Goal: Task Accomplishment & Management: Manage account settings

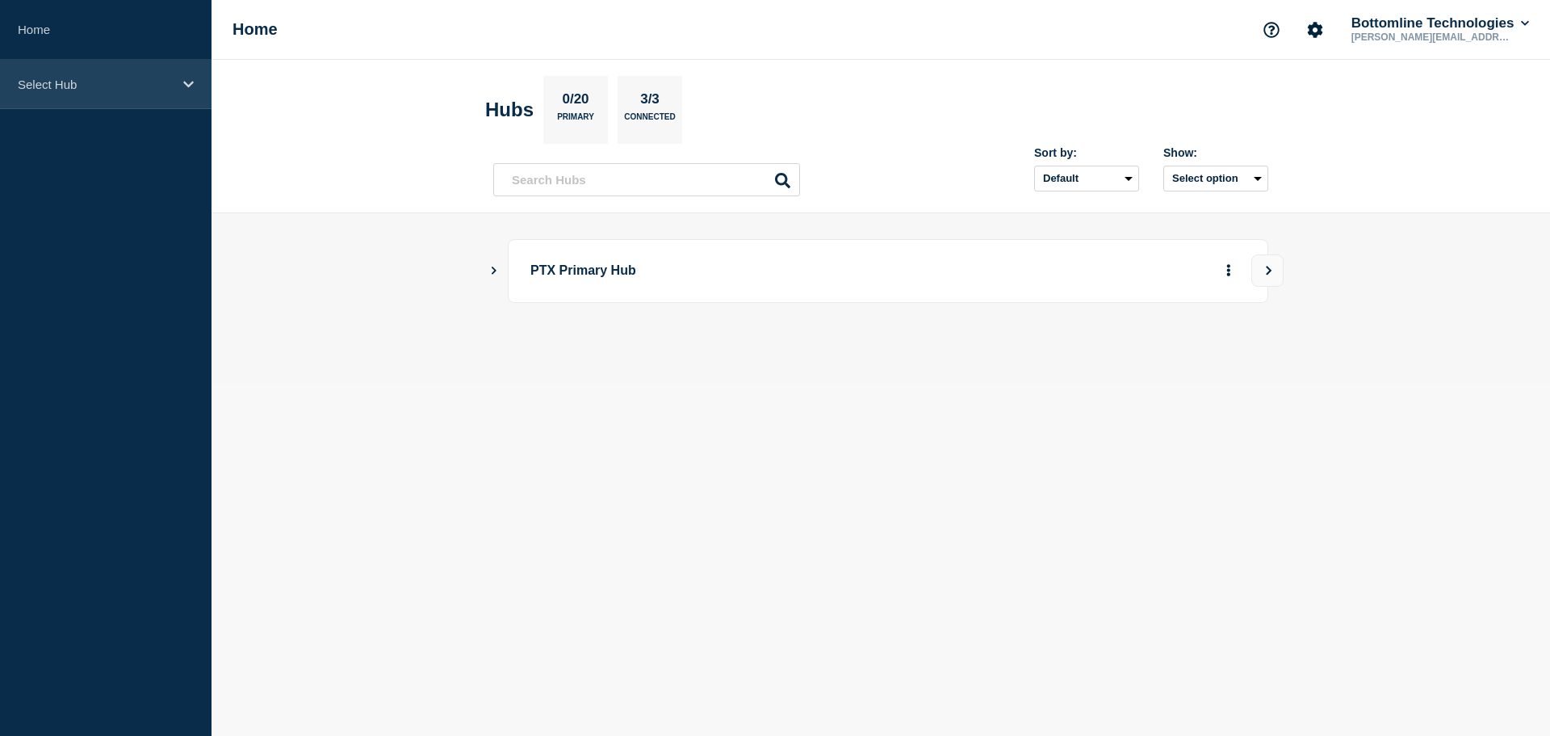
click at [73, 73] on div "Select Hub" at bounding box center [106, 84] width 212 height 49
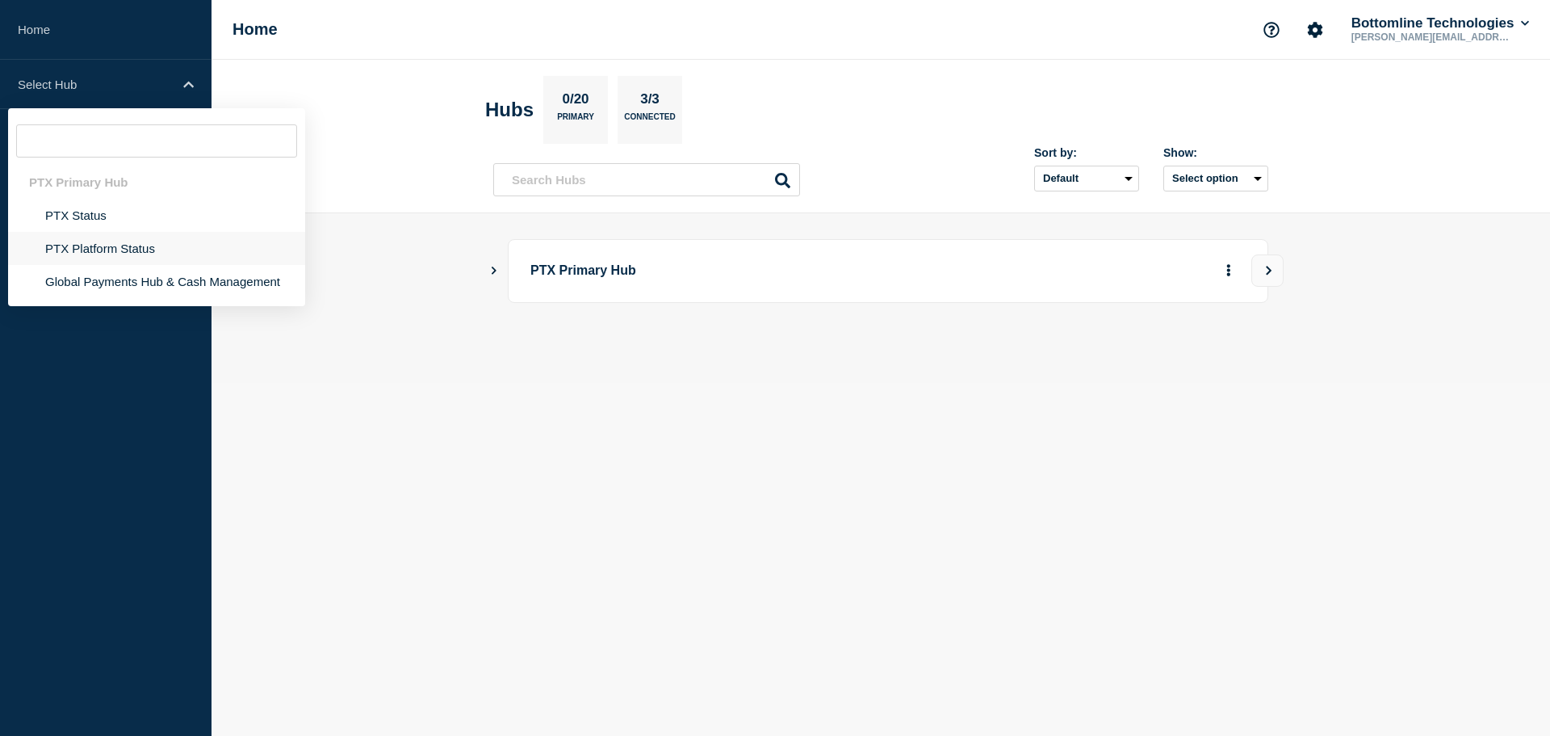
click at [97, 265] on li "PTX Platform Status" at bounding box center [156, 281] width 297 height 33
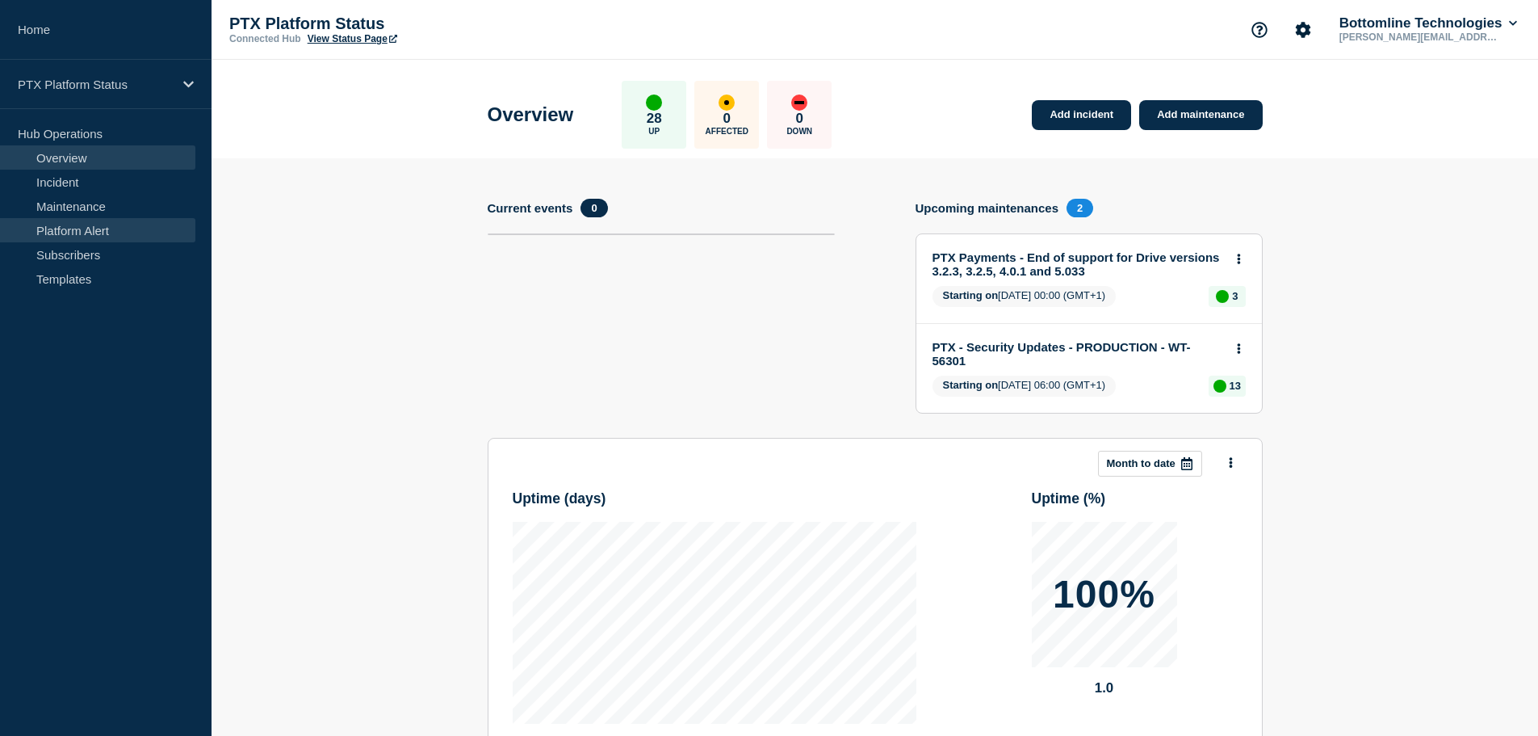
click at [69, 240] on link "Platform Alert" at bounding box center [97, 230] width 195 height 24
click at [75, 264] on link "Subscribers" at bounding box center [97, 254] width 195 height 24
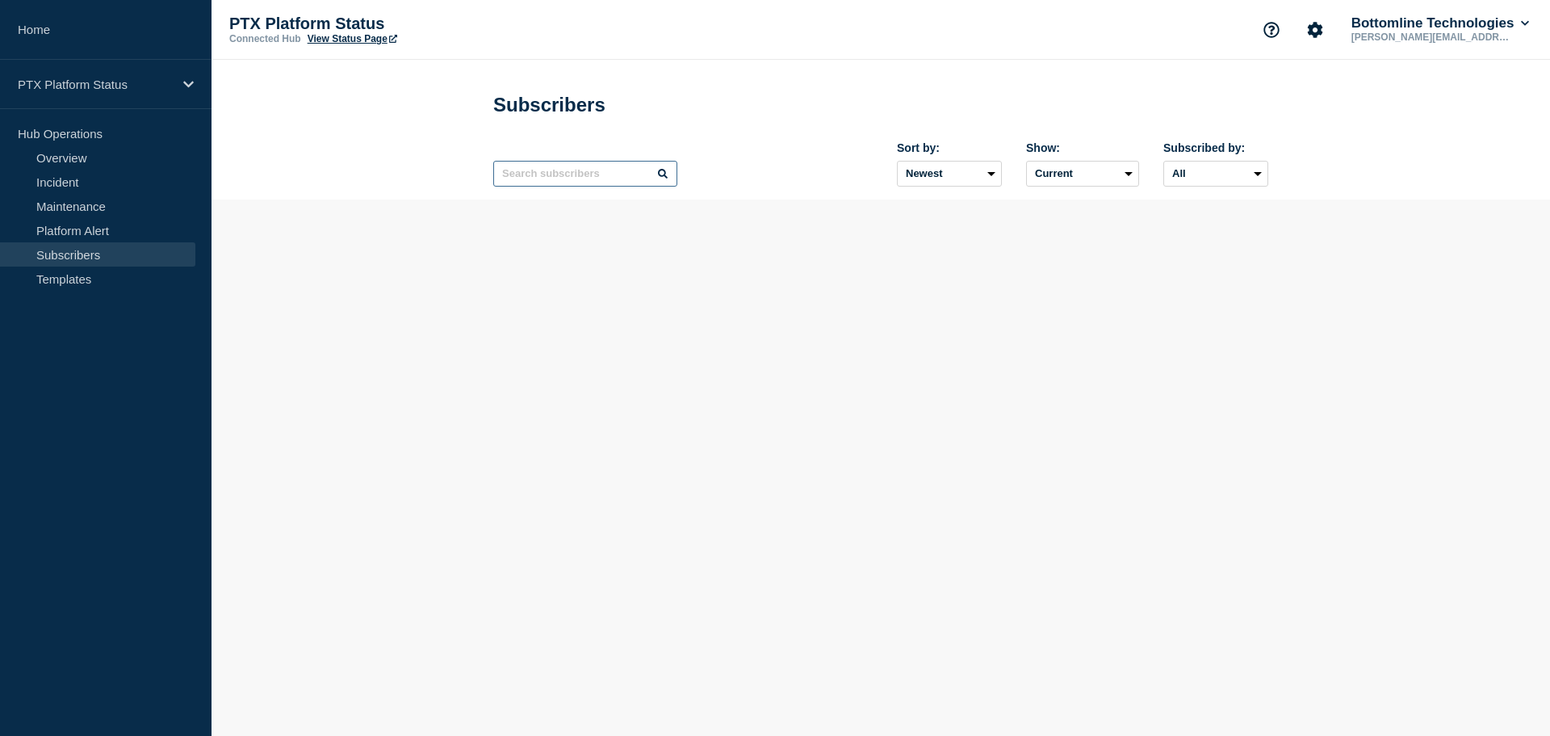
click at [577, 179] on input "text" at bounding box center [585, 174] width 184 height 26
paste input "Reigate and Borough Council"
type input "Reigate and Borough Council"
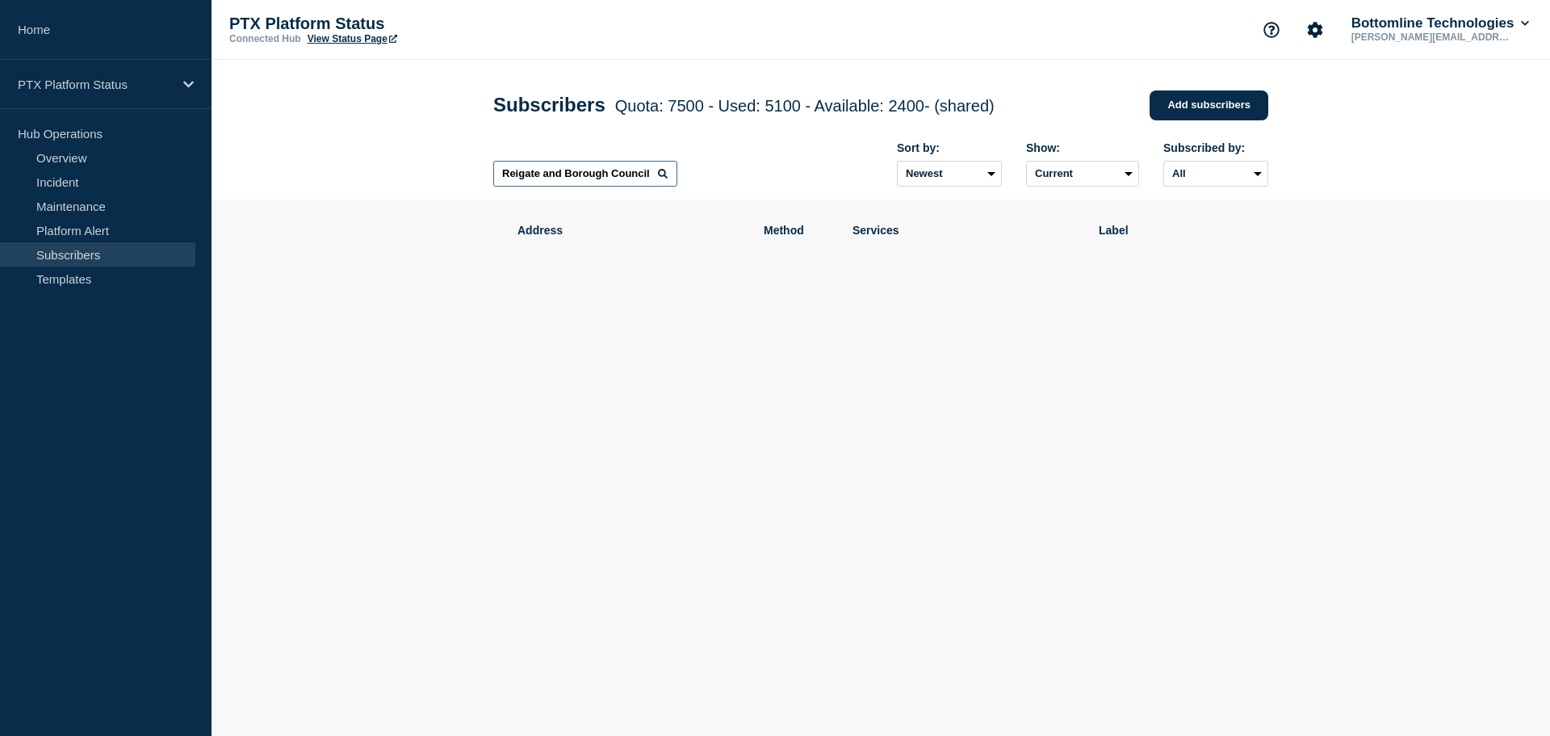
click at [586, 172] on input "Reigate and Borough Council" at bounding box center [585, 174] width 184 height 26
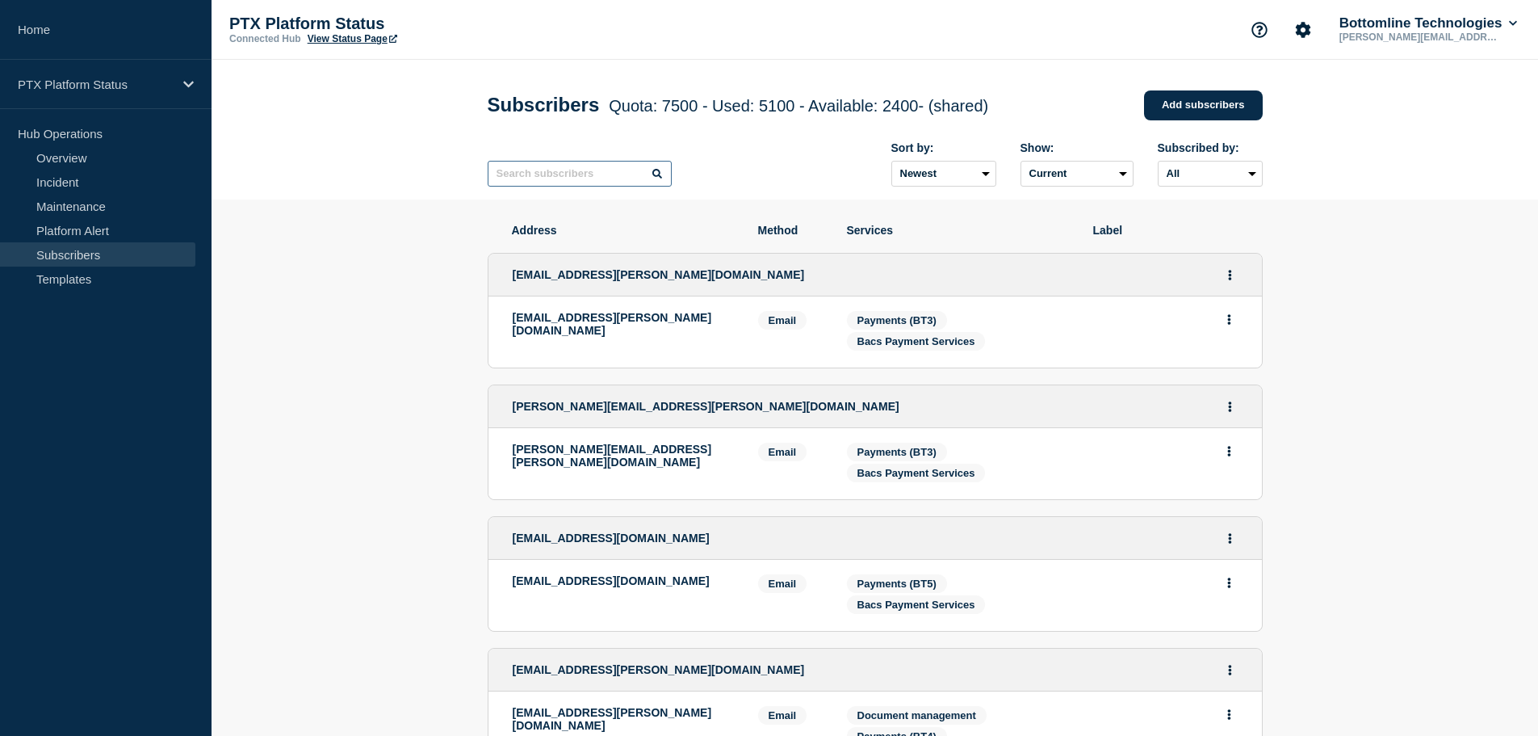
click at [571, 174] on input "text" at bounding box center [580, 174] width 184 height 26
click at [608, 184] on input "text" at bounding box center [580, 174] width 184 height 26
paste input "Reigate and Borough Council"
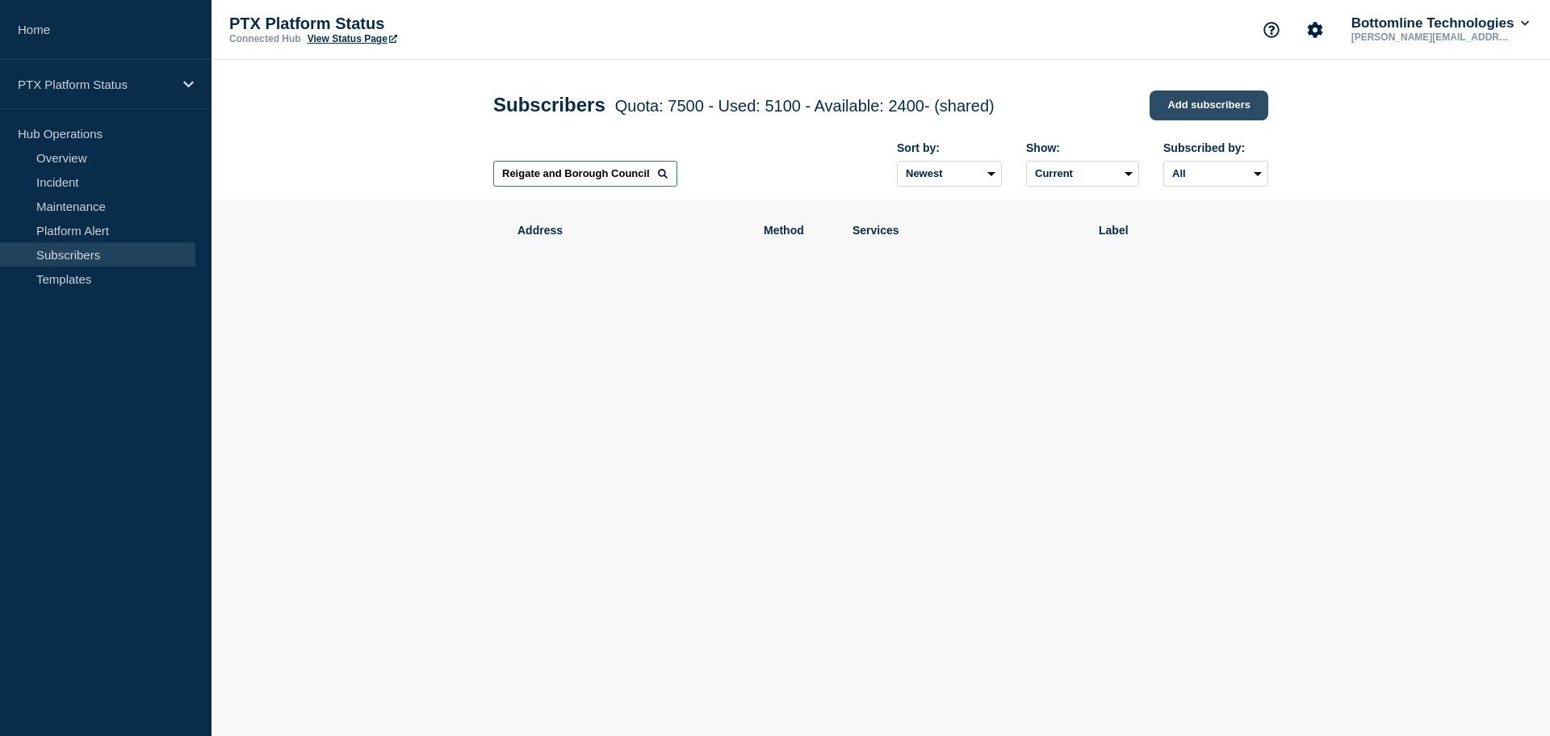
type input "Reigate and Borough Council"
click at [1197, 103] on link "Add subscribers" at bounding box center [1209, 105] width 119 height 30
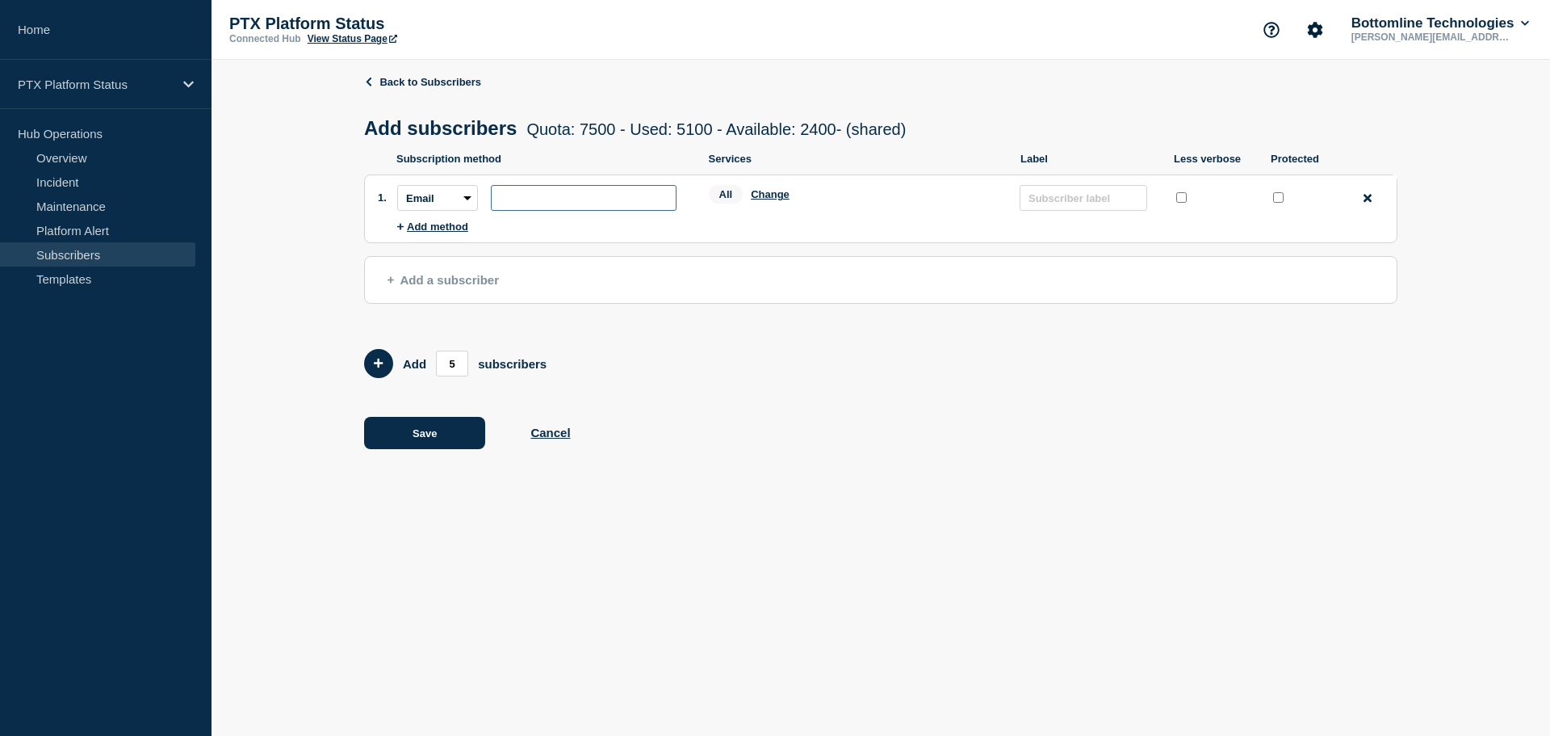
click at [551, 203] on input "subscription-address" at bounding box center [584, 198] width 186 height 26
paste input "Reigate and Borough Council"
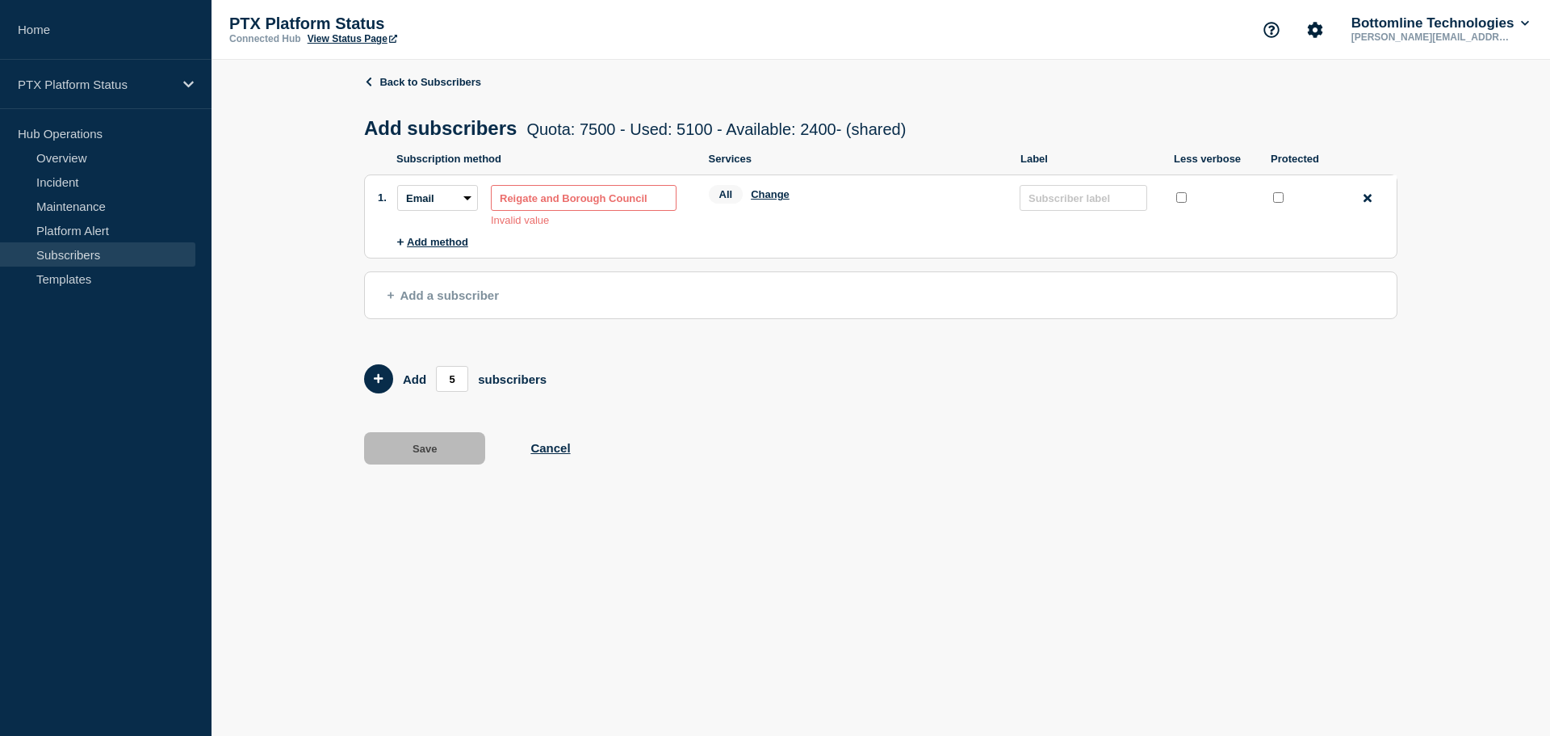
click at [635, 211] on input "Reigate and Borough Council" at bounding box center [584, 198] width 186 height 26
click at [618, 203] on input "Reigate and Borough Council" at bounding box center [584, 198] width 186 height 26
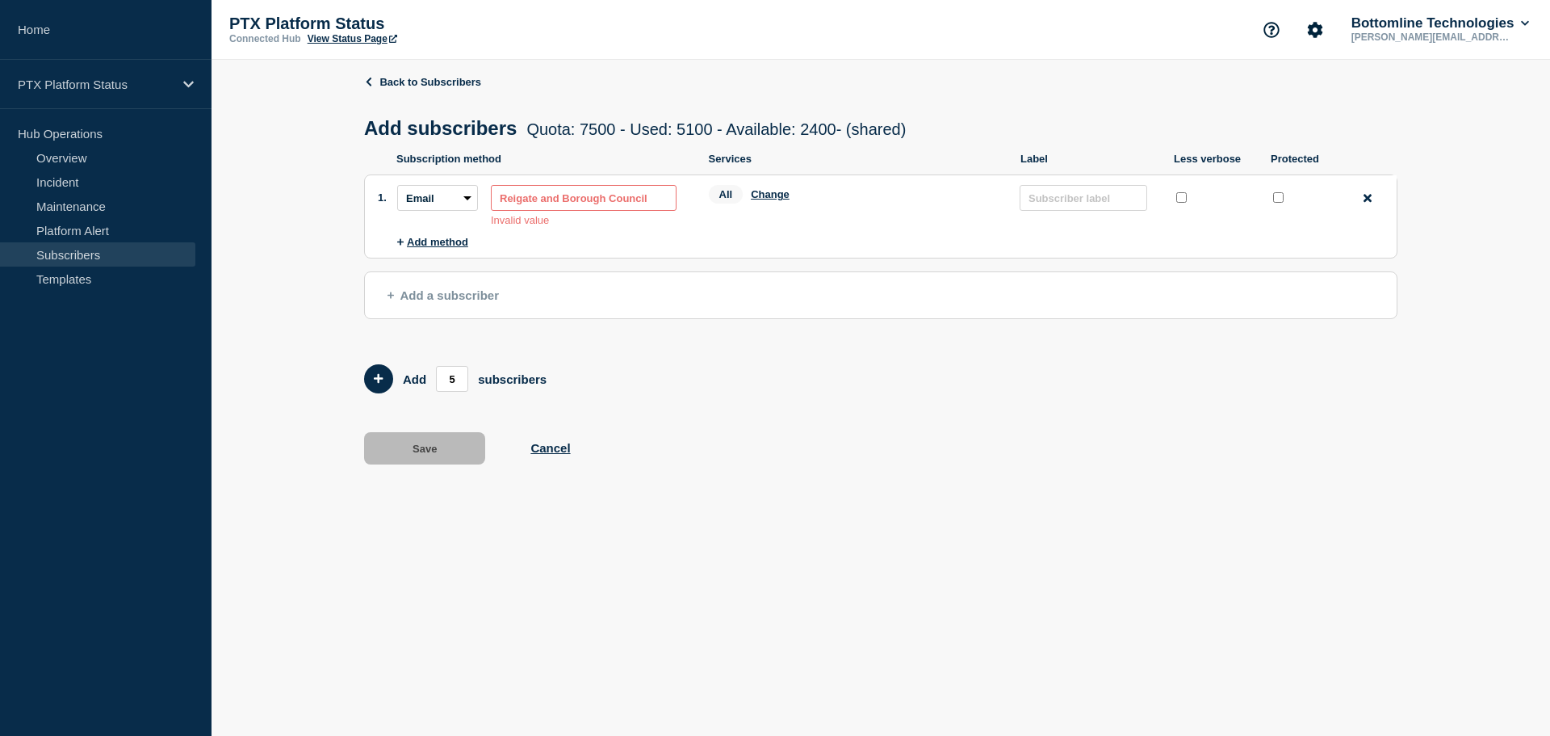
paste input "[EMAIL_ADDRESS][DOMAIN_NAME]"
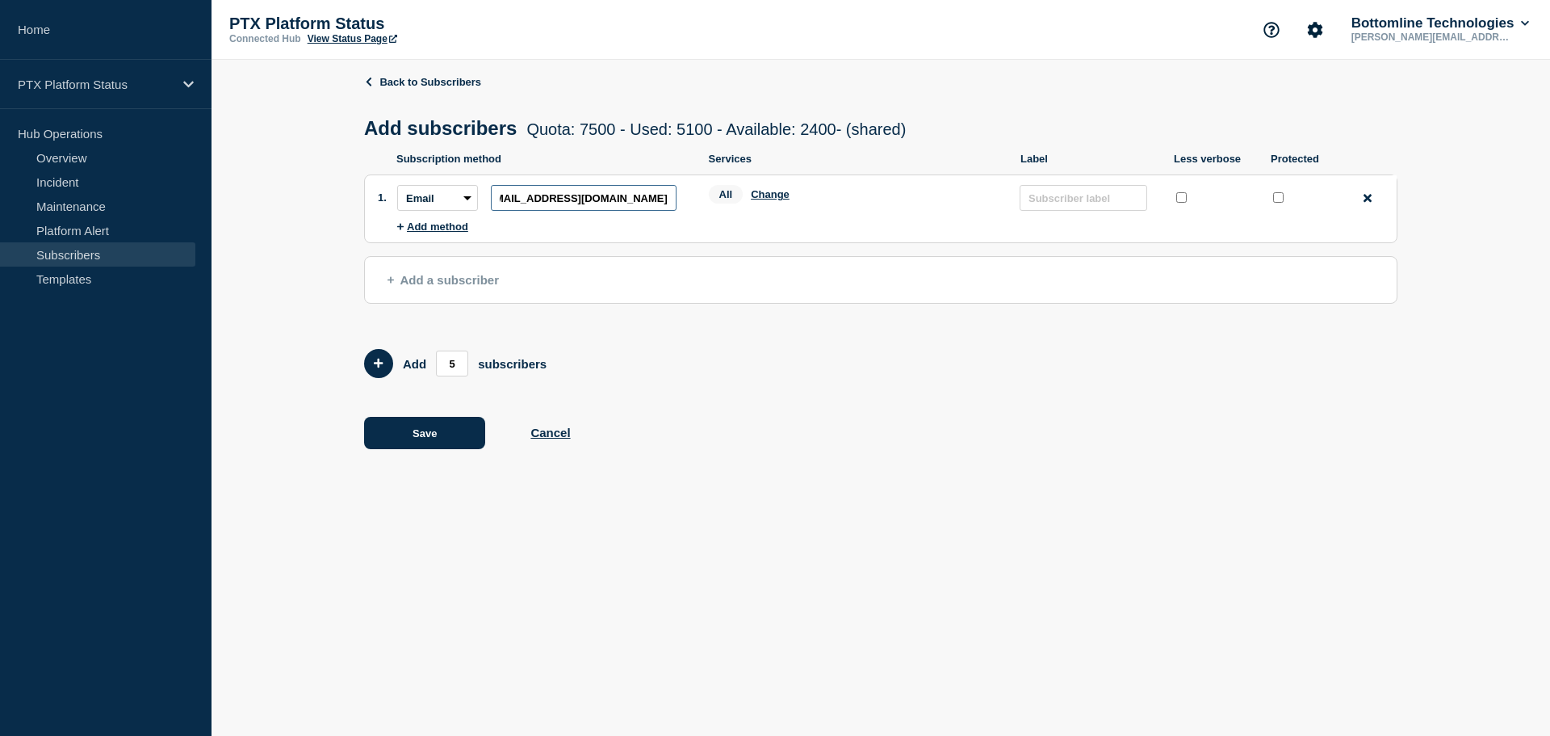
type input "[EMAIL_ADDRESS][DOMAIN_NAME]"
click at [1282, 203] on input "protected checkbox" at bounding box center [1278, 197] width 10 height 10
checkbox input "true"
click at [782, 199] on button "Change" at bounding box center [770, 194] width 39 height 12
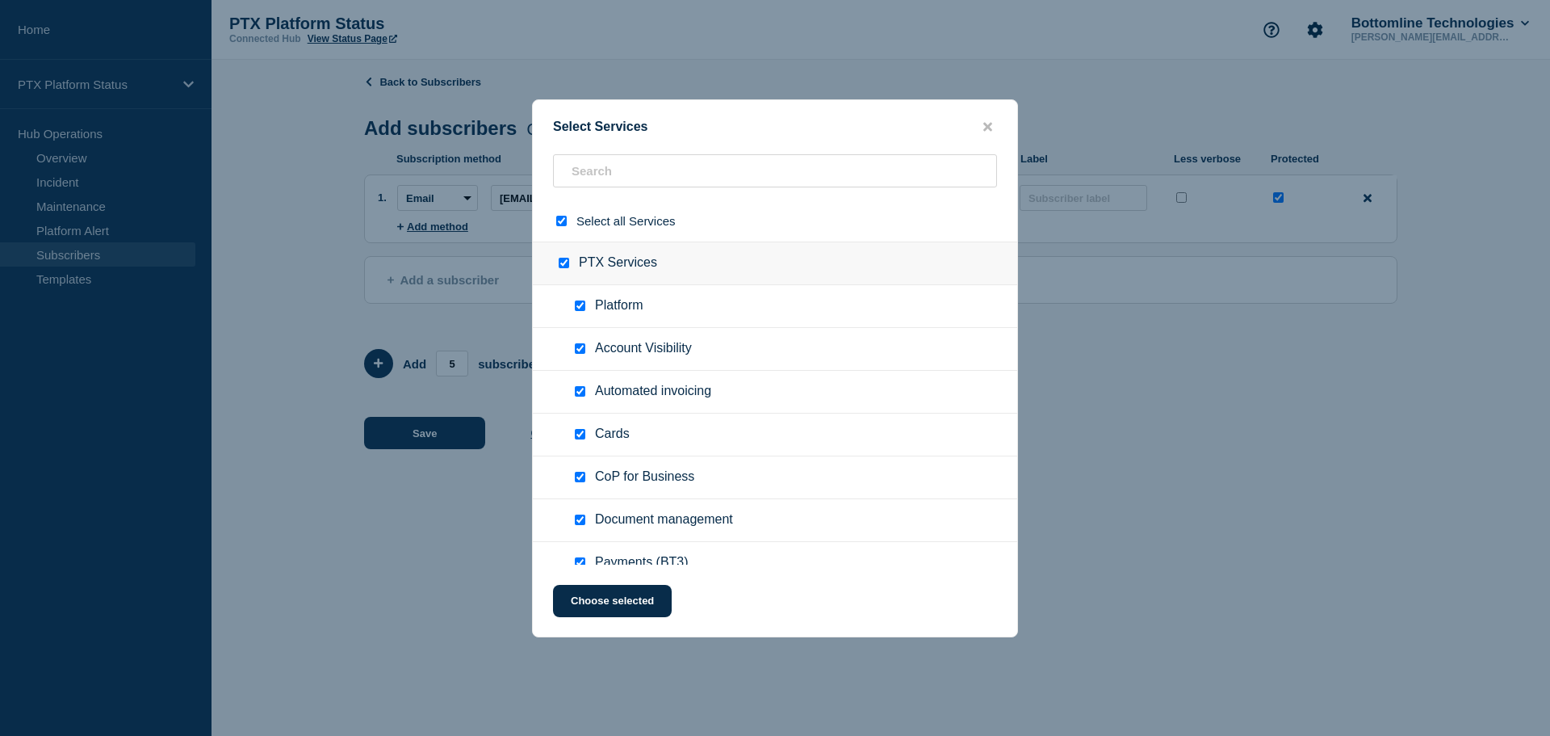
click at [562, 224] on input "select all checkbox" at bounding box center [561, 221] width 10 height 10
checkbox input "false"
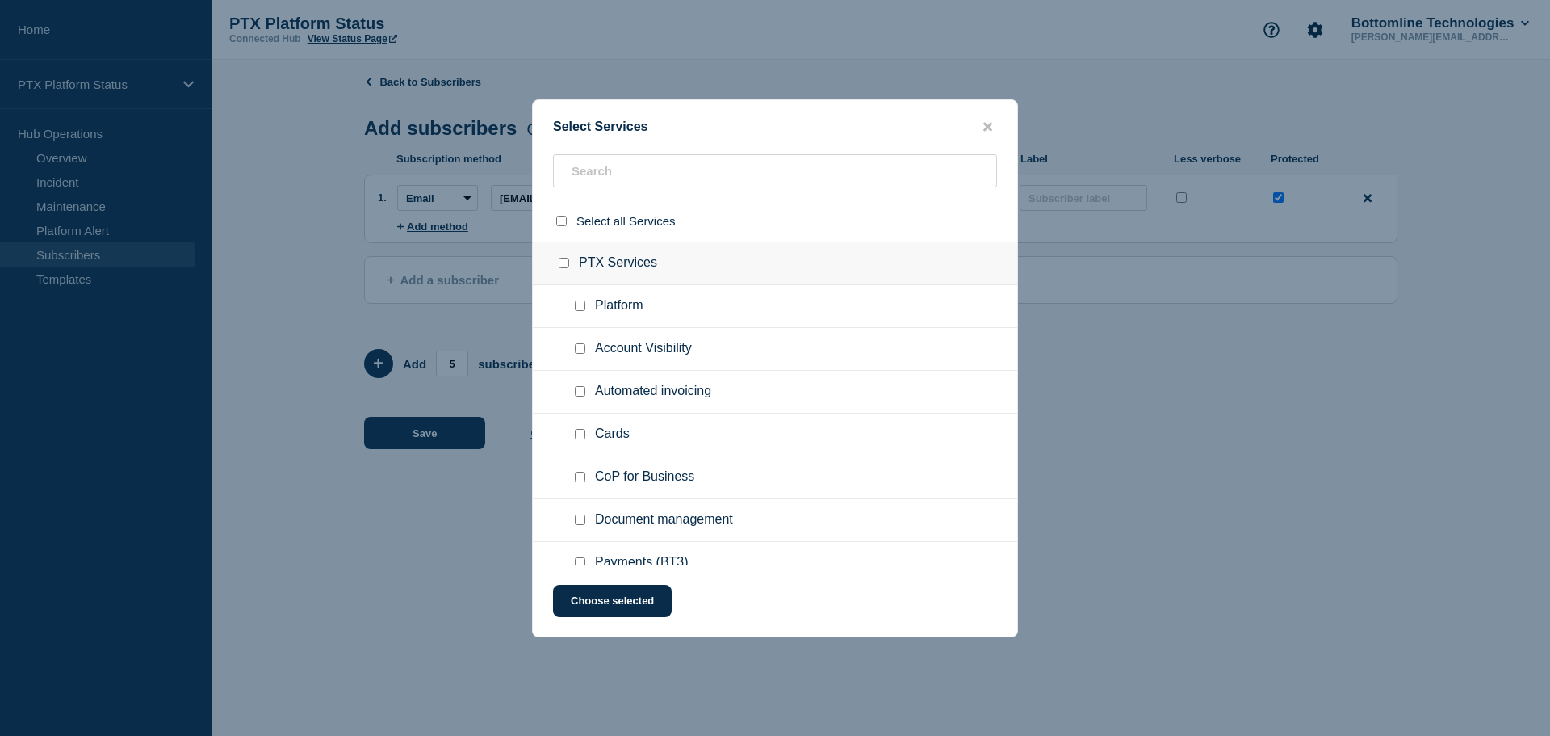
checkbox input "false"
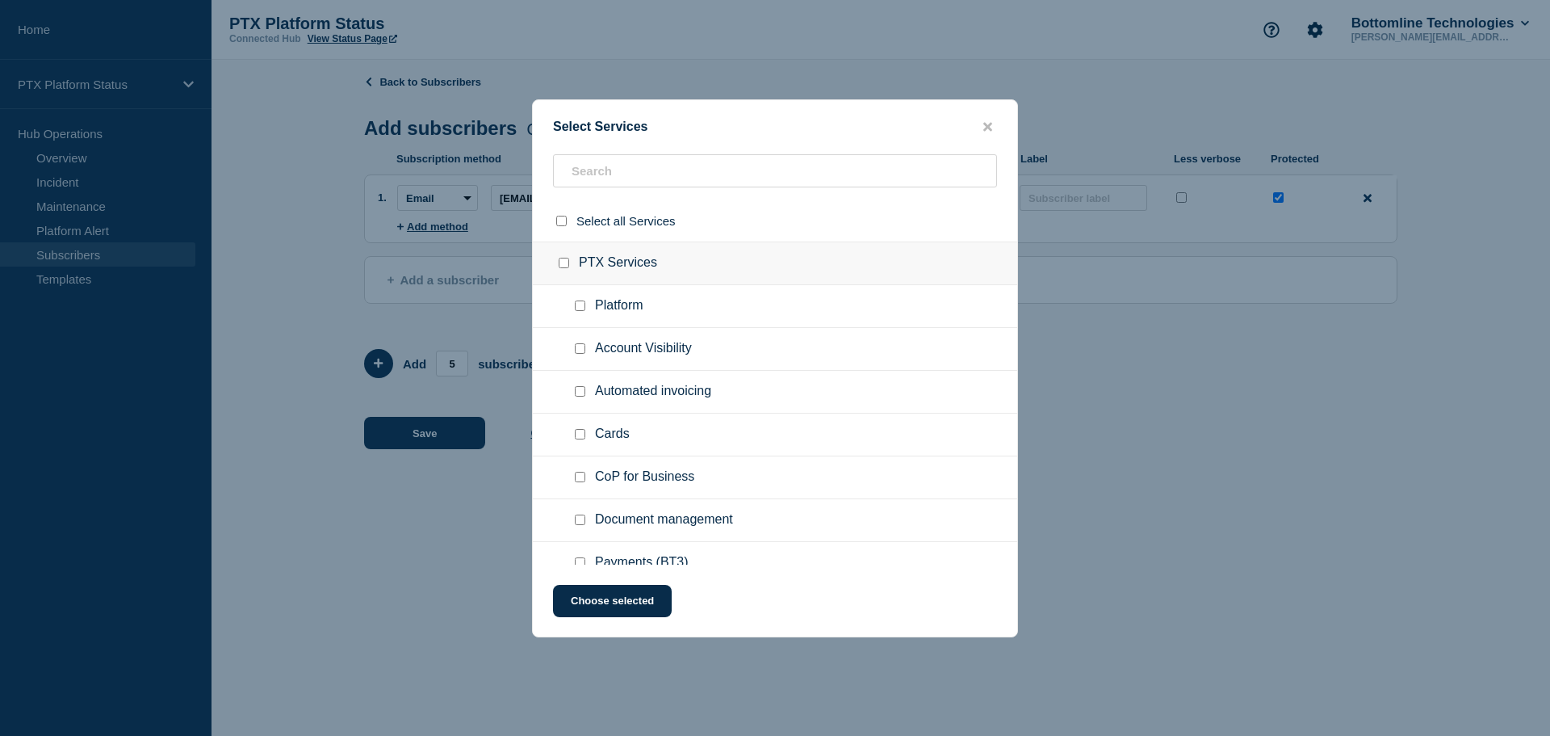
checkbox input "false"
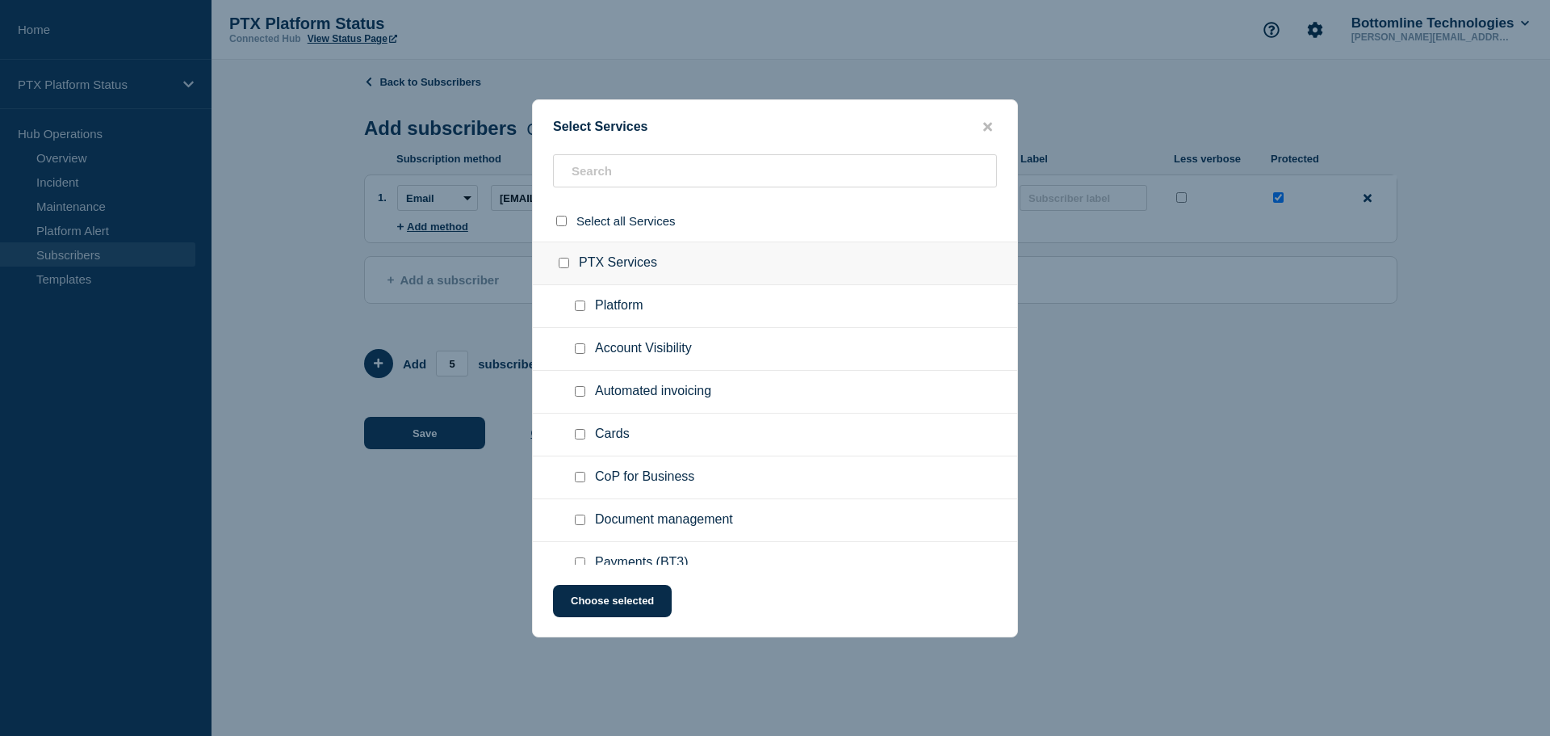
checkbox input "false"
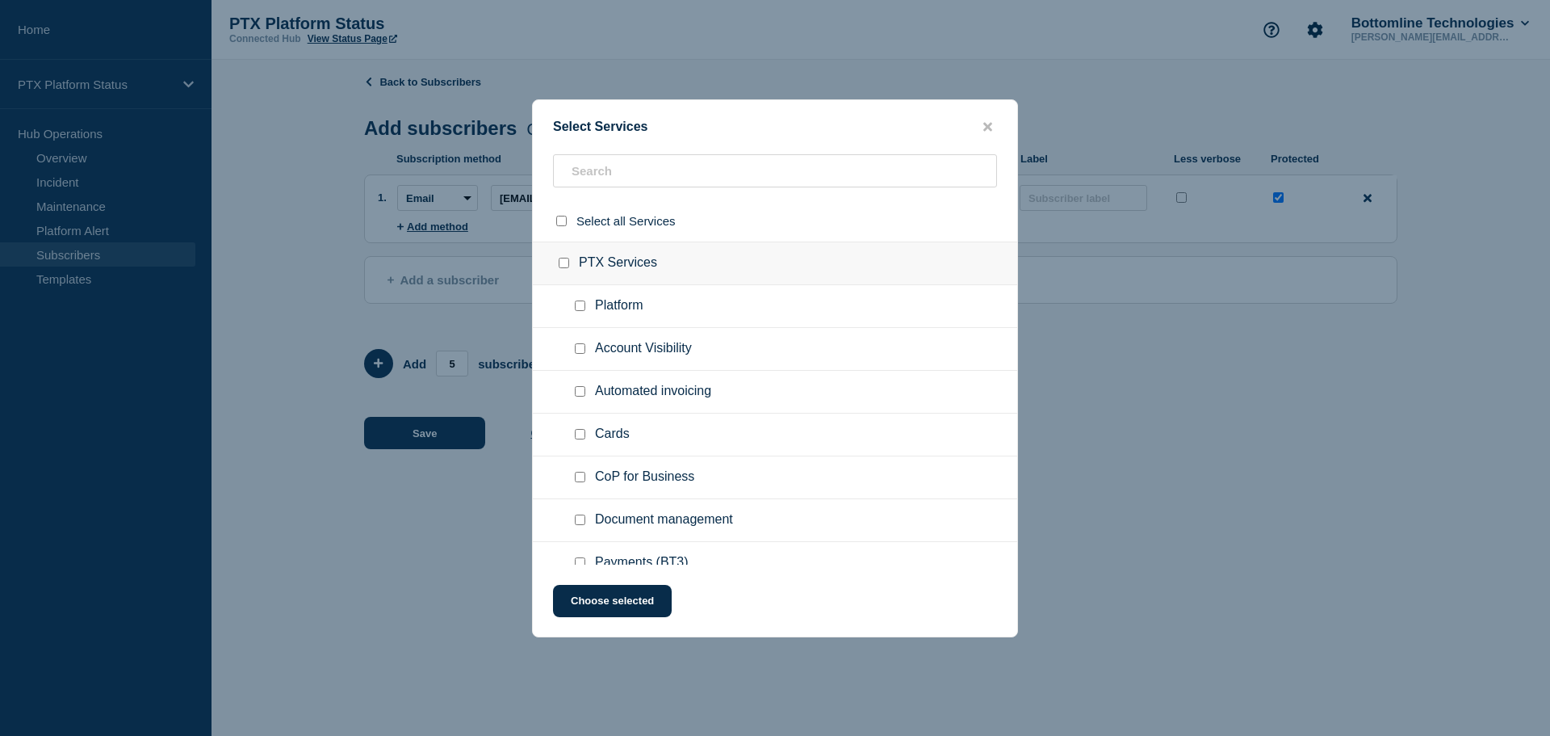
checkbox input "false"
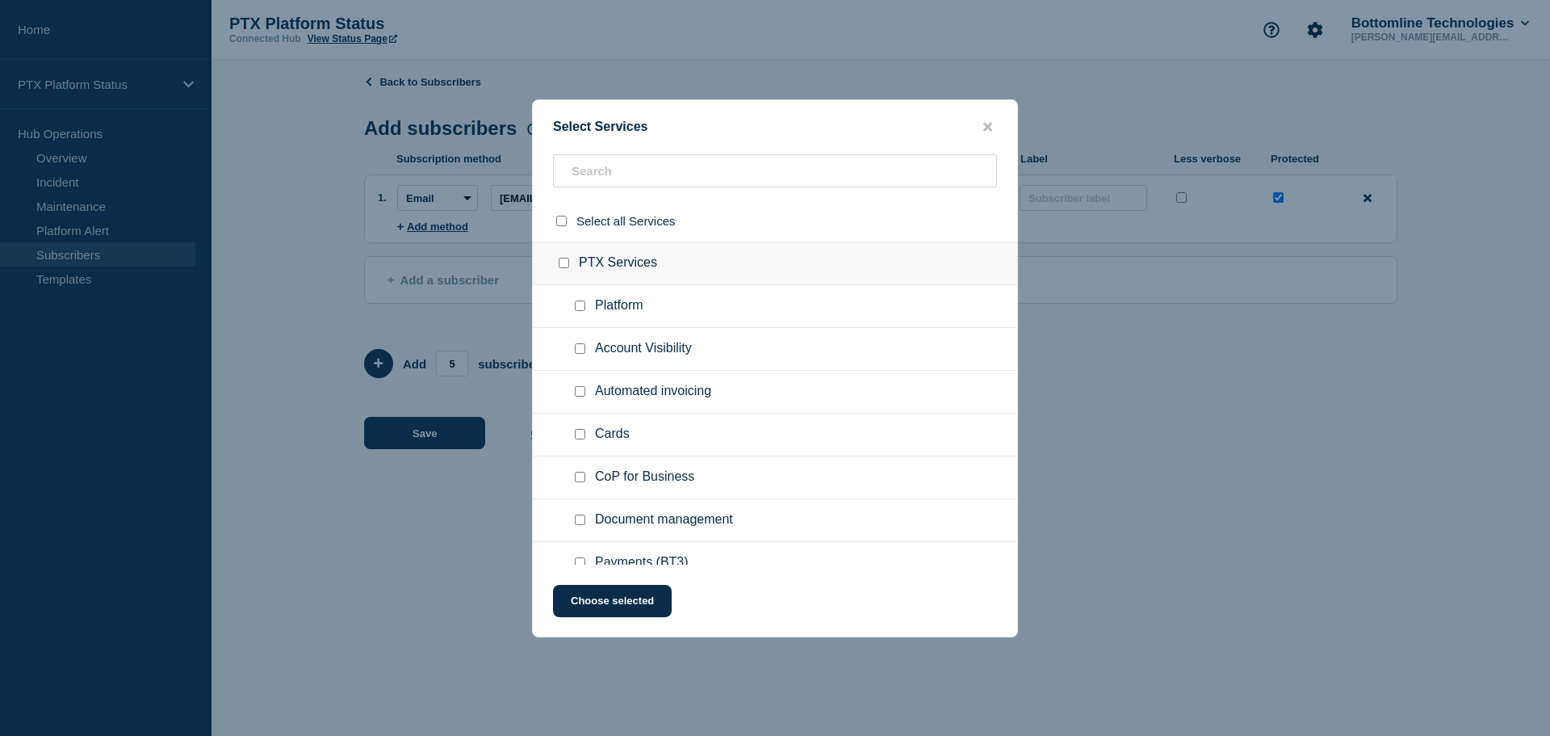
checkbox input "false"
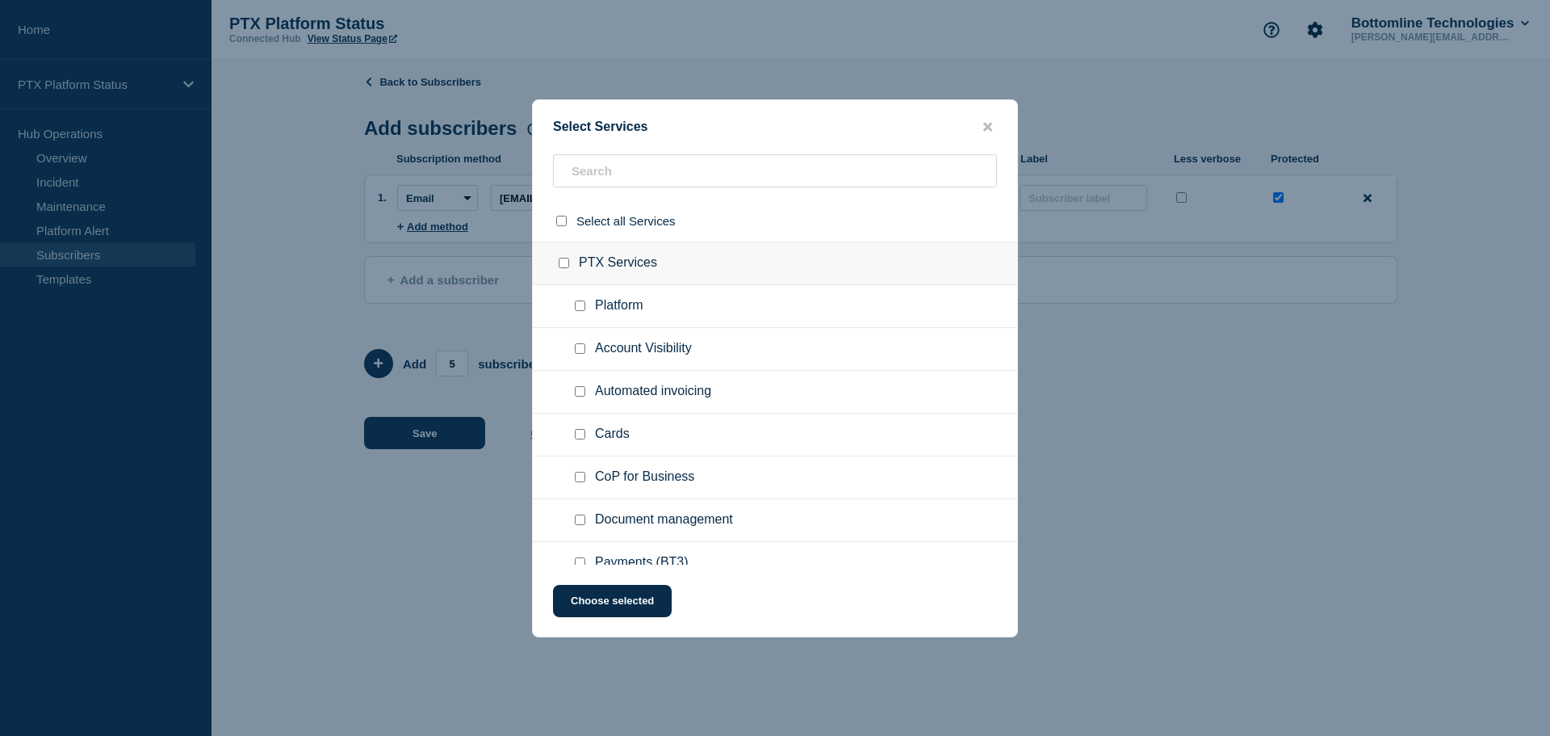
checkbox input "false"
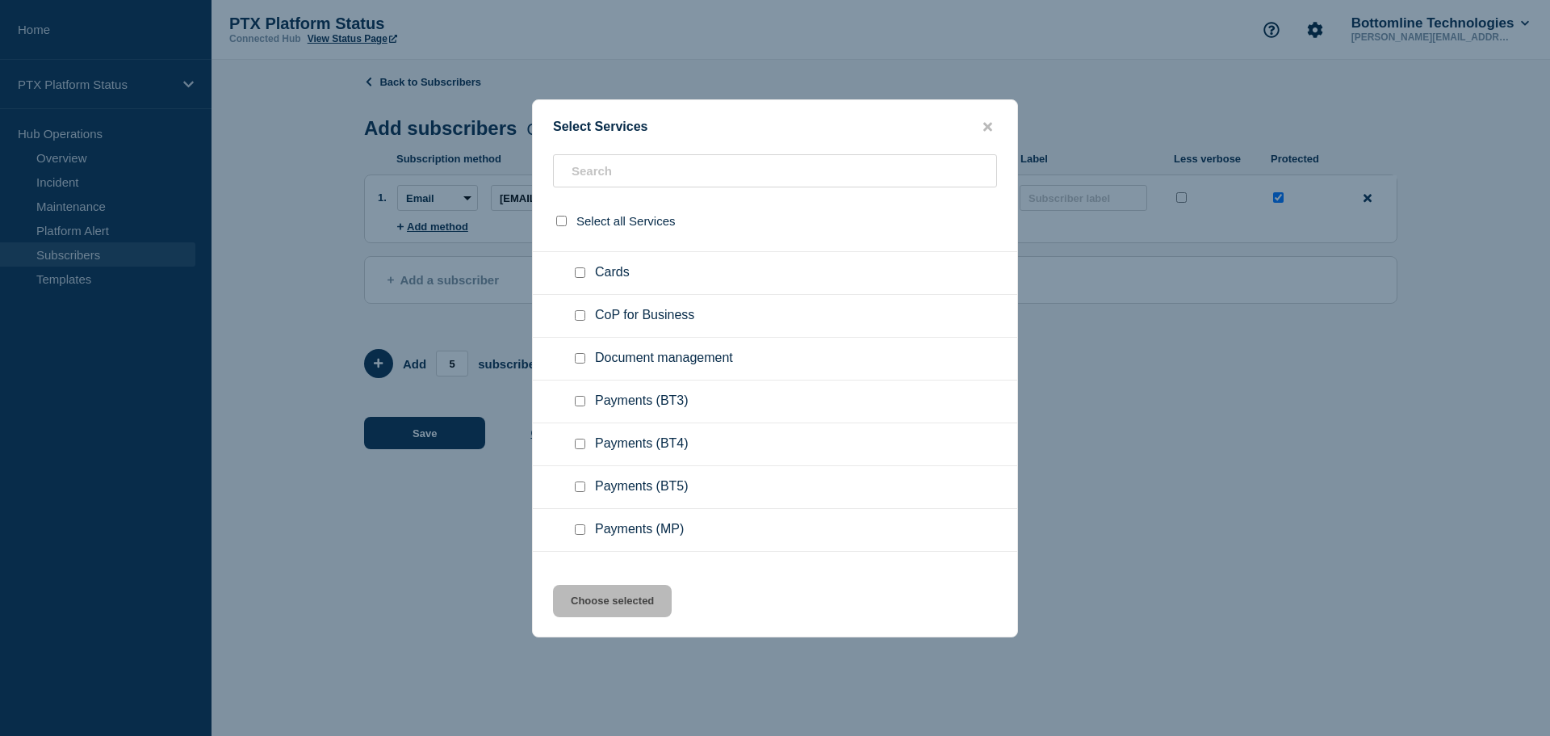
scroll to position [242, 0]
click at [576, 321] on input "Payments (BT3) checkbox" at bounding box center [580, 320] width 10 height 10
checkbox input "true"
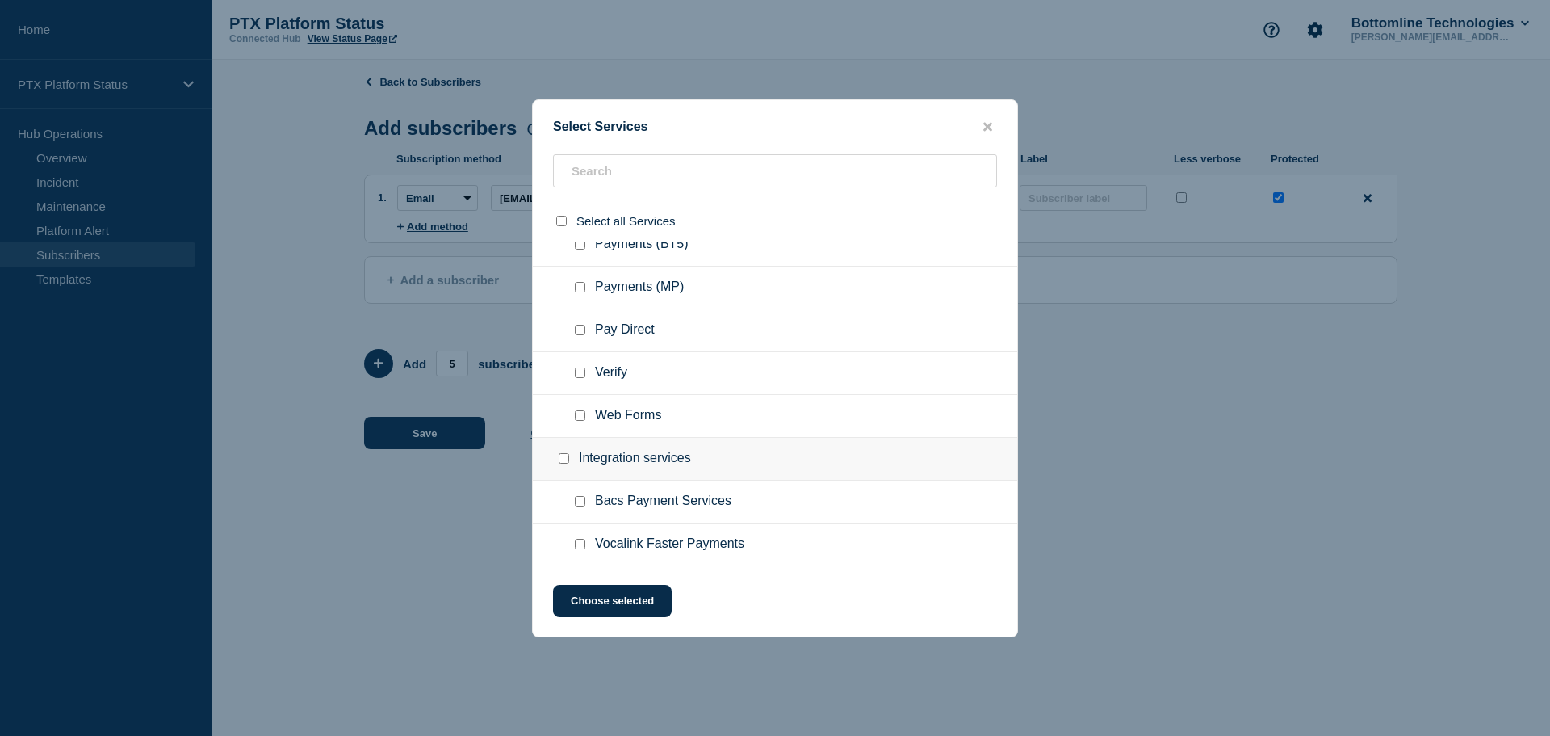
scroll to position [484, 0]
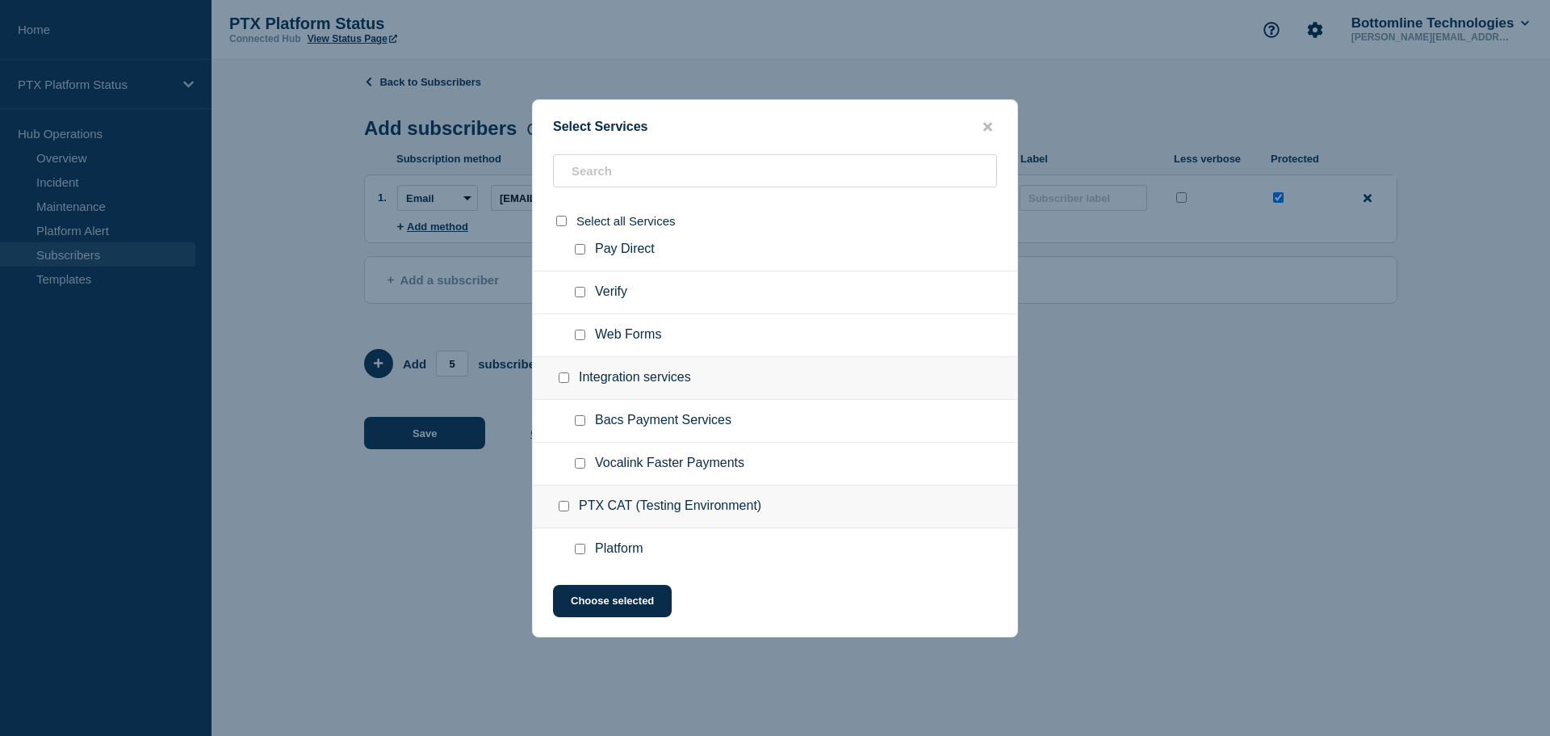
click at [577, 418] on input "Bacs Payment Services checkbox" at bounding box center [580, 420] width 10 height 10
checkbox input "true"
click at [573, 602] on button "Choose selected" at bounding box center [612, 601] width 119 height 32
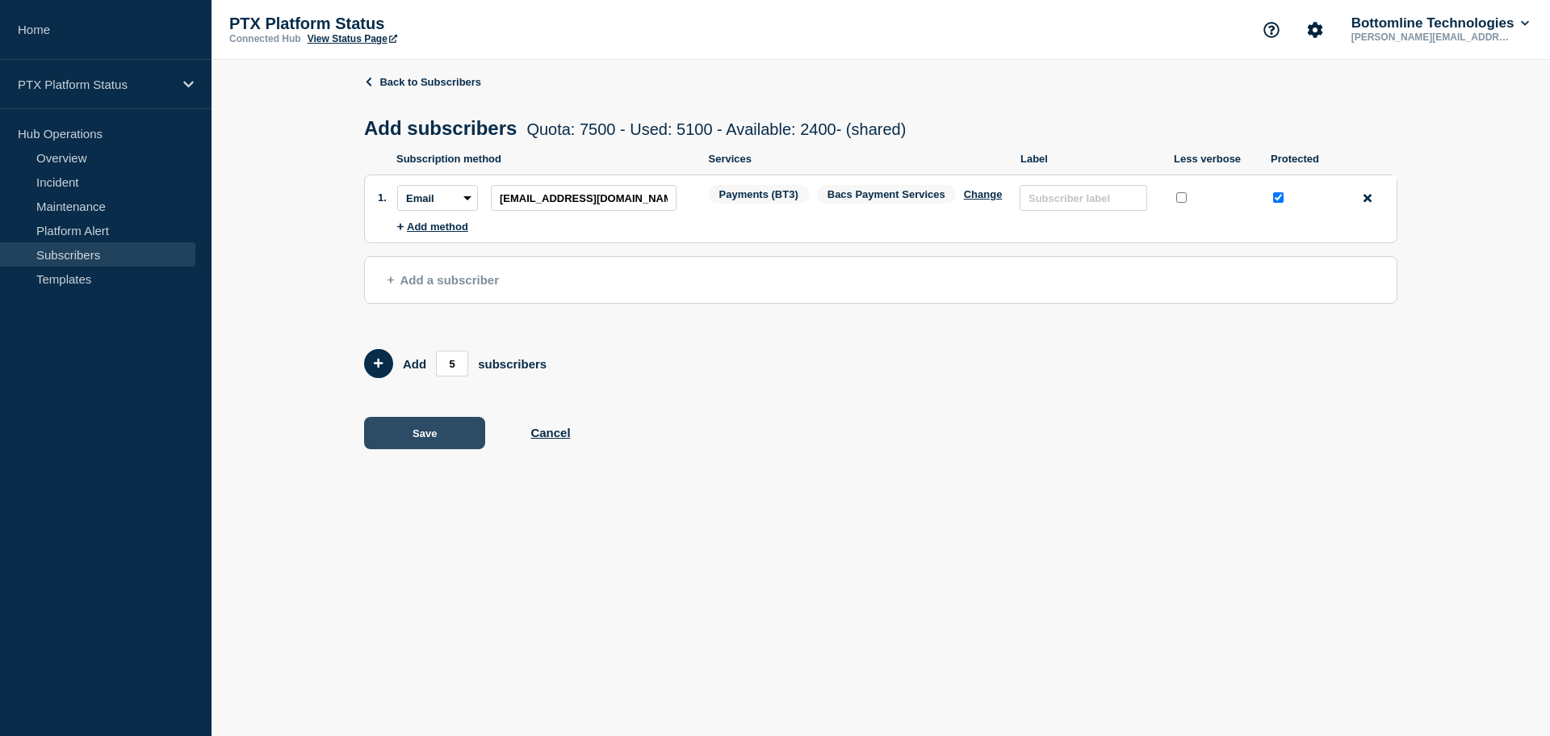
click at [447, 443] on button "Save" at bounding box center [424, 433] width 121 height 32
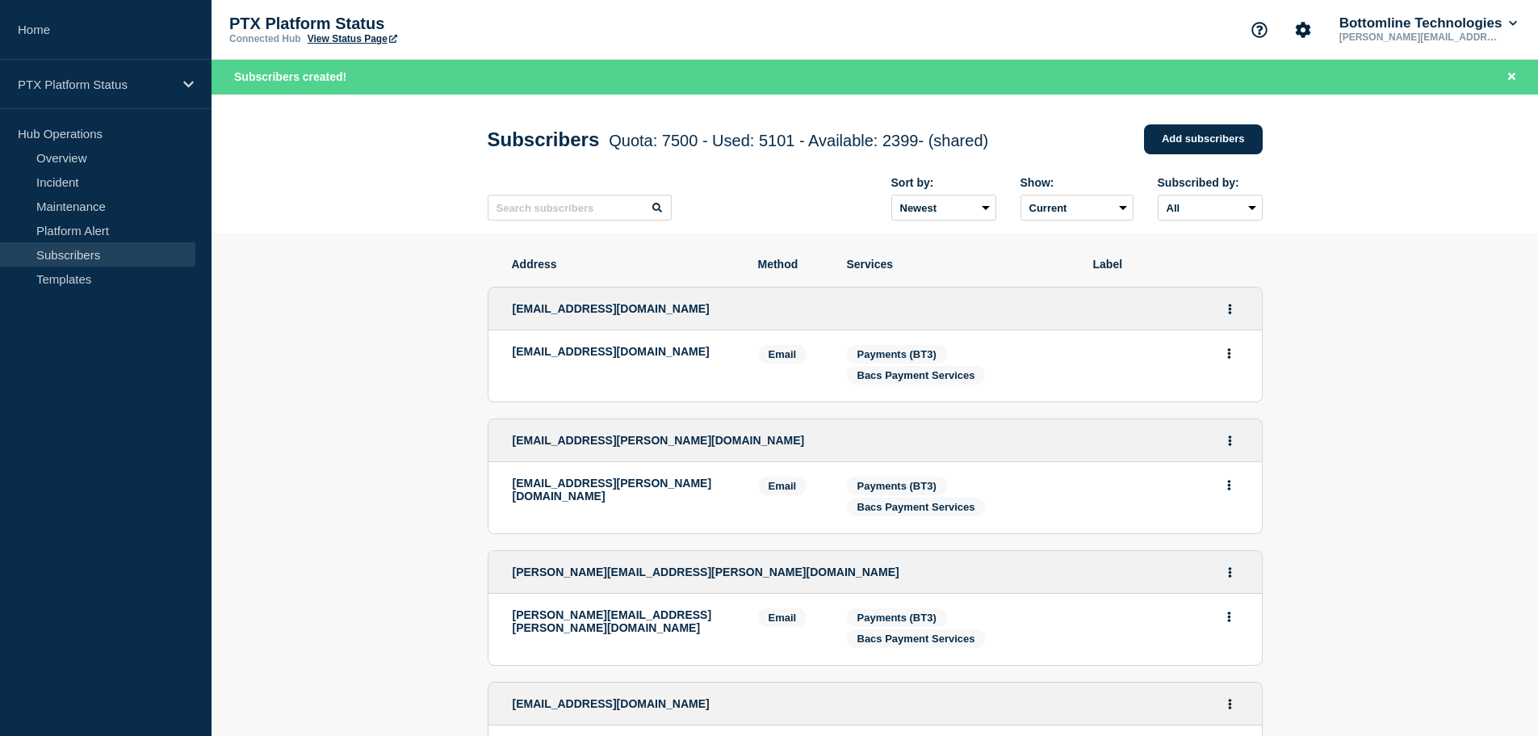
drag, startPoint x: 604, startPoint y: 371, endPoint x: 514, endPoint y: 356, distance: 90.8
click at [514, 356] on p "[EMAIL_ADDRESS][DOMAIN_NAME]" at bounding box center [623, 351] width 221 height 13
copy p "[EMAIL_ADDRESS][DOMAIN_NAME]"
click at [1231, 311] on icon "Actions" at bounding box center [1230, 309] width 4 height 10
click at [1227, 378] on button "Delete" at bounding box center [1230, 376] width 31 height 12
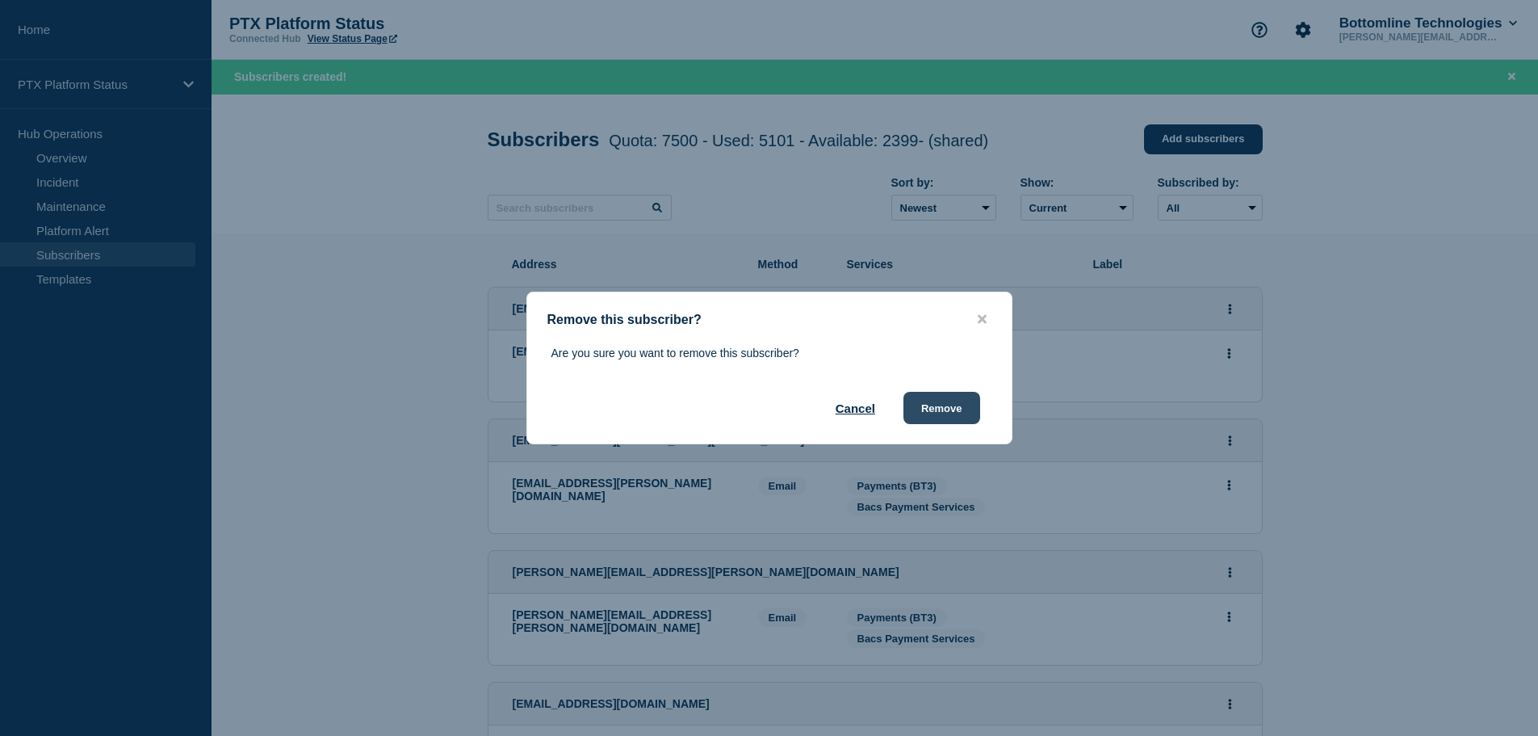
click at [954, 410] on button "Remove" at bounding box center [942, 408] width 77 height 32
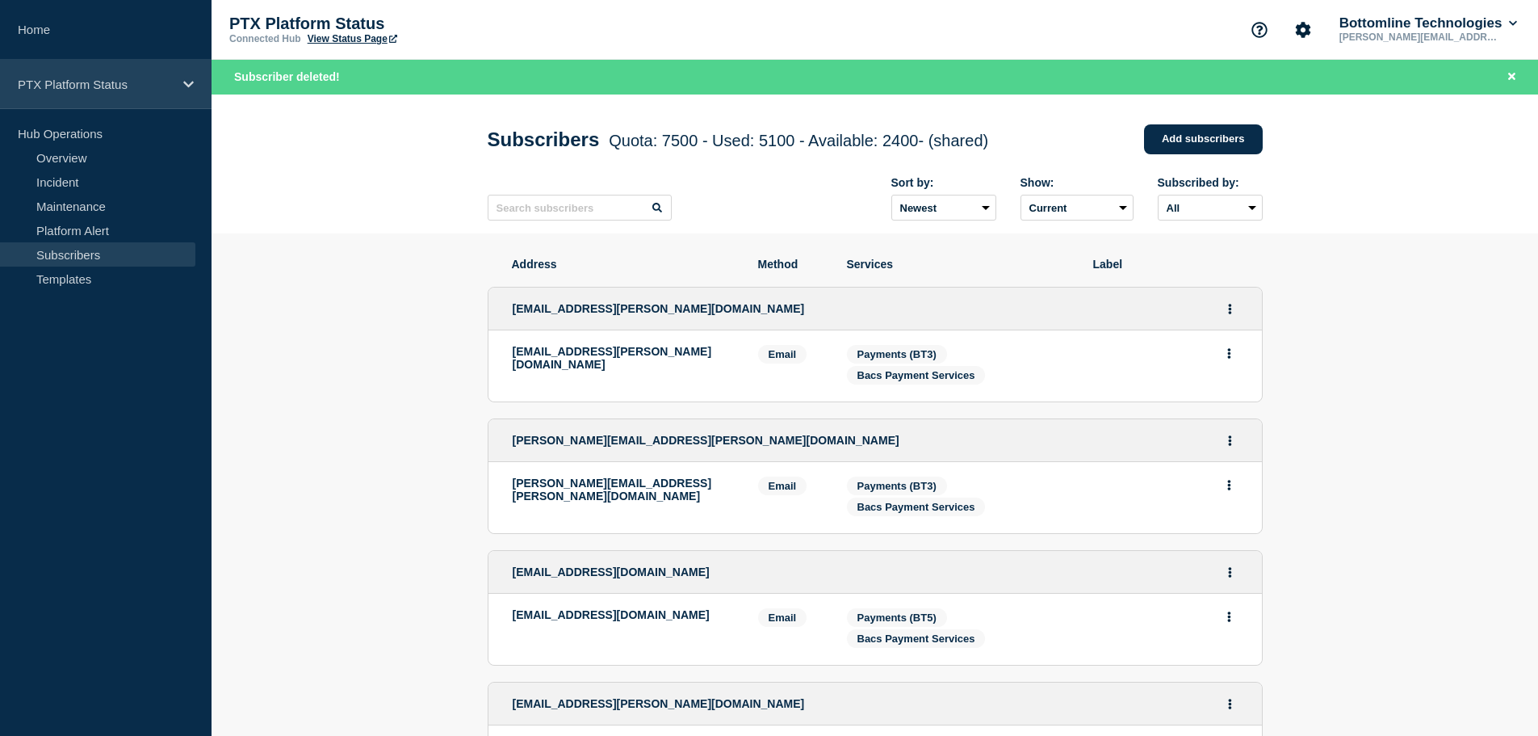
click at [88, 94] on div "PTX Platform Status" at bounding box center [106, 84] width 212 height 49
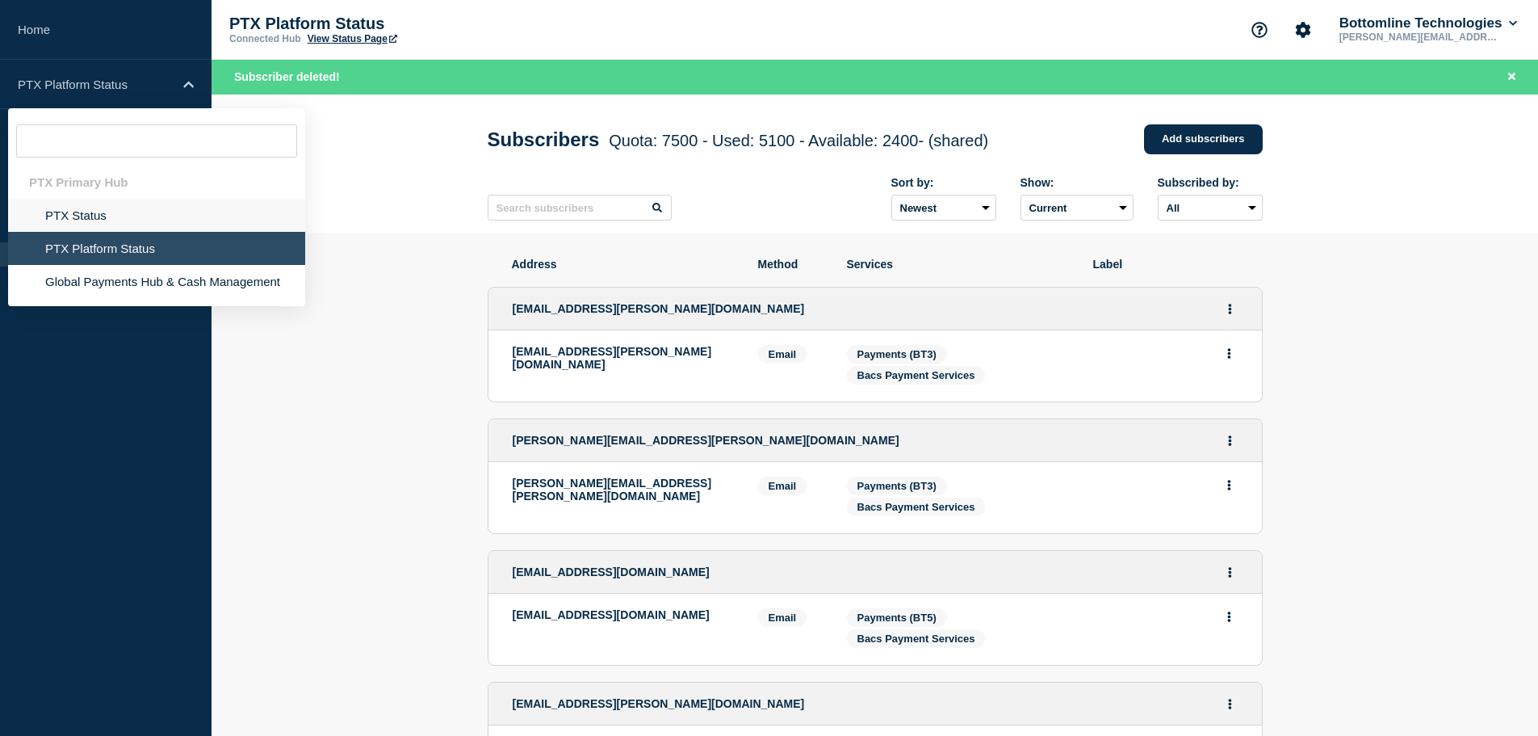
click at [86, 232] on li "PTX Status" at bounding box center [156, 248] width 297 height 33
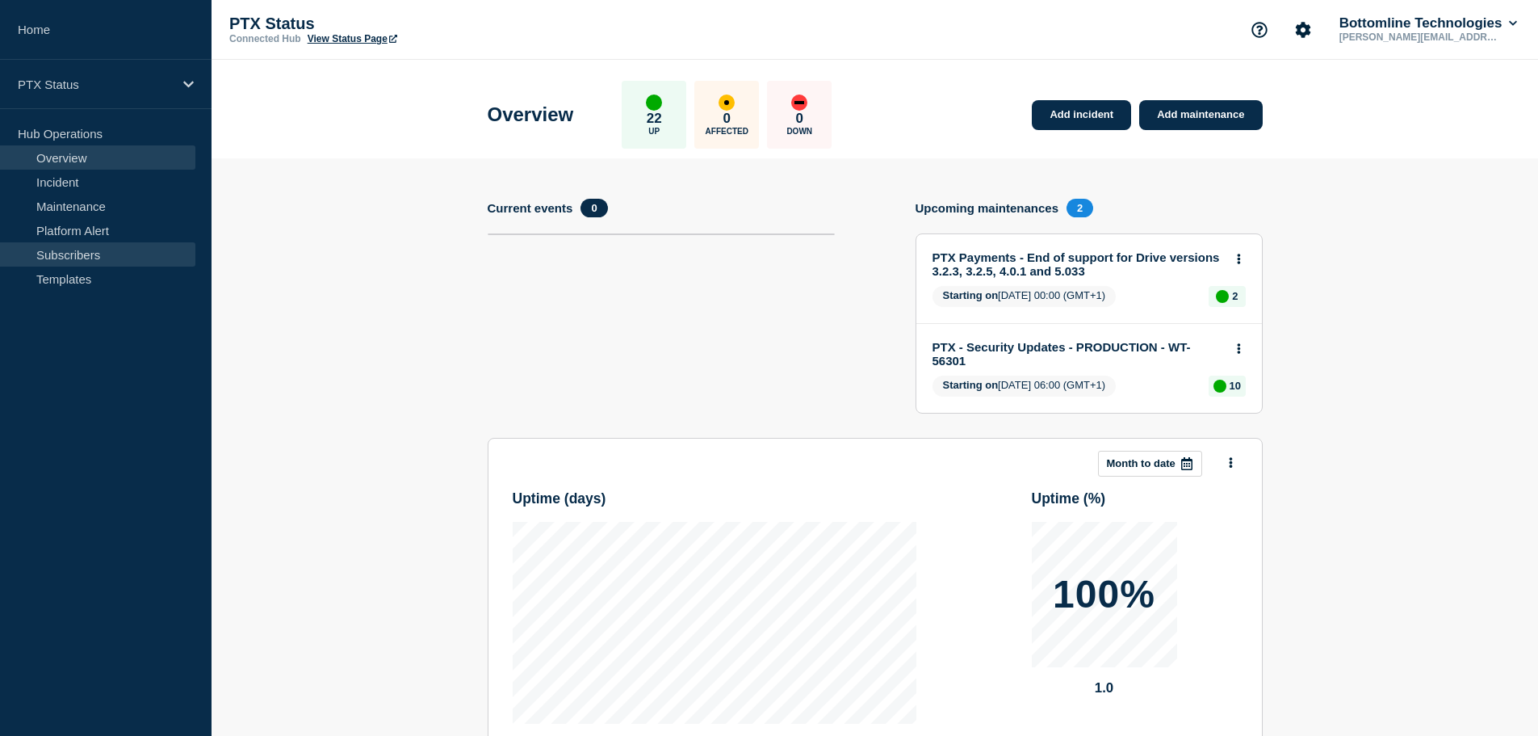
click at [80, 261] on link "Subscribers" at bounding box center [97, 254] width 195 height 24
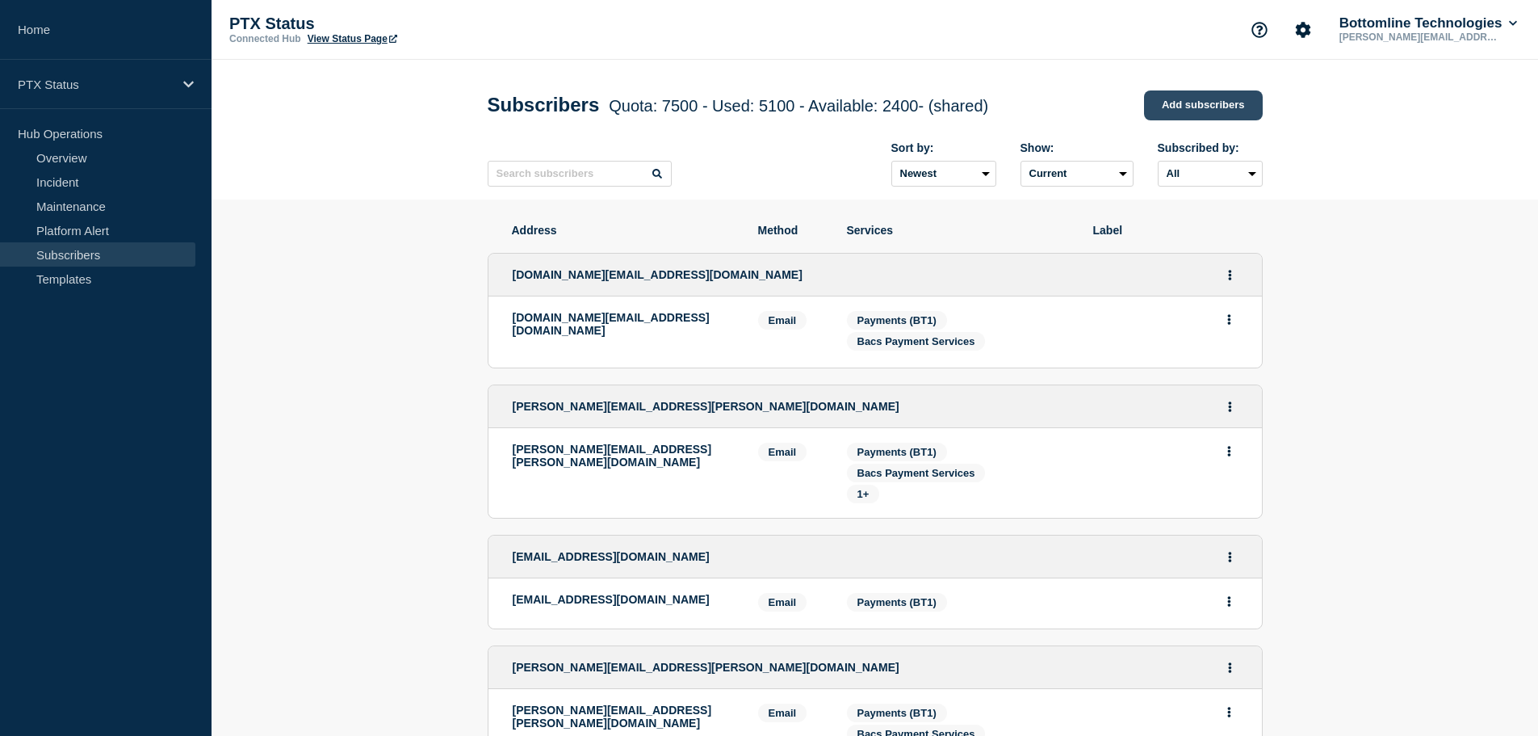
click at [1222, 109] on link "Add subscribers" at bounding box center [1203, 105] width 119 height 30
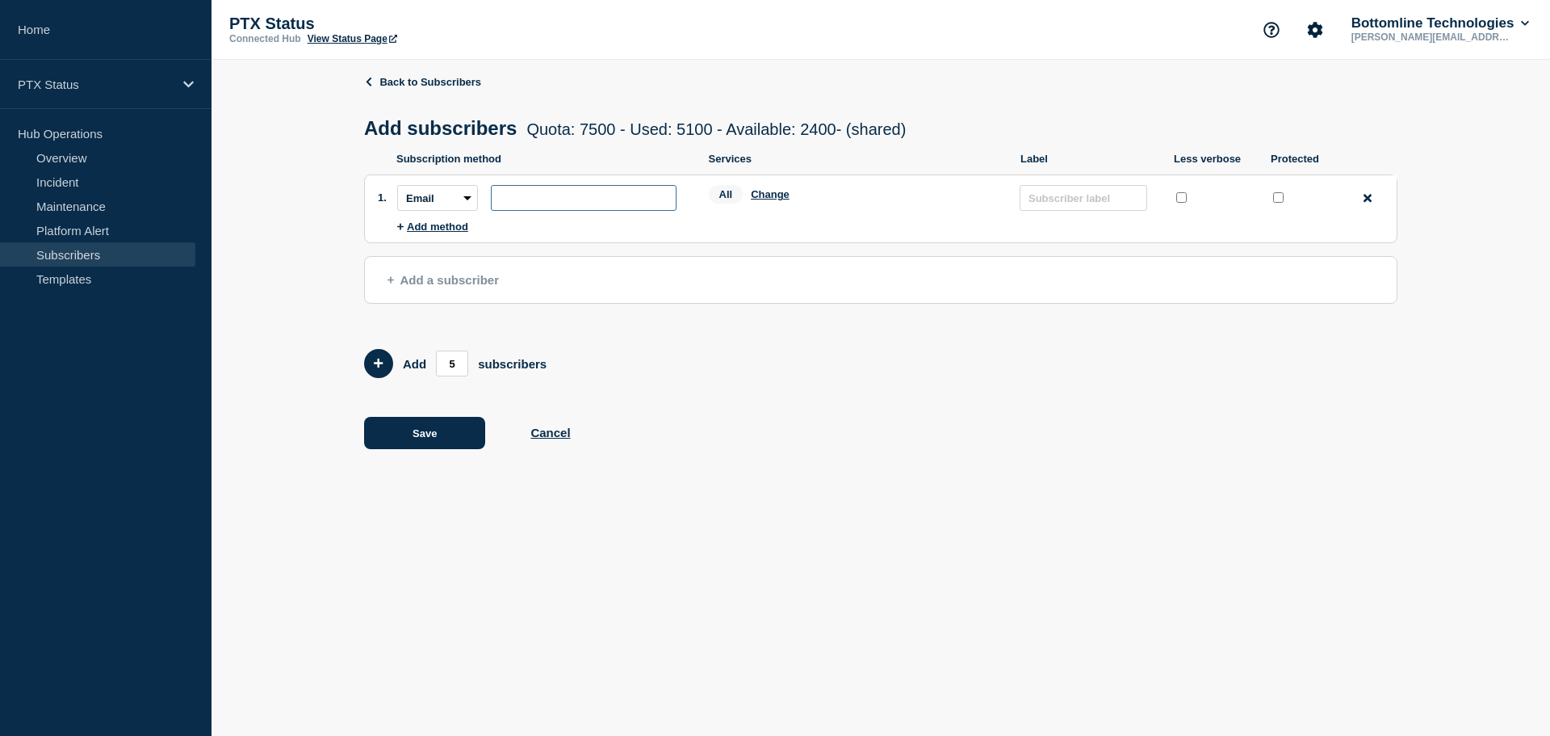
click at [532, 202] on input "subscription-address" at bounding box center [584, 198] width 186 height 26
paste input "[EMAIL_ADDRESS][DOMAIN_NAME]"
type input "[EMAIL_ADDRESS][DOMAIN_NAME]"
click at [1294, 199] on div "Protected" at bounding box center [1302, 198] width 65 height 26
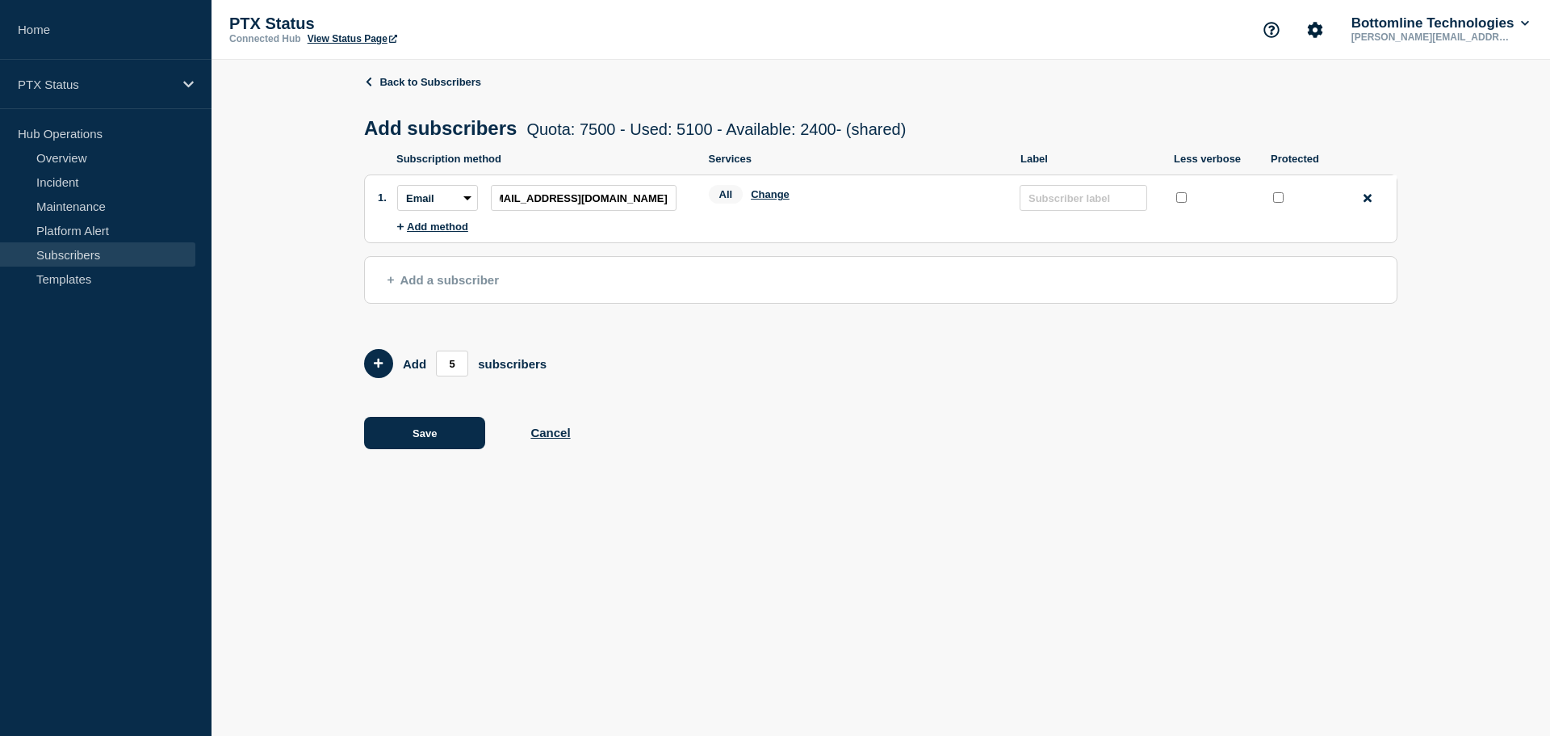
scroll to position [0, 0]
click at [1278, 199] on input "protected checkbox" at bounding box center [1278, 197] width 10 height 10
checkbox input "true"
click at [445, 441] on button "Save" at bounding box center [424, 433] width 121 height 32
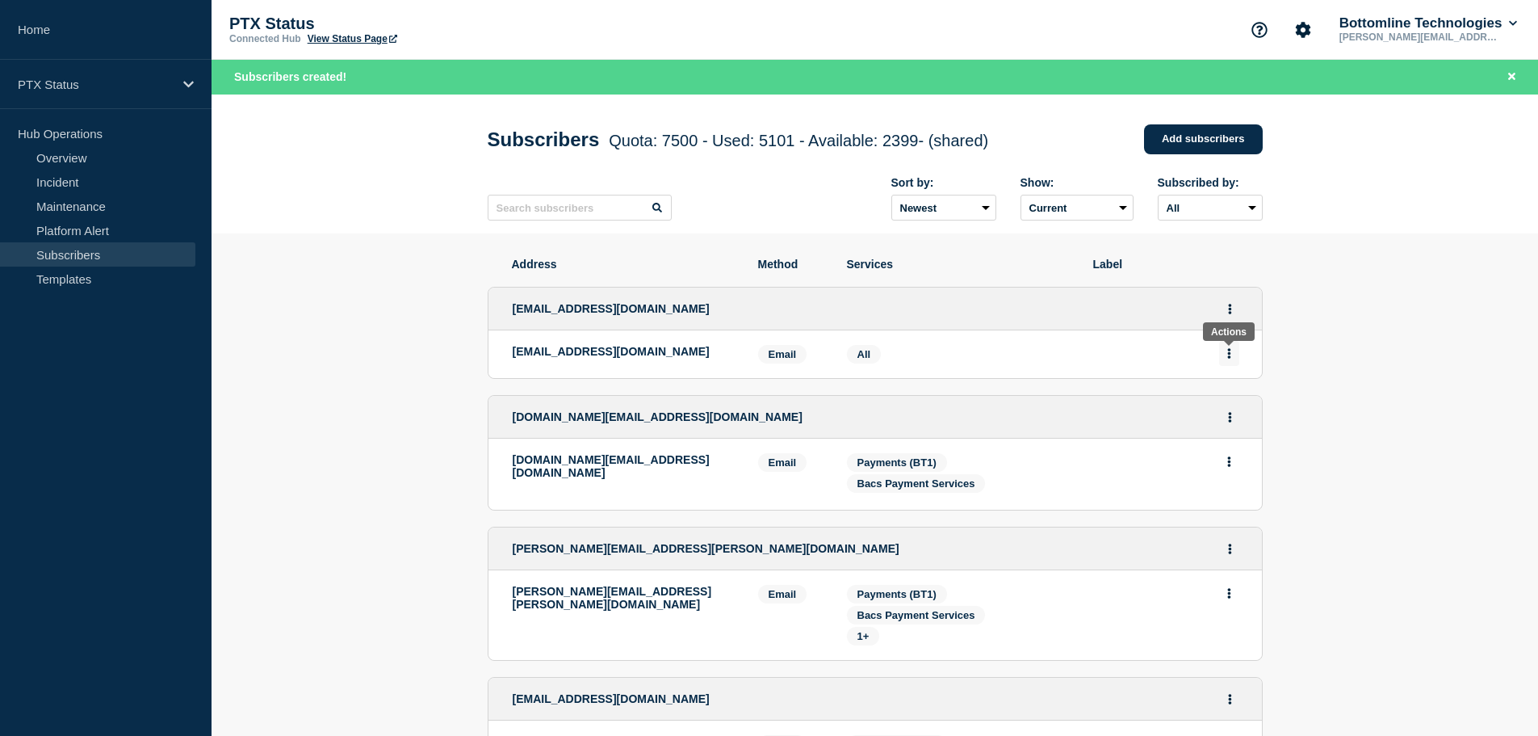
click at [1226, 354] on button "Actions" at bounding box center [1229, 353] width 20 height 25
click at [1234, 311] on button "Actions" at bounding box center [1230, 308] width 20 height 25
click at [1220, 361] on link "Edit" at bounding box center [1224, 355] width 18 height 12
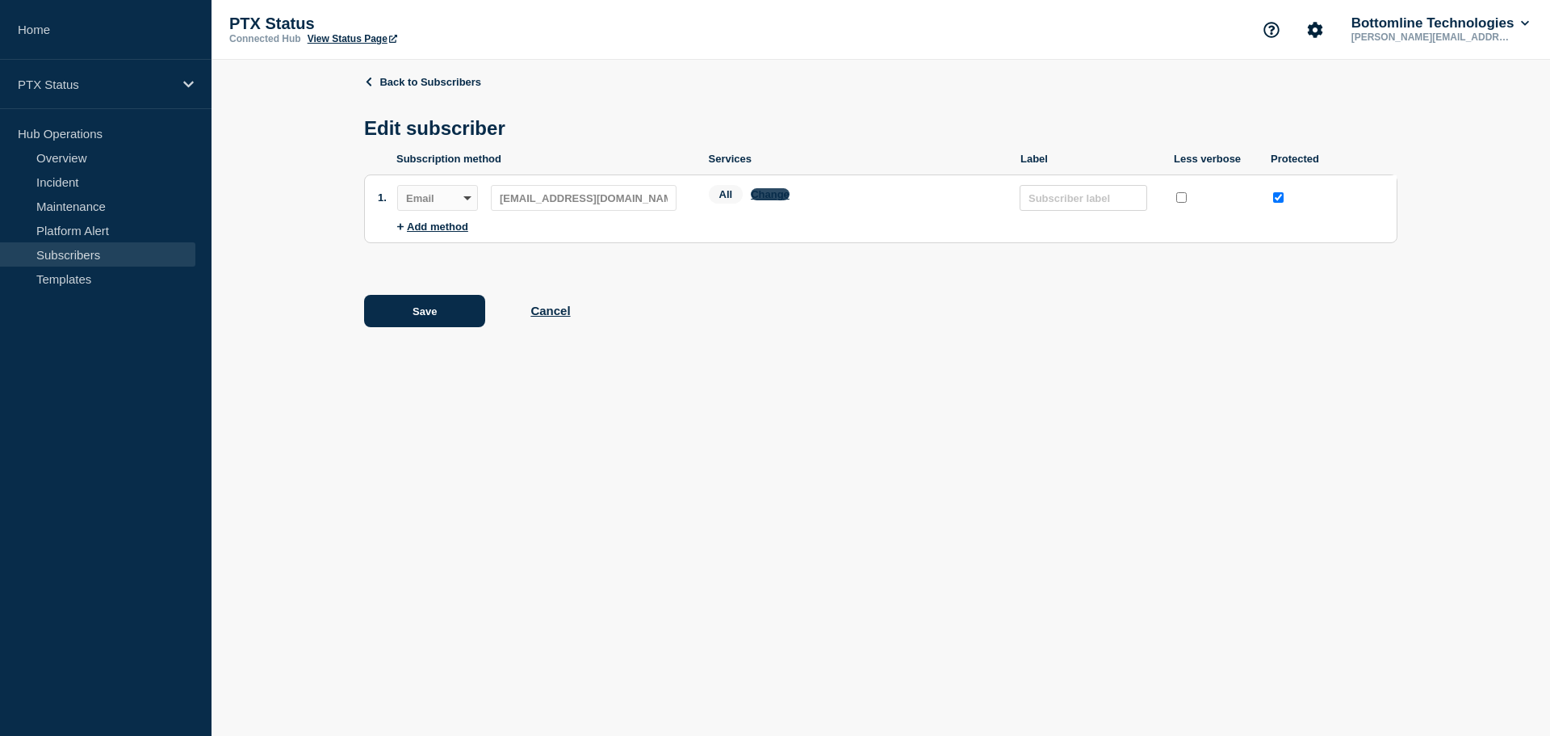
click at [766, 200] on button "Change" at bounding box center [770, 194] width 39 height 12
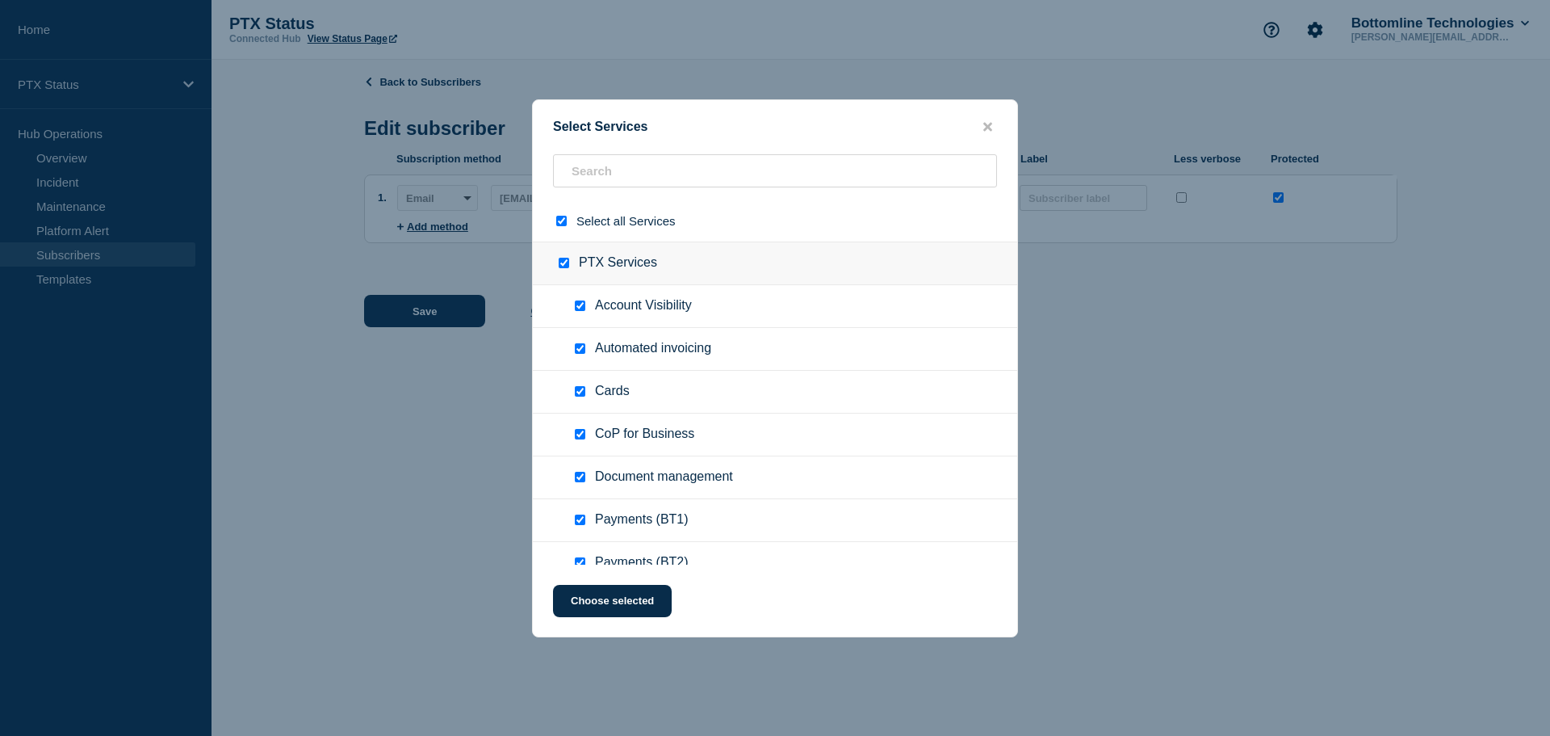
click at [557, 221] on input "select all checkbox" at bounding box center [561, 221] width 10 height 10
checkbox input "false"
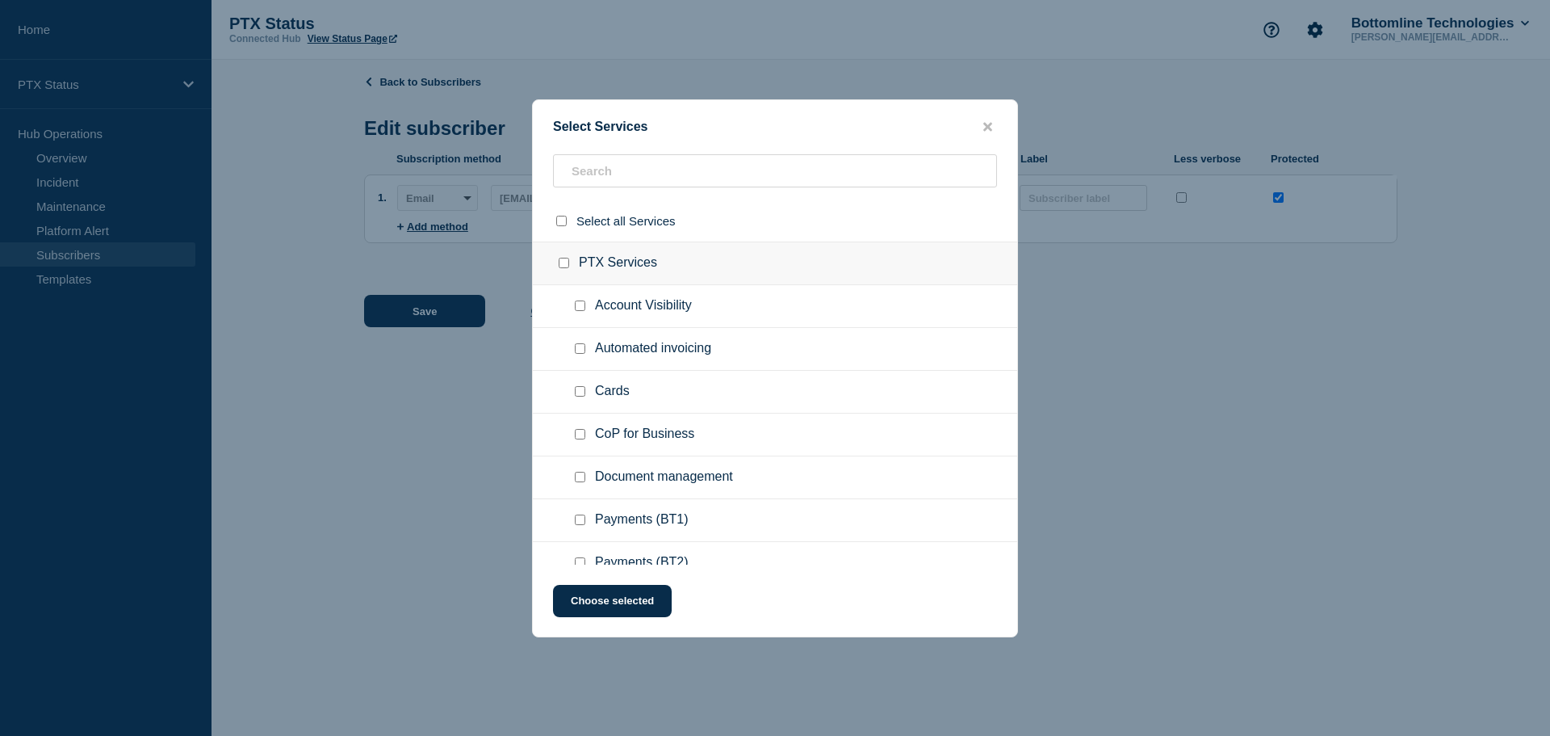
checkbox input "false"
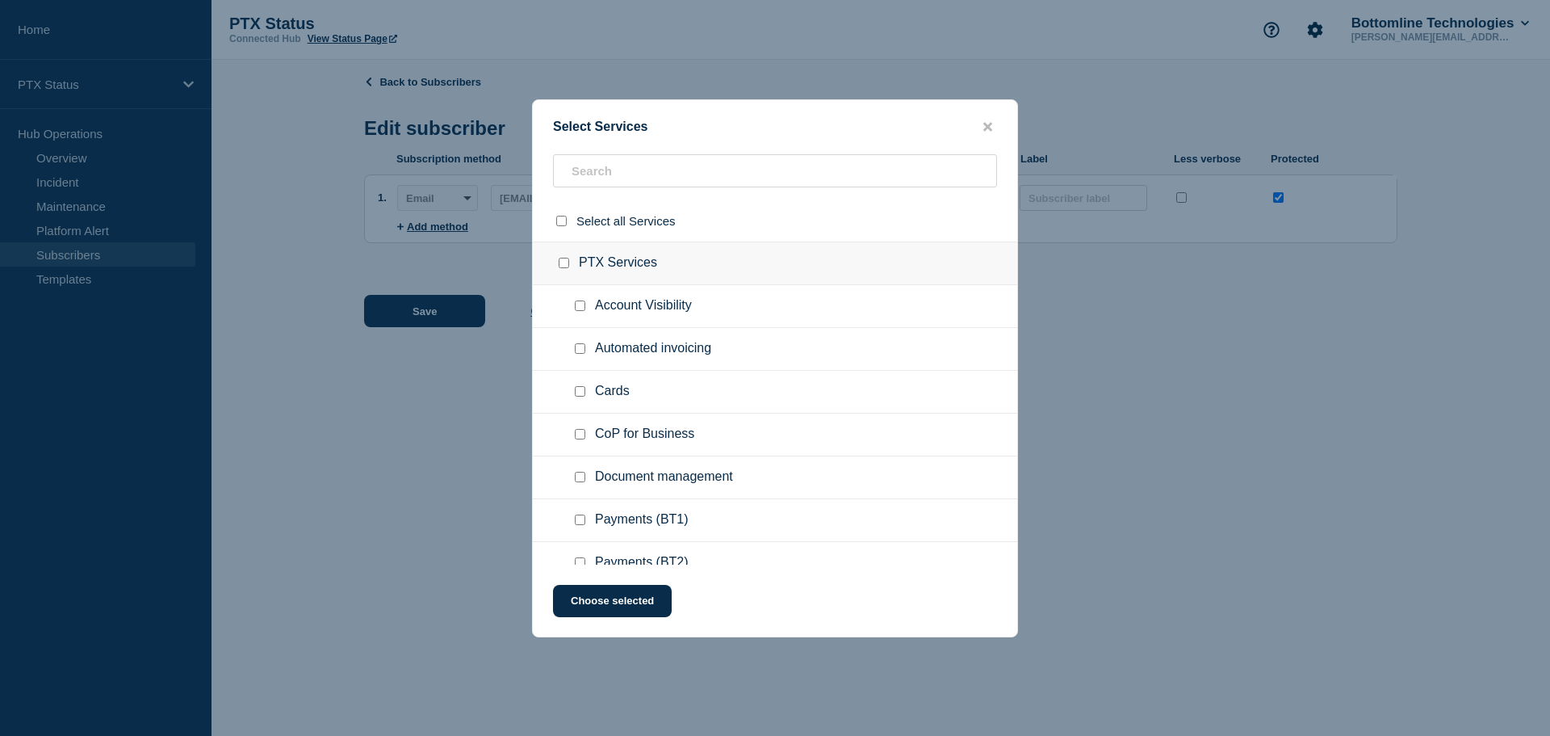
checkbox input "false"
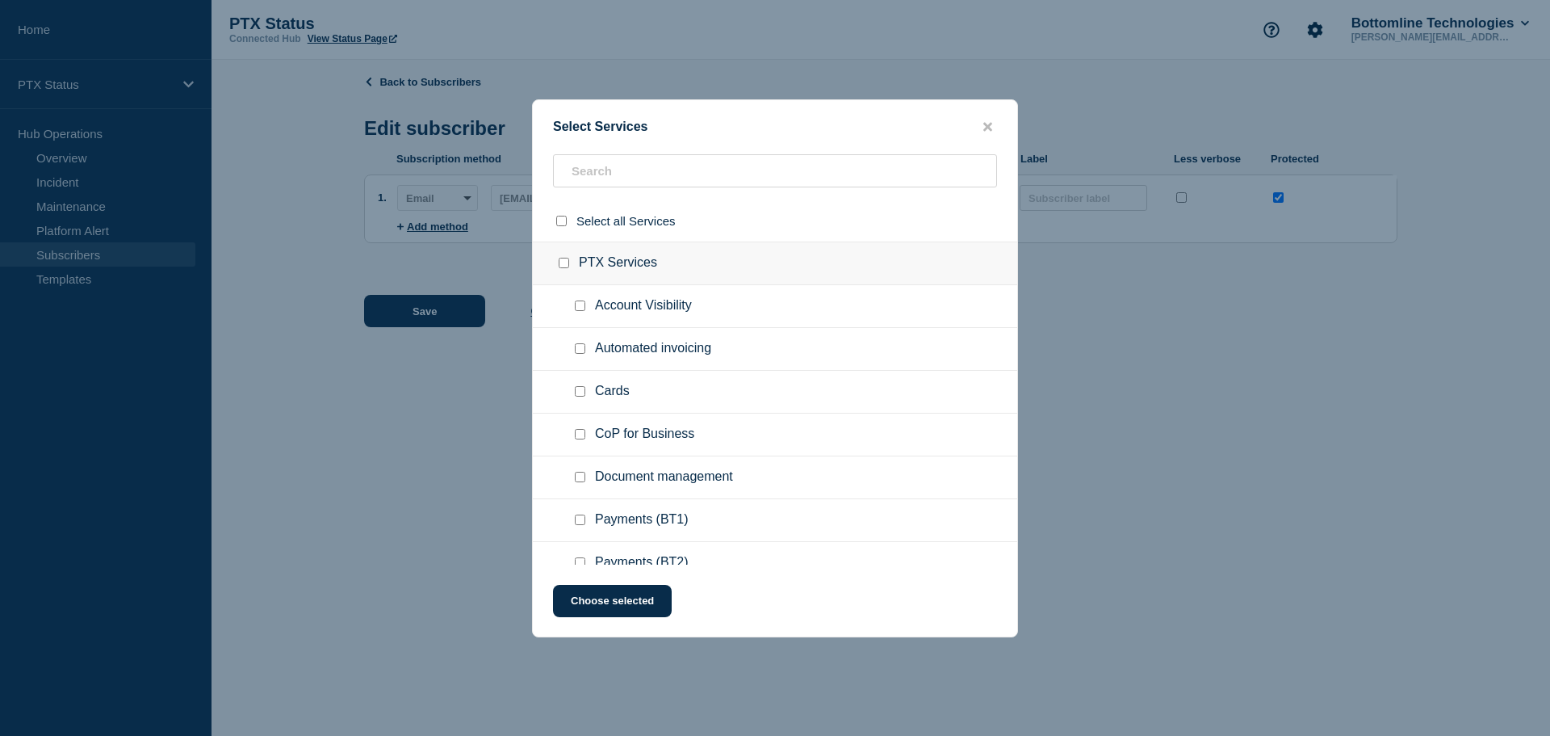
checkbox input "false"
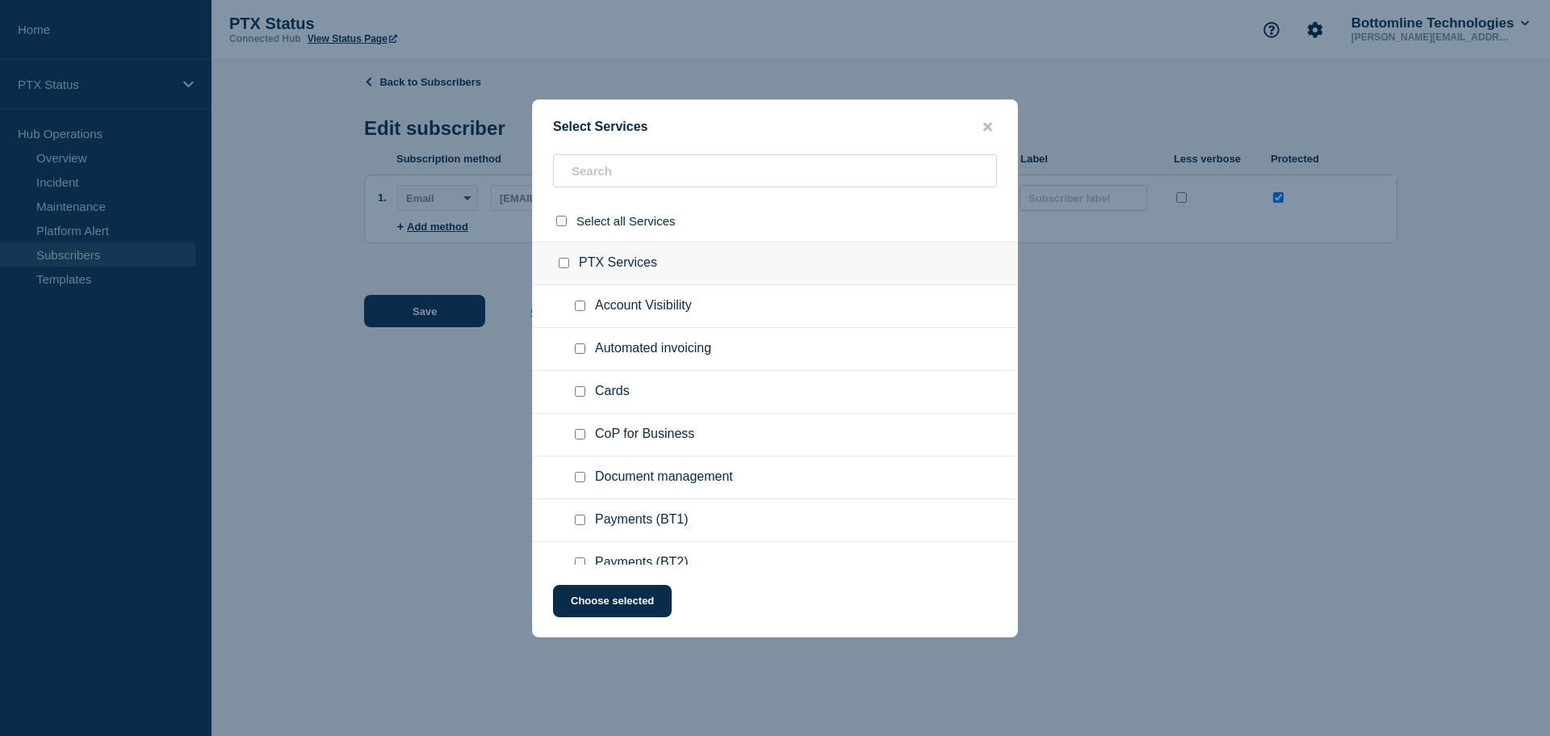
checkbox input "false"
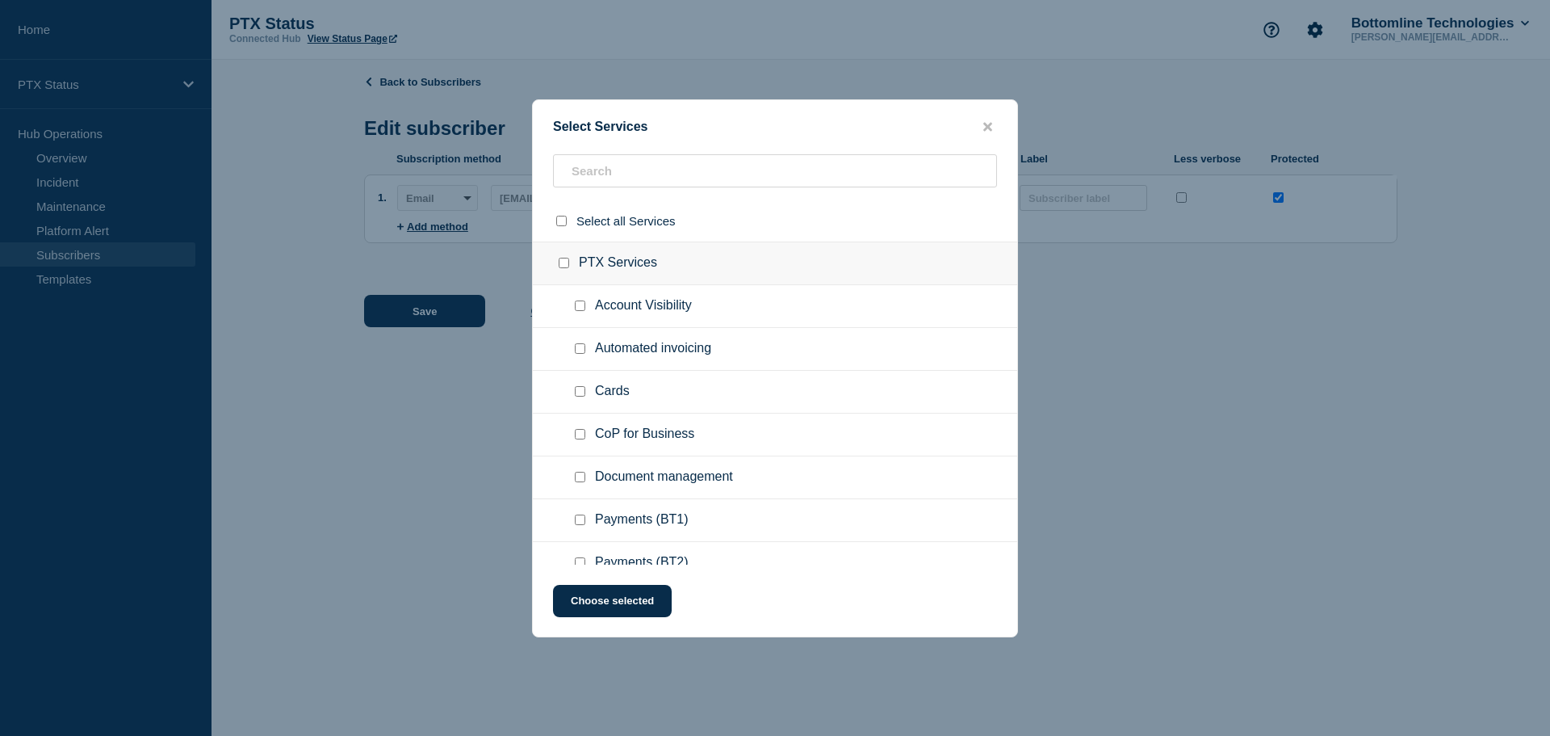
checkbox input "false"
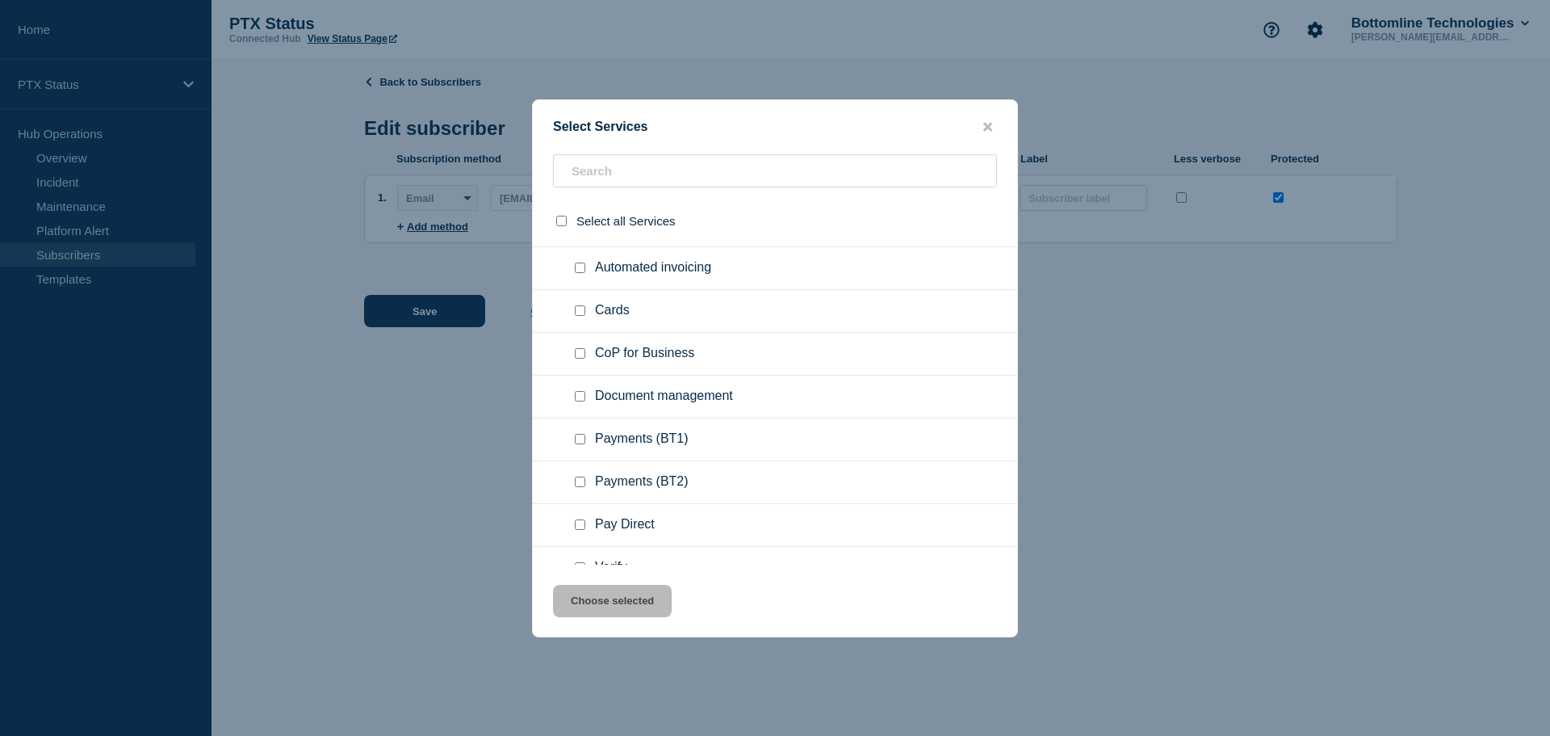
scroll to position [242, 0]
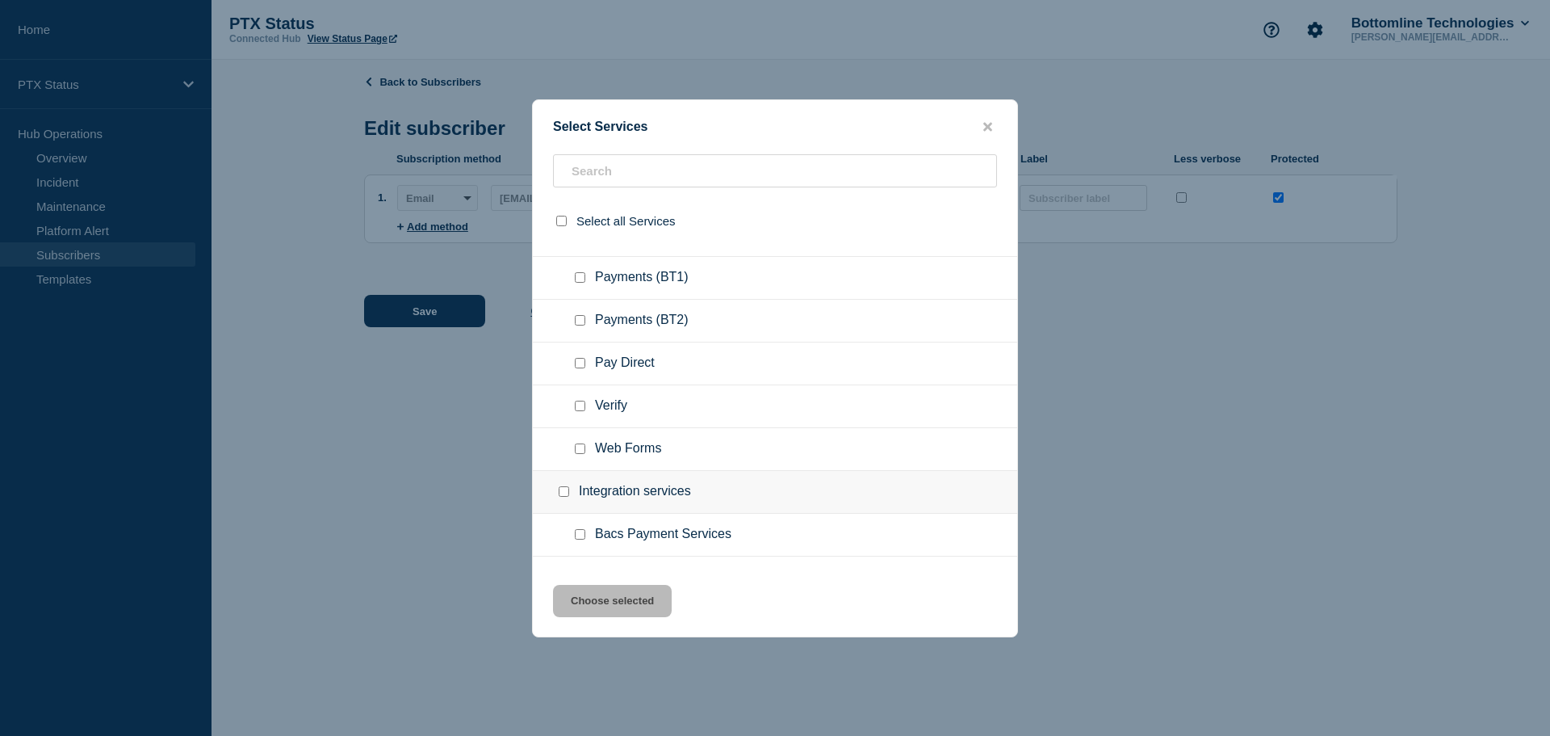
click at [578, 409] on input "Verify checkbox" at bounding box center [580, 406] width 10 height 10
checkbox input "true"
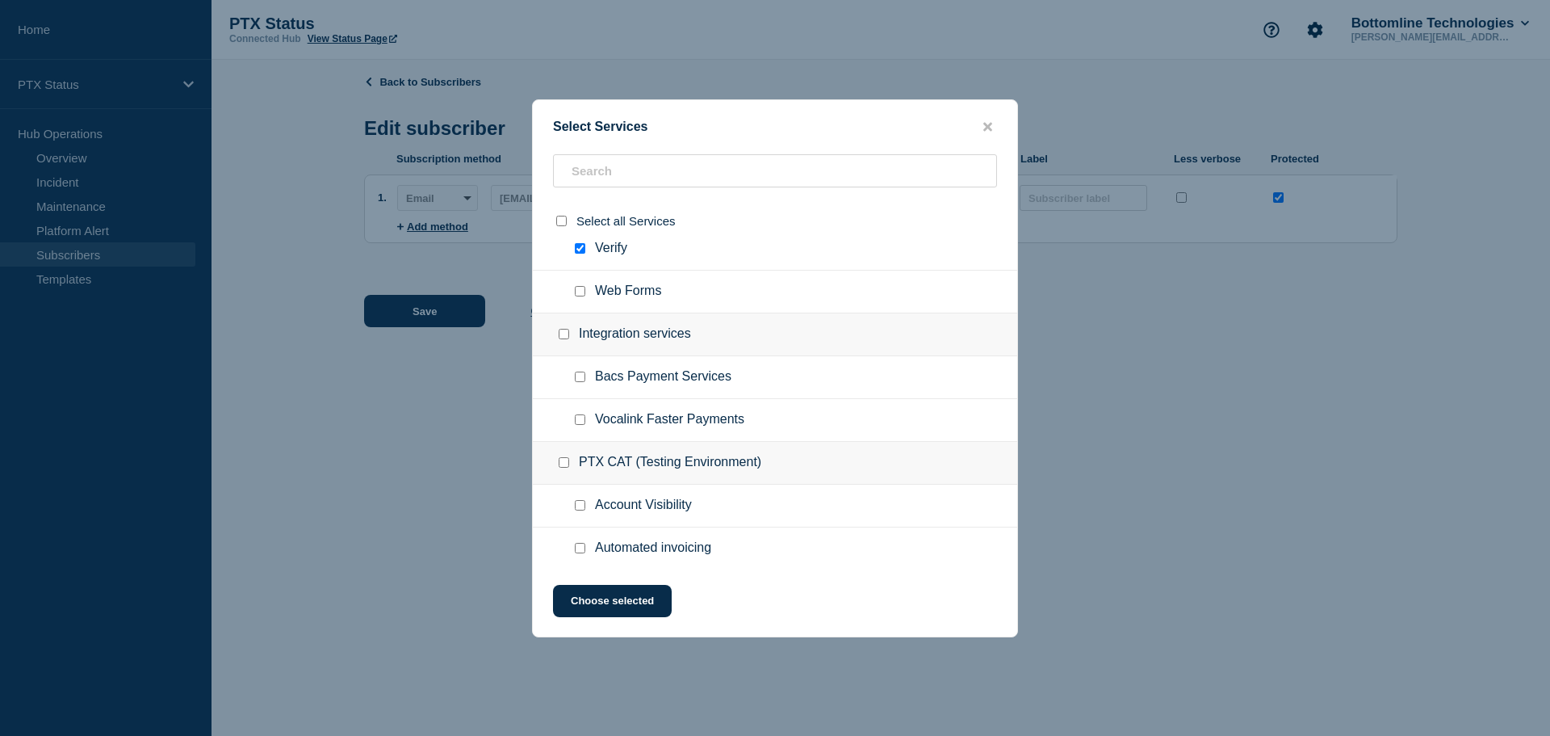
scroll to position [404, 0]
click at [580, 375] on input "Bacs Payment Services checkbox" at bounding box center [580, 372] width 10 height 10
checkbox input "true"
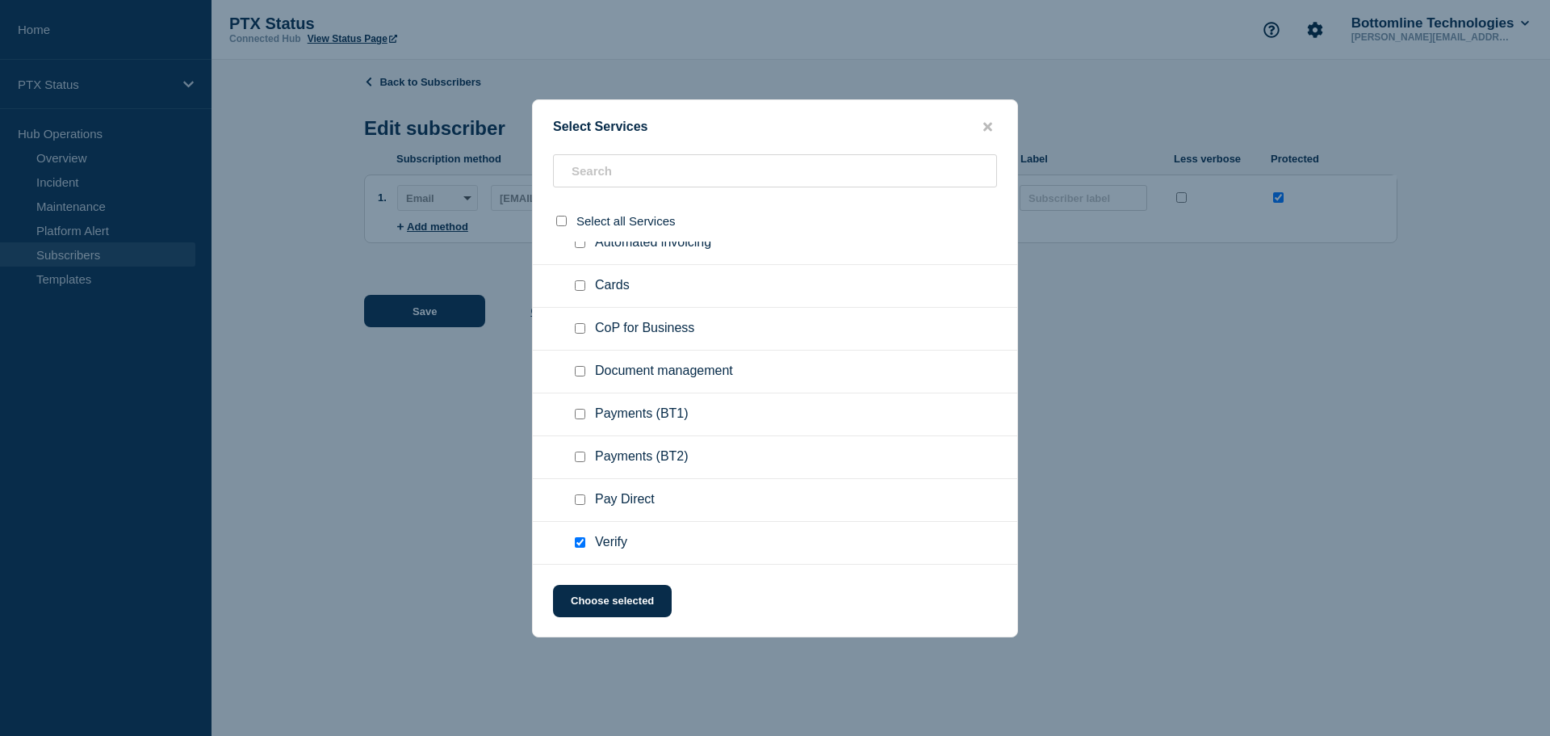
scroll to position [81, 0]
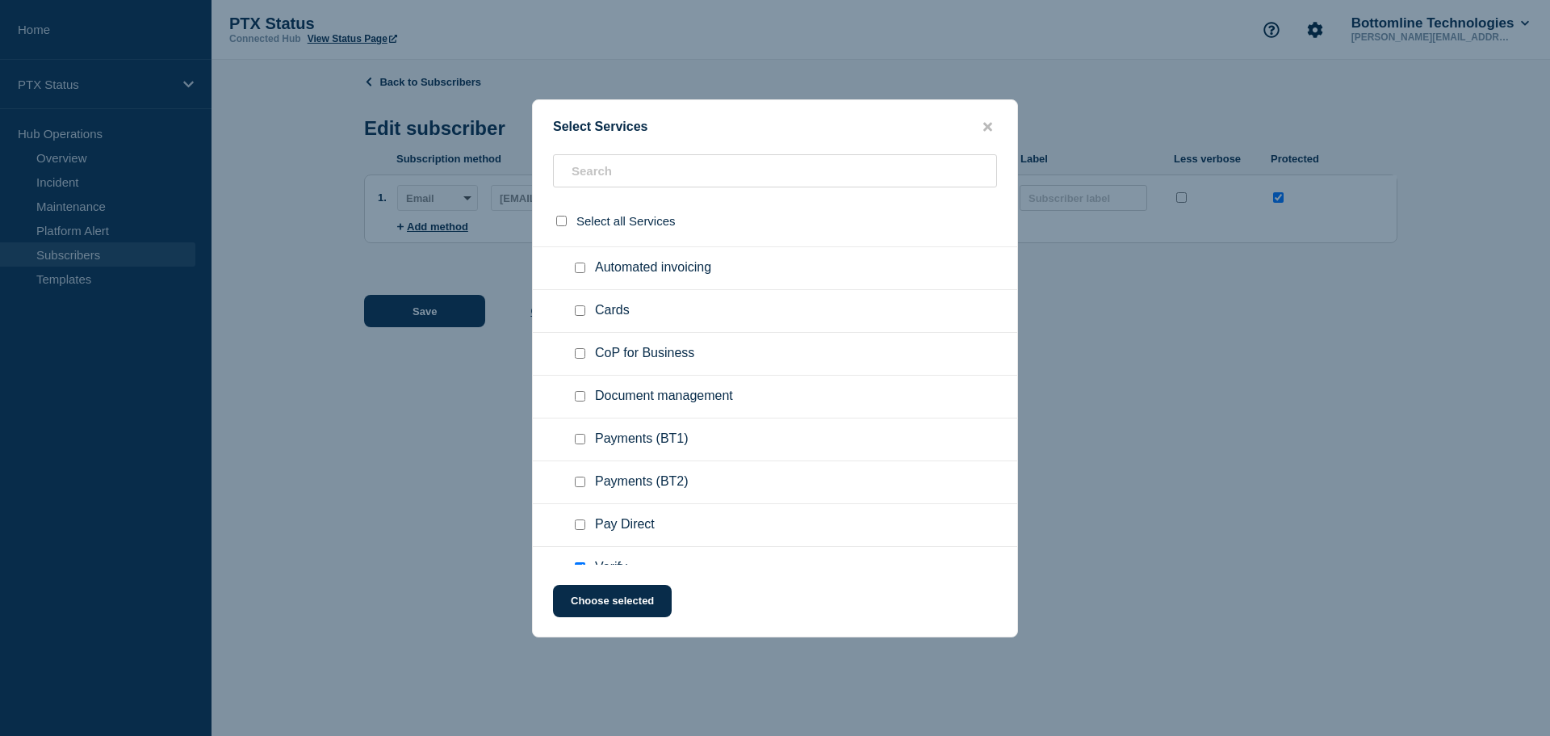
click at [581, 434] on div at bounding box center [583, 439] width 23 height 16
click at [578, 442] on input "Payments (BT1) checkbox" at bounding box center [580, 439] width 10 height 10
checkbox input "true"
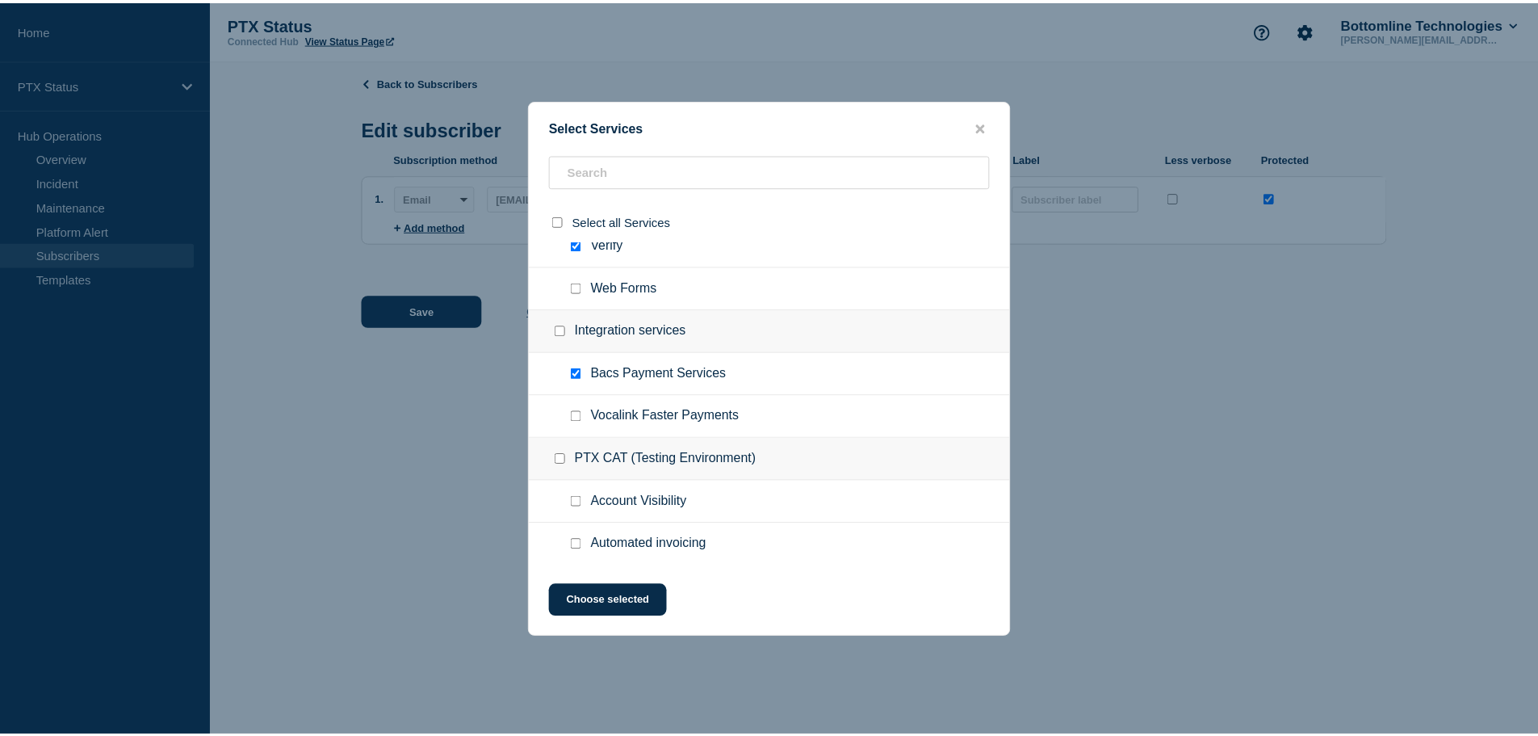
scroll to position [484, 0]
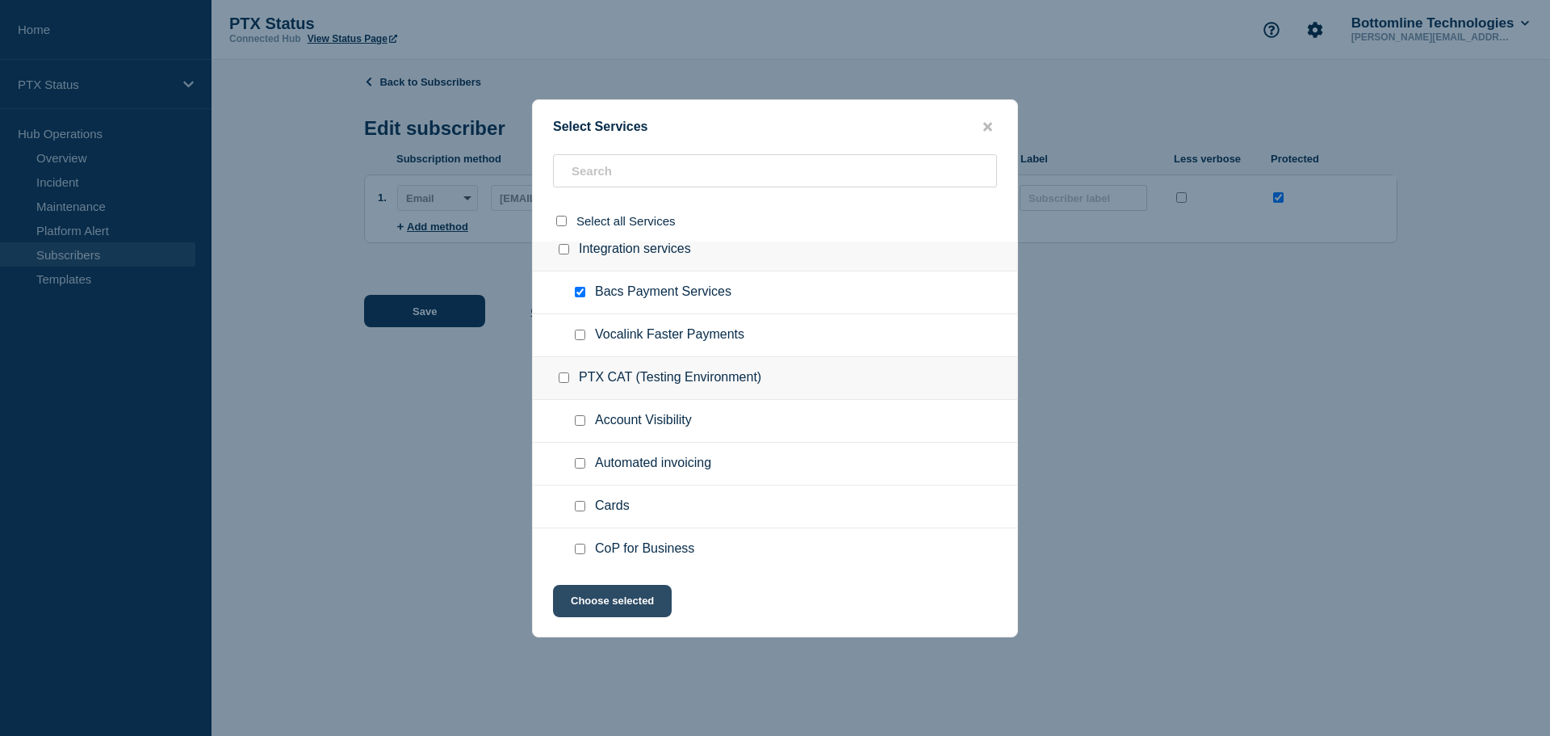
click at [619, 599] on button "Choose selected" at bounding box center [612, 601] width 119 height 32
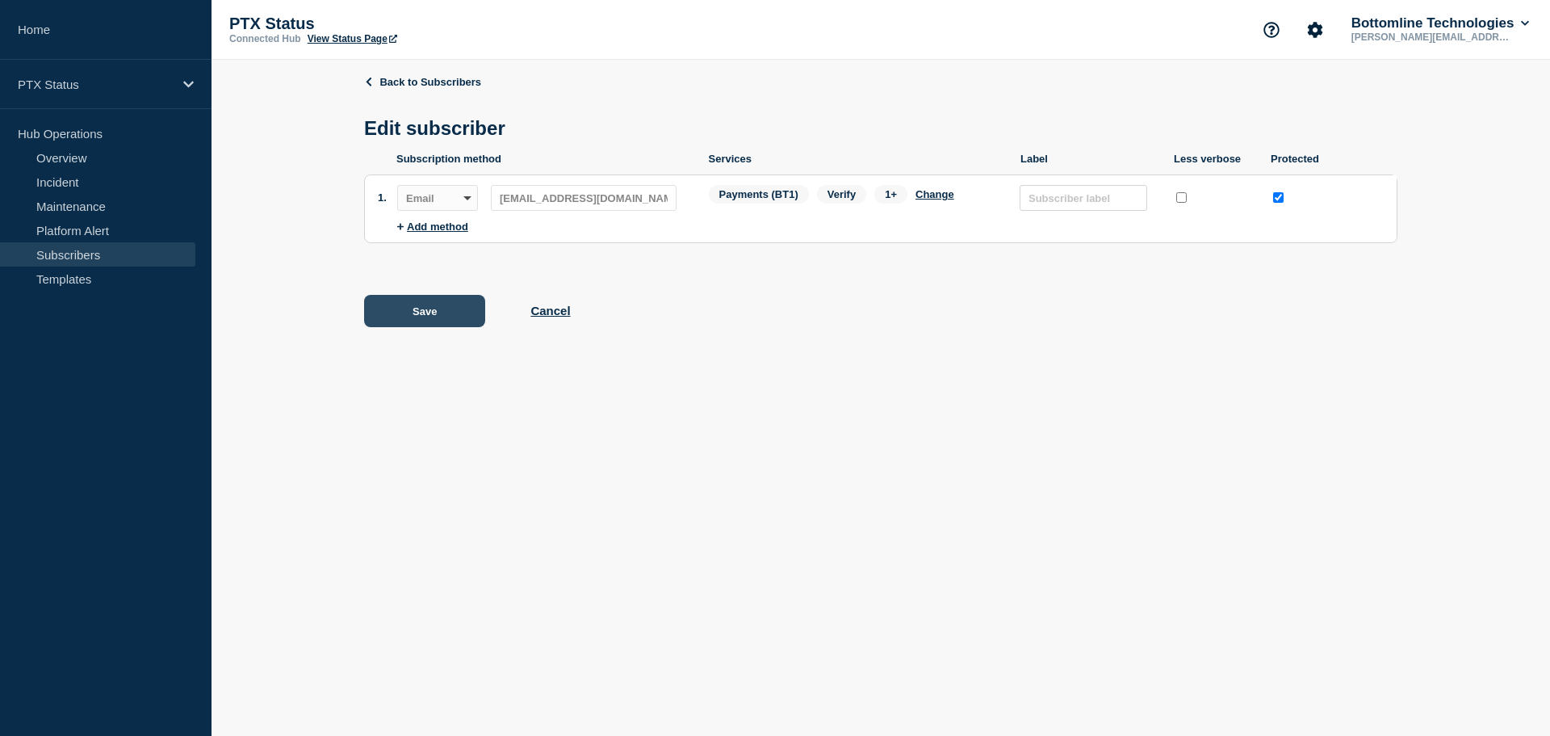
click at [402, 310] on button "Save" at bounding box center [424, 311] width 121 height 32
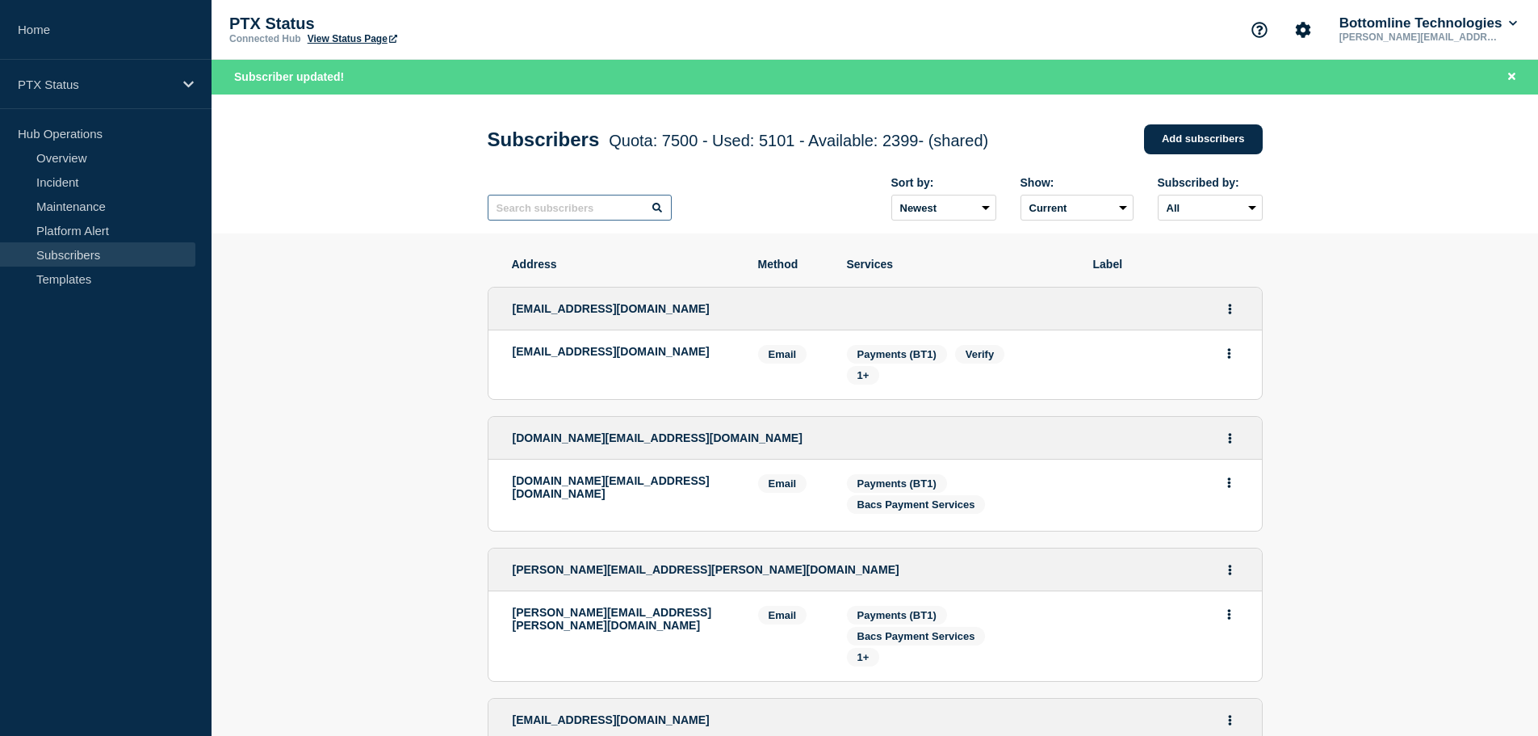
click at [546, 216] on input "text" at bounding box center [580, 208] width 184 height 26
paste input "[PERSON_NAME][EMAIL_ADDRESS][DOMAIN_NAME]"
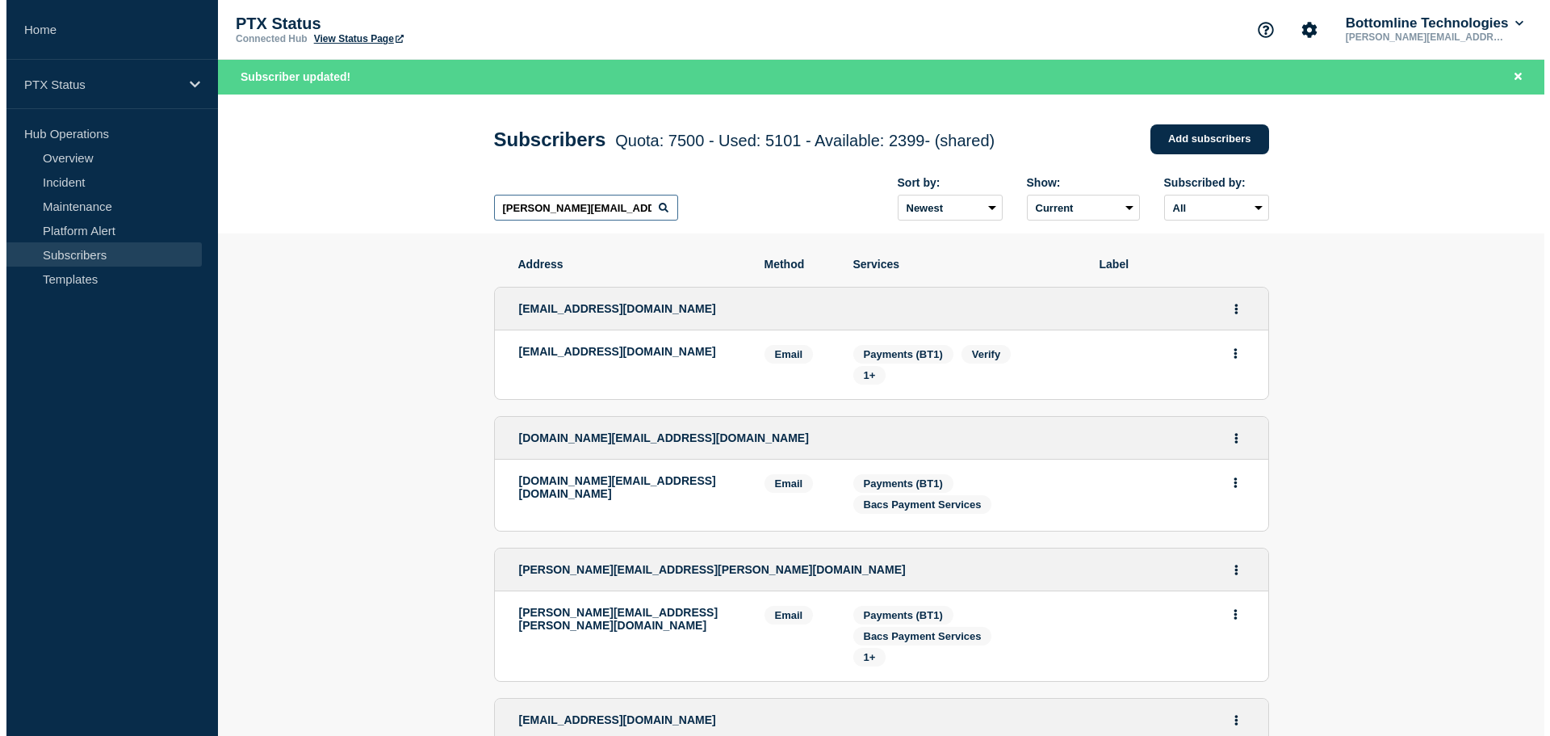
scroll to position [0, 64]
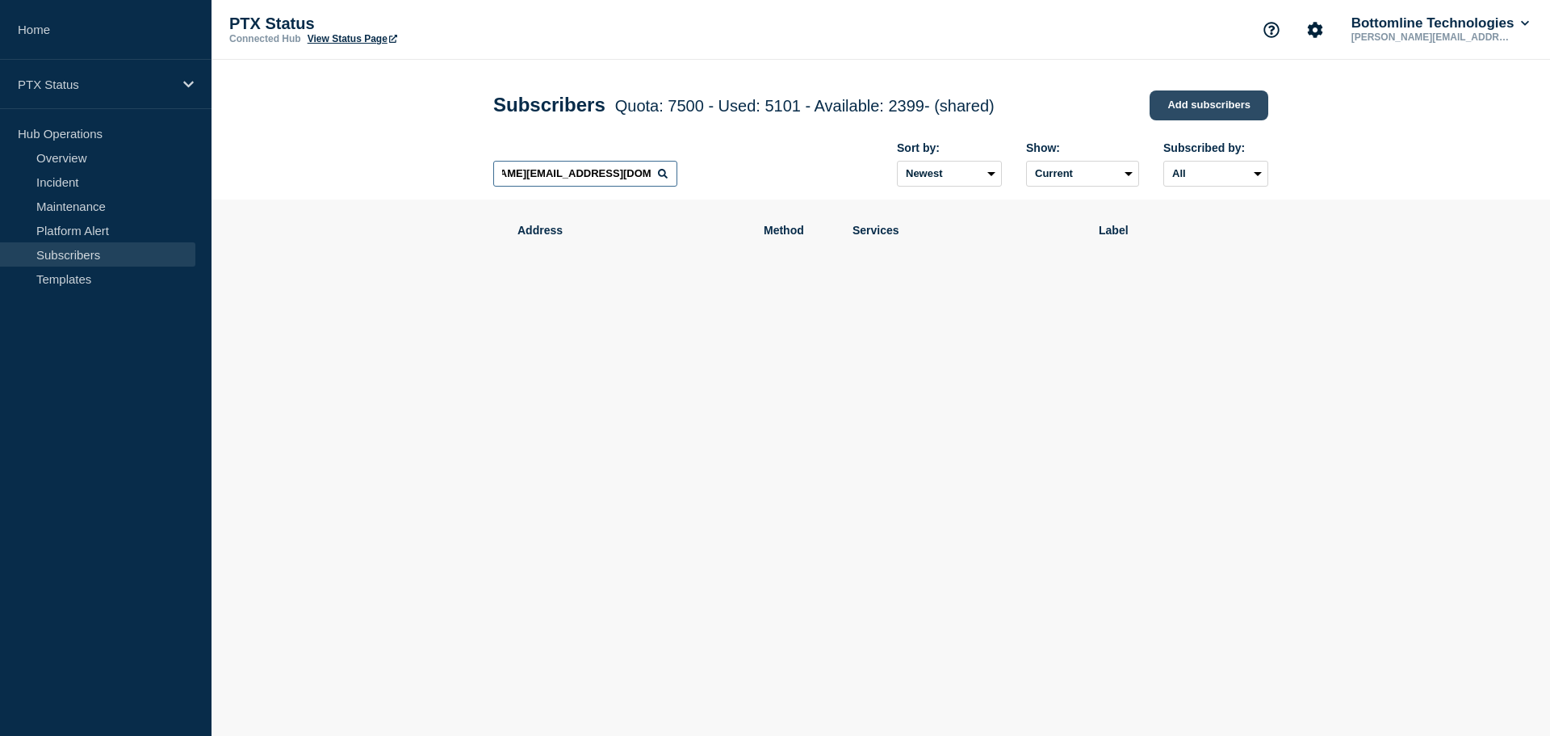
type input "[PERSON_NAME][EMAIL_ADDRESS][DOMAIN_NAME]"
click at [1215, 105] on link "Add subscribers" at bounding box center [1209, 105] width 119 height 30
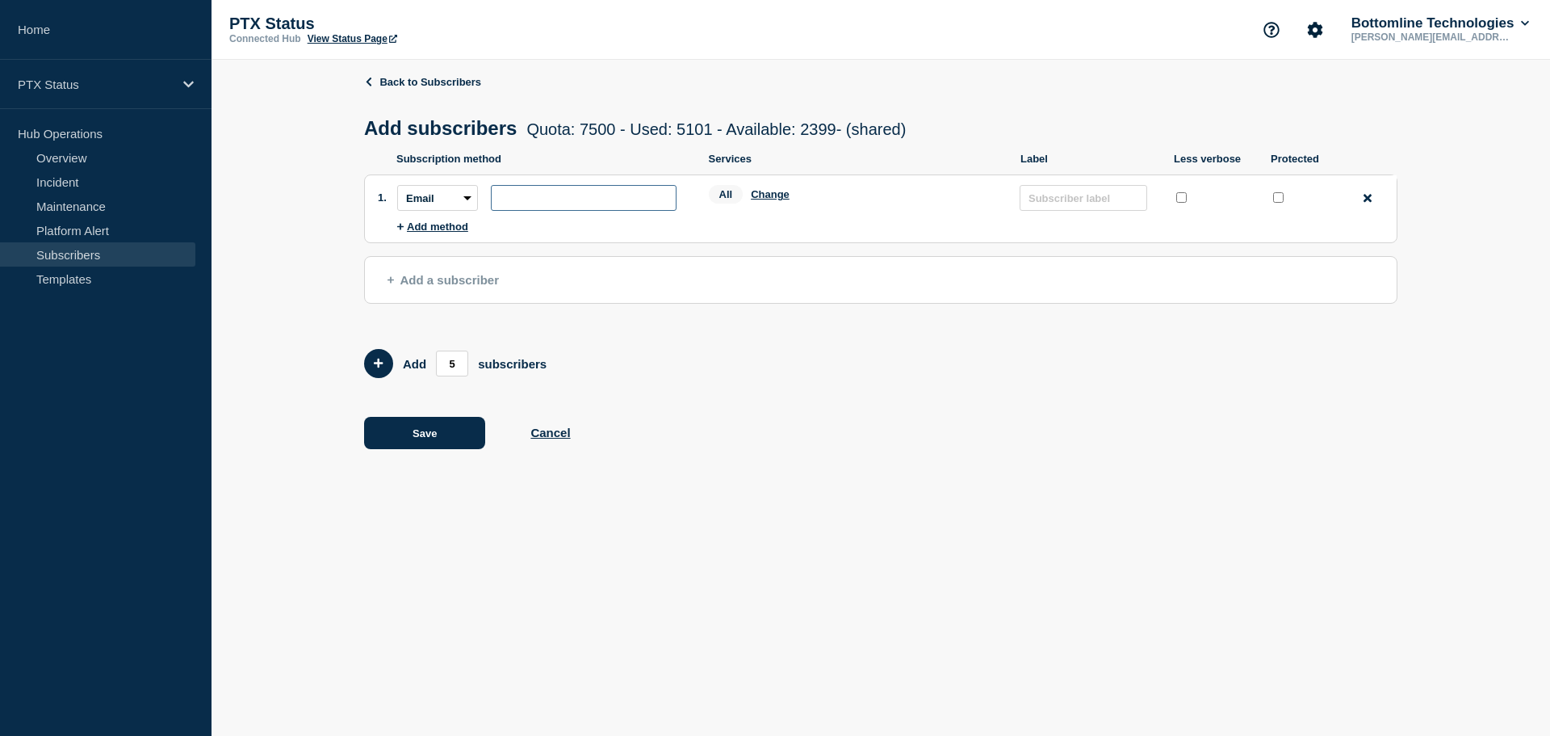
click at [529, 211] on input "subscription-address" at bounding box center [584, 198] width 186 height 26
paste input "[PERSON_NAME][EMAIL_ADDRESS][DOMAIN_NAME]"
type input "[PERSON_NAME][EMAIL_ADDRESS][DOMAIN_NAME]"
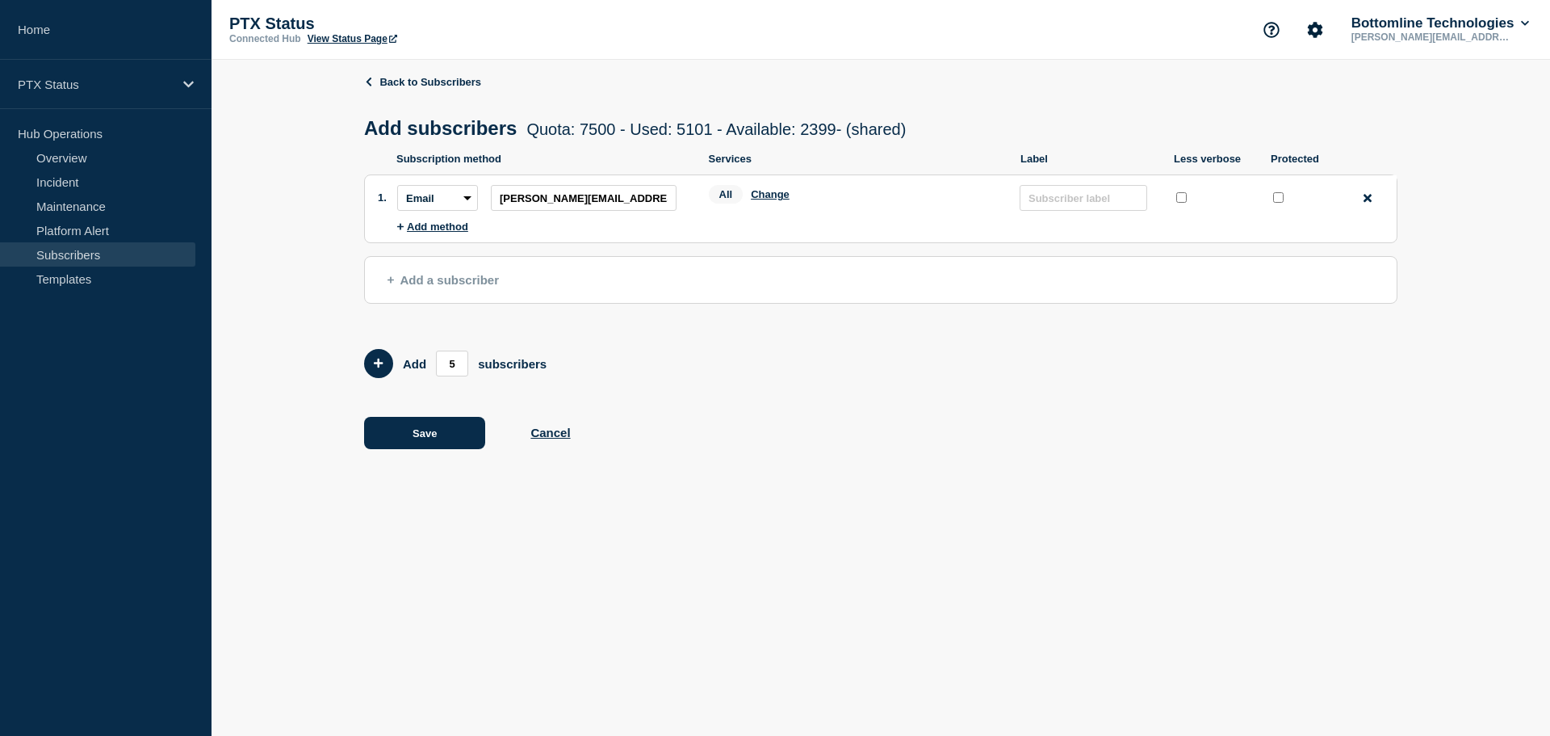
click at [1280, 197] on input "protected checkbox" at bounding box center [1278, 197] width 10 height 10
checkbox input "true"
click at [788, 199] on button "Change" at bounding box center [770, 194] width 39 height 12
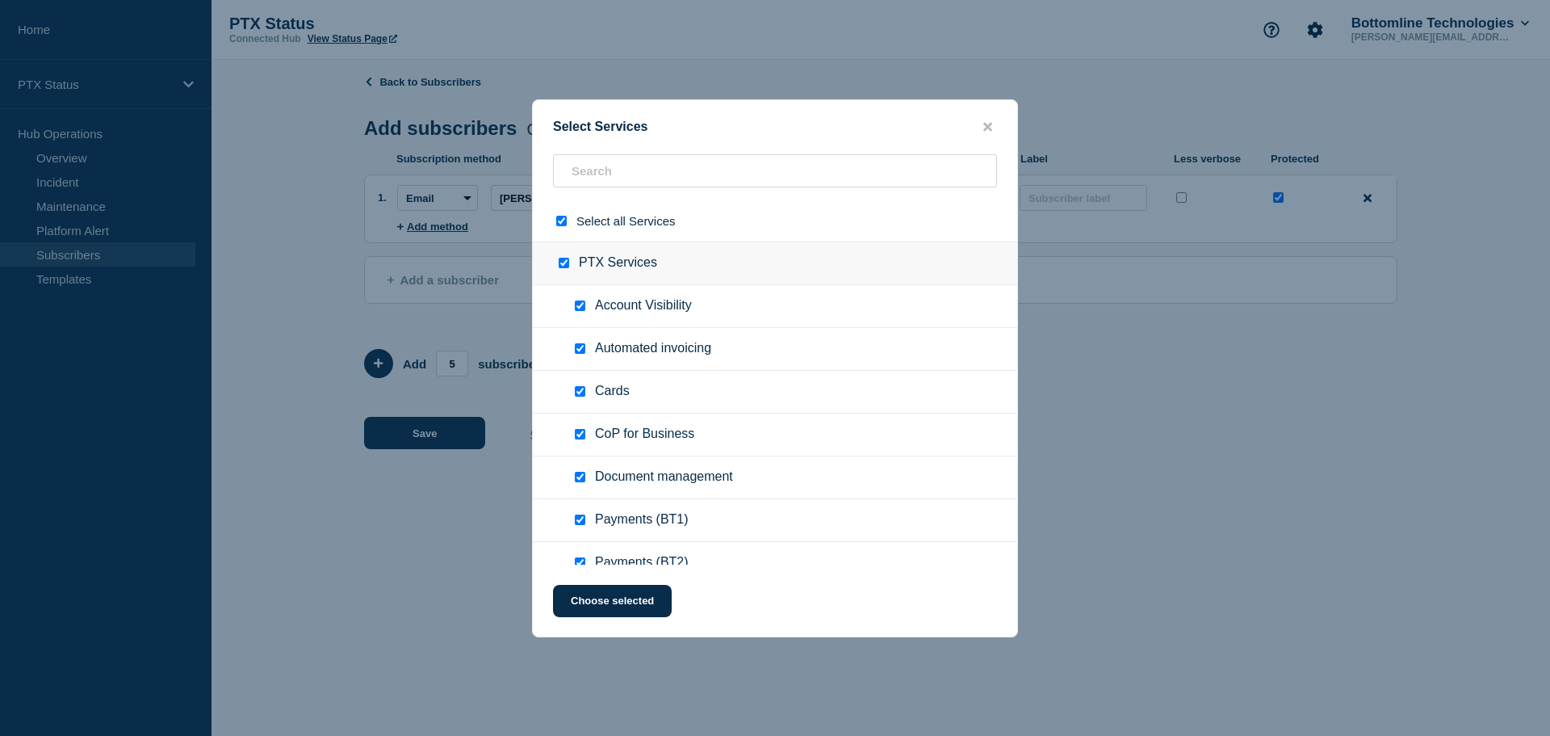
click at [561, 220] on input "select all checkbox" at bounding box center [561, 221] width 10 height 10
checkbox input "false"
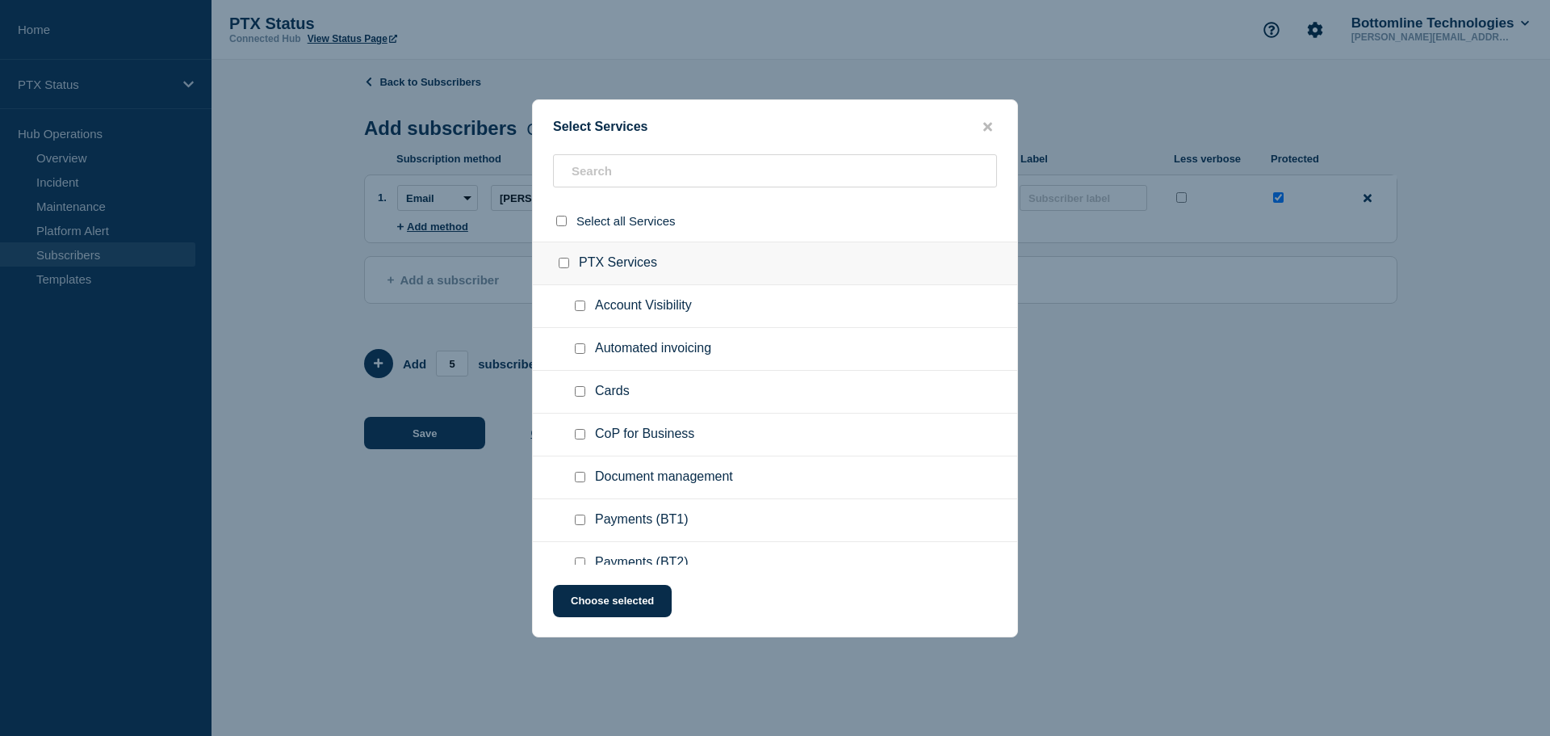
checkbox input "false"
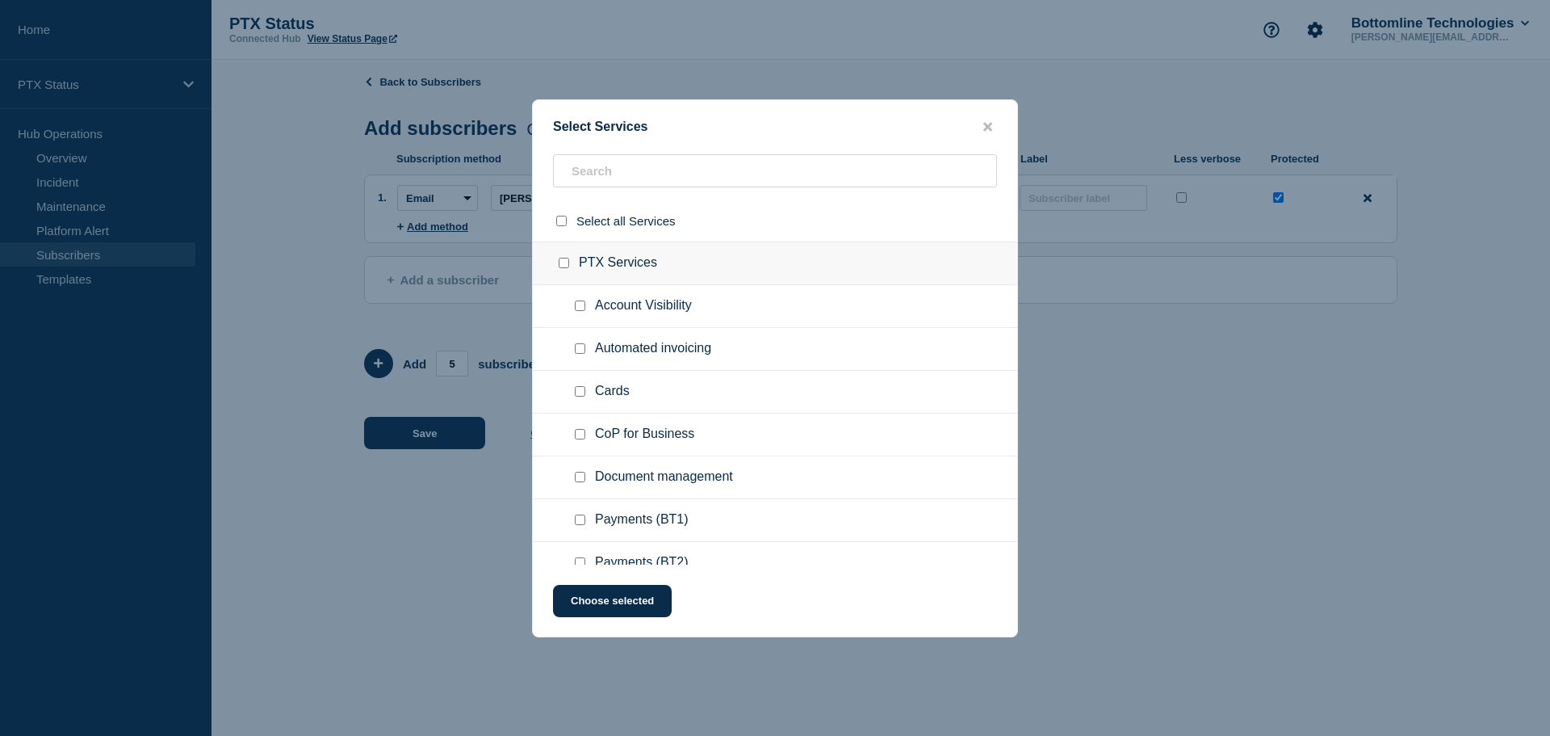
checkbox input "false"
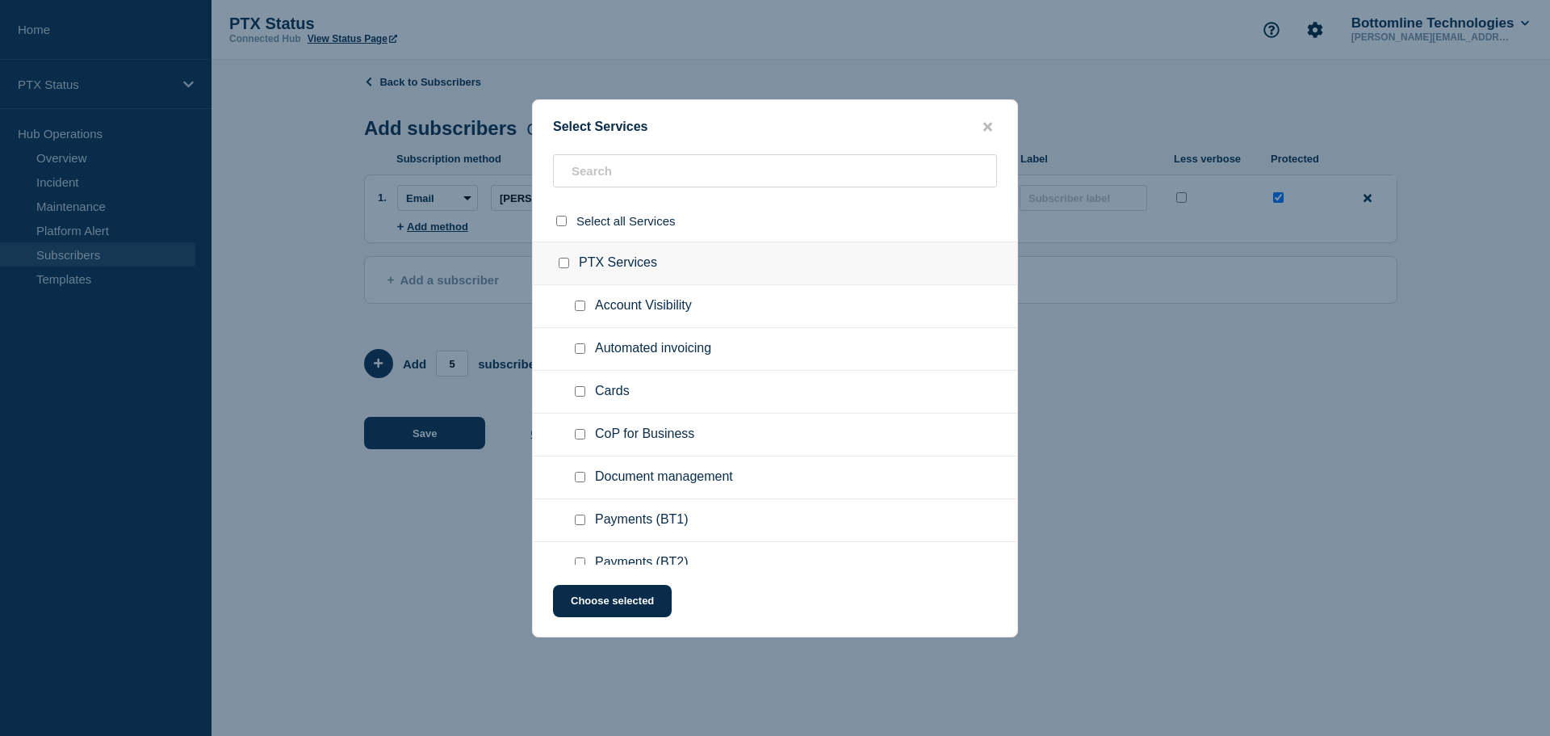
checkbox input "false"
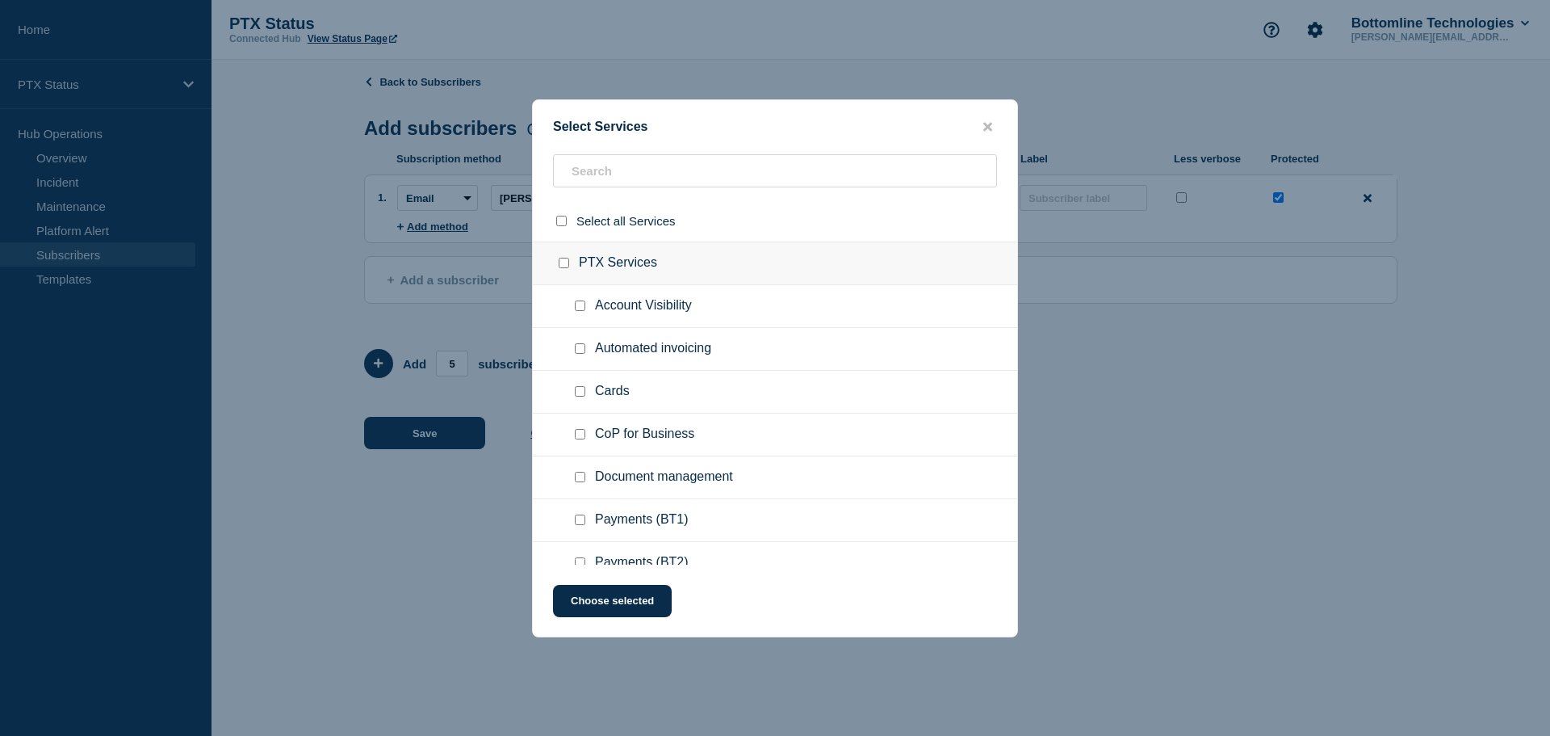
checkbox input "false"
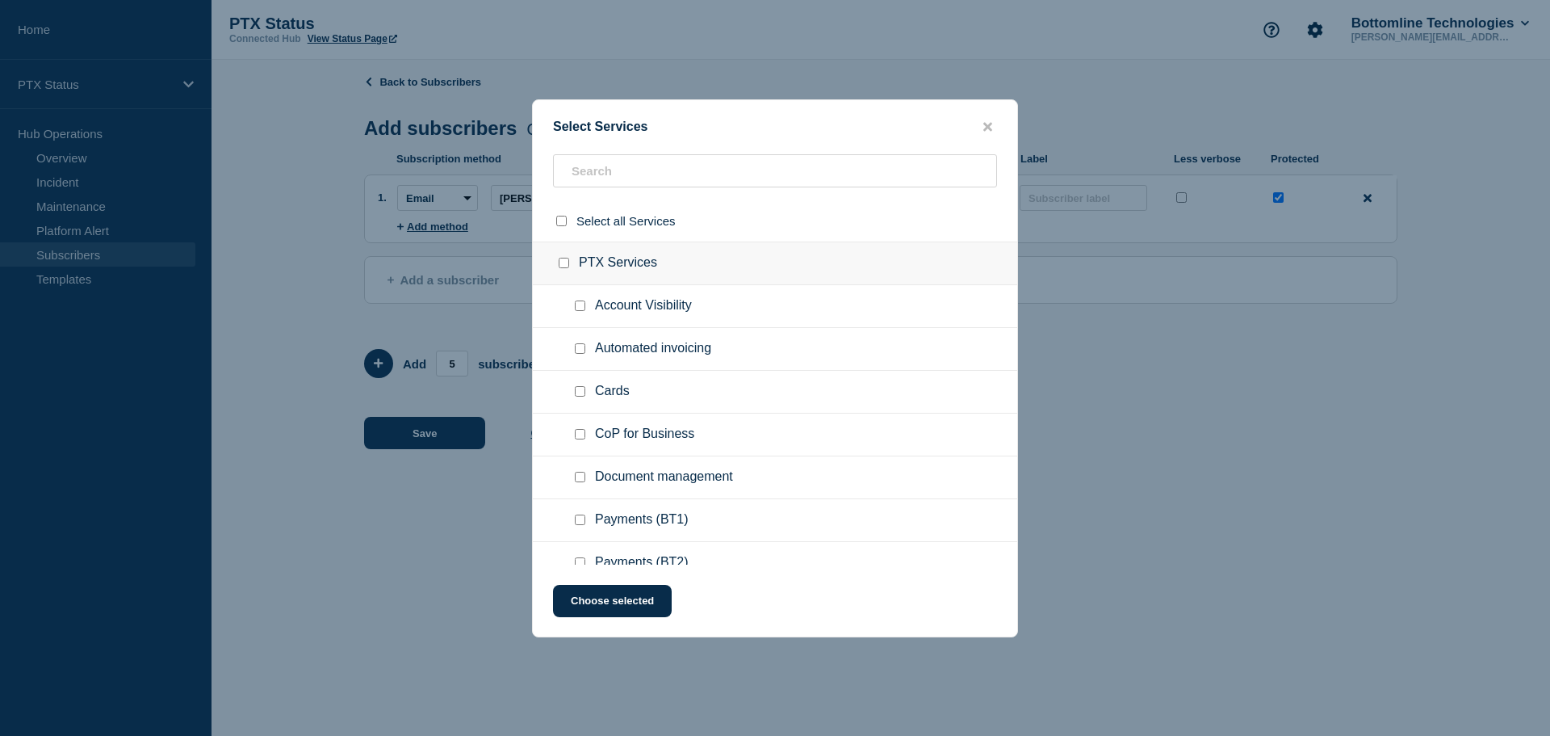
checkbox input "false"
click at [1206, 438] on div at bounding box center [775, 368] width 1550 height 736
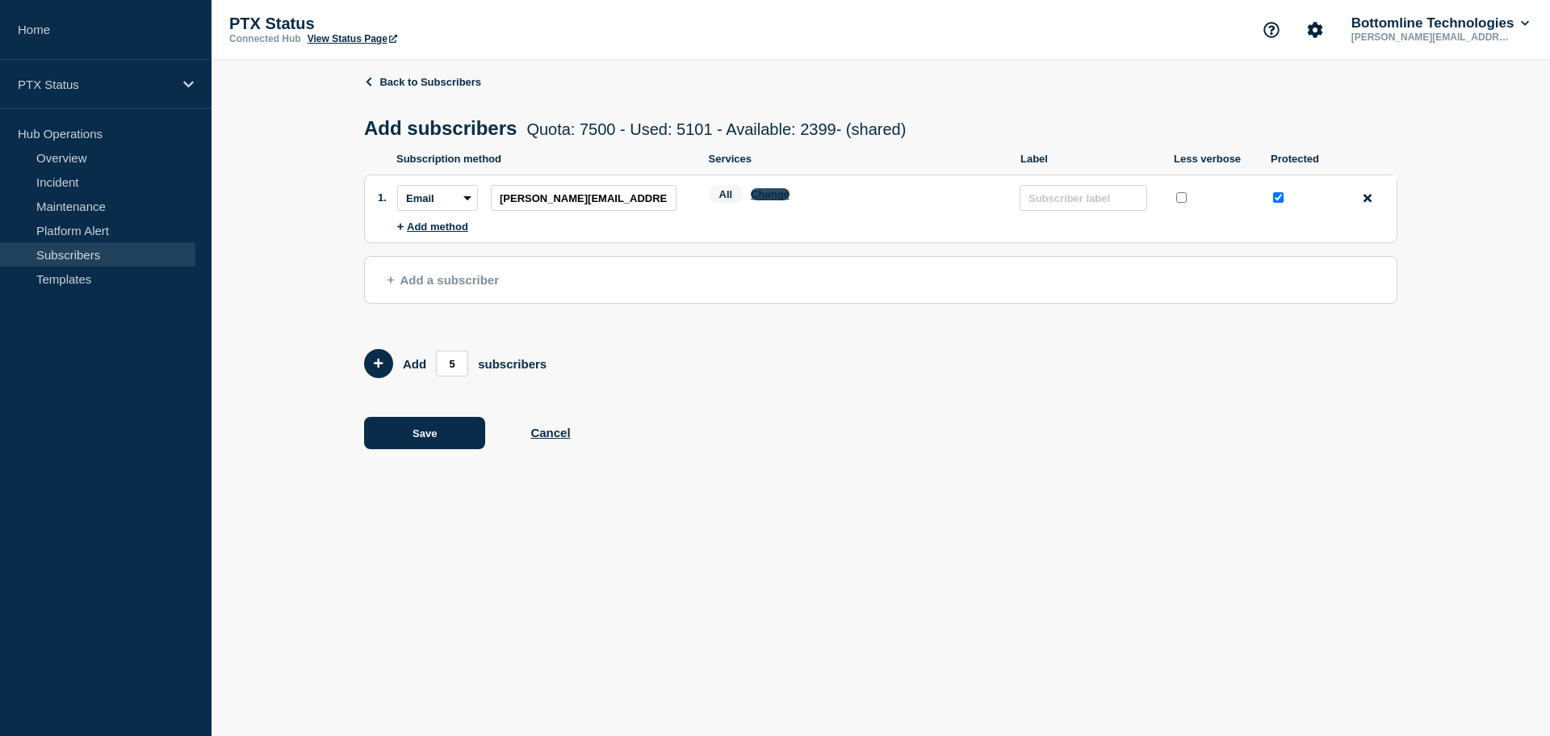
click at [772, 196] on button "Change" at bounding box center [770, 194] width 39 height 12
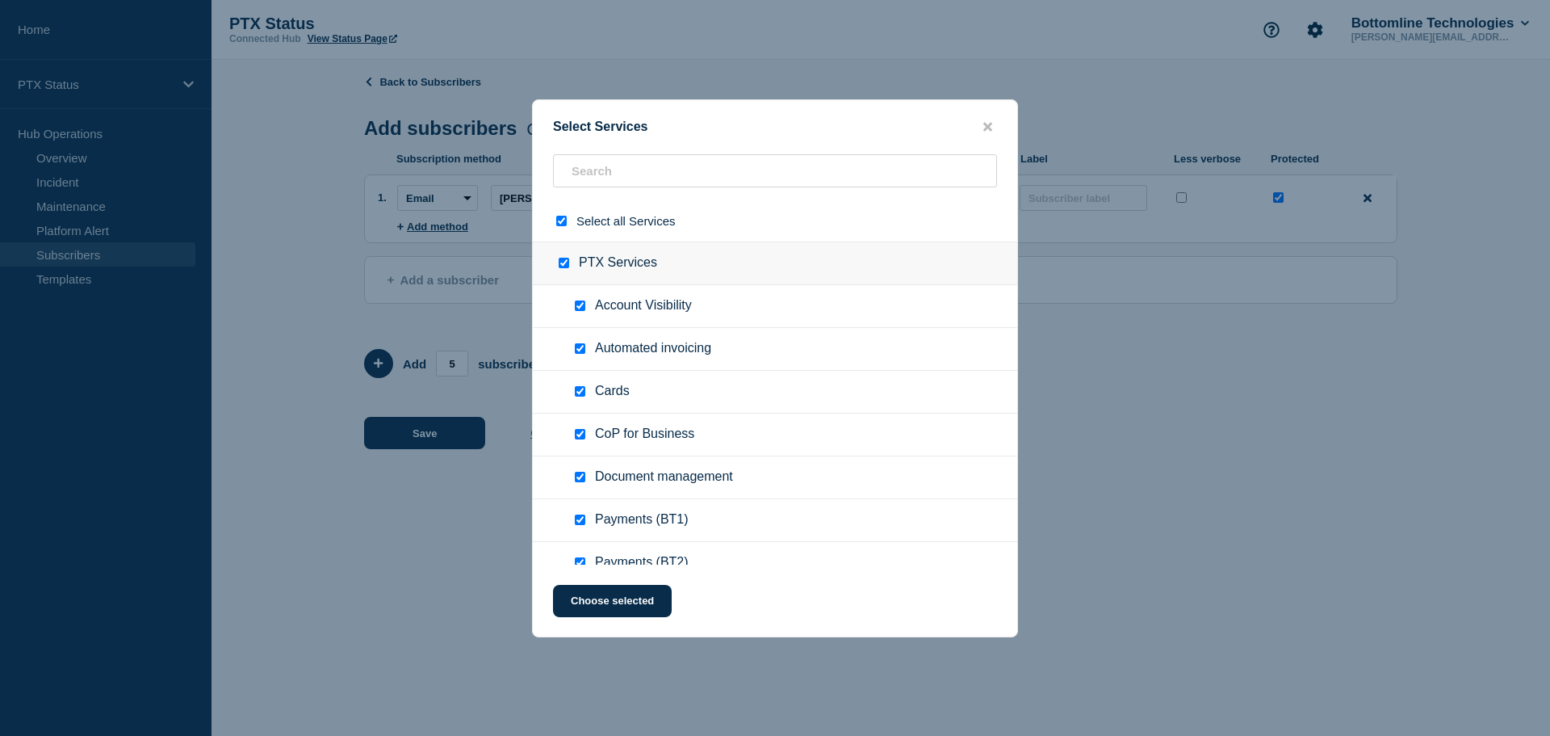
click at [561, 221] on input "select all checkbox" at bounding box center [561, 221] width 10 height 10
checkbox input "false"
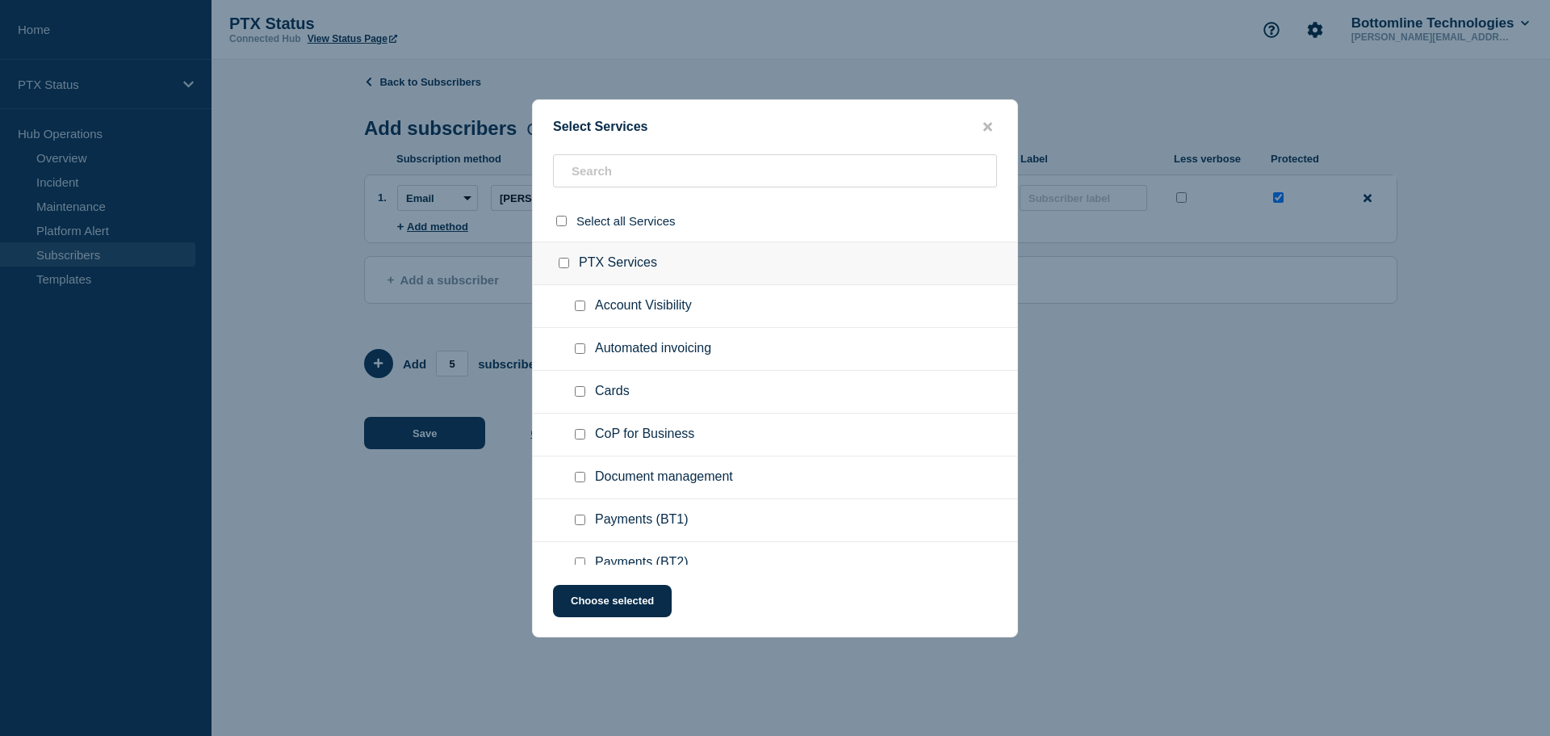
checkbox input "false"
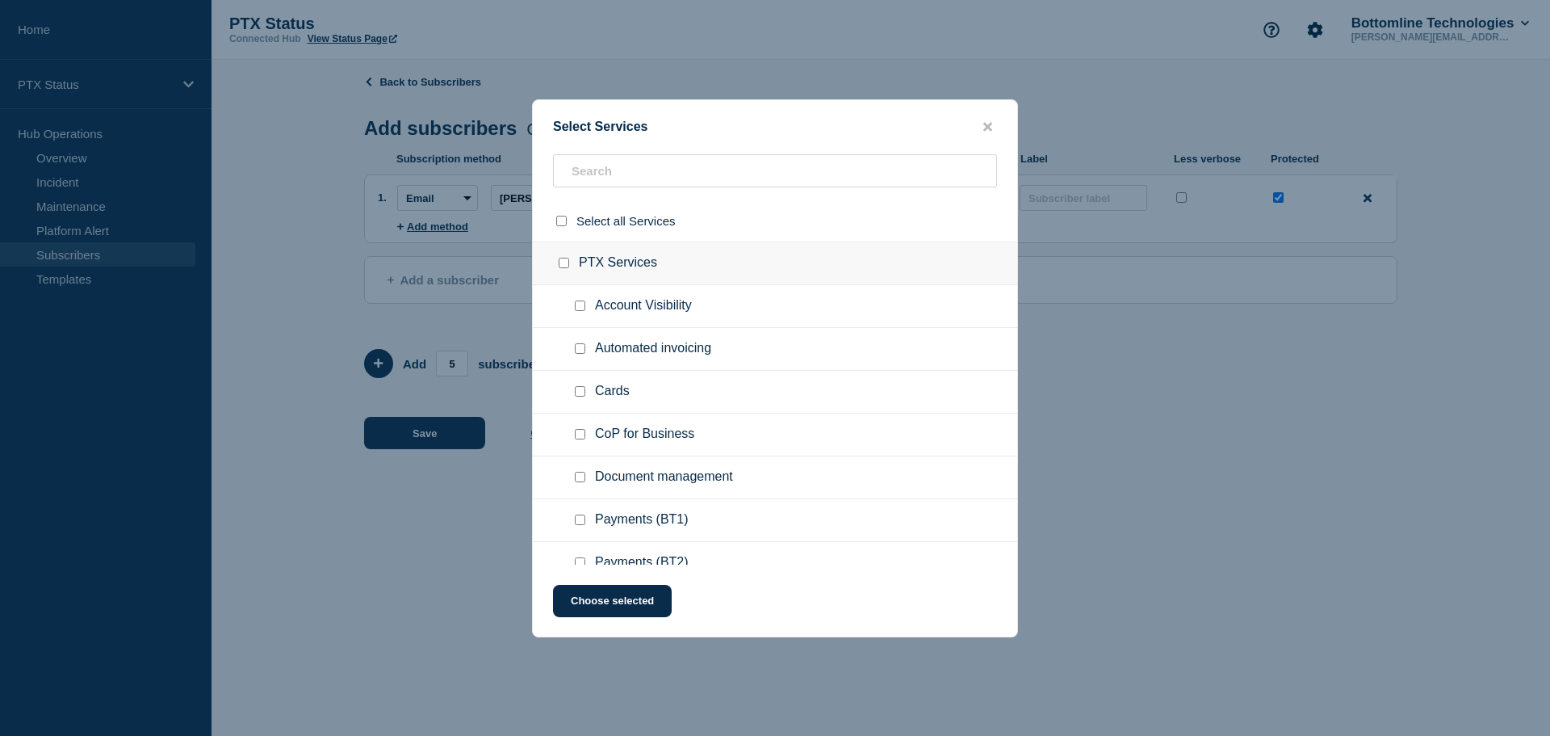
checkbox input "false"
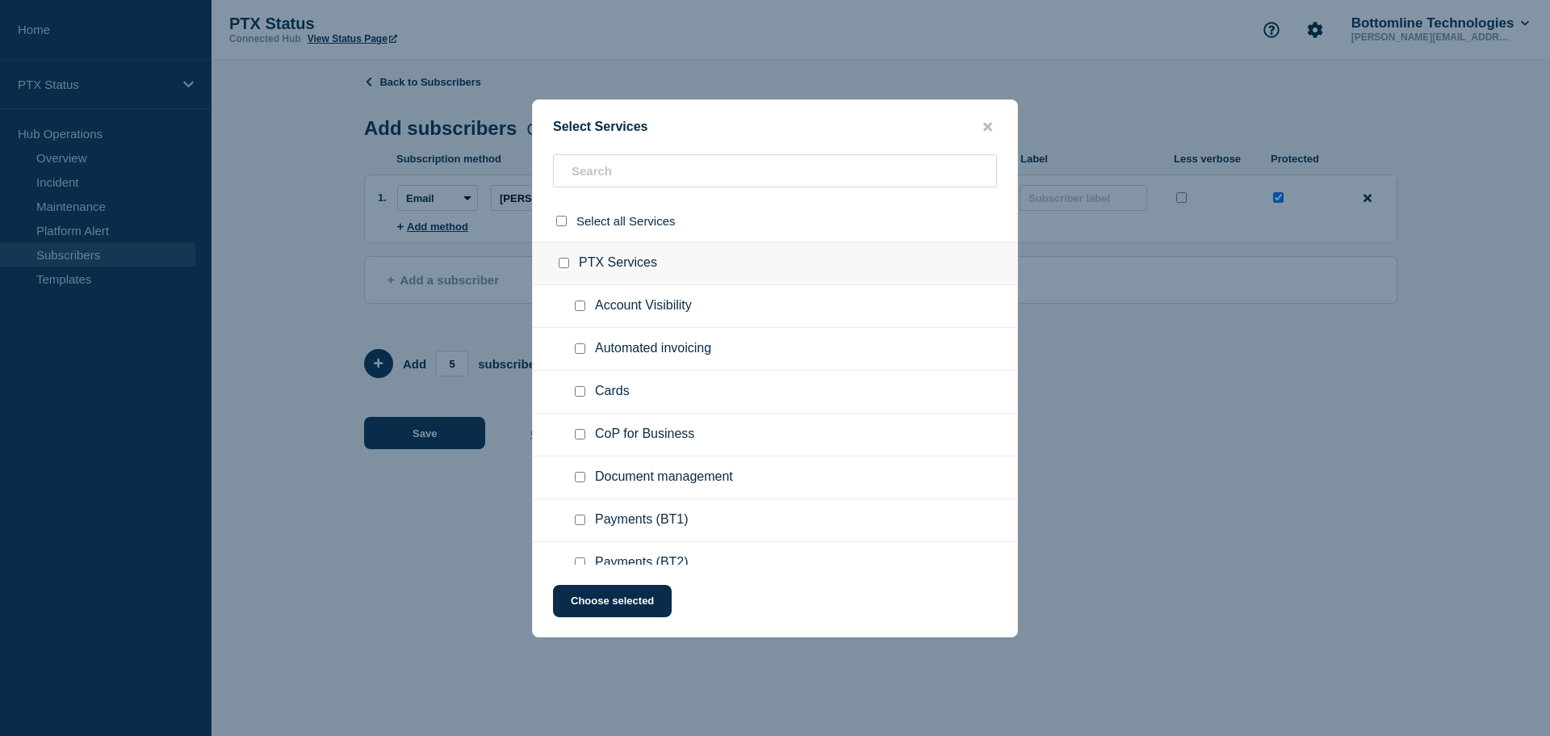
checkbox input "false"
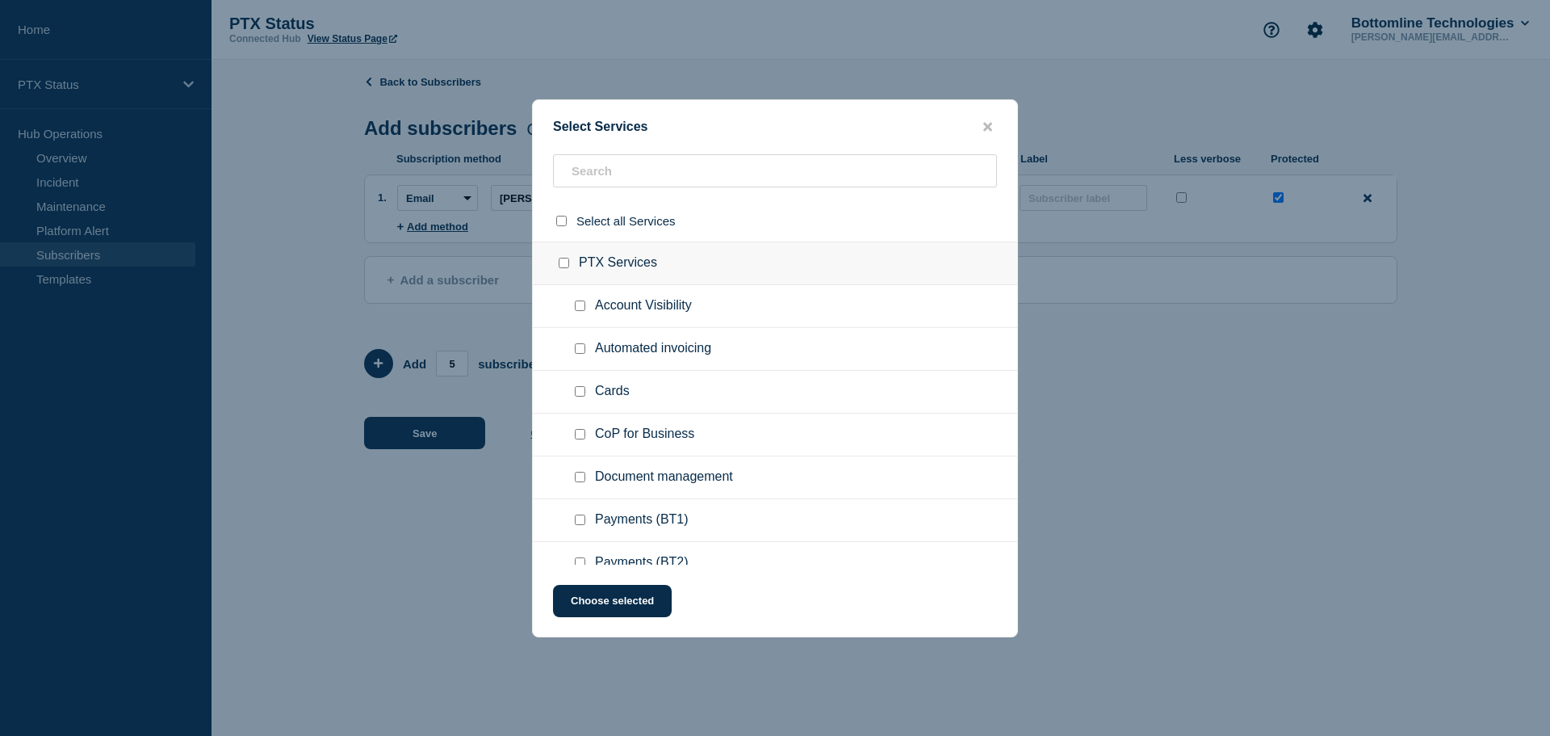
checkbox input "false"
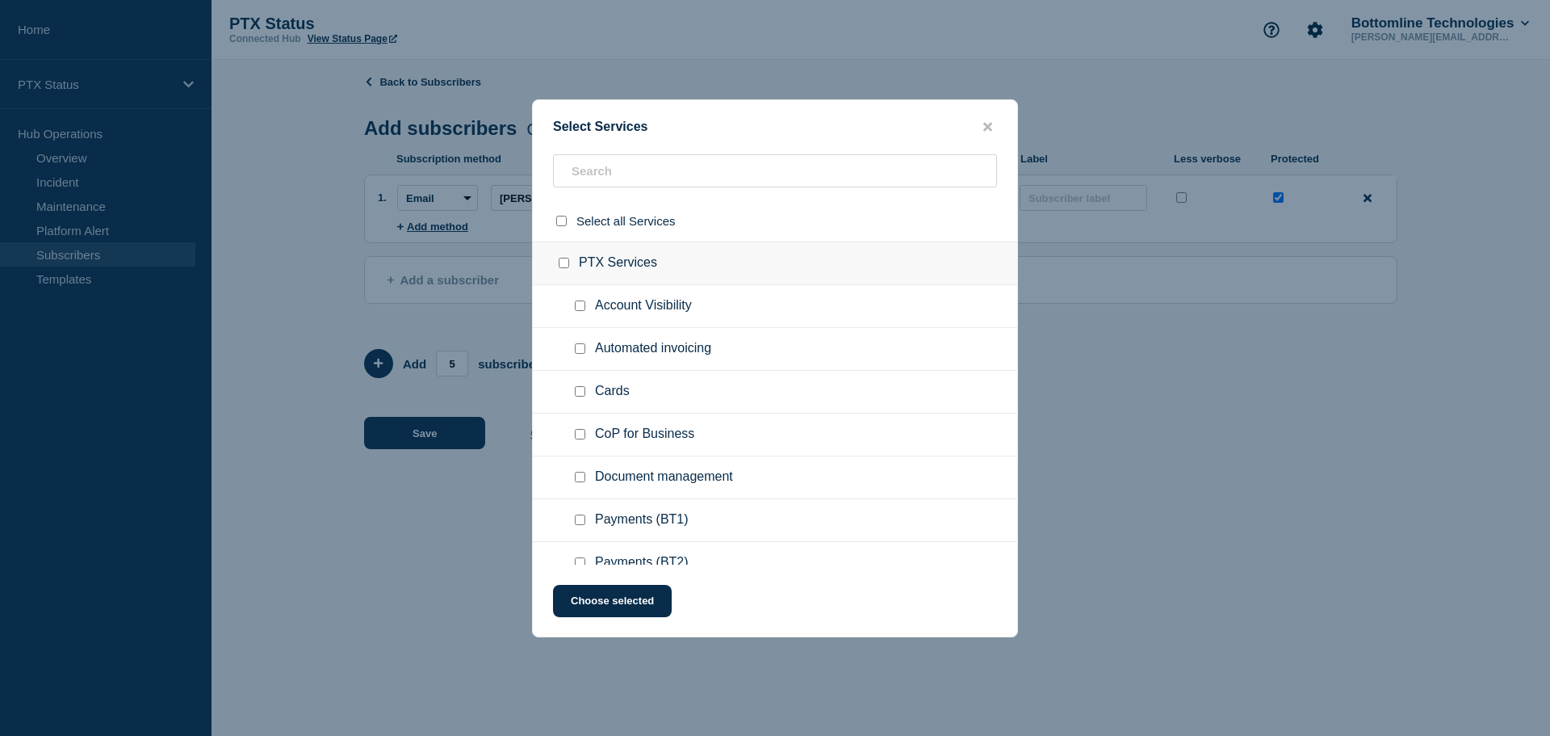
checkbox input "false"
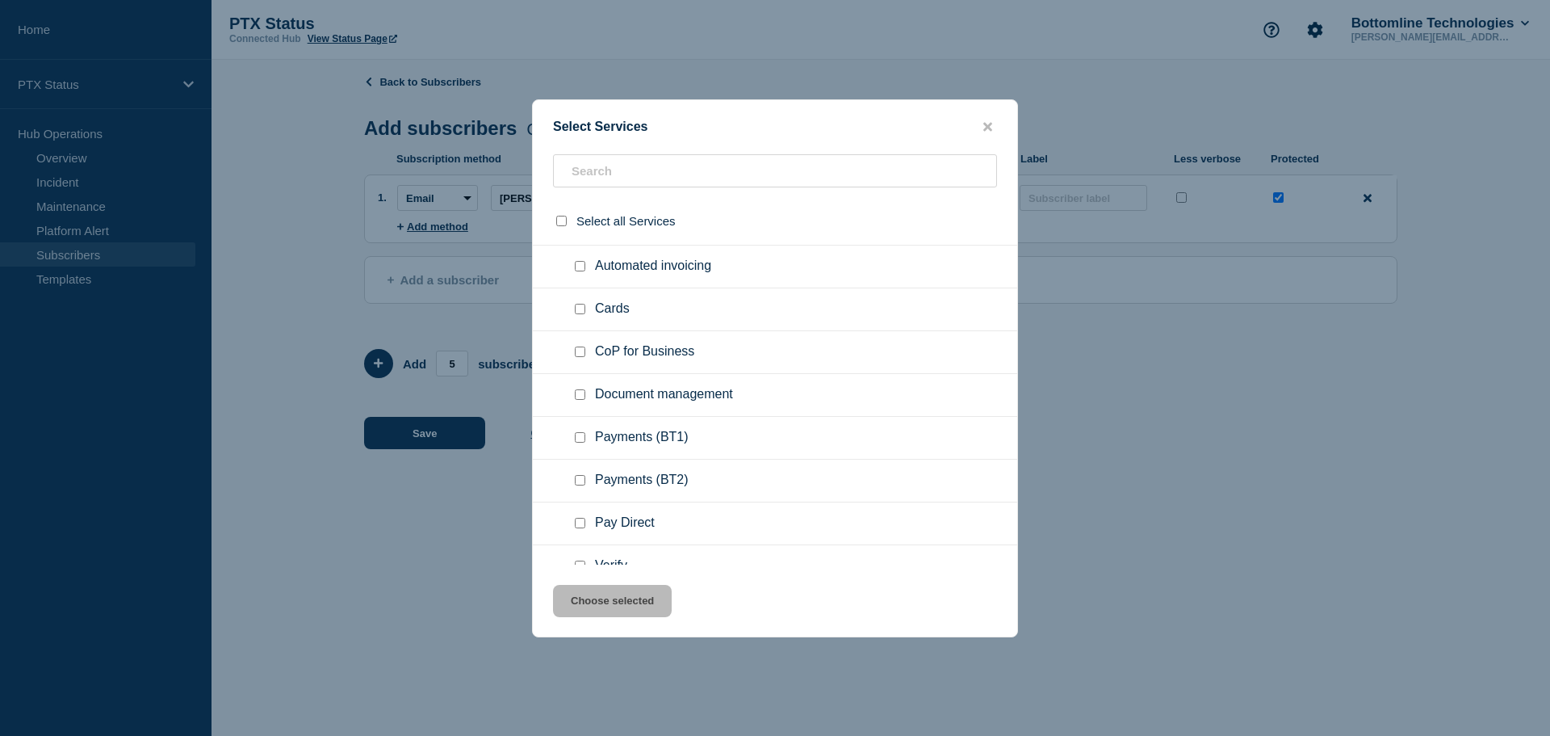
scroll to position [161, 0]
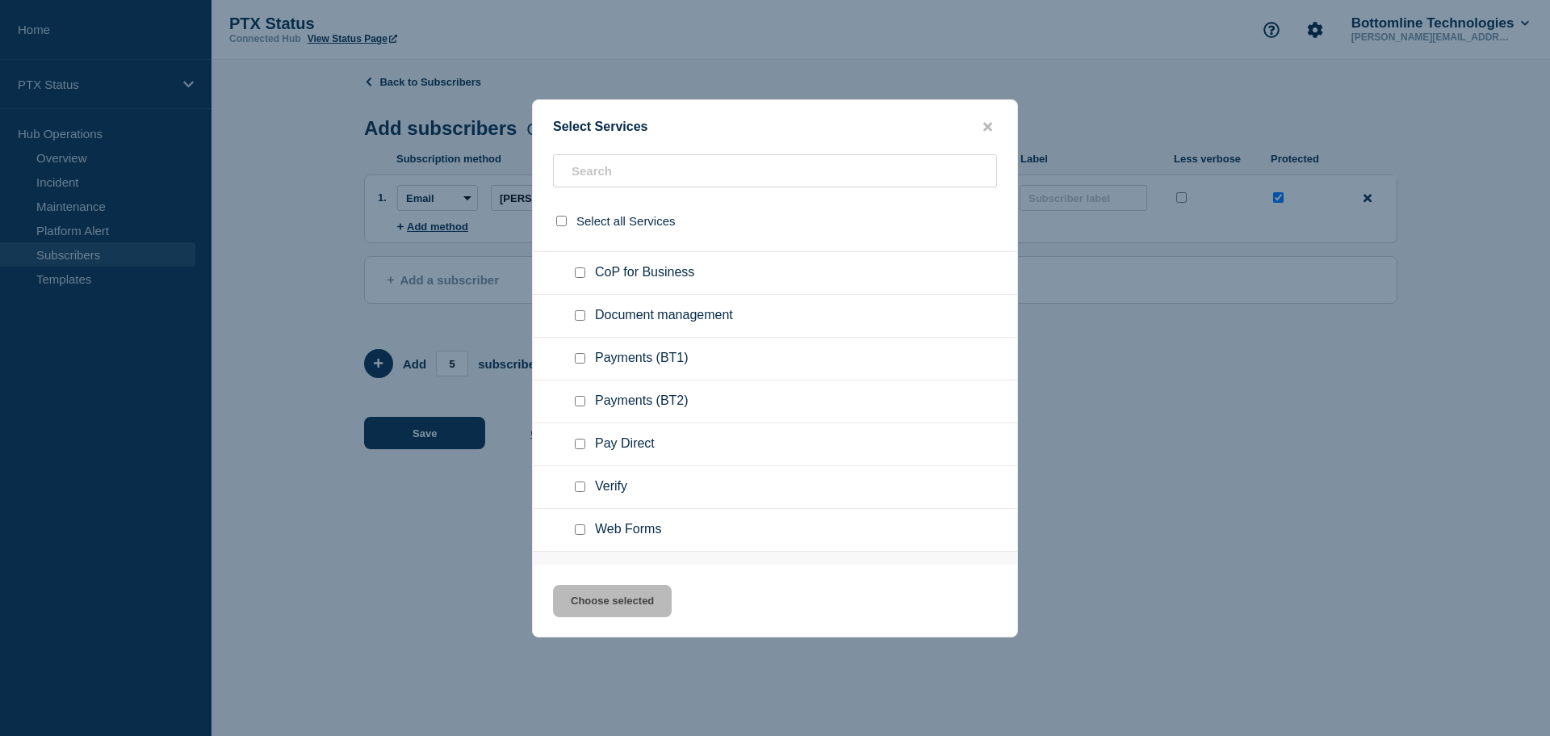
click at [576, 354] on input "Payments (BT1) checkbox" at bounding box center [580, 358] width 10 height 10
checkbox input "true"
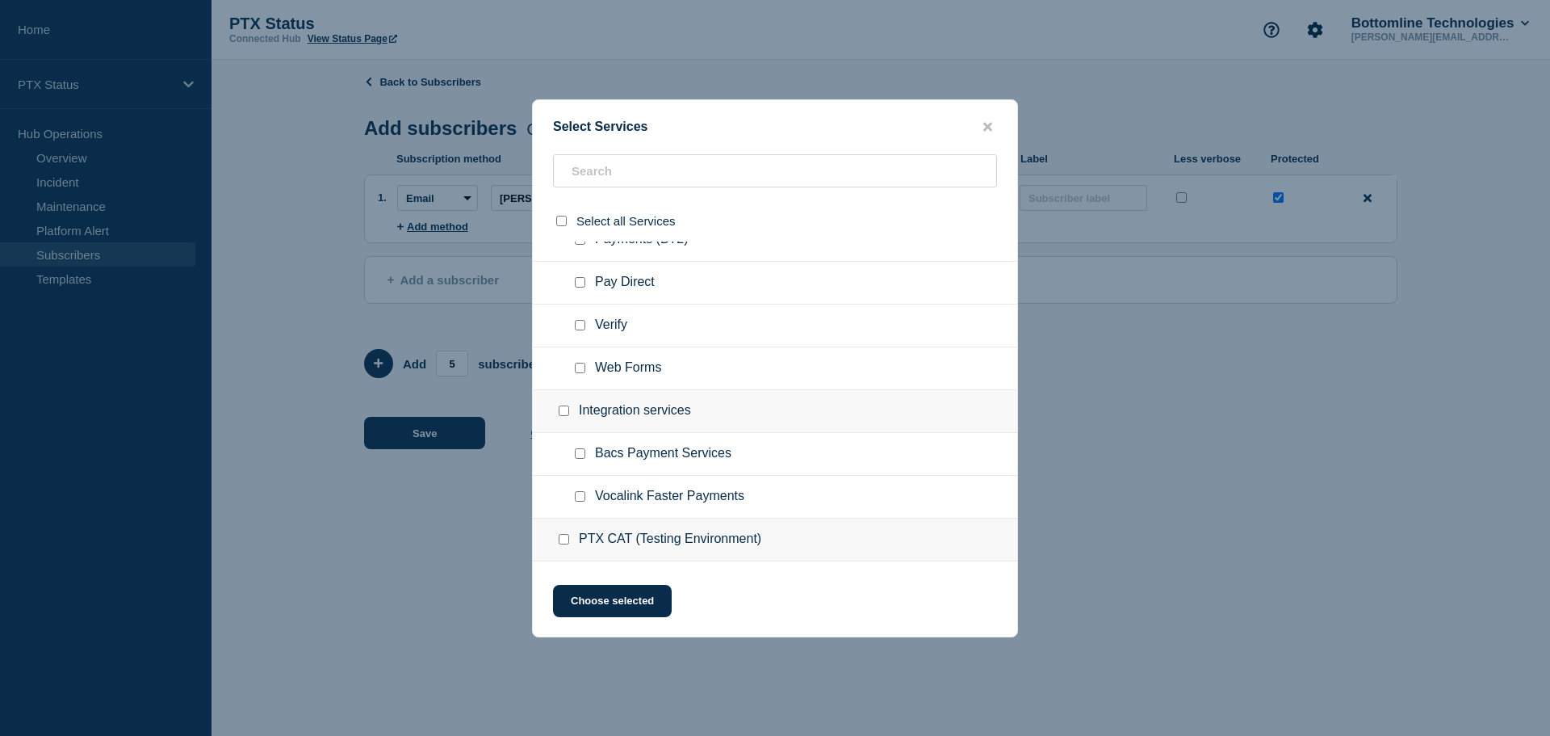
click at [578, 322] on input "Verify checkbox" at bounding box center [580, 325] width 10 height 10
checkbox input "true"
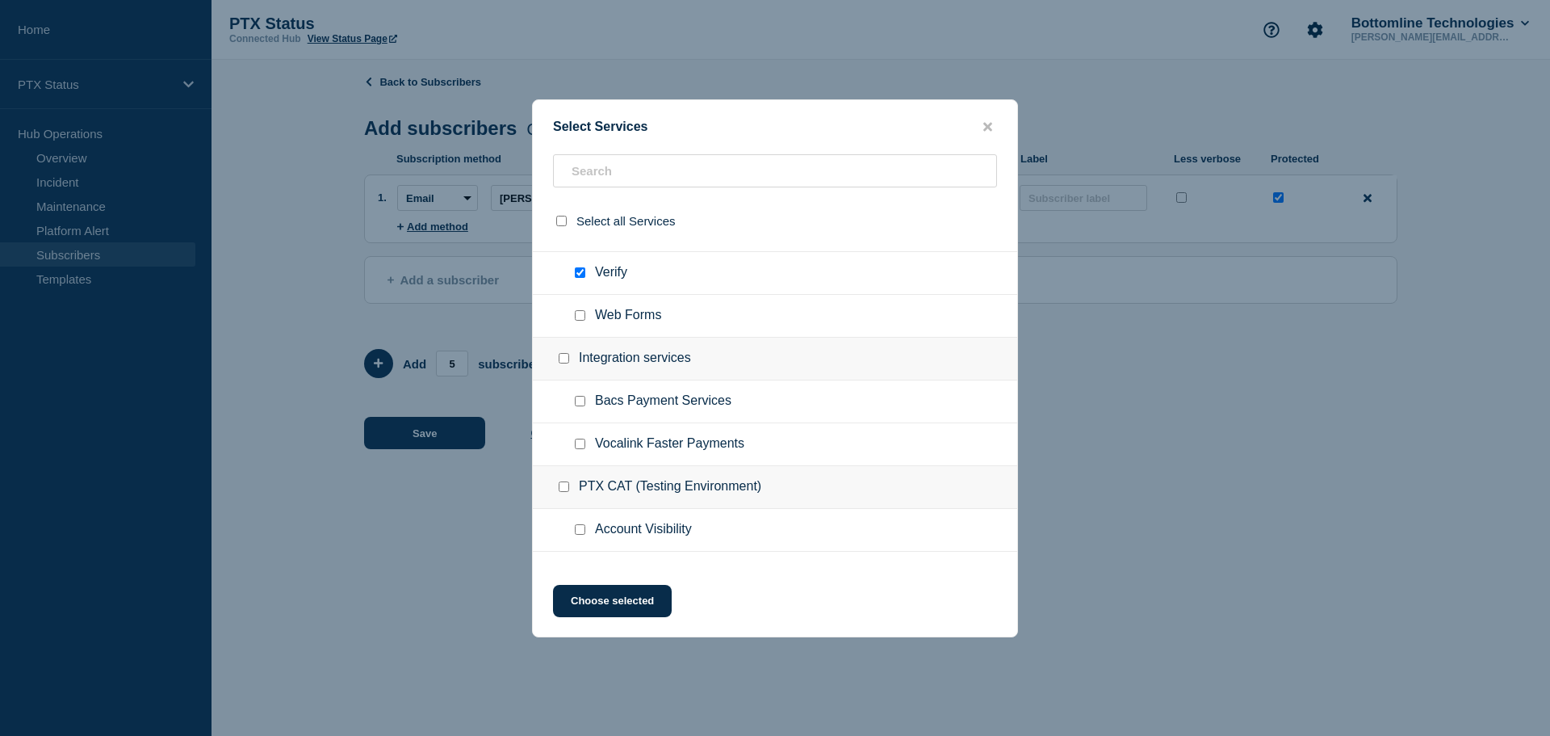
scroll to position [404, 0]
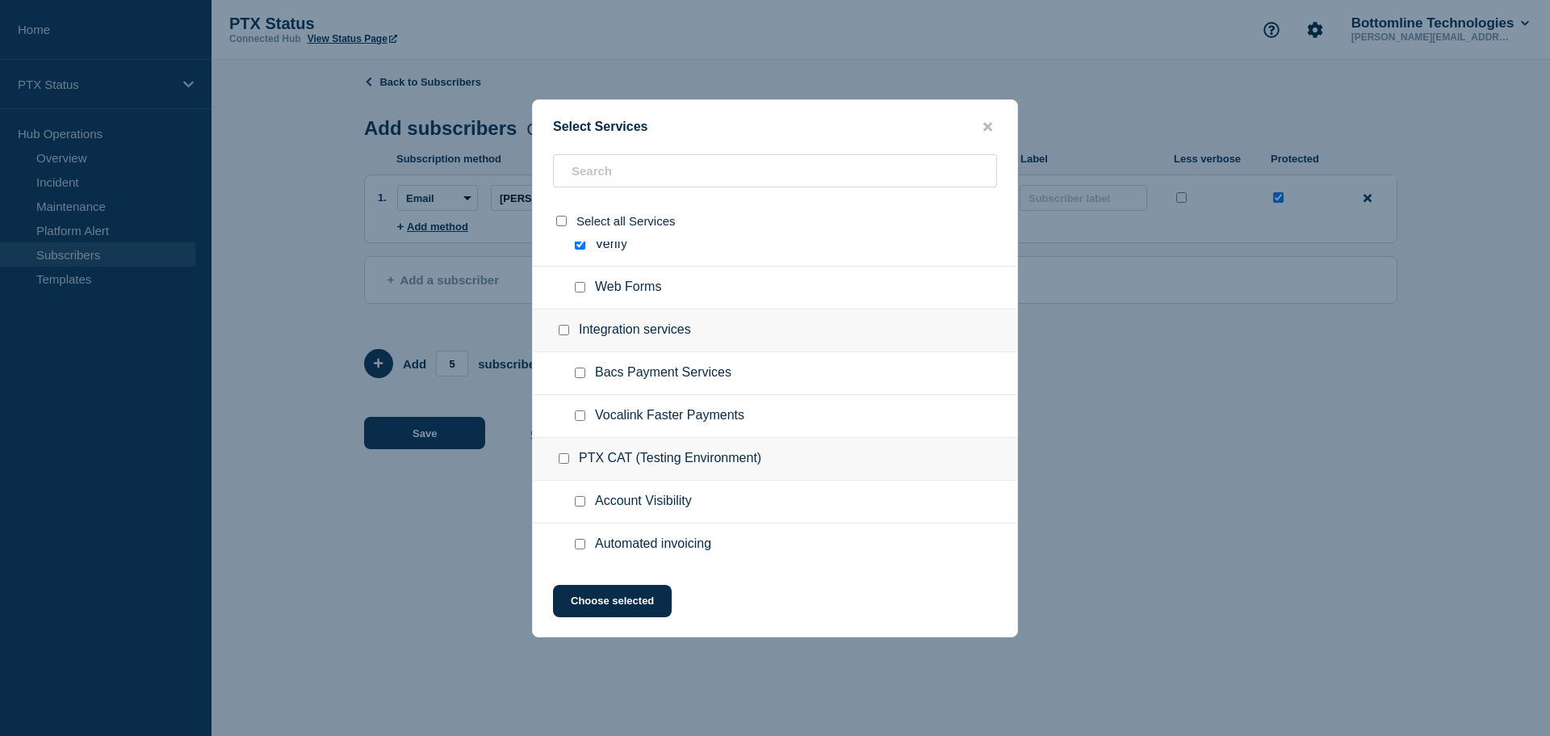
click at [580, 375] on input "Bacs Payment Services checkbox" at bounding box center [580, 372] width 10 height 10
checkbox input "true"
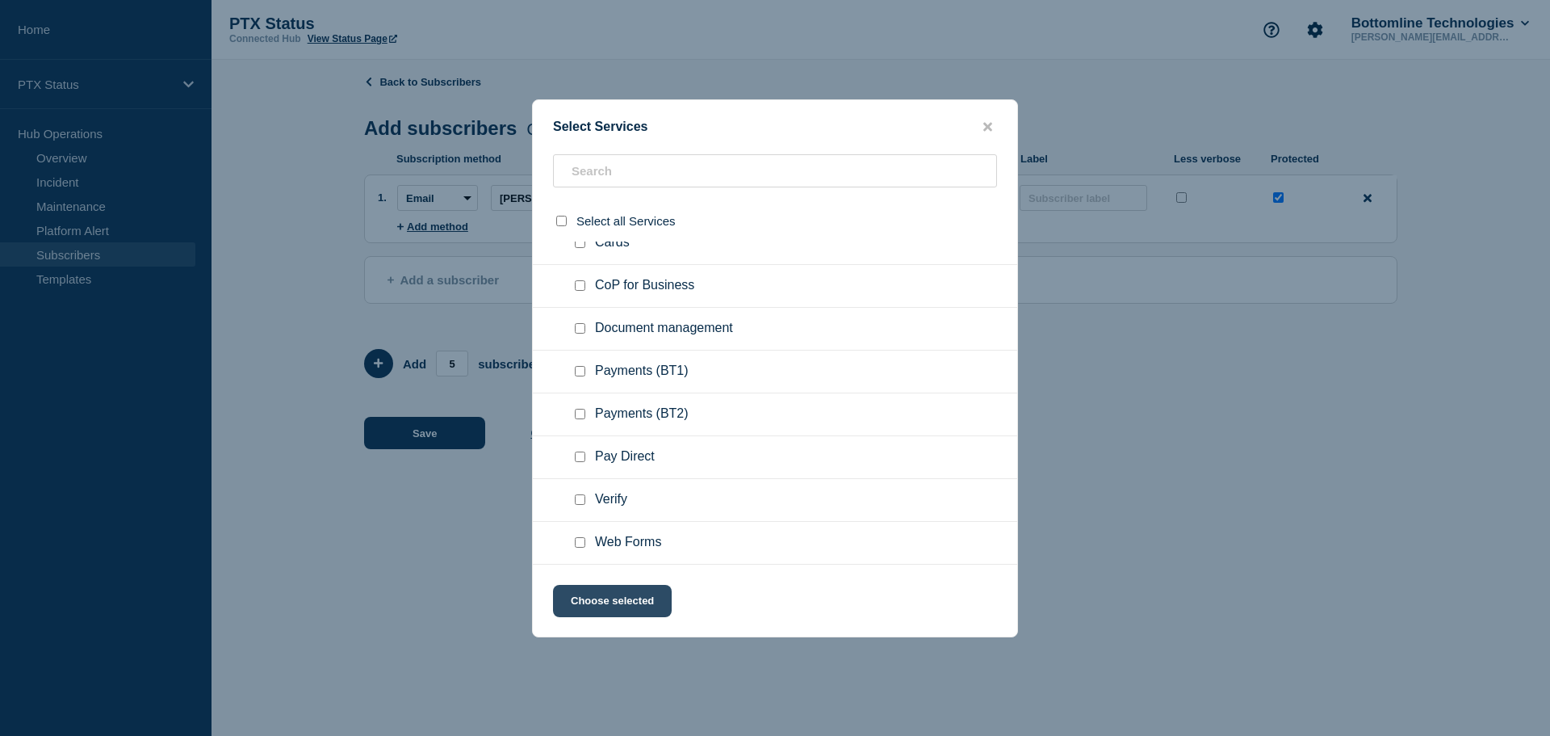
click at [609, 603] on button "Choose selected" at bounding box center [612, 601] width 119 height 32
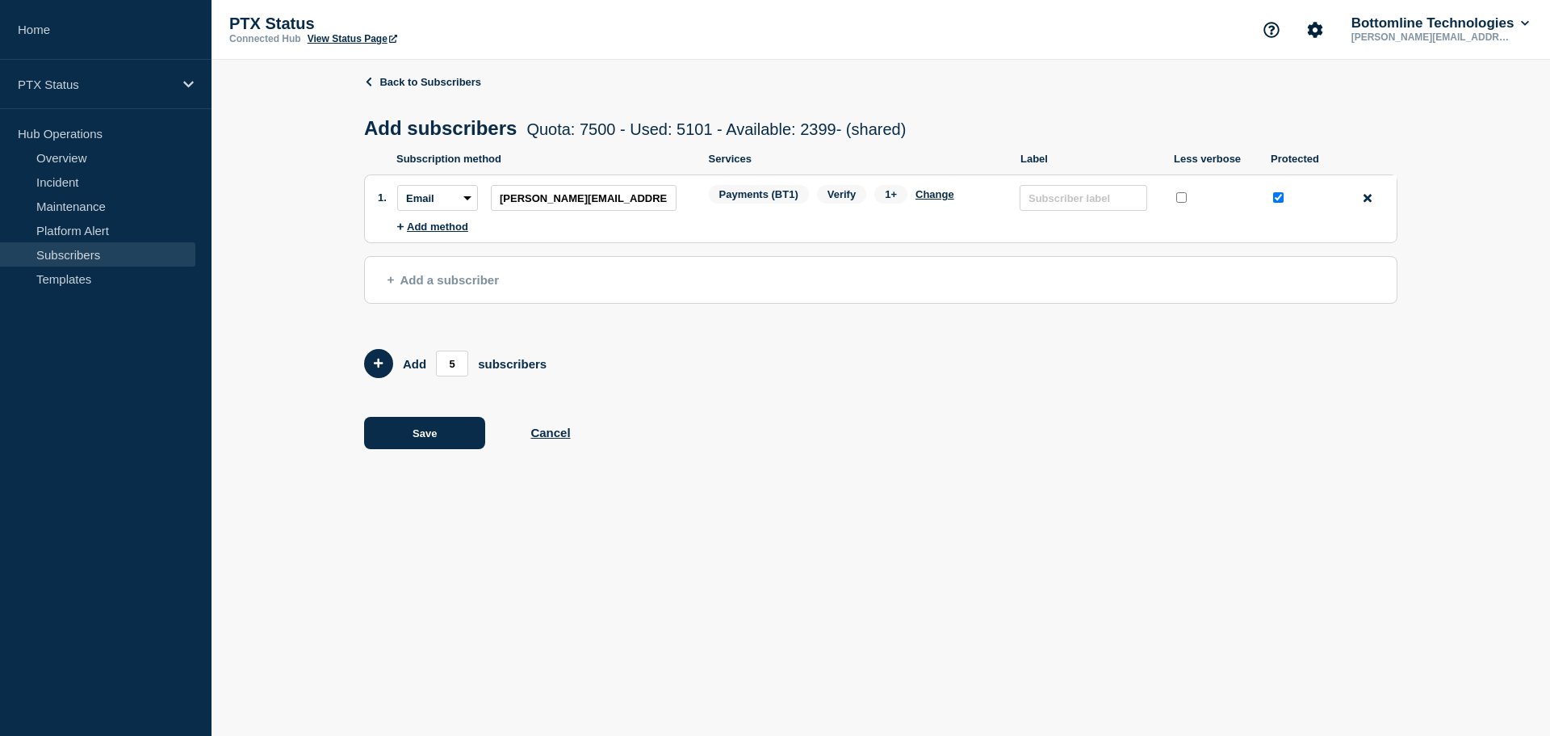
click at [424, 284] on span "Add a subscriber" at bounding box center [443, 280] width 111 height 14
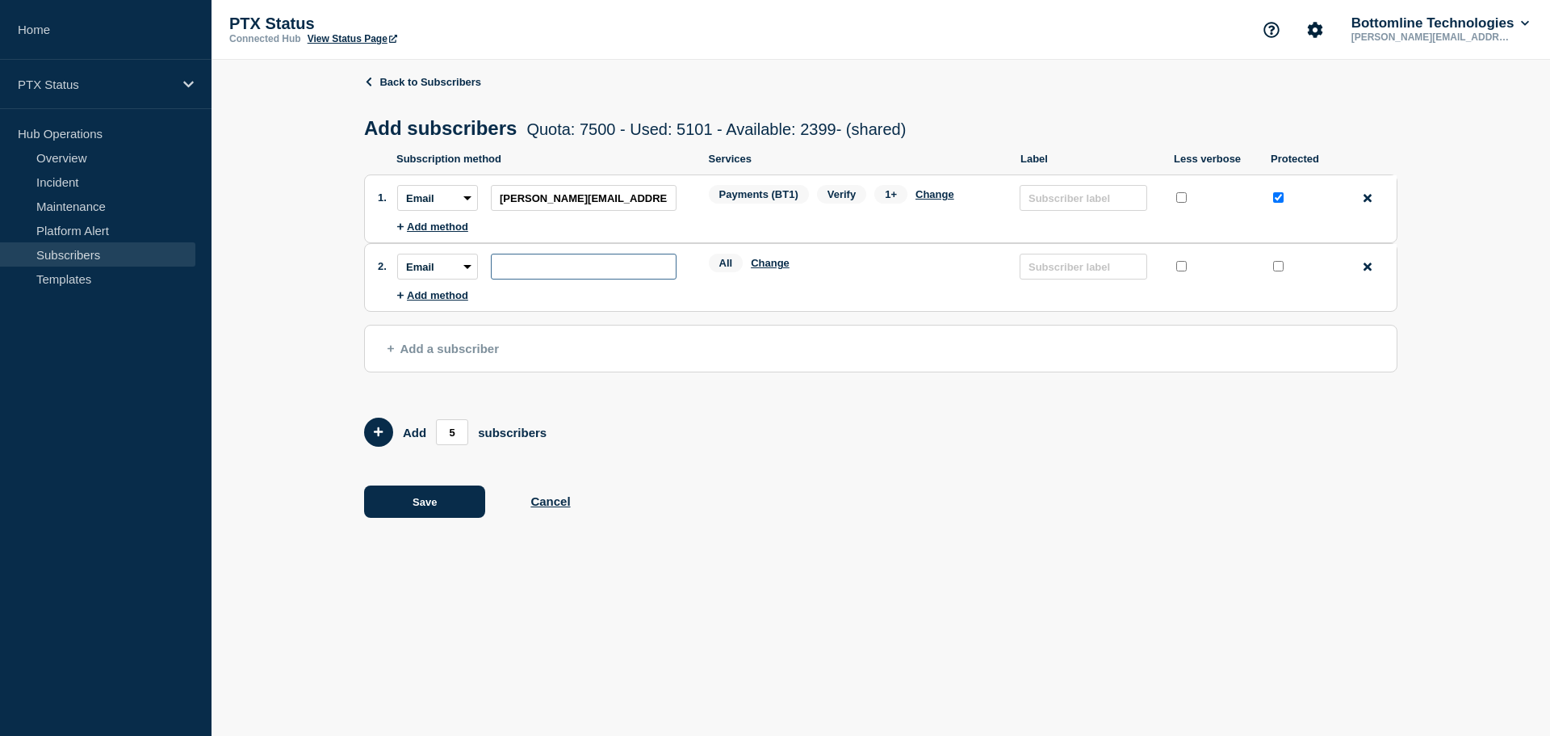
click at [581, 271] on input "subscription-address" at bounding box center [584, 267] width 186 height 26
paste input "[PERSON_NAME][EMAIL_ADDRESS][PERSON_NAME][DOMAIN_NAME]"
type input "[PERSON_NAME][EMAIL_ADDRESS][PERSON_NAME][DOMAIN_NAME]"
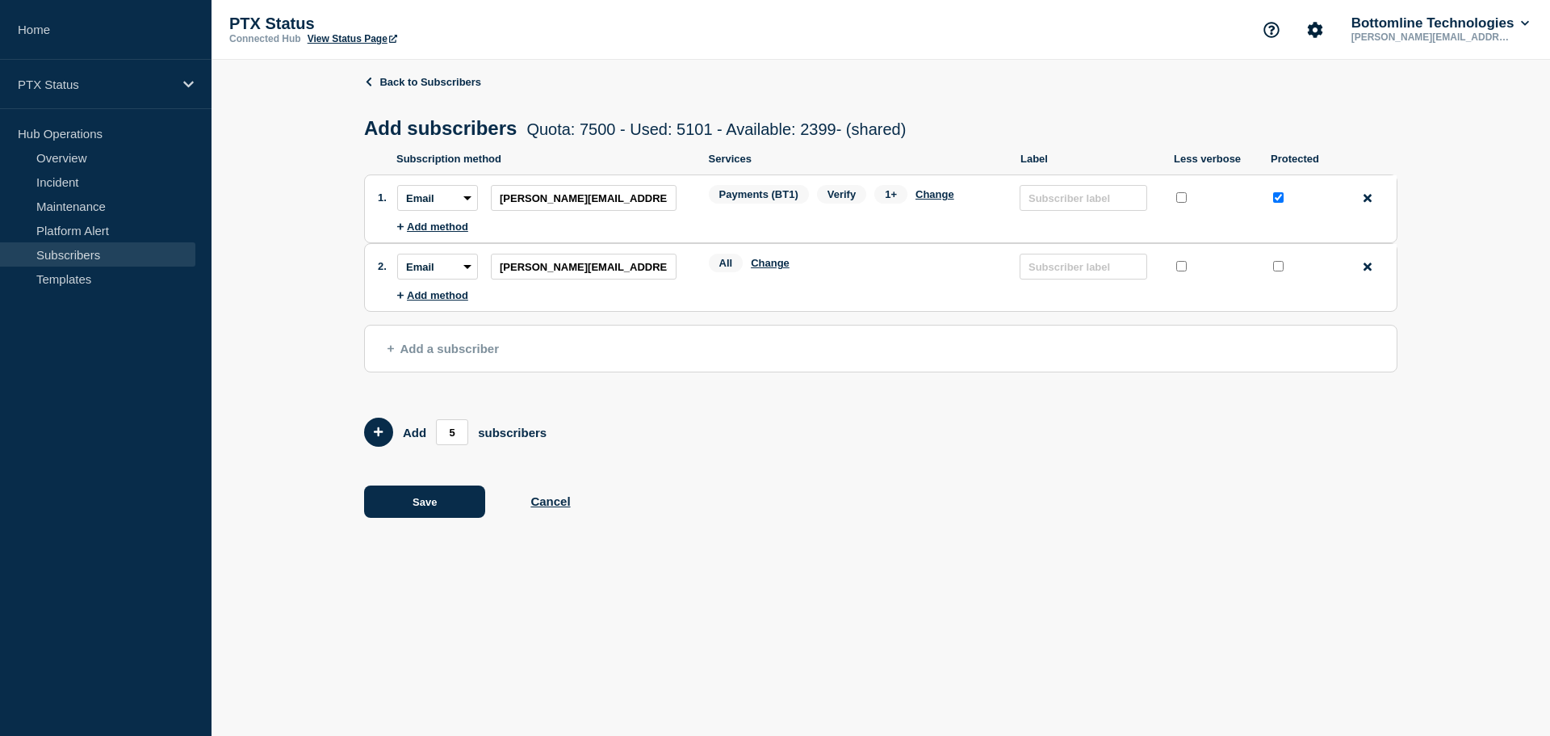
click at [1274, 270] on input "protected checkbox" at bounding box center [1278, 266] width 10 height 10
checkbox input "true"
click at [771, 268] on button "Change" at bounding box center [770, 263] width 39 height 12
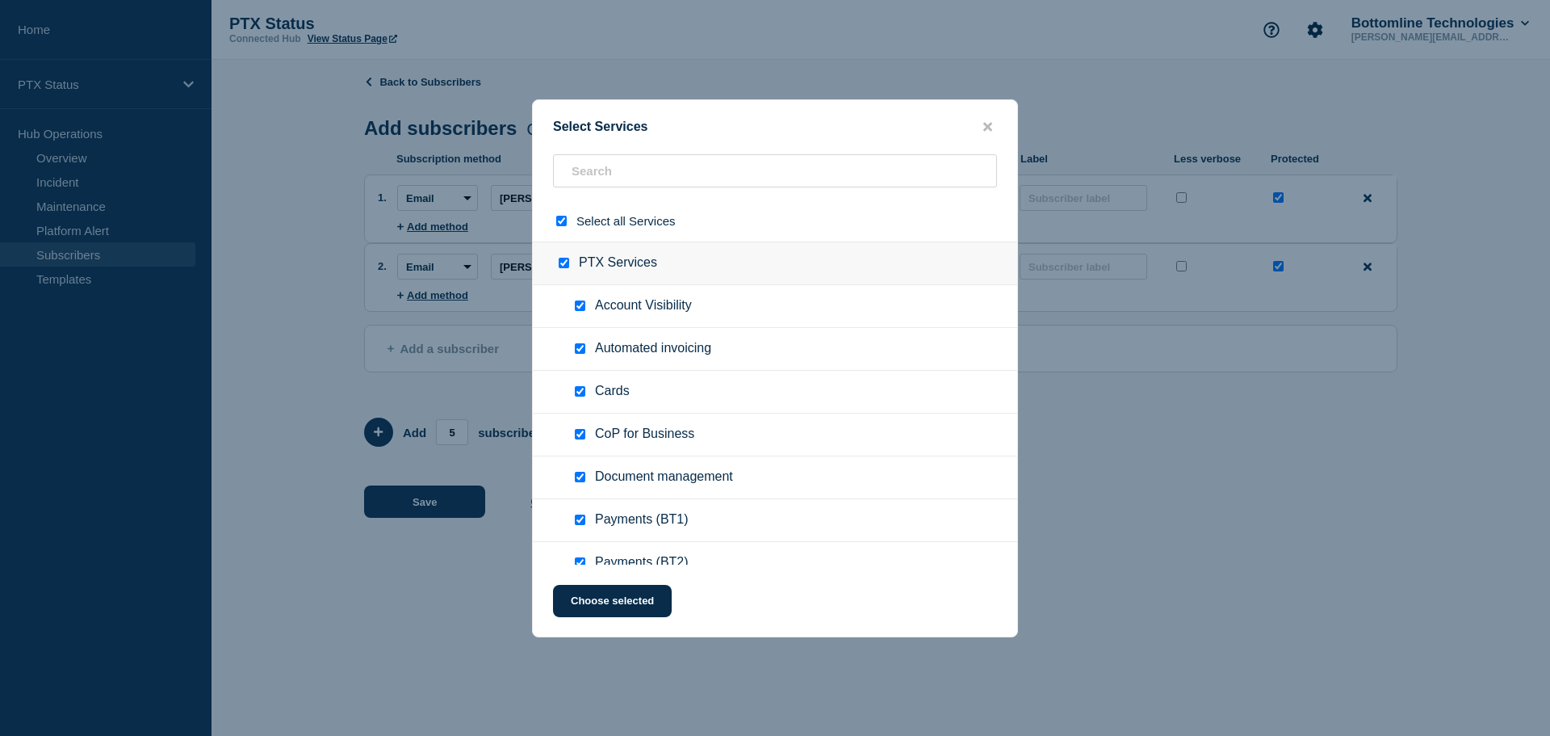
click at [560, 220] on input "select all checkbox" at bounding box center [561, 221] width 10 height 10
checkbox input "false"
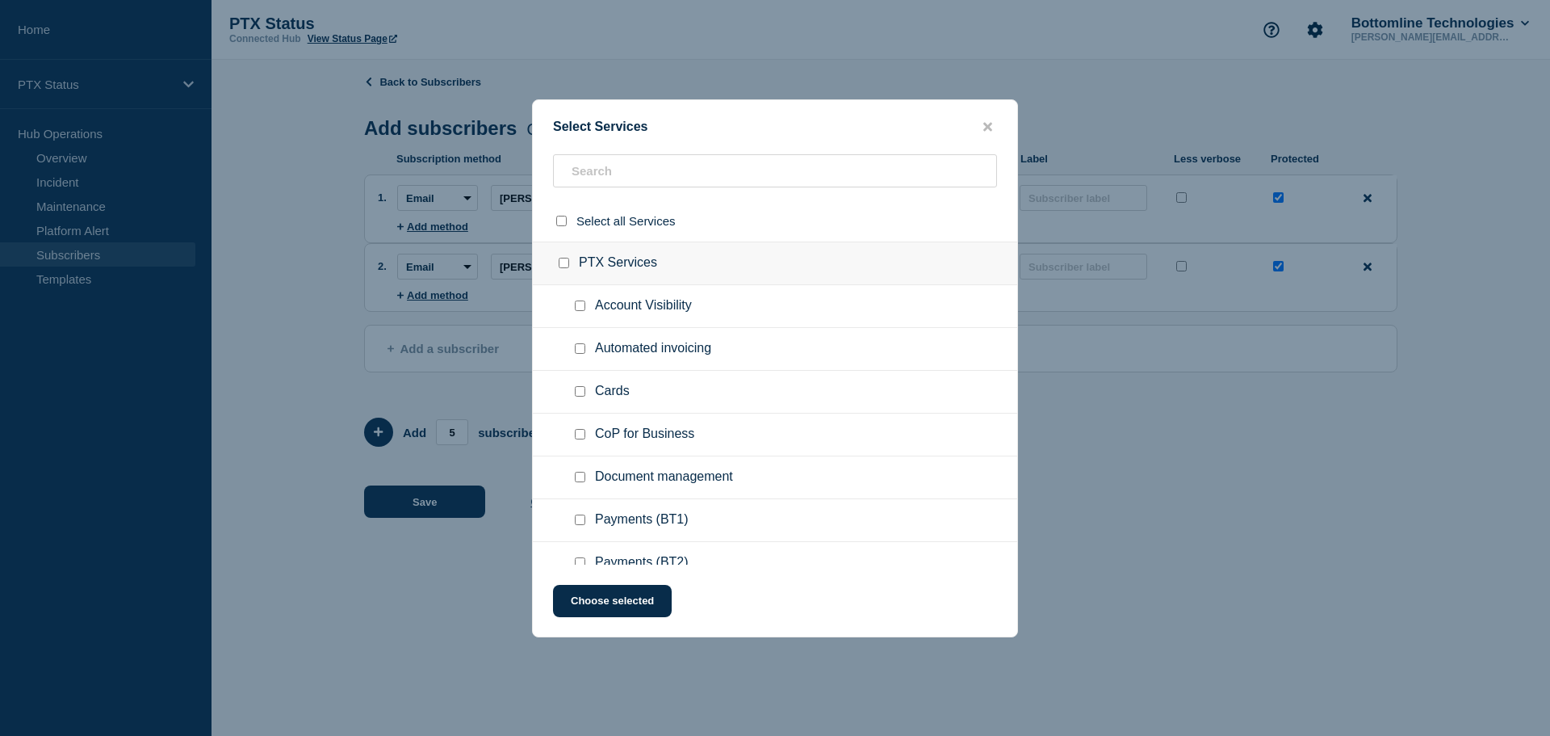
checkbox input "false"
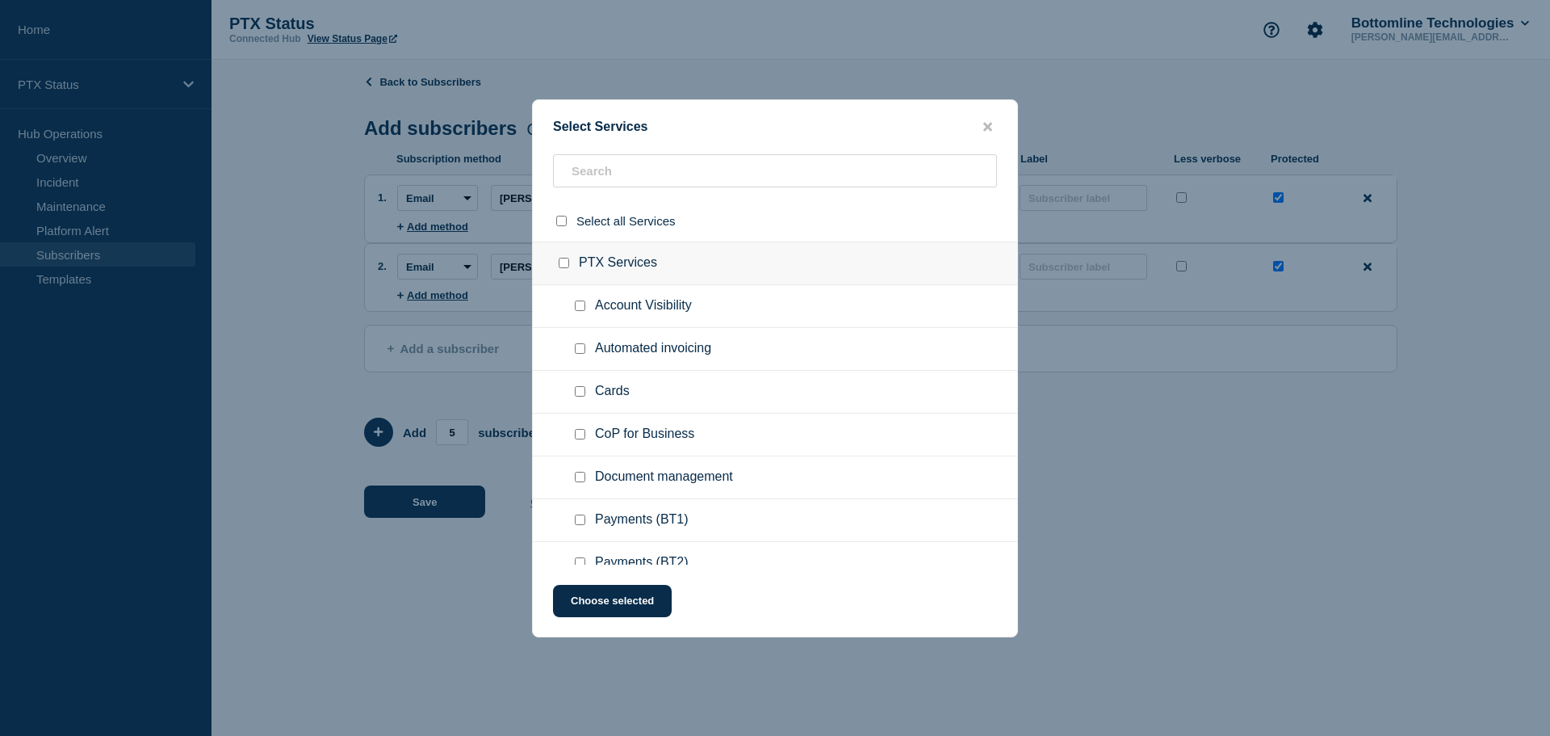
checkbox input "false"
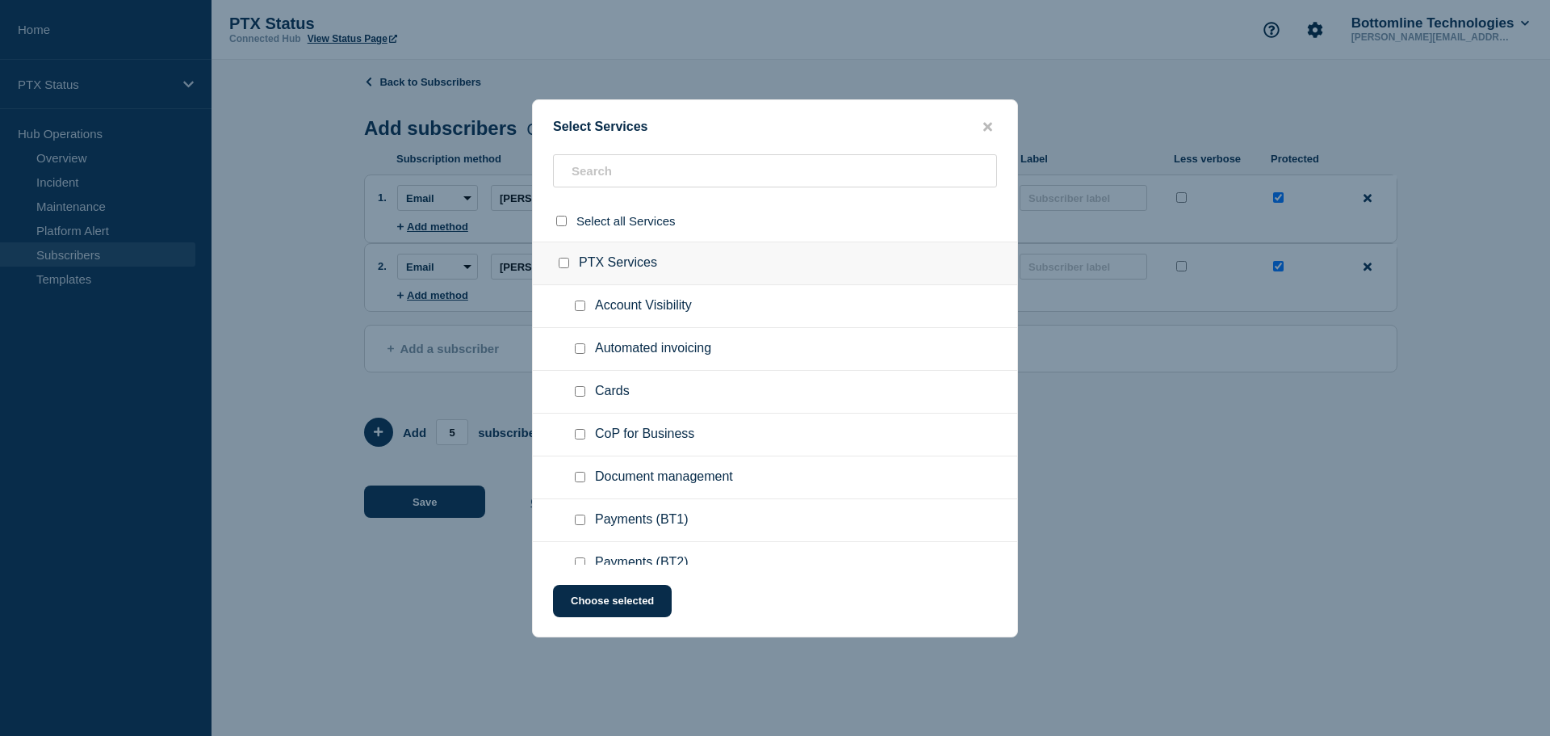
checkbox input "false"
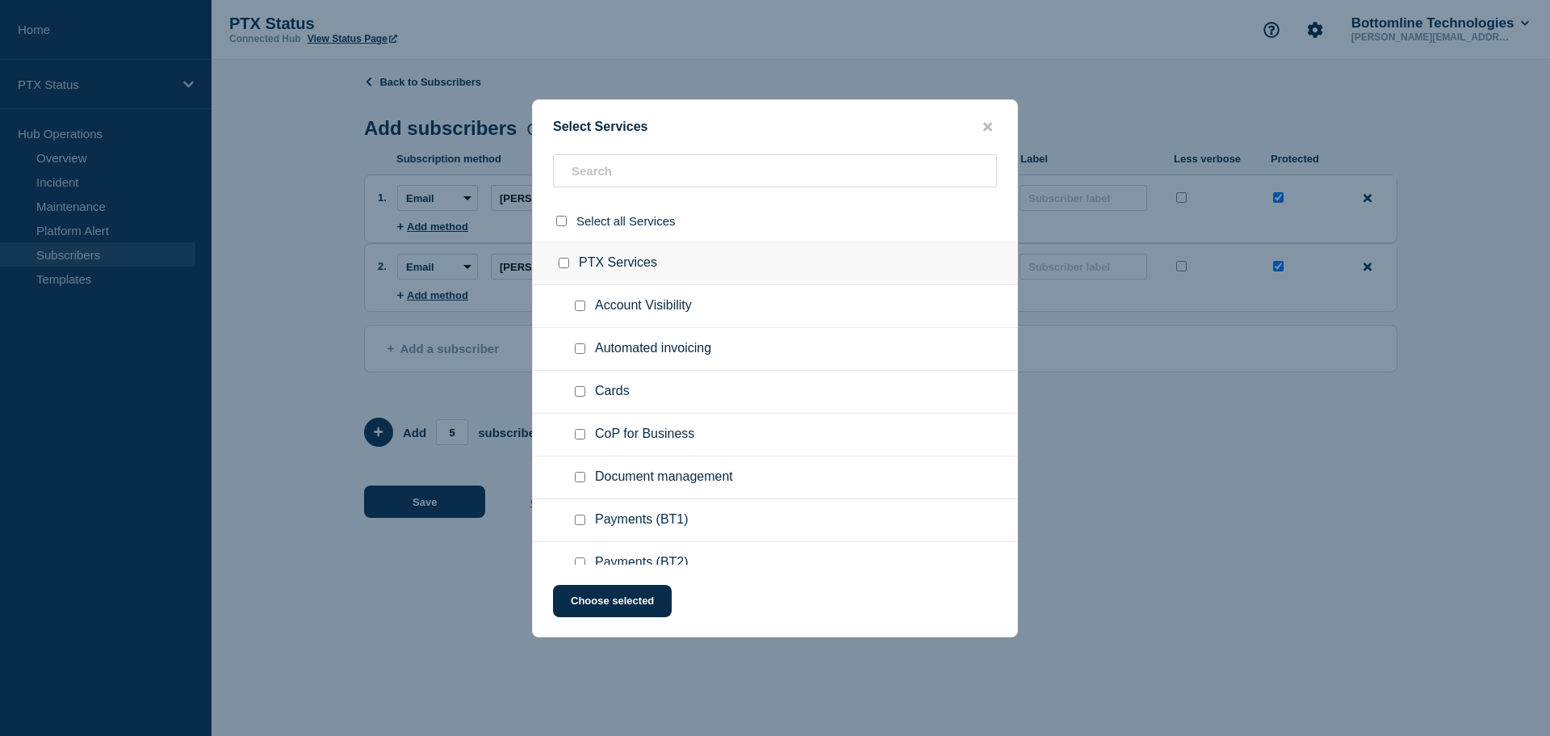
checkbox input "false"
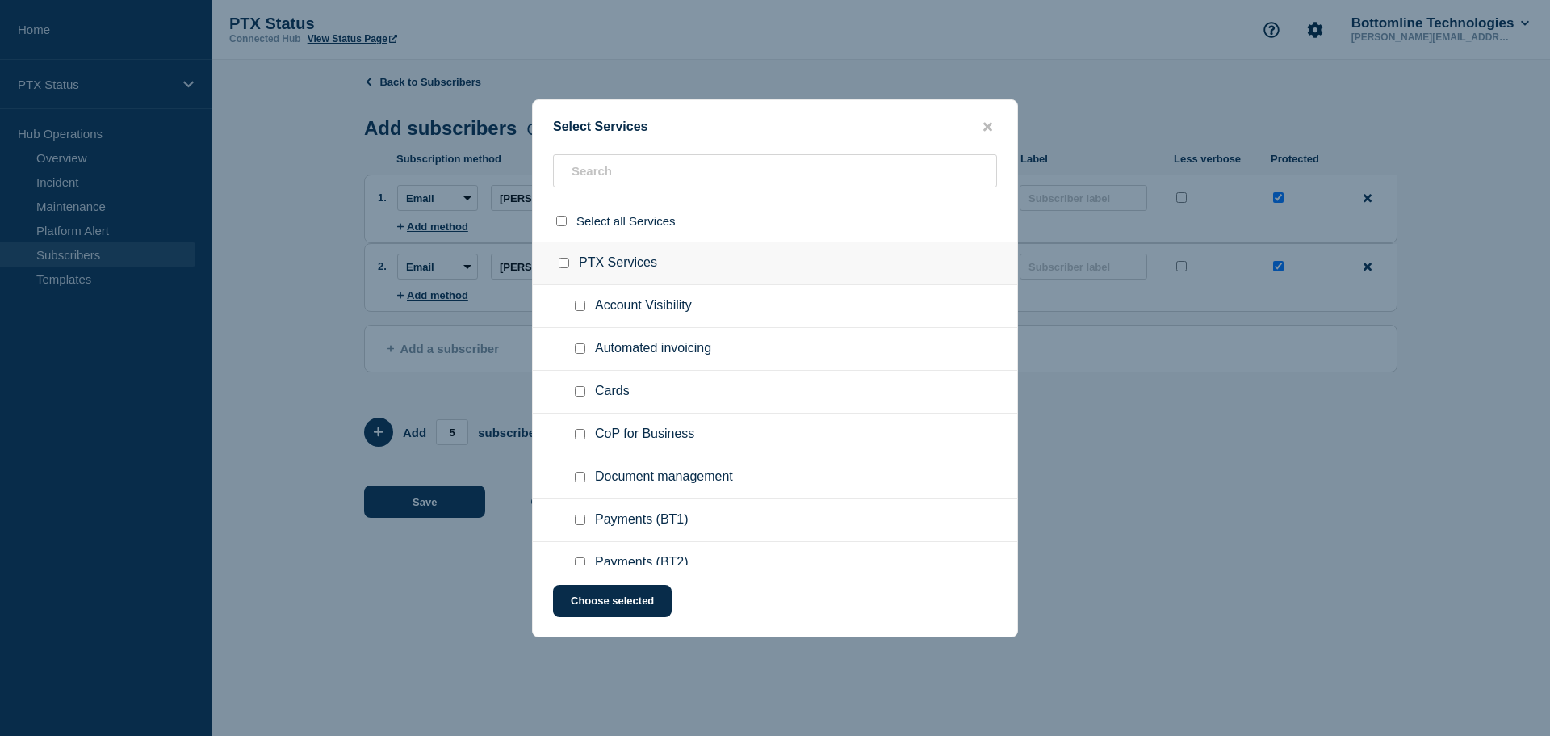
checkbox input "false"
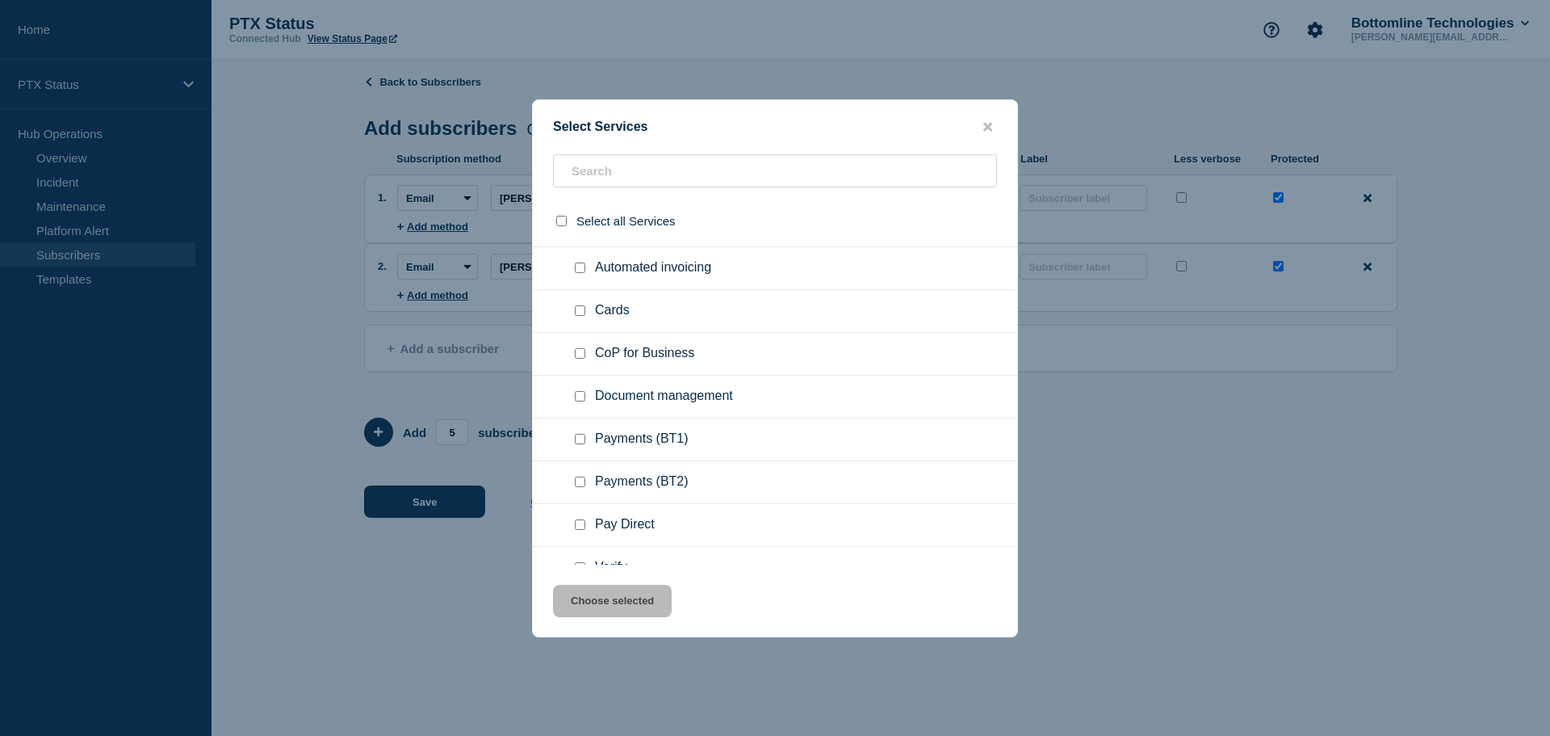
scroll to position [161, 0]
click at [580, 356] on input "Payments (BT1) checkbox" at bounding box center [580, 358] width 10 height 10
checkbox input "true"
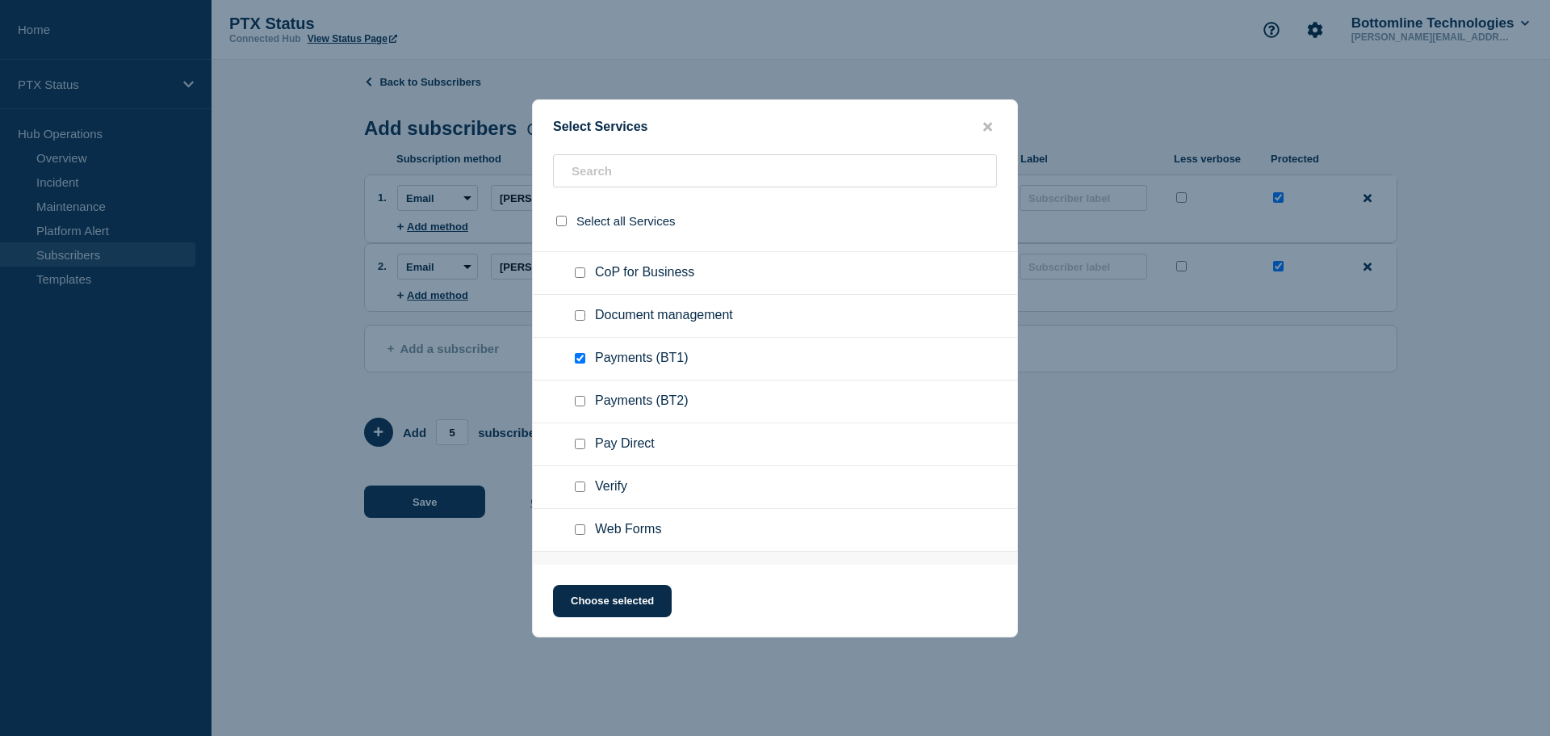
click at [585, 486] on input "Verify checkbox" at bounding box center [580, 486] width 10 height 10
checkbox input "true"
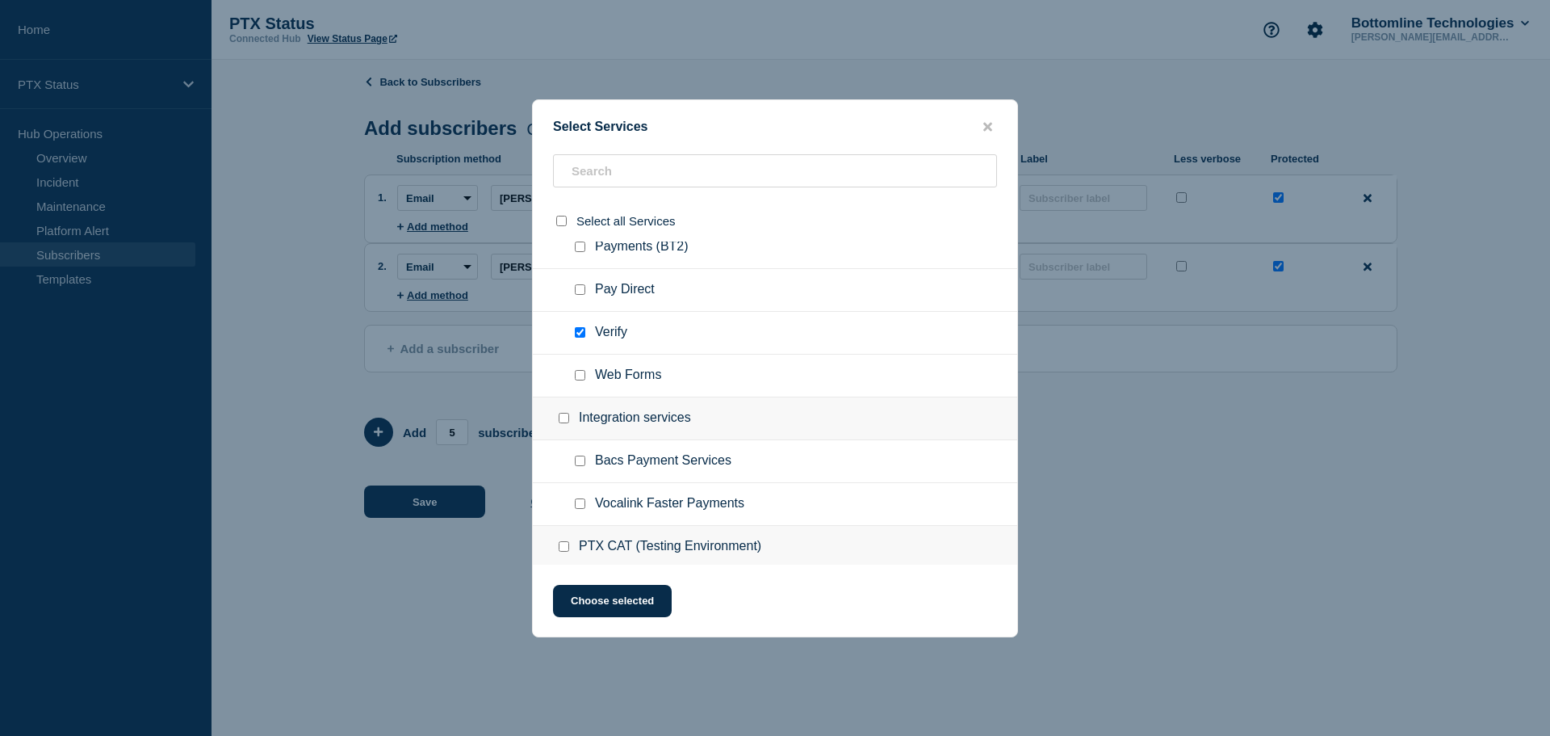
scroll to position [323, 0]
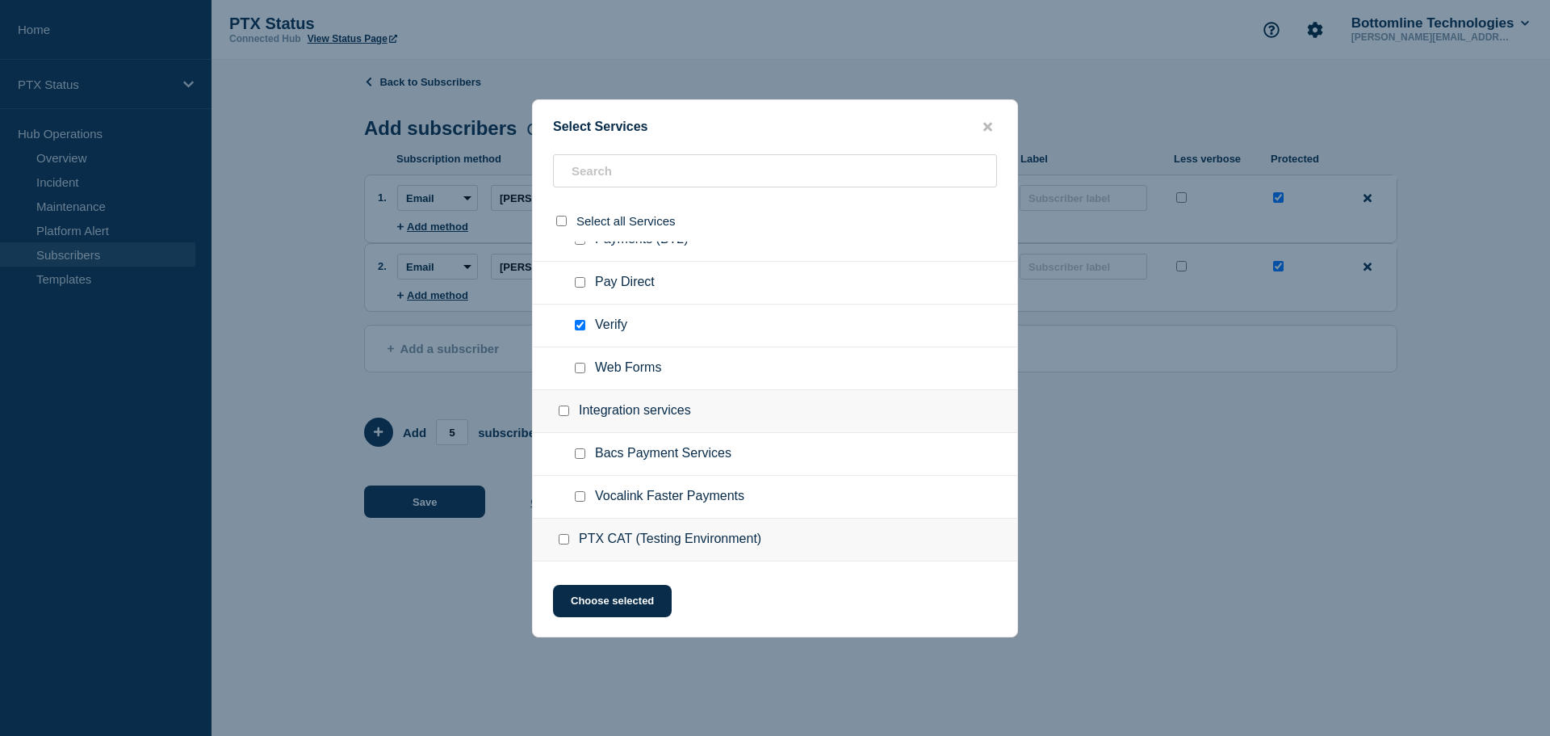
click at [580, 459] on input "Bacs Payment Services checkbox" at bounding box center [580, 453] width 10 height 10
checkbox input "true"
click at [629, 610] on button "Choose selected" at bounding box center [612, 601] width 119 height 32
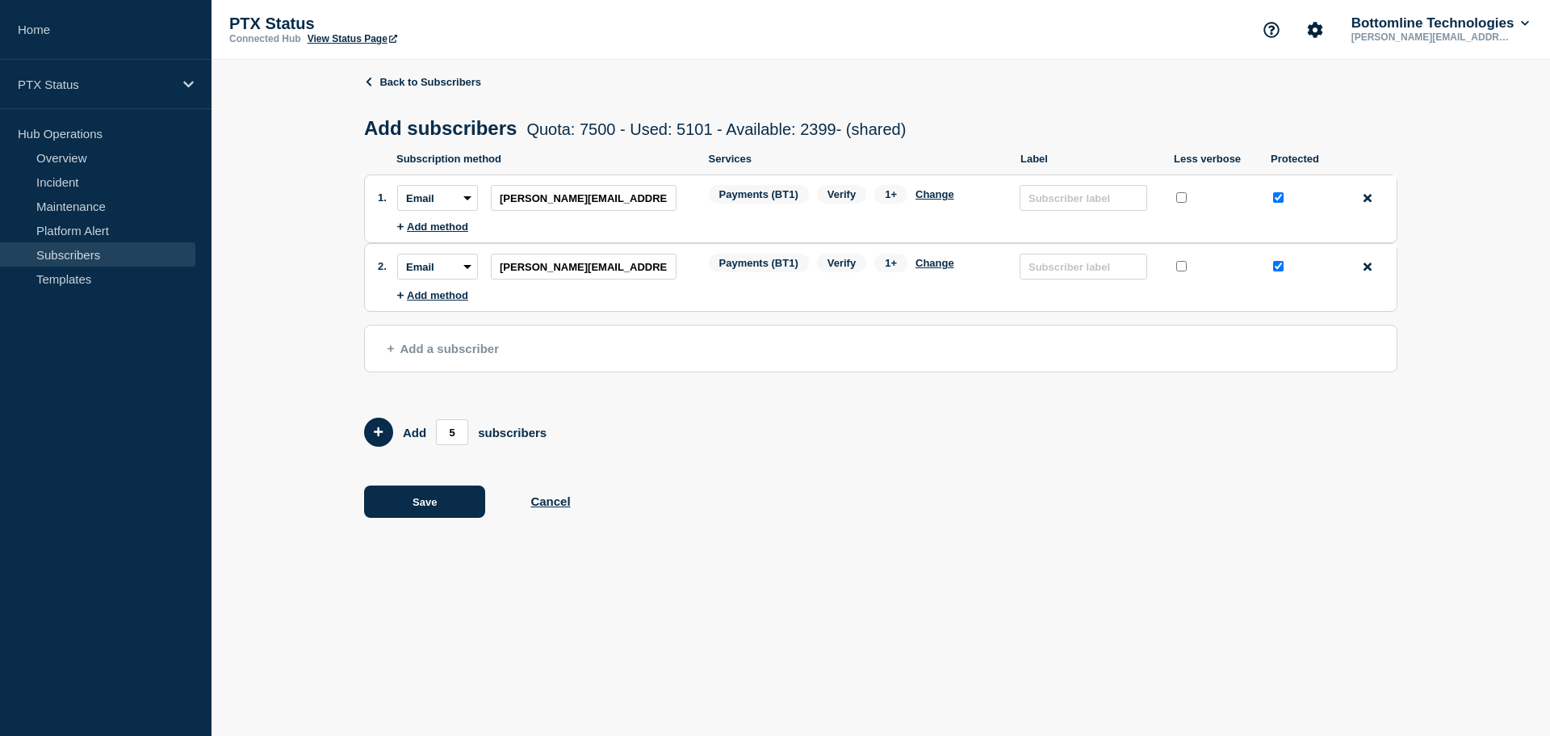
click at [489, 355] on span "Add a subscriber" at bounding box center [443, 349] width 111 height 14
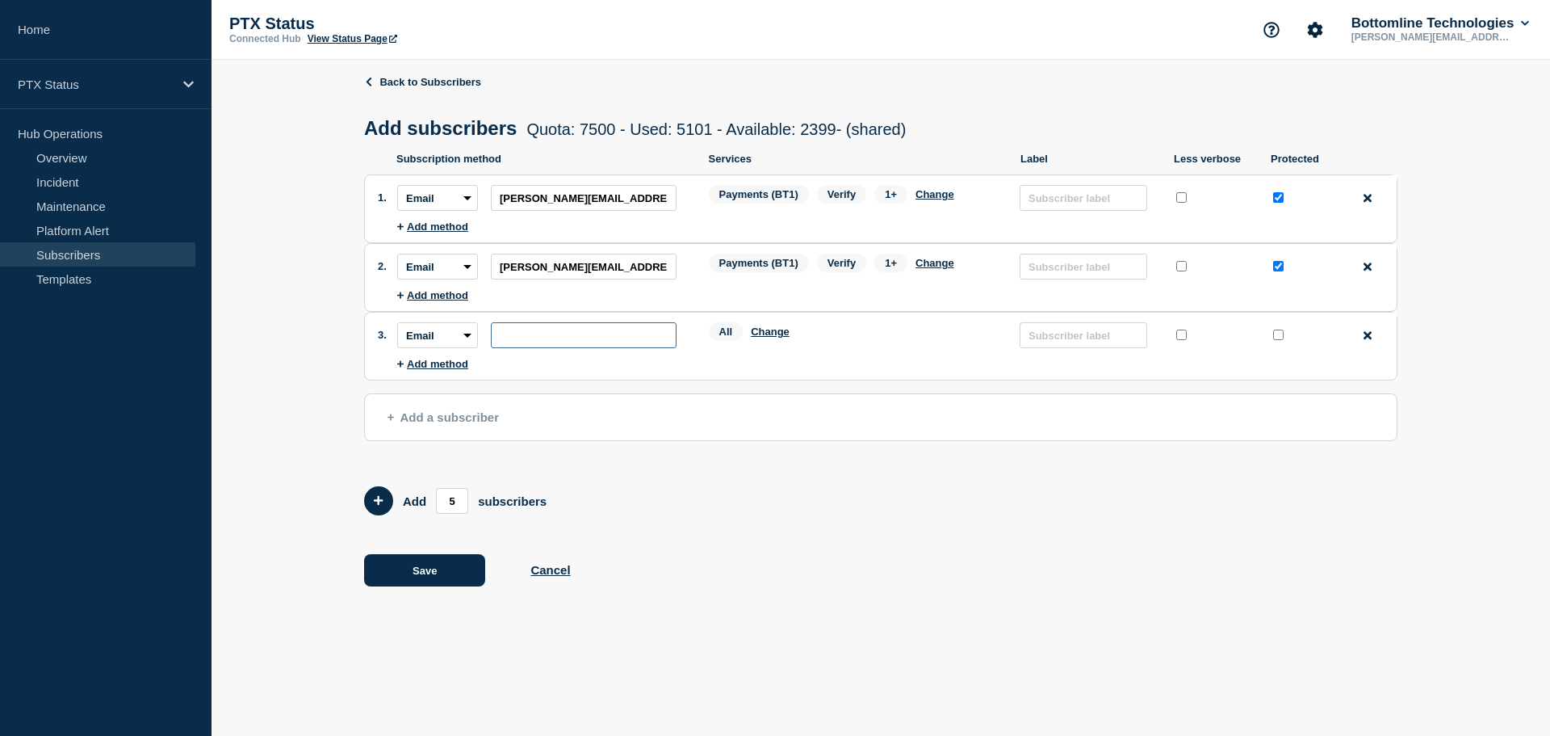
click at [523, 329] on input "subscription-address" at bounding box center [584, 335] width 186 height 26
paste input "[PERSON_NAME][EMAIL_ADDRESS][DOMAIN_NAME]"
type input "[PERSON_NAME][EMAIL_ADDRESS][DOMAIN_NAME]"
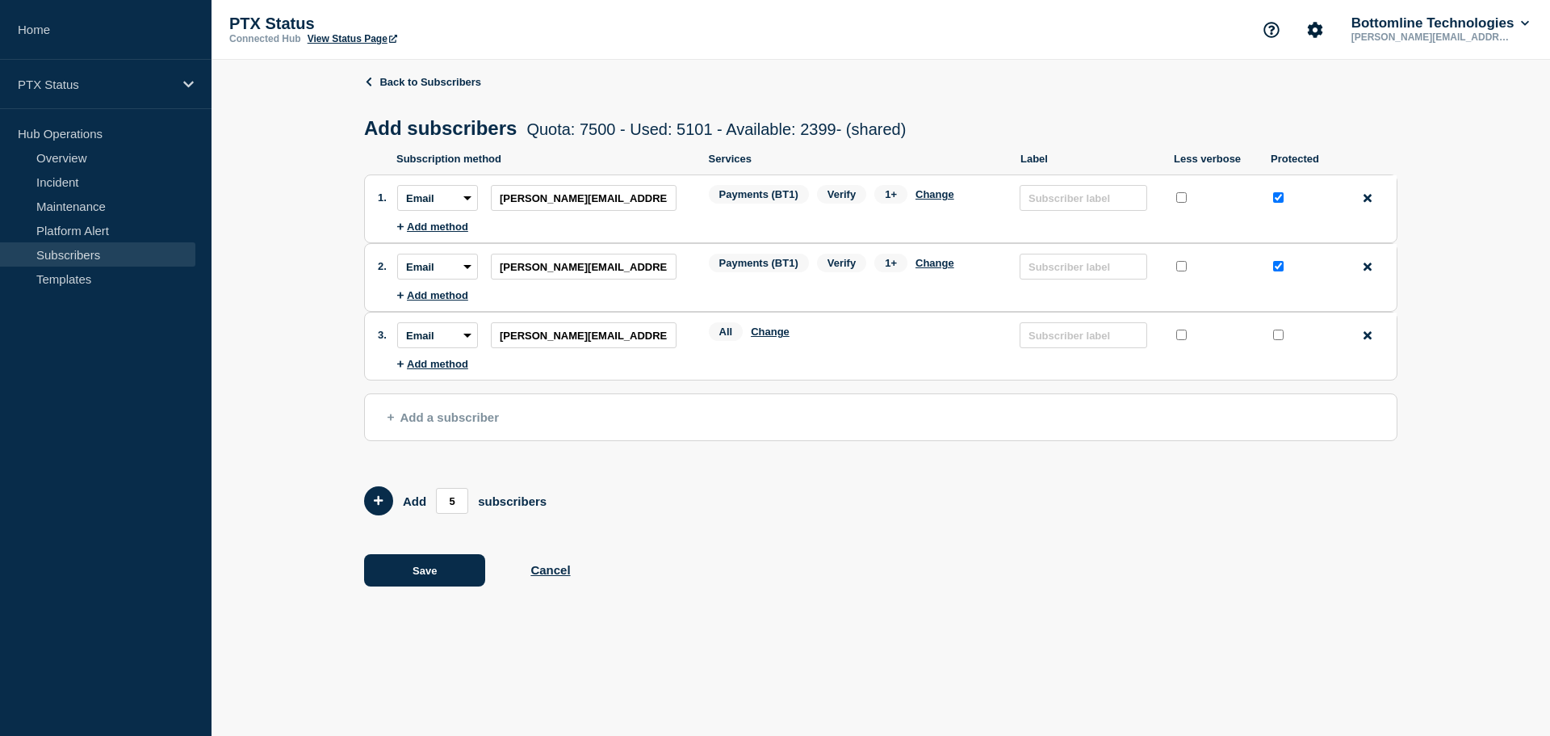
click at [1281, 340] on input "protected checkbox" at bounding box center [1278, 334] width 10 height 10
checkbox input "true"
click at [767, 338] on button "Change" at bounding box center [770, 331] width 39 height 12
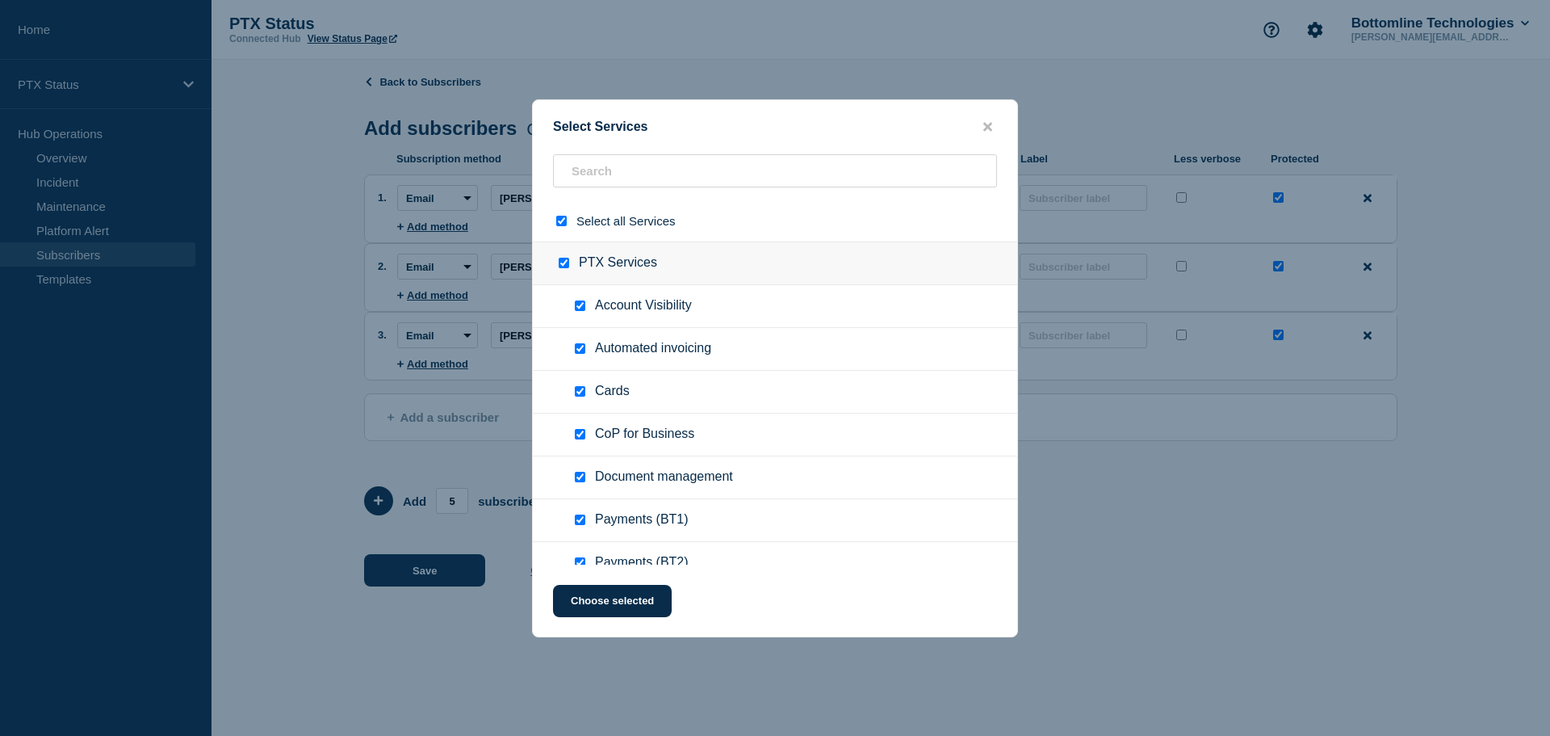
click at [561, 222] on input "select all checkbox" at bounding box center [561, 221] width 10 height 10
checkbox input "false"
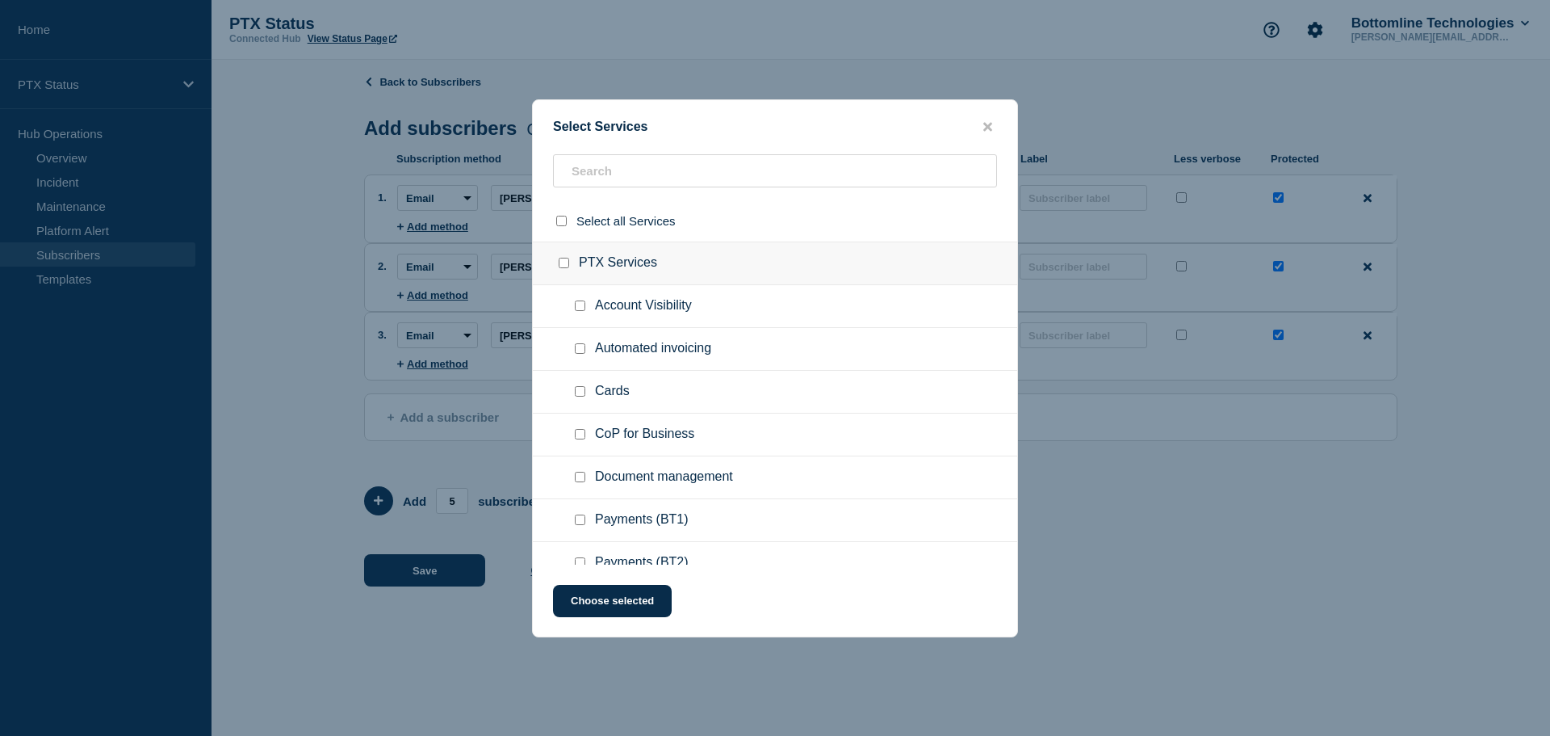
checkbox input "false"
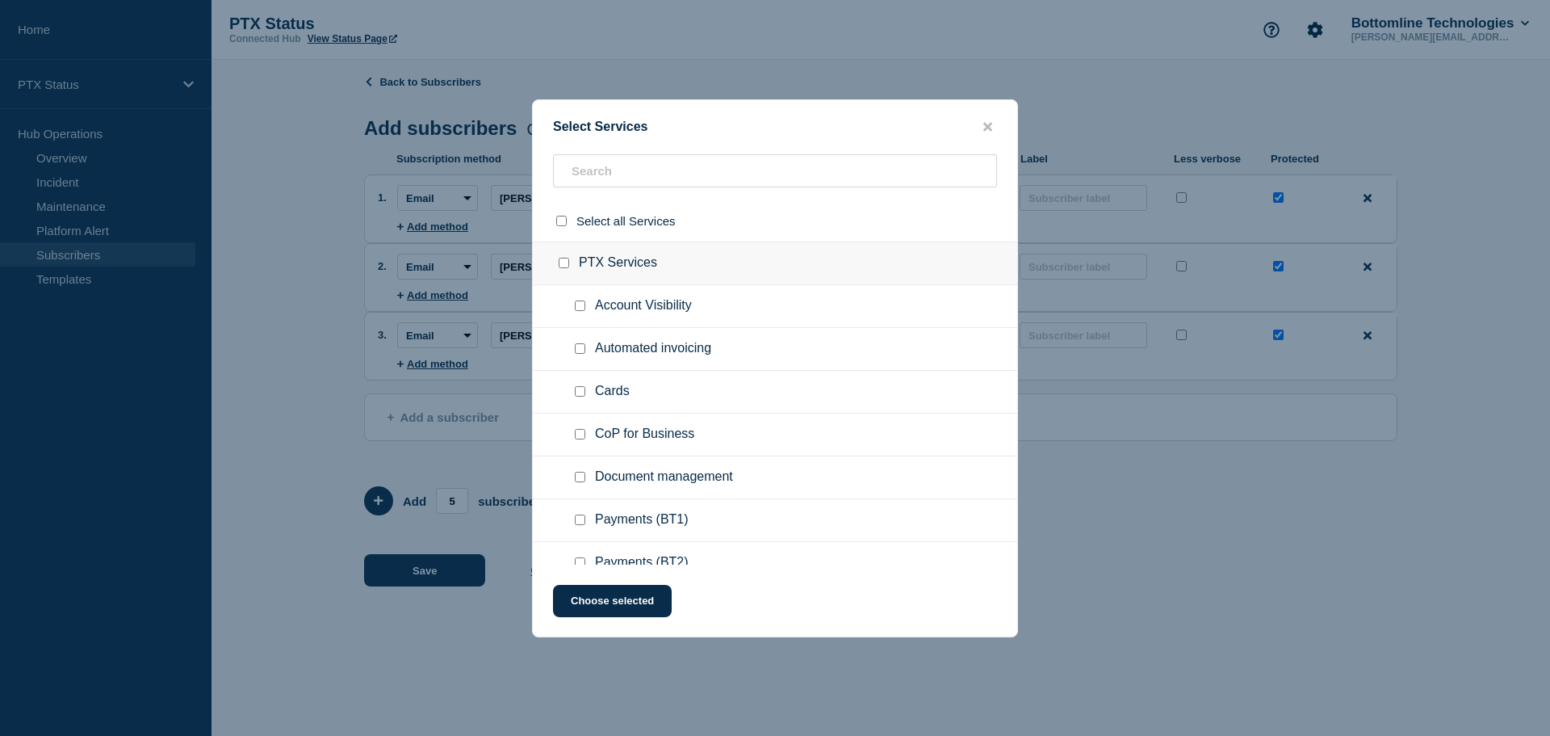
checkbox input "false"
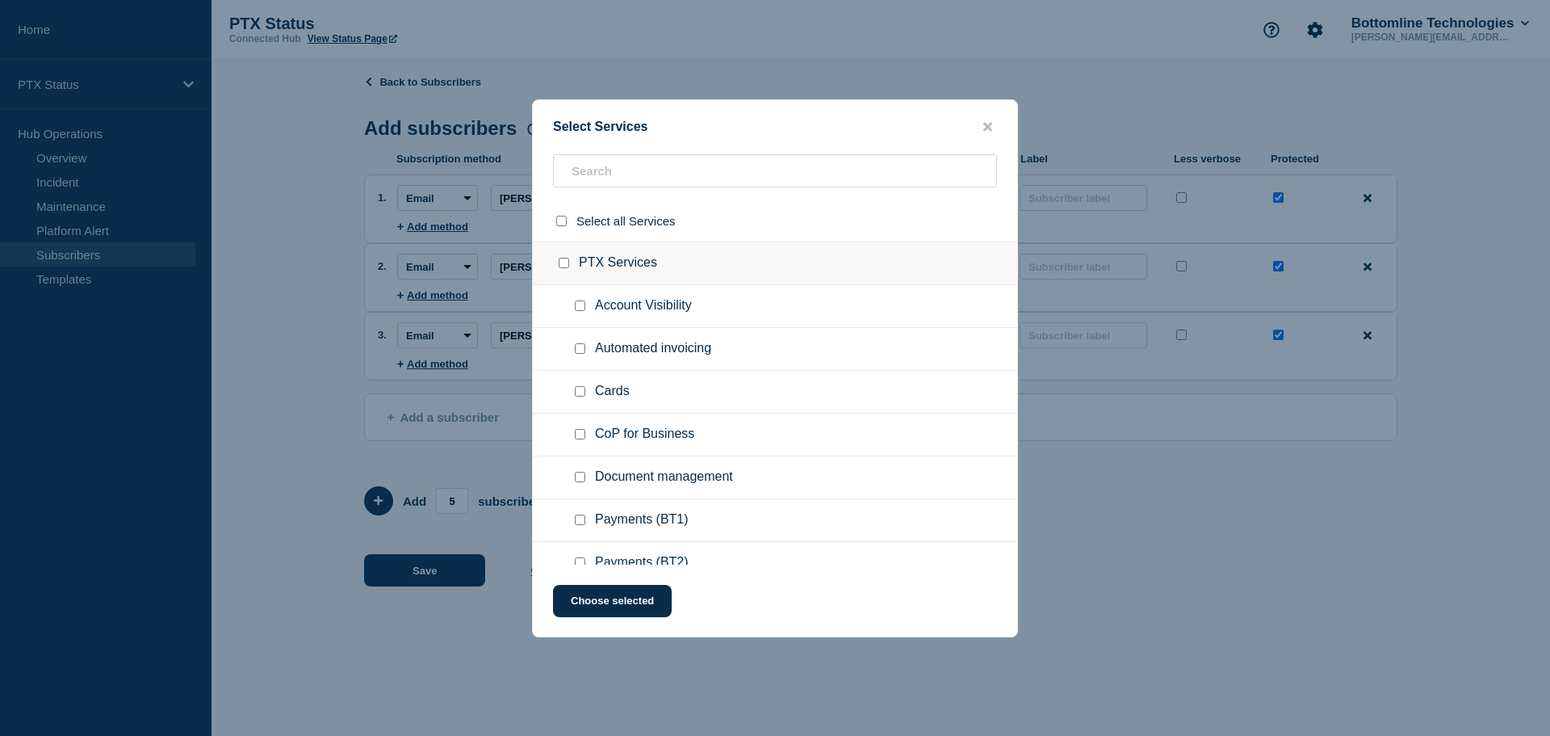
checkbox input "false"
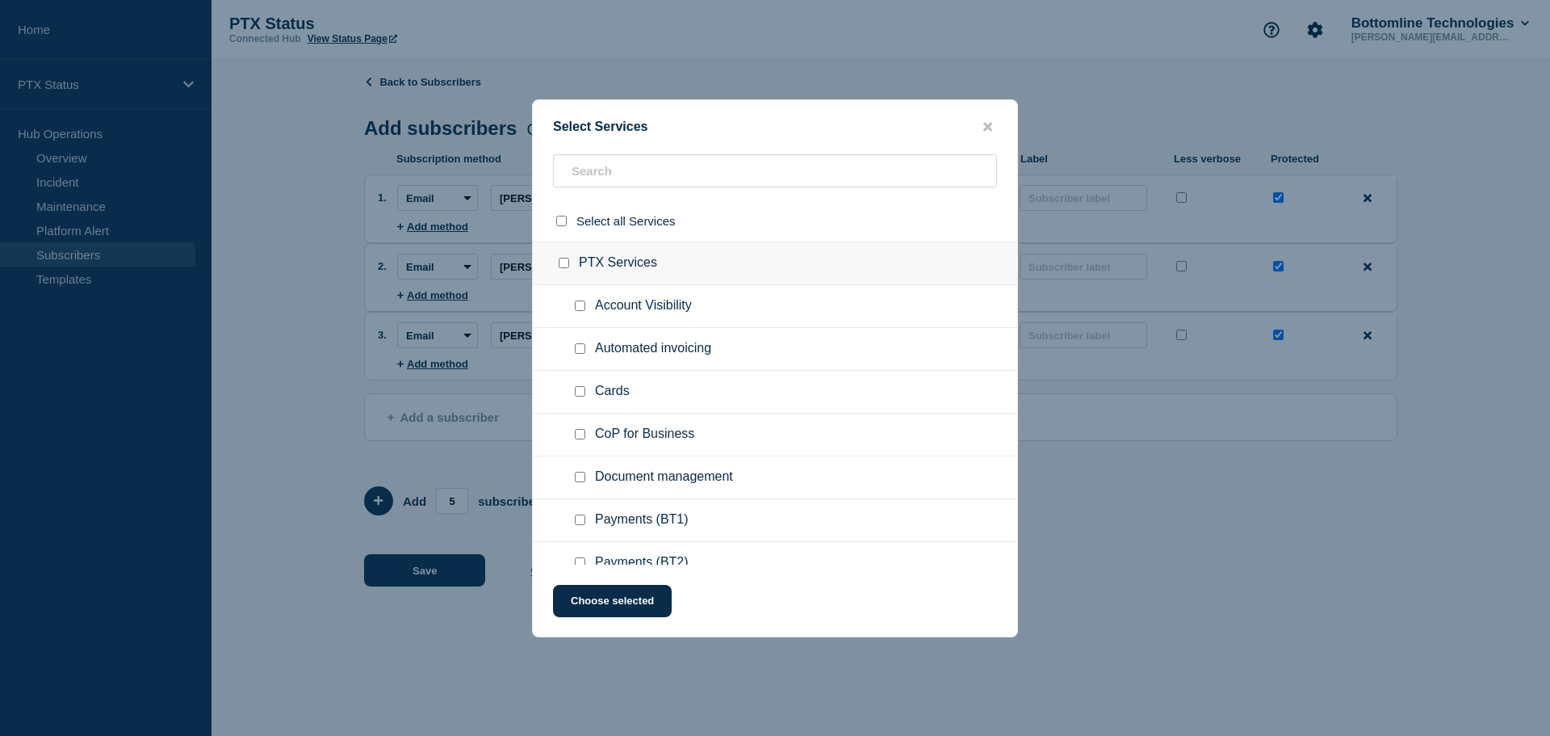
checkbox input "false"
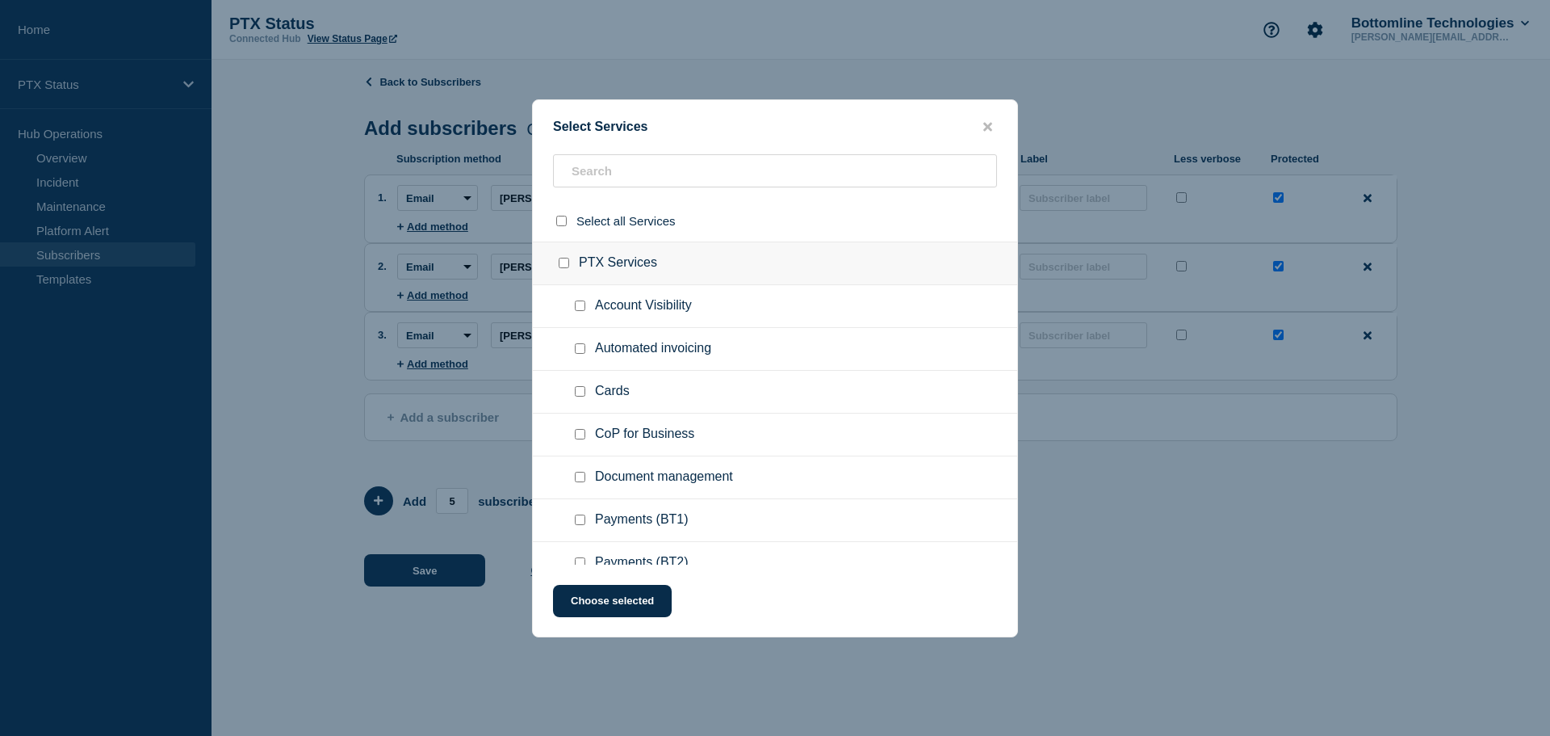
checkbox input "false"
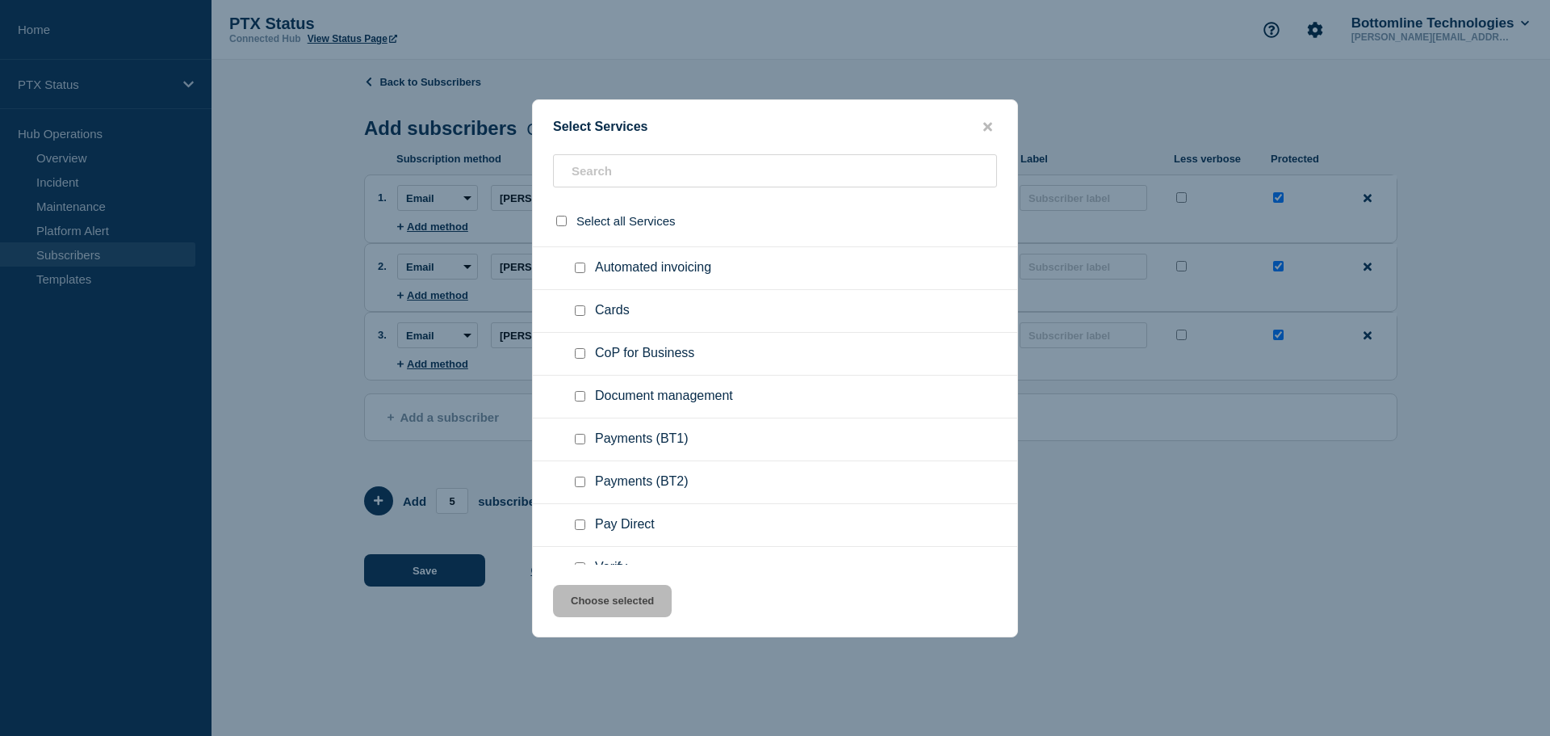
click at [581, 438] on input "Payments (BT1) checkbox" at bounding box center [580, 439] width 10 height 10
checkbox input "true"
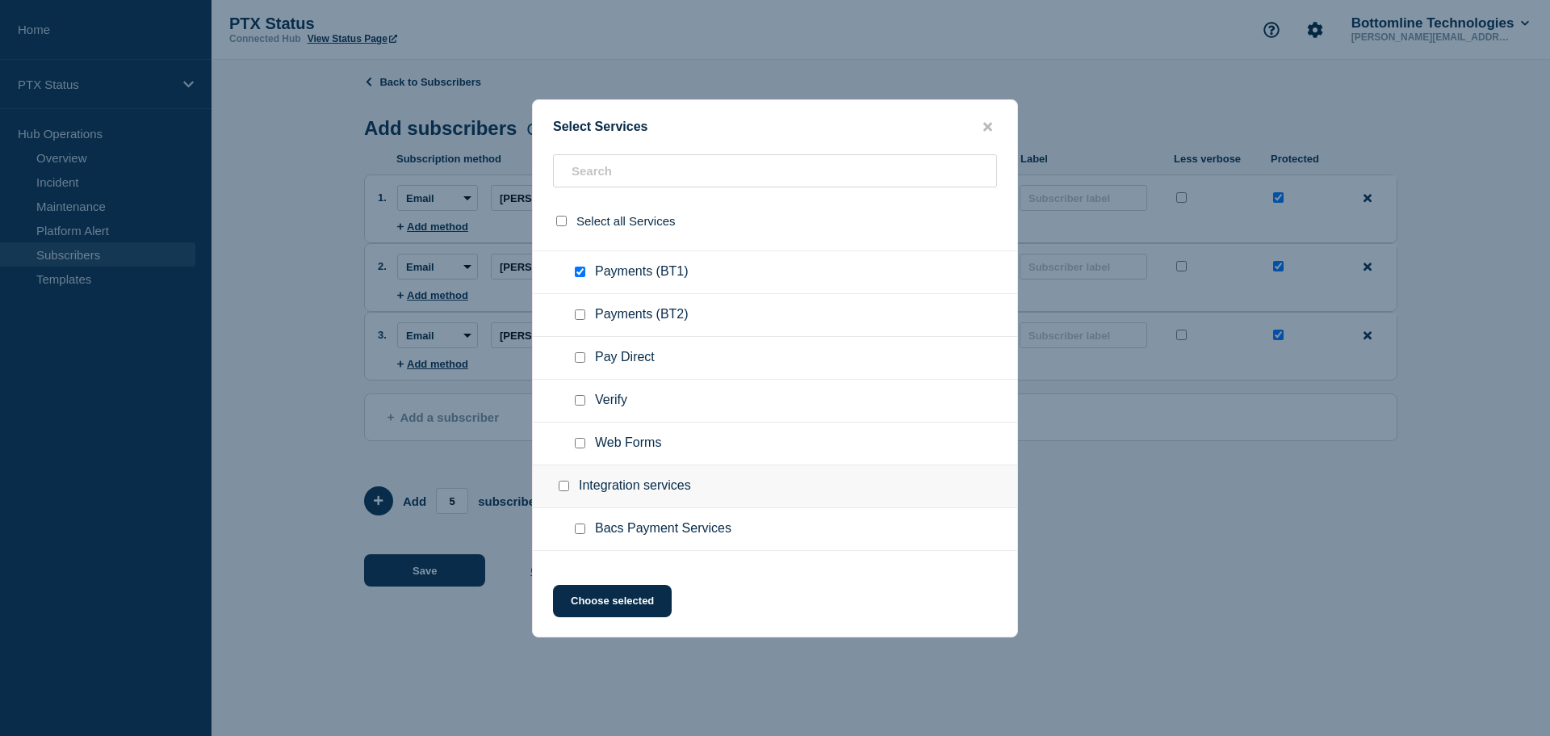
scroll to position [323, 0]
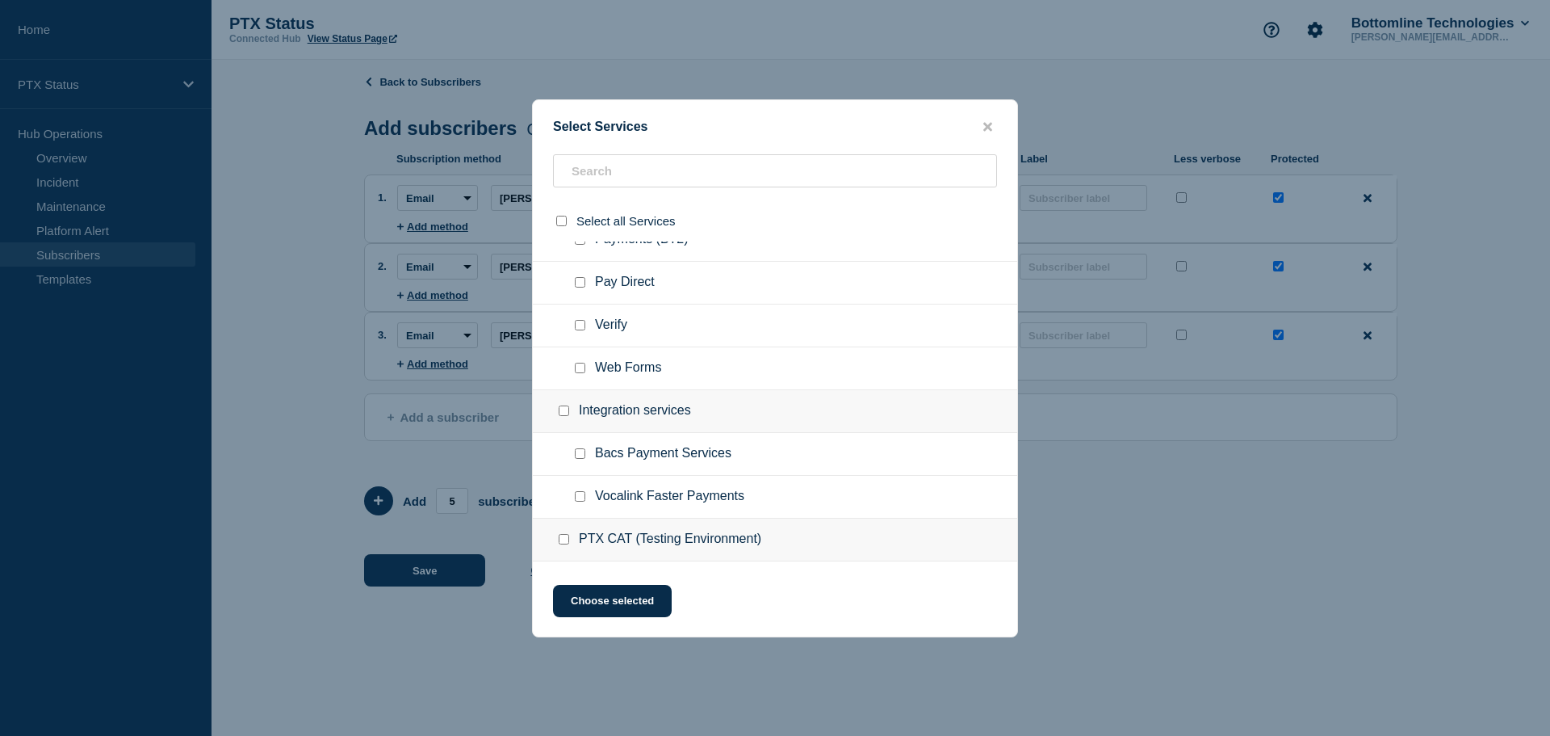
click at [581, 330] on input "Verify checkbox" at bounding box center [580, 325] width 10 height 10
checkbox input "true"
click at [581, 455] on input "Bacs Payment Services checkbox" at bounding box center [580, 453] width 10 height 10
checkbox input "true"
click at [615, 601] on button "Choose selected" at bounding box center [612, 601] width 119 height 32
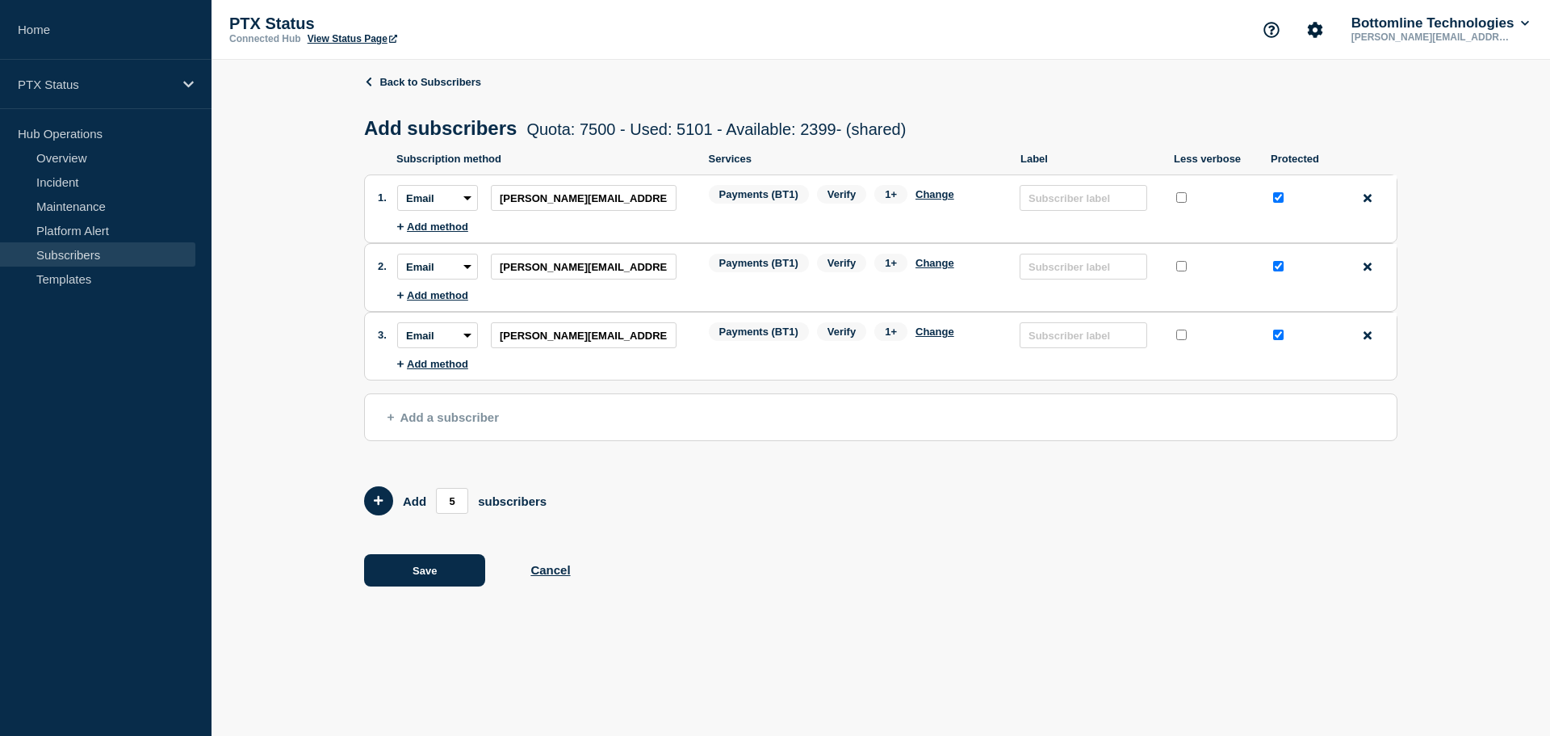
click at [448, 415] on span "Add a subscriber" at bounding box center [443, 417] width 111 height 14
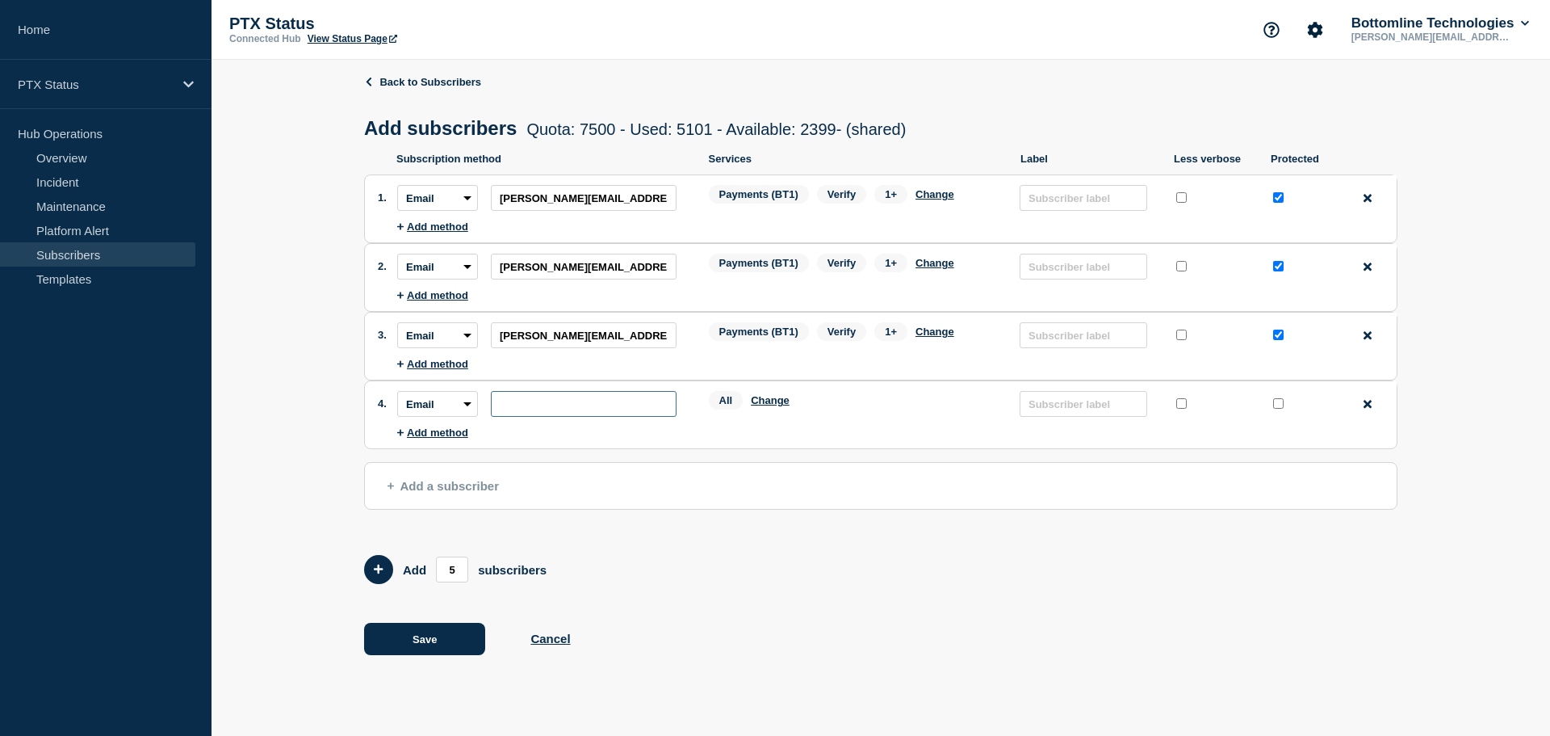
click at [538, 402] on input "subscription-address" at bounding box center [584, 404] width 186 height 26
paste input "[EMAIL_ADDRESS][DOMAIN_NAME]"
type input "[EMAIL_ADDRESS][DOMAIN_NAME]"
click at [770, 404] on button "Change" at bounding box center [770, 400] width 39 height 12
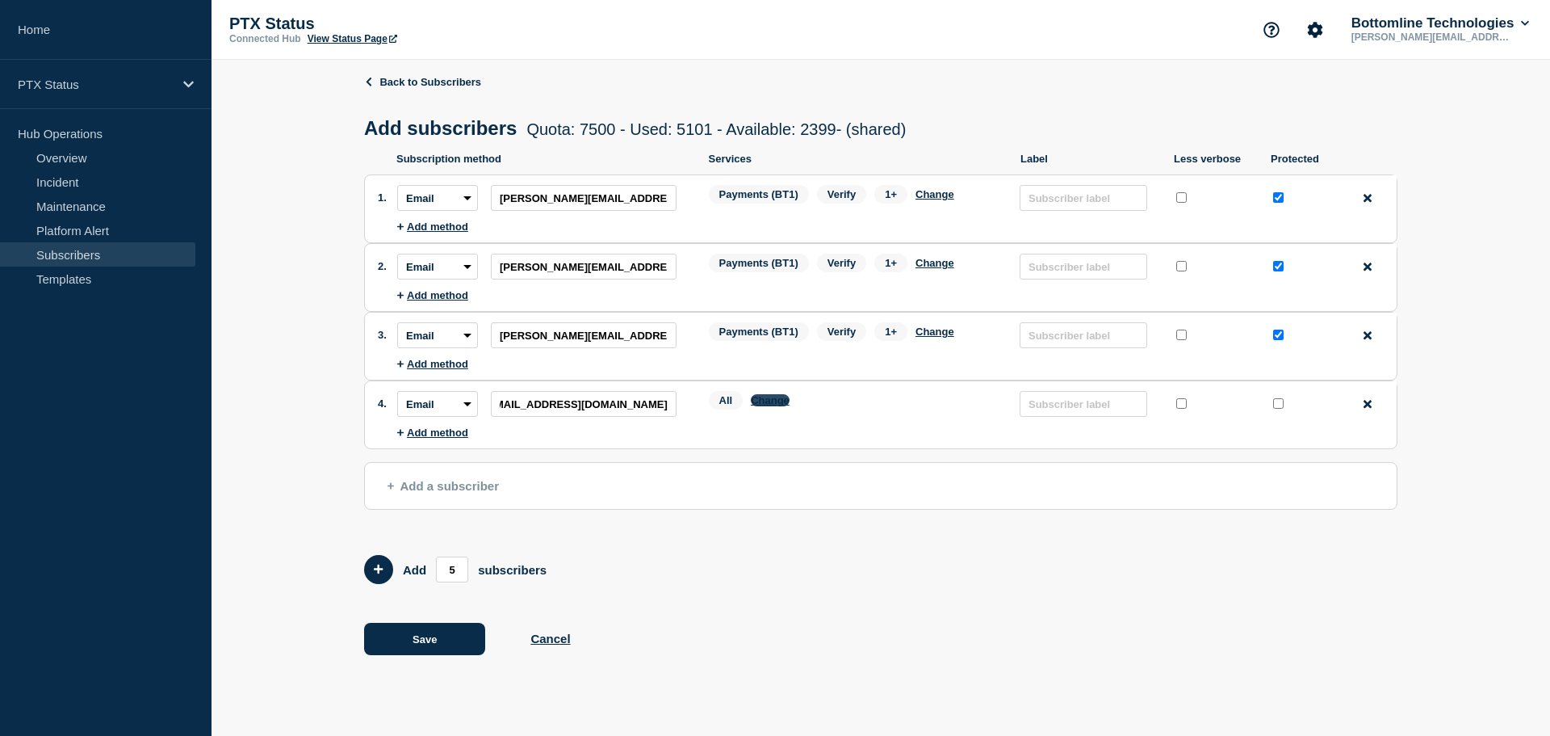
scroll to position [0, 0]
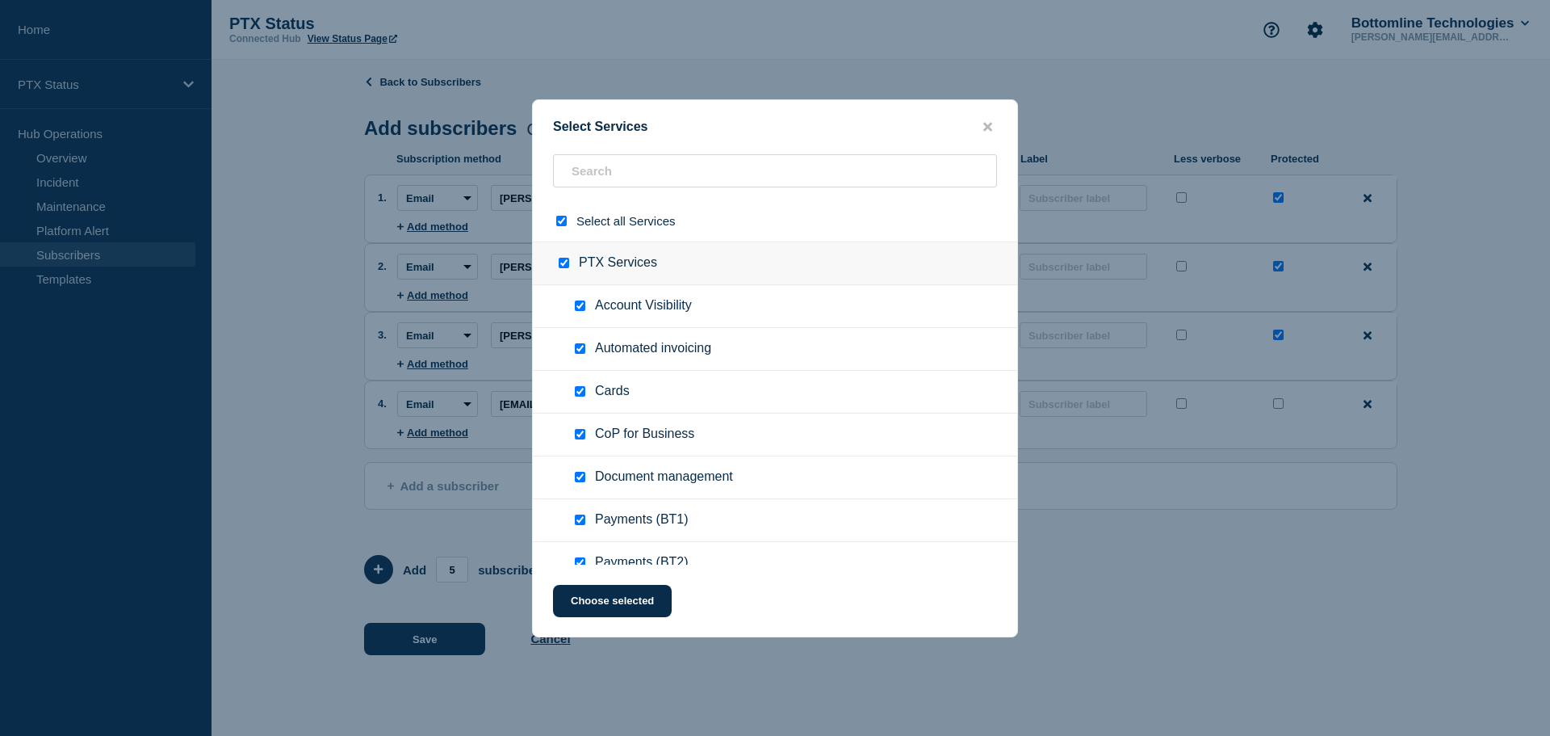
click at [560, 219] on input "select all checkbox" at bounding box center [561, 221] width 10 height 10
checkbox input "false"
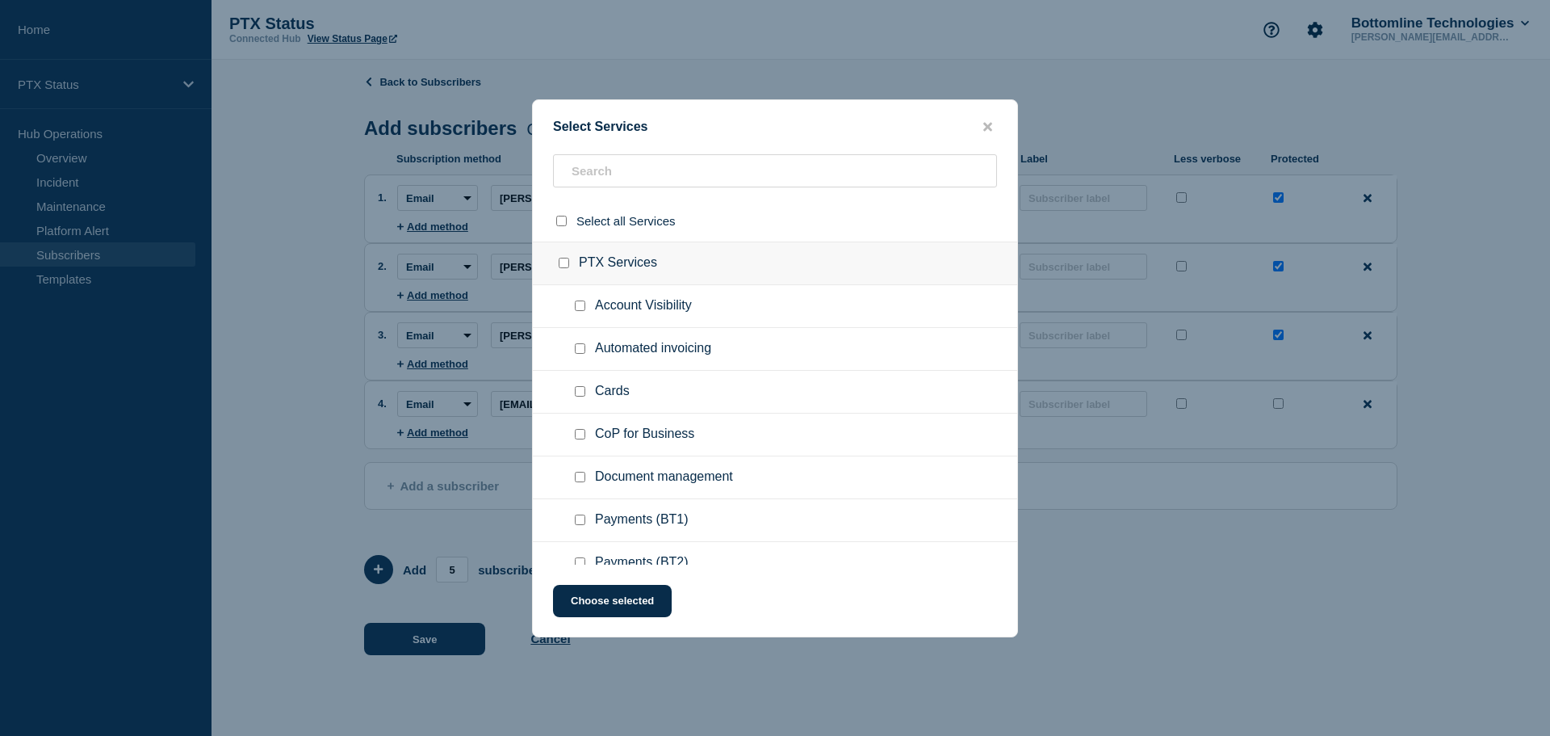
checkbox input "false"
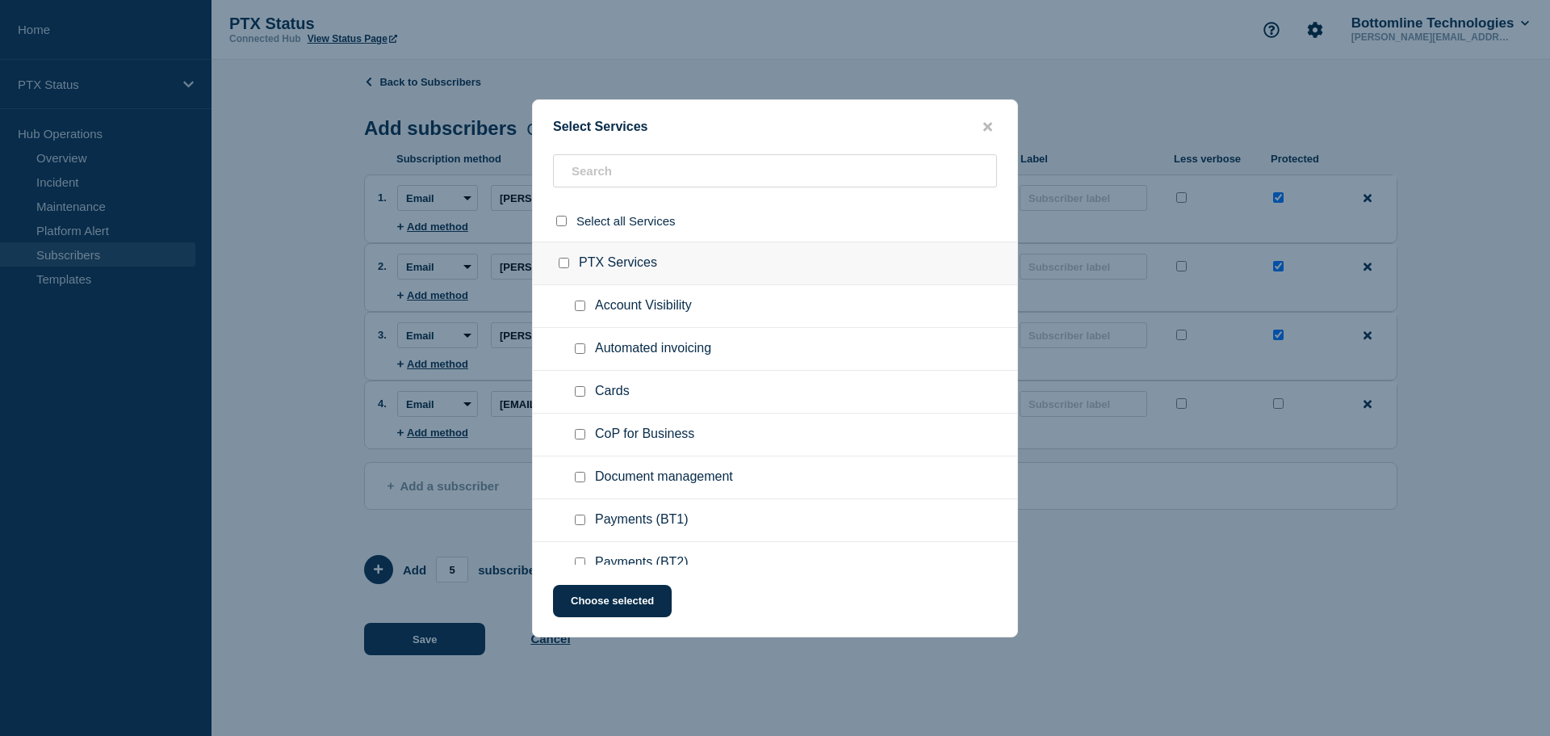
checkbox input "false"
click at [578, 525] on input "Payments (BT1) checkbox" at bounding box center [580, 519] width 10 height 10
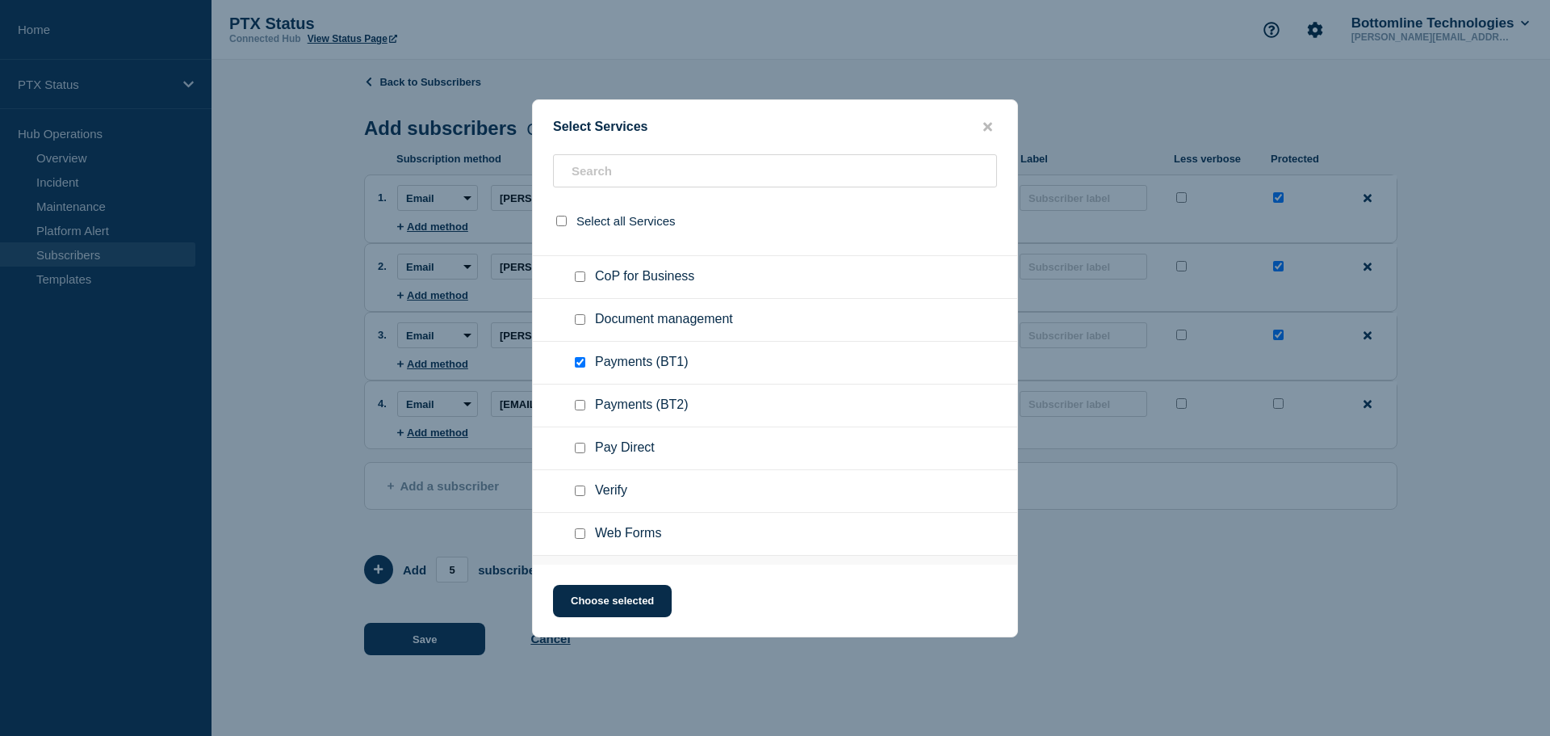
scroll to position [161, 0]
click at [583, 488] on input "Verify checkbox" at bounding box center [580, 486] width 10 height 10
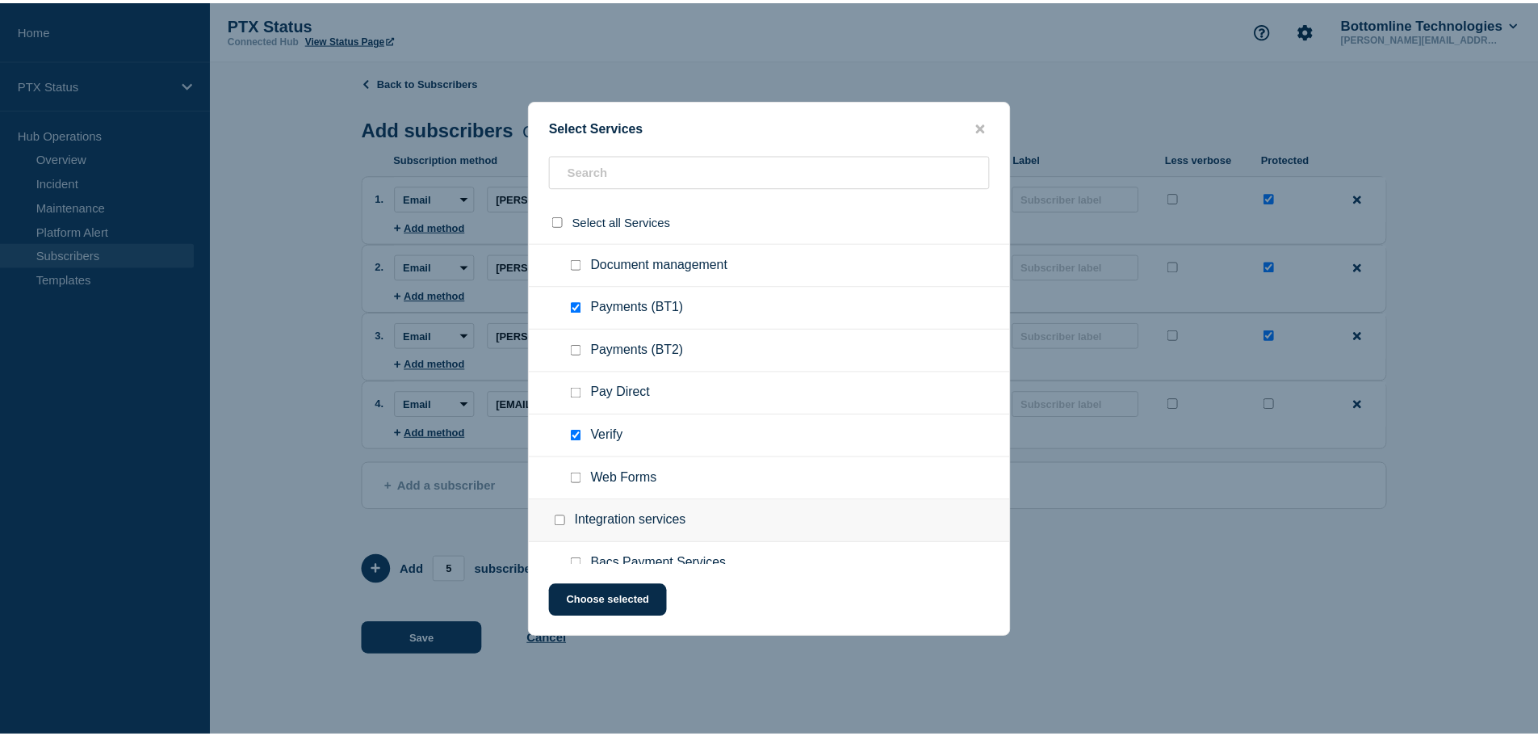
scroll to position [242, 0]
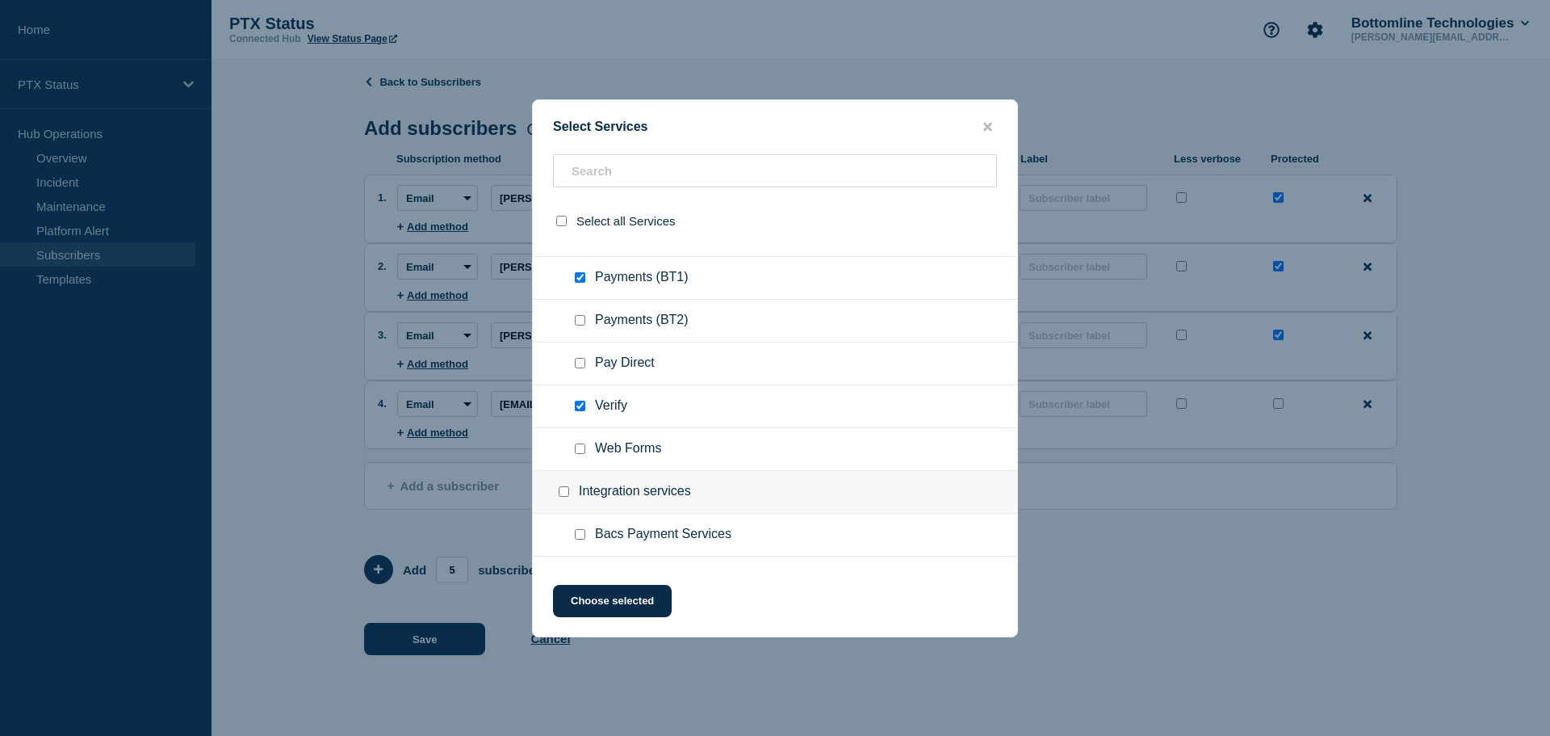
click at [585, 537] on input "Bacs Payment Services checkbox" at bounding box center [580, 534] width 10 height 10
click at [630, 608] on button "Choose selected" at bounding box center [612, 601] width 119 height 32
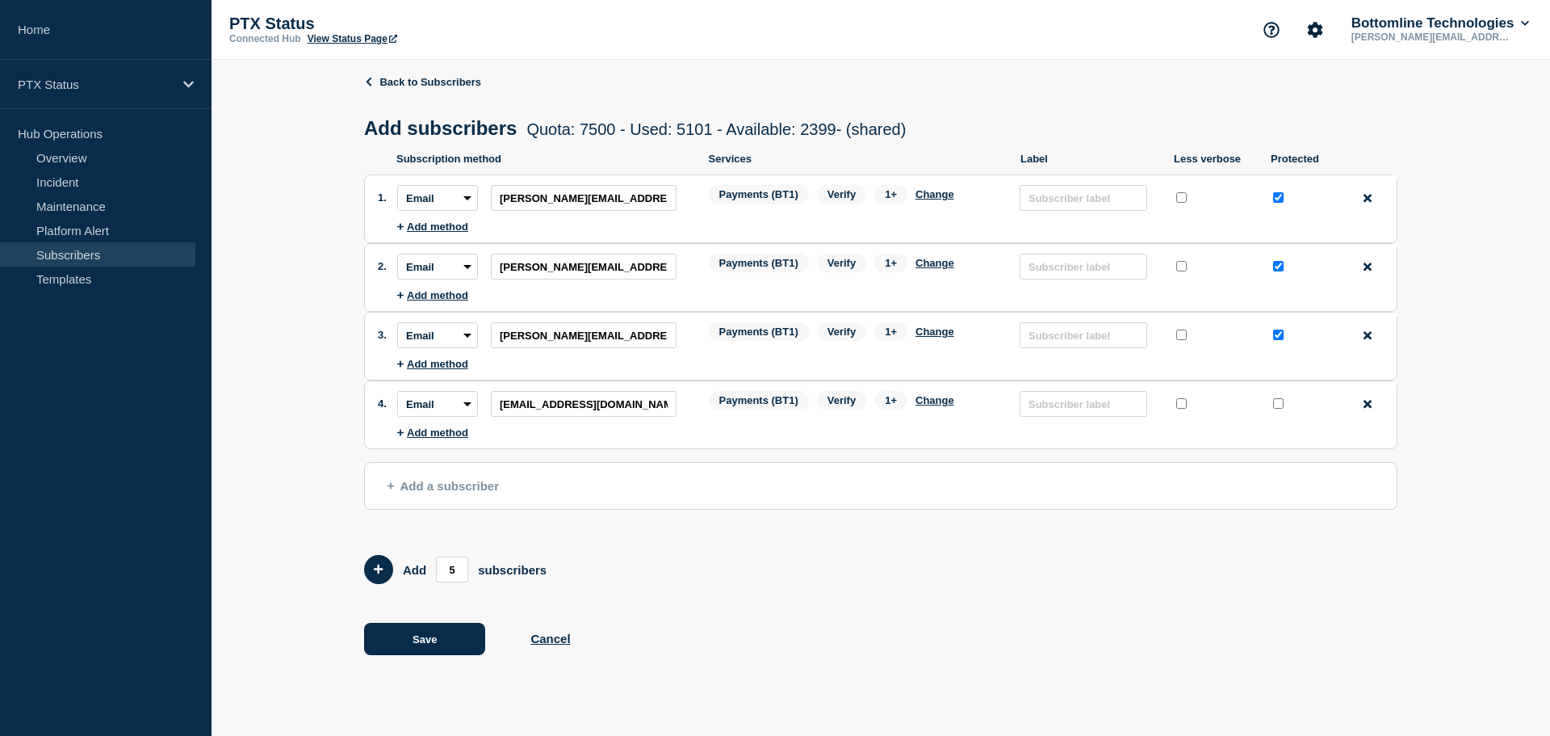
click at [1283, 405] on input "protected checkbox" at bounding box center [1278, 403] width 10 height 10
click at [422, 485] on span "Add a subscriber" at bounding box center [443, 486] width 111 height 14
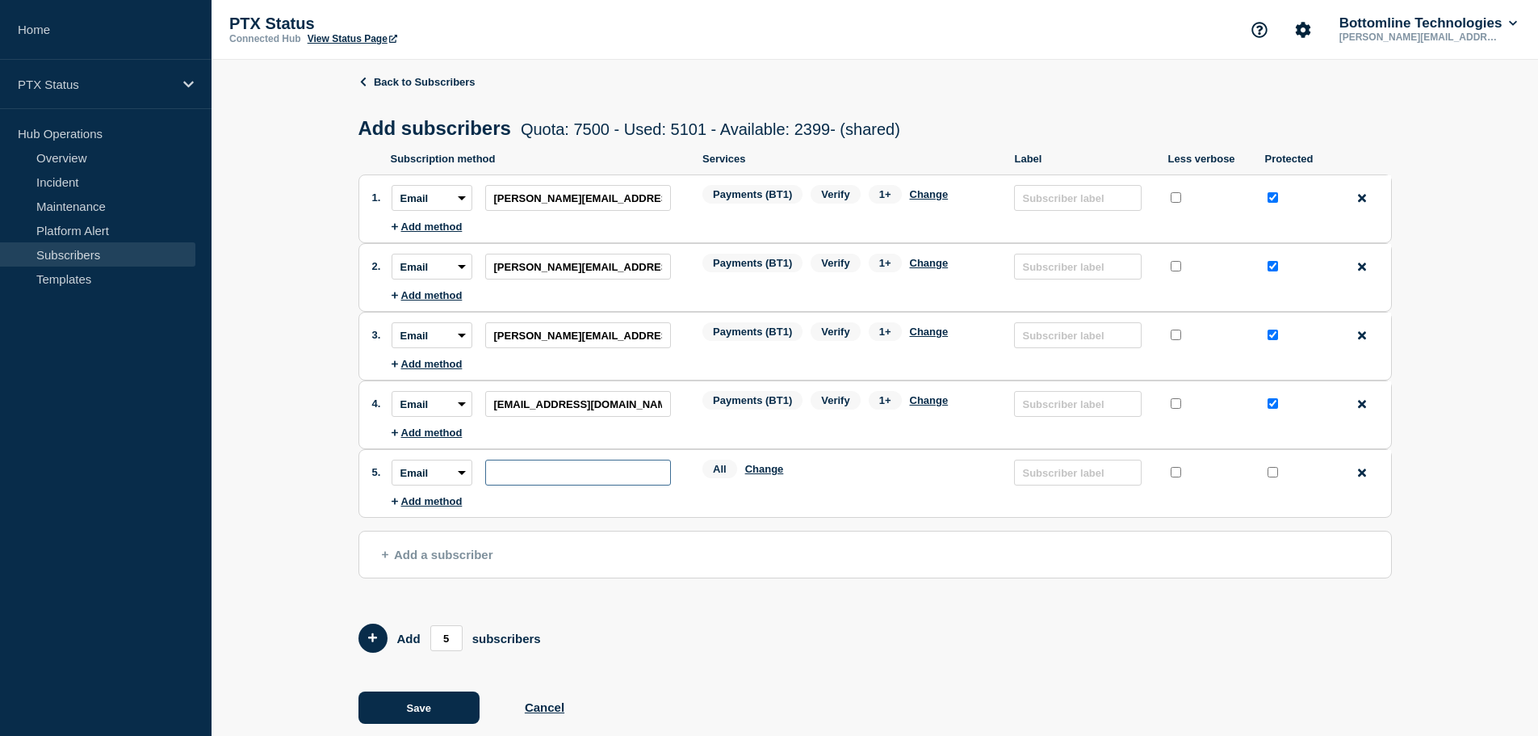
click at [539, 476] on input "subscription-address" at bounding box center [578, 472] width 186 height 26
paste input "[EMAIL_ADDRESS][DOMAIN_NAME]"
click at [765, 475] on button "Change" at bounding box center [764, 469] width 39 height 12
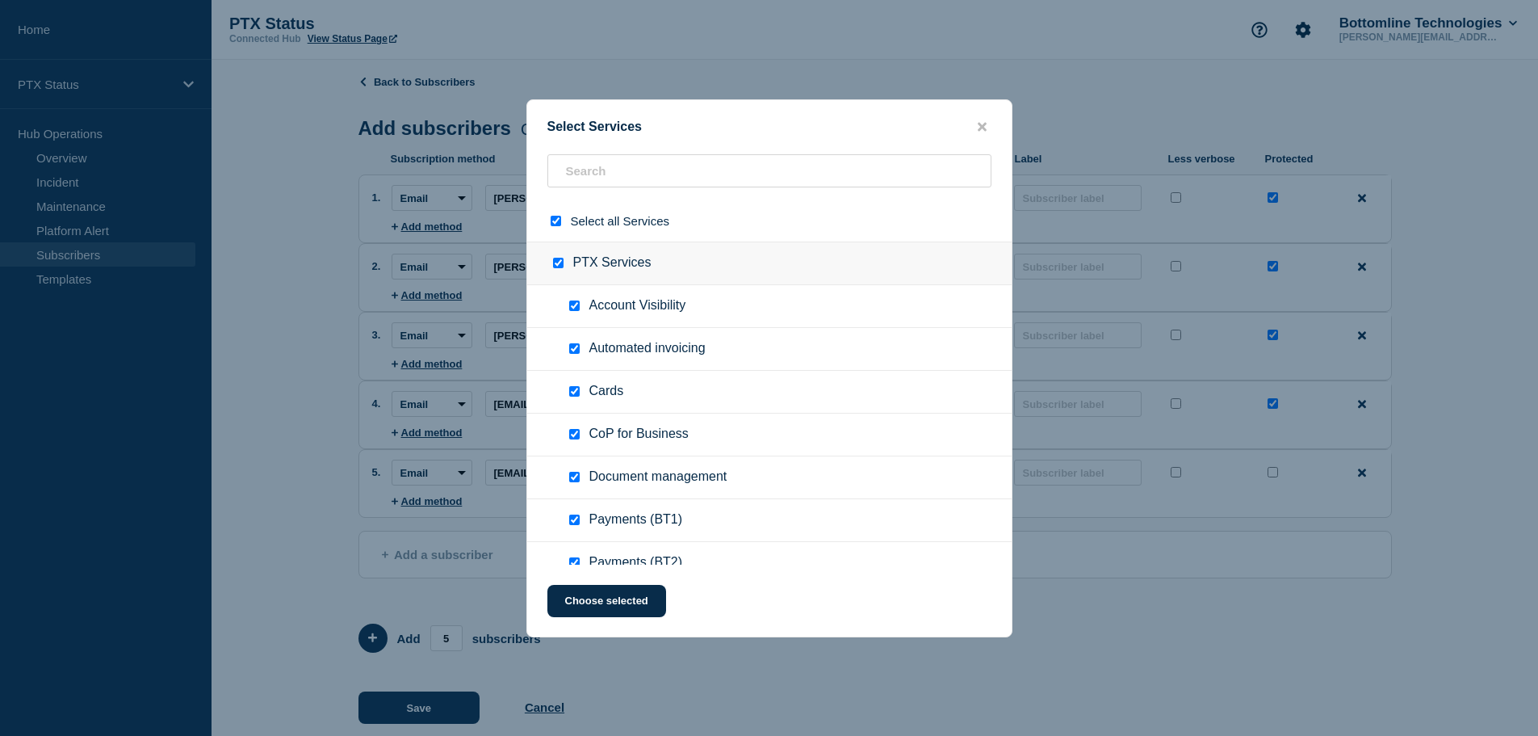
click at [556, 222] on input "select all checkbox" at bounding box center [556, 221] width 10 height 10
click at [569, 522] on input "Payments (BT1) checkbox" at bounding box center [574, 519] width 10 height 10
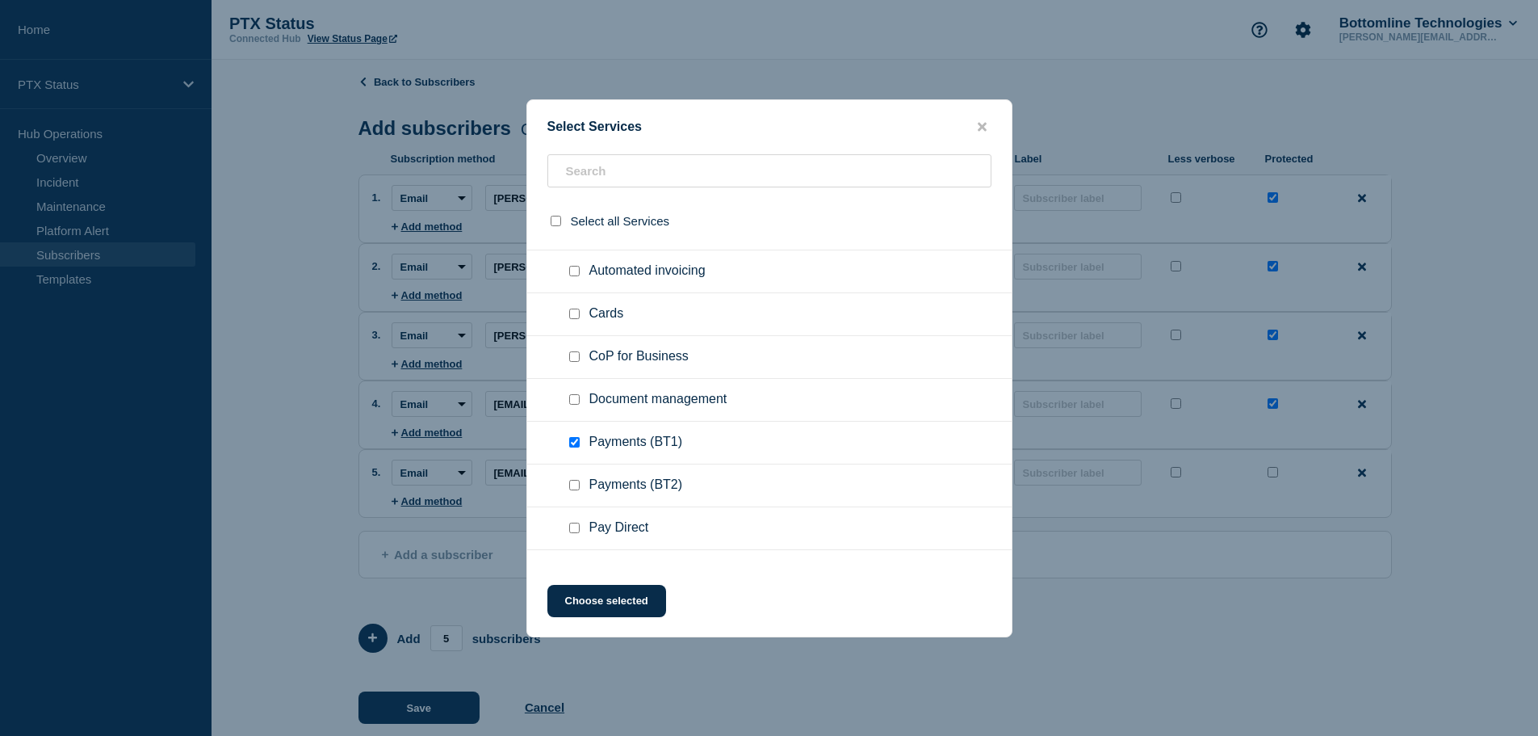
scroll to position [161, 0]
click at [577, 491] on input "Verify checkbox" at bounding box center [574, 486] width 10 height 10
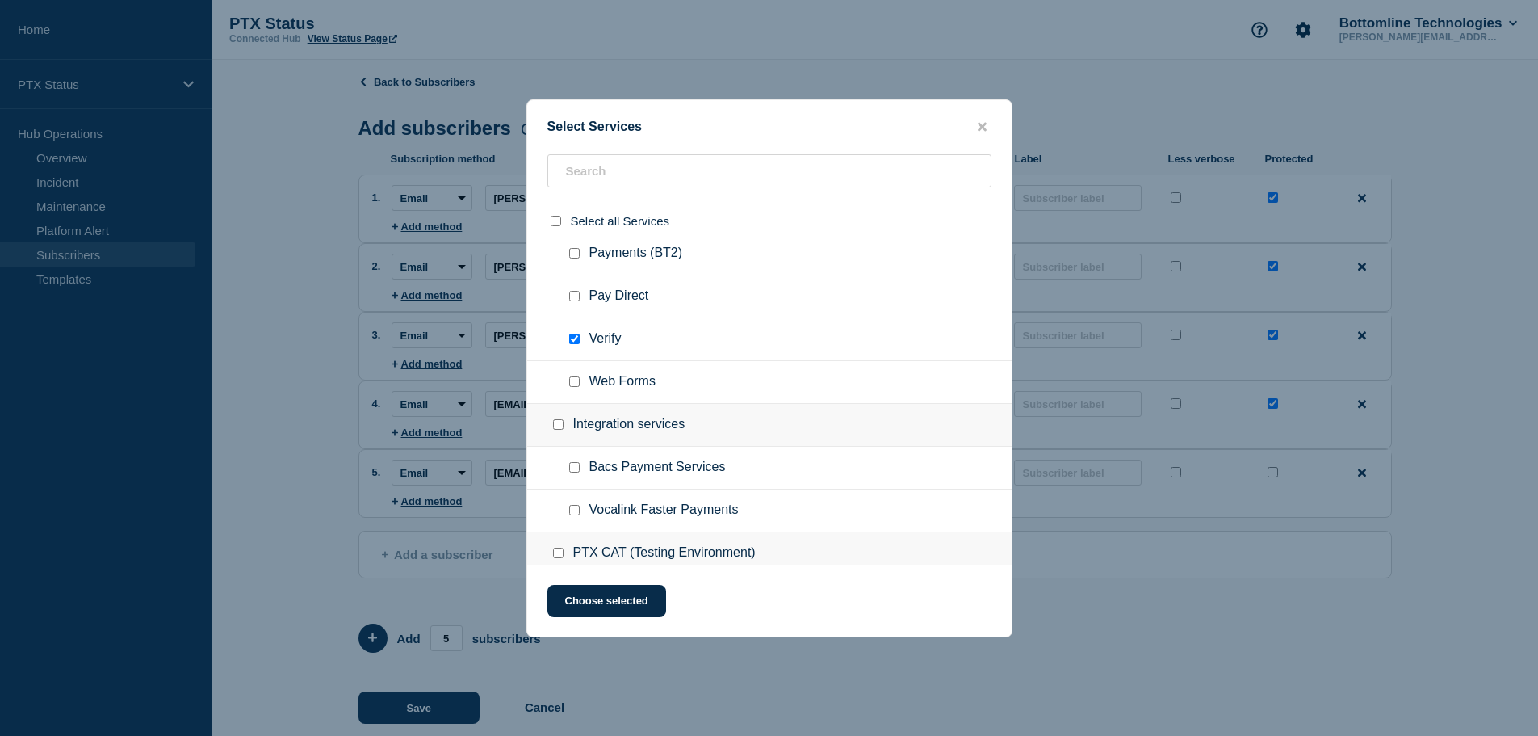
scroll to position [323, 0]
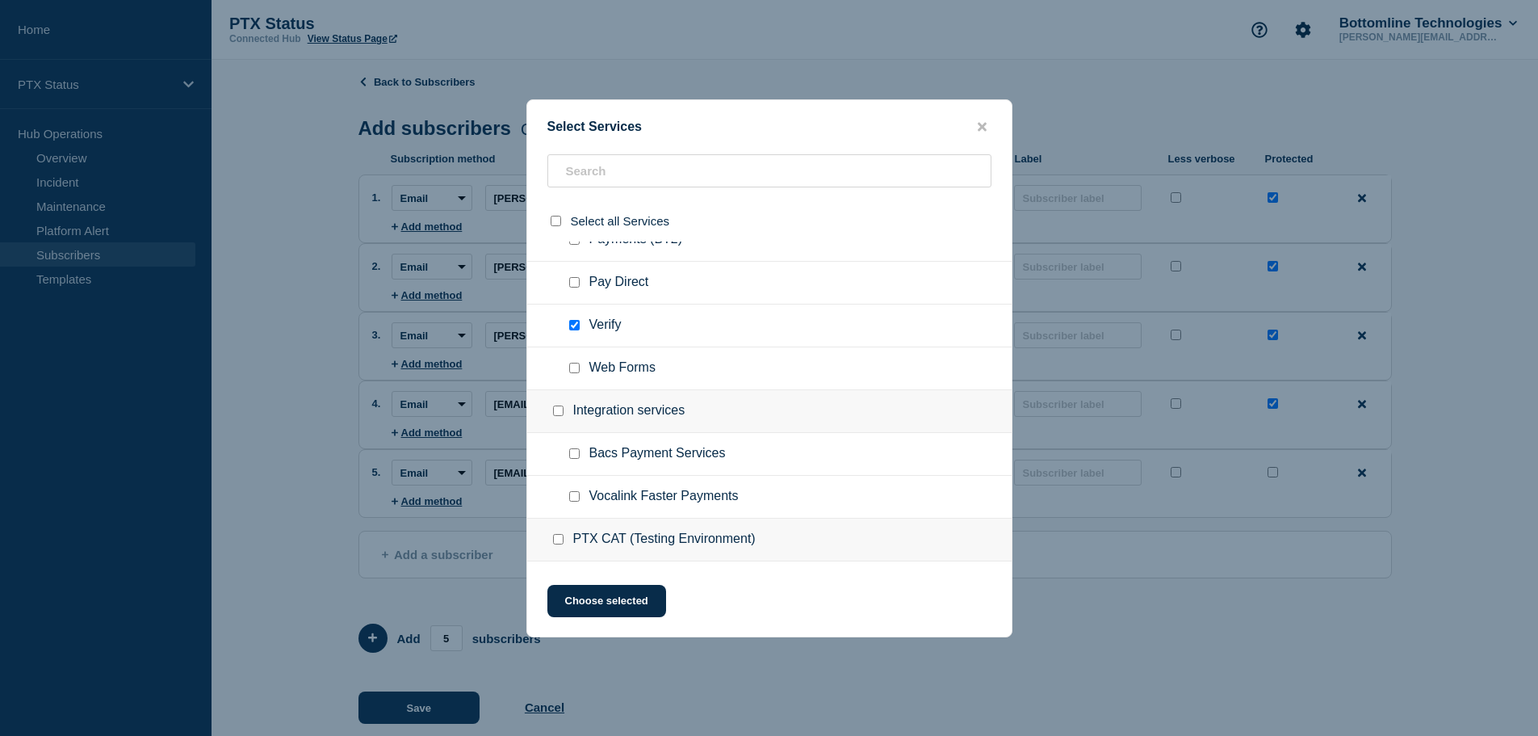
click at [576, 456] on input "Bacs Payment Services checkbox" at bounding box center [574, 453] width 10 height 10
click at [610, 607] on button "Choose selected" at bounding box center [606, 601] width 119 height 32
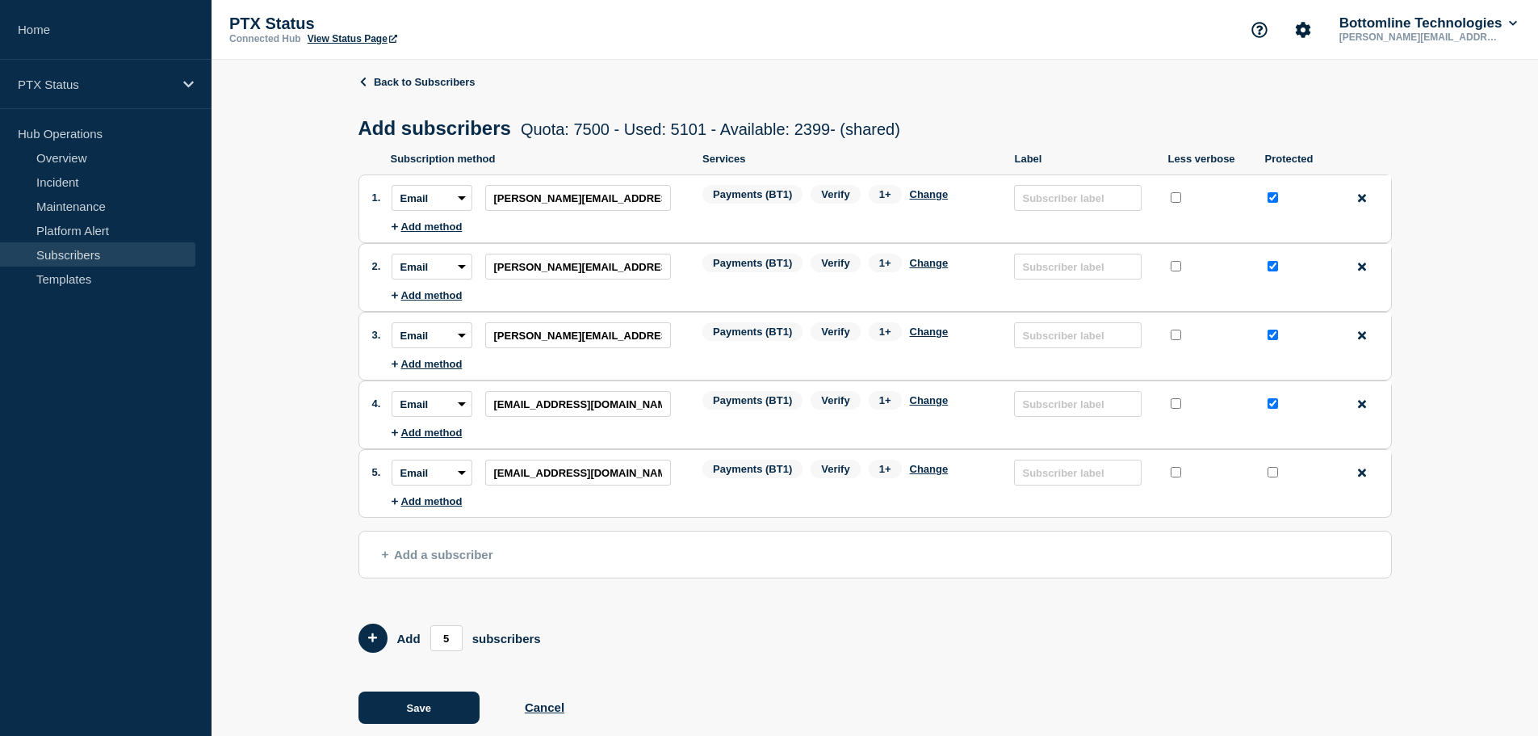
click at [1277, 474] on input "protected checkbox" at bounding box center [1273, 472] width 10 height 10
click at [421, 552] on span "Add a subscriber" at bounding box center [437, 554] width 111 height 14
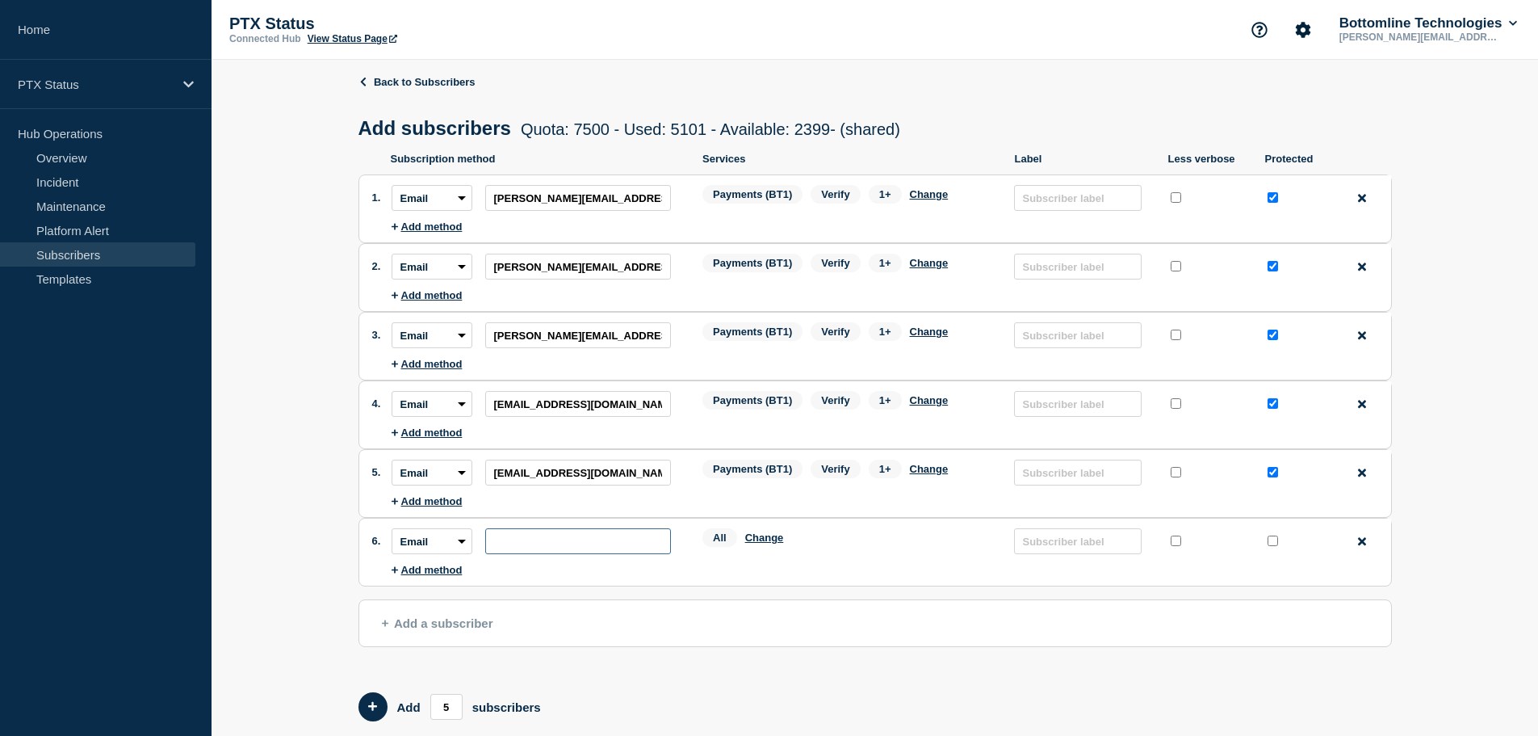
click at [502, 543] on input "subscription-address" at bounding box center [578, 541] width 186 height 26
paste input "[EMAIL_ADDRESS][DOMAIN_NAME]"
click at [1277, 546] on input "protected checkbox" at bounding box center [1273, 540] width 10 height 10
click at [771, 539] on button "Change" at bounding box center [764, 537] width 39 height 12
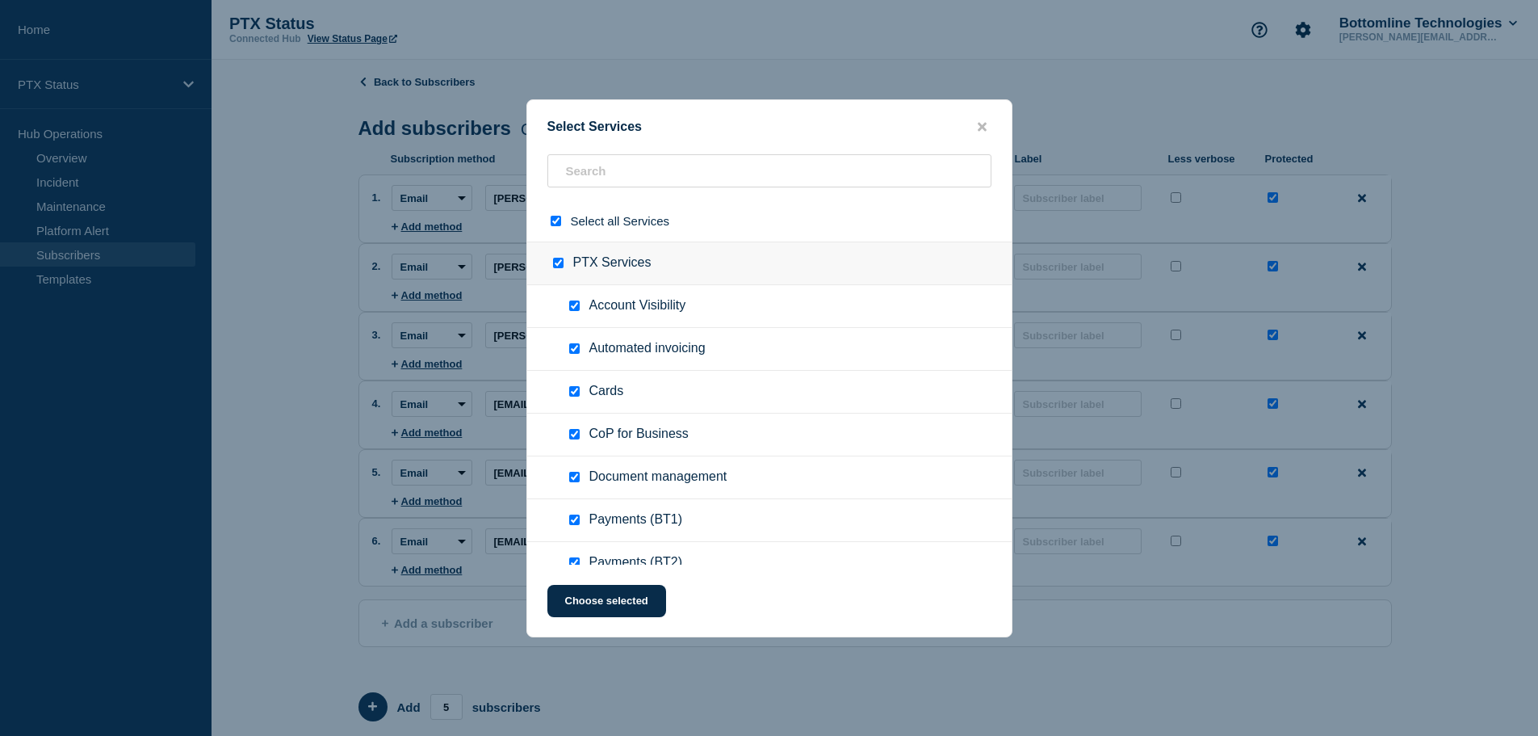
click at [562, 220] on div at bounding box center [558, 220] width 23 height 15
click at [554, 224] on input "select all checkbox" at bounding box center [556, 221] width 10 height 10
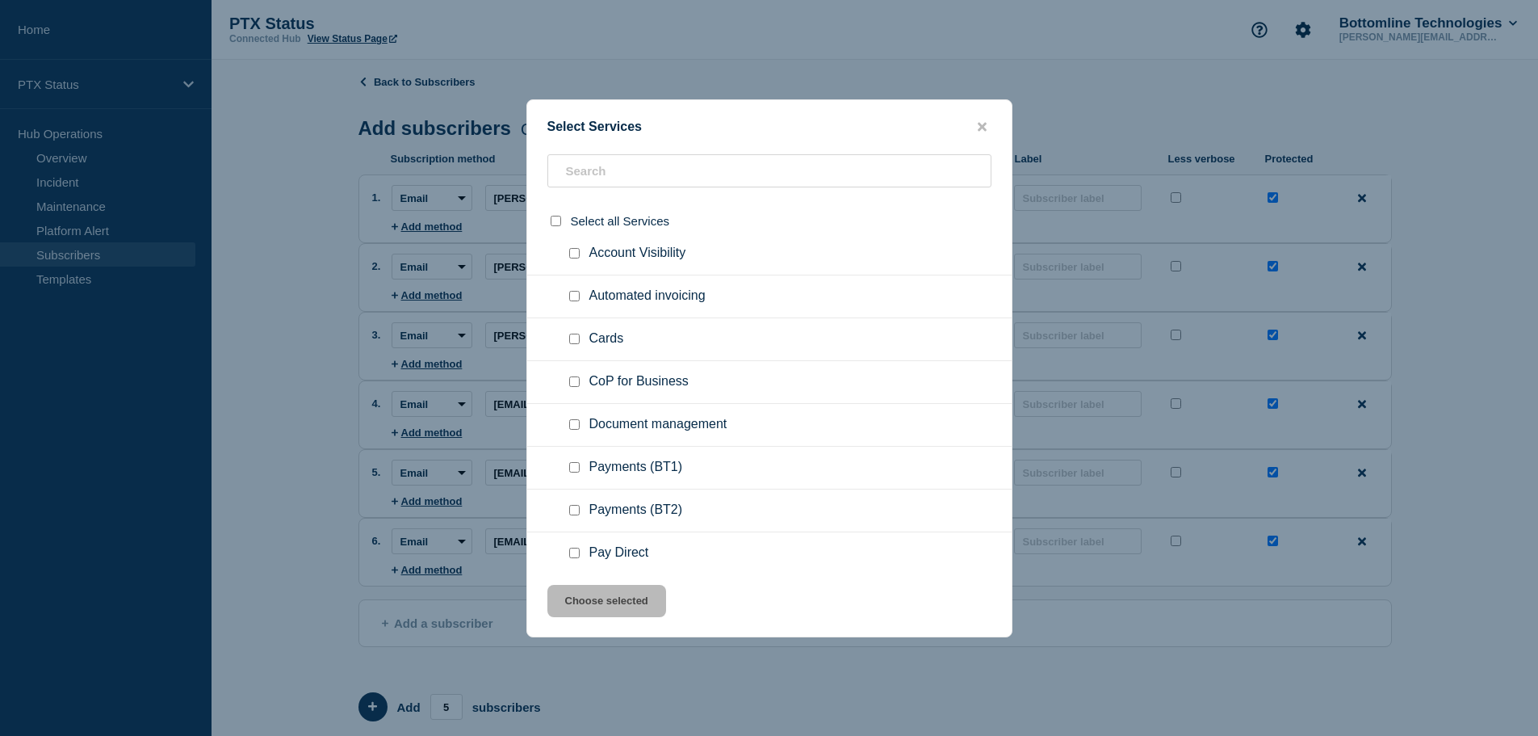
scroll to position [81, 0]
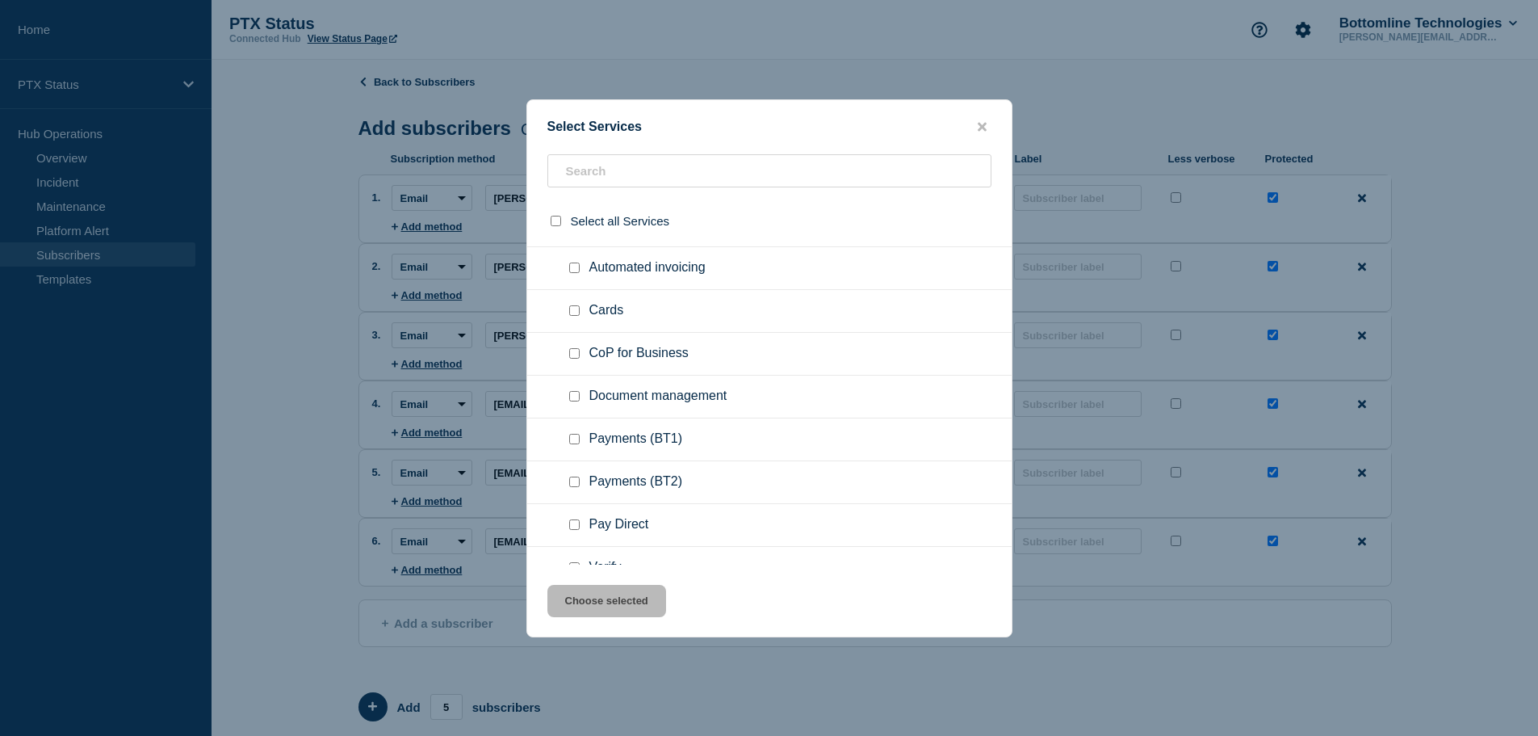
click at [573, 429] on ul "Payments (BT1)" at bounding box center [769, 439] width 484 height 43
click at [573, 439] on input "Payments (BT1) checkbox" at bounding box center [574, 439] width 10 height 10
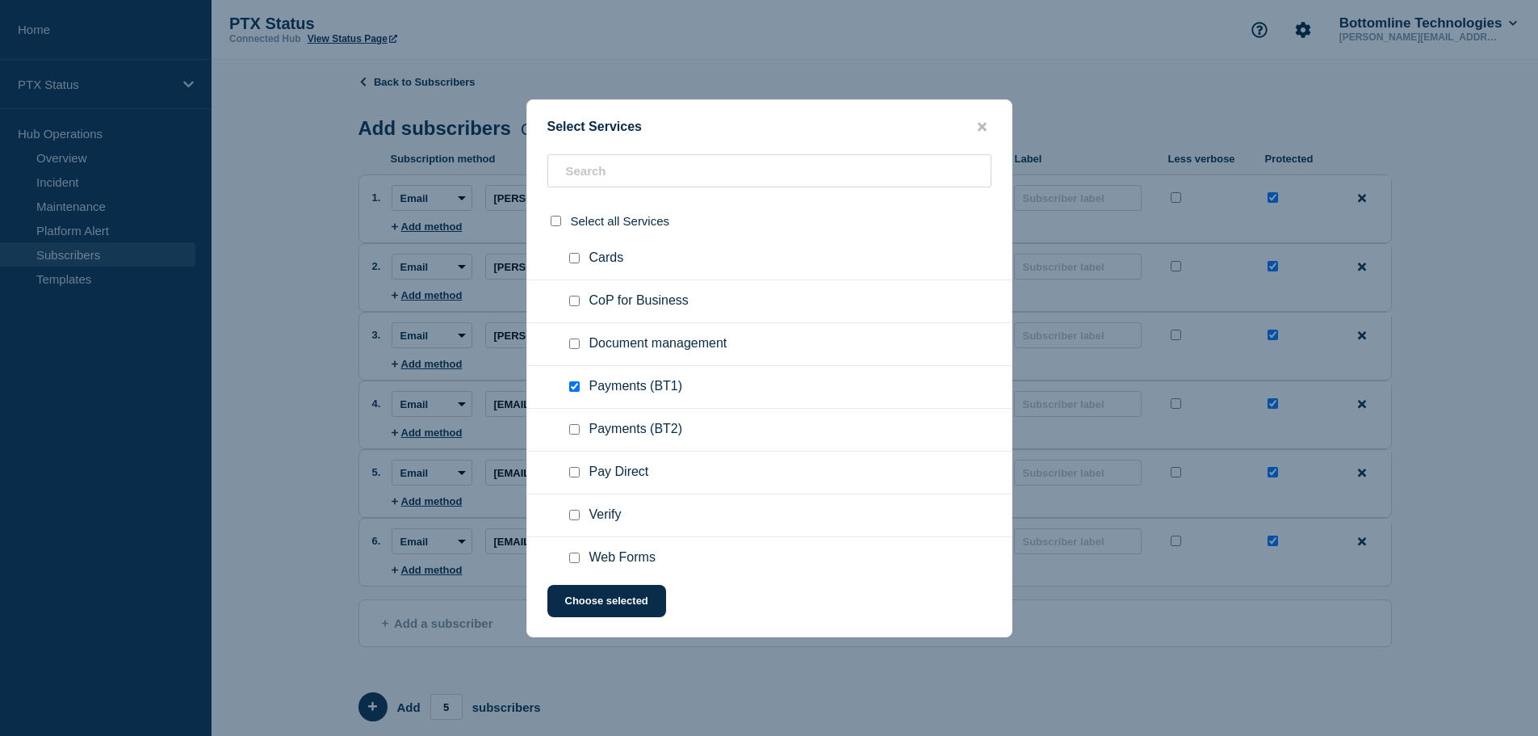
scroll to position [161, 0]
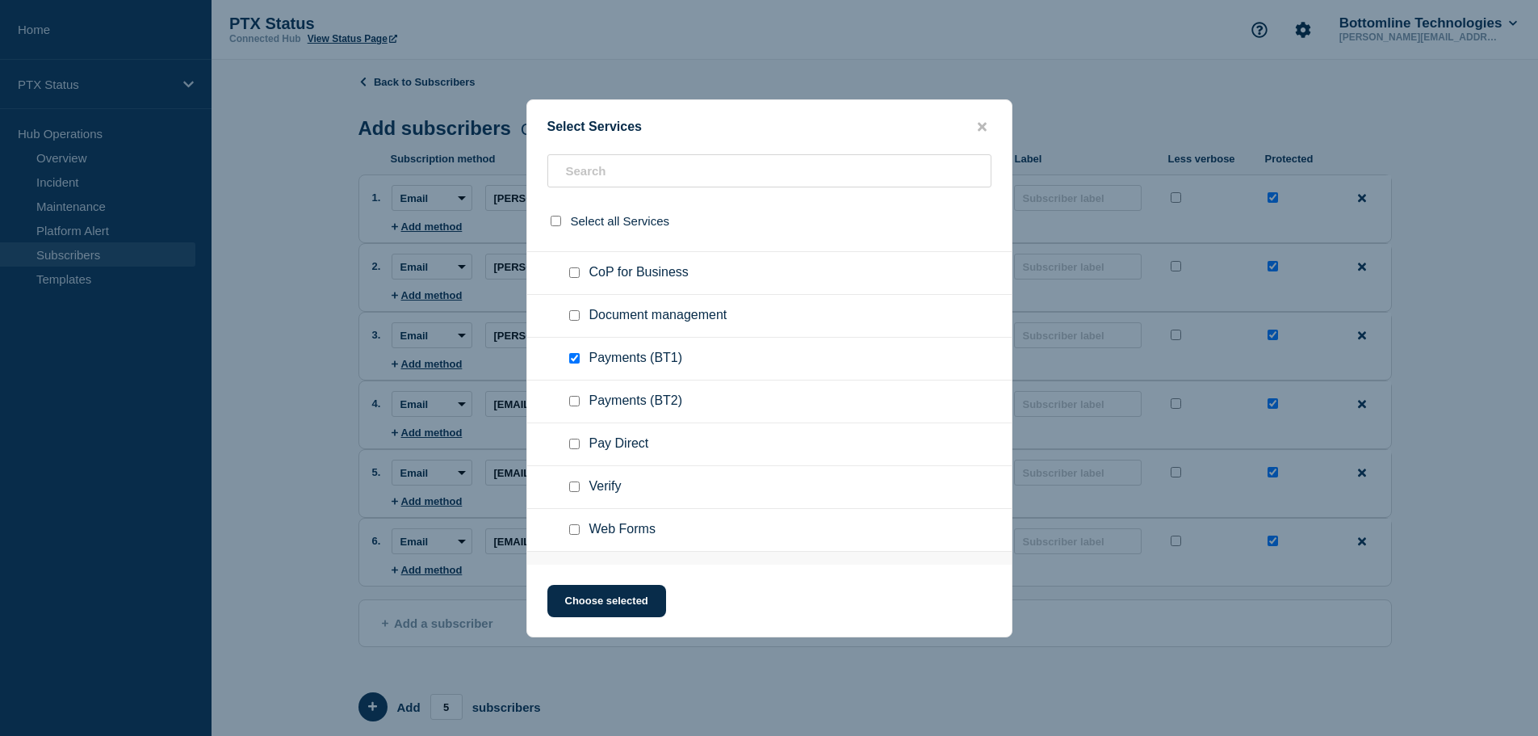
click at [572, 484] on input "Verify checkbox" at bounding box center [574, 486] width 10 height 10
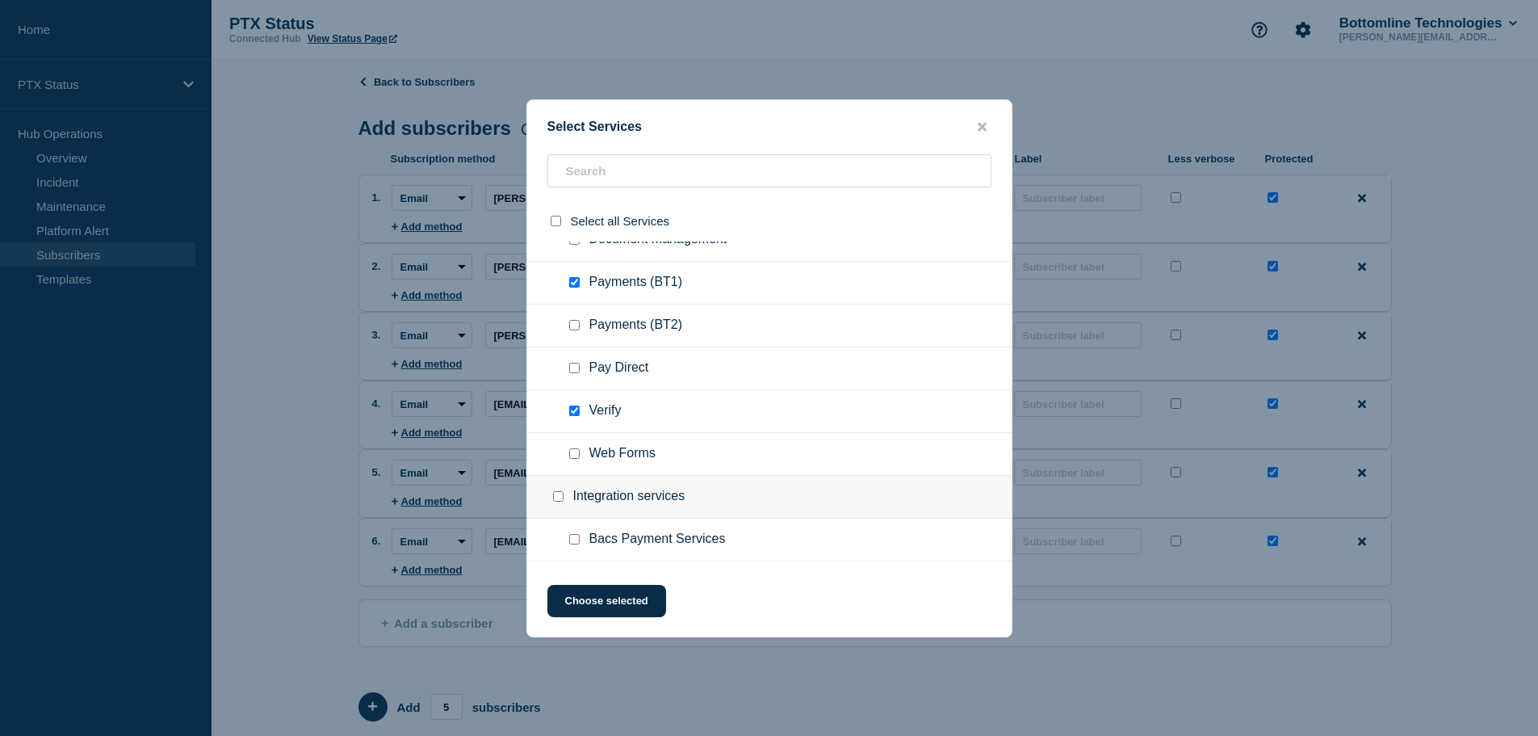
scroll to position [323, 0]
click at [572, 455] on input "Bacs Payment Services checkbox" at bounding box center [574, 453] width 10 height 10
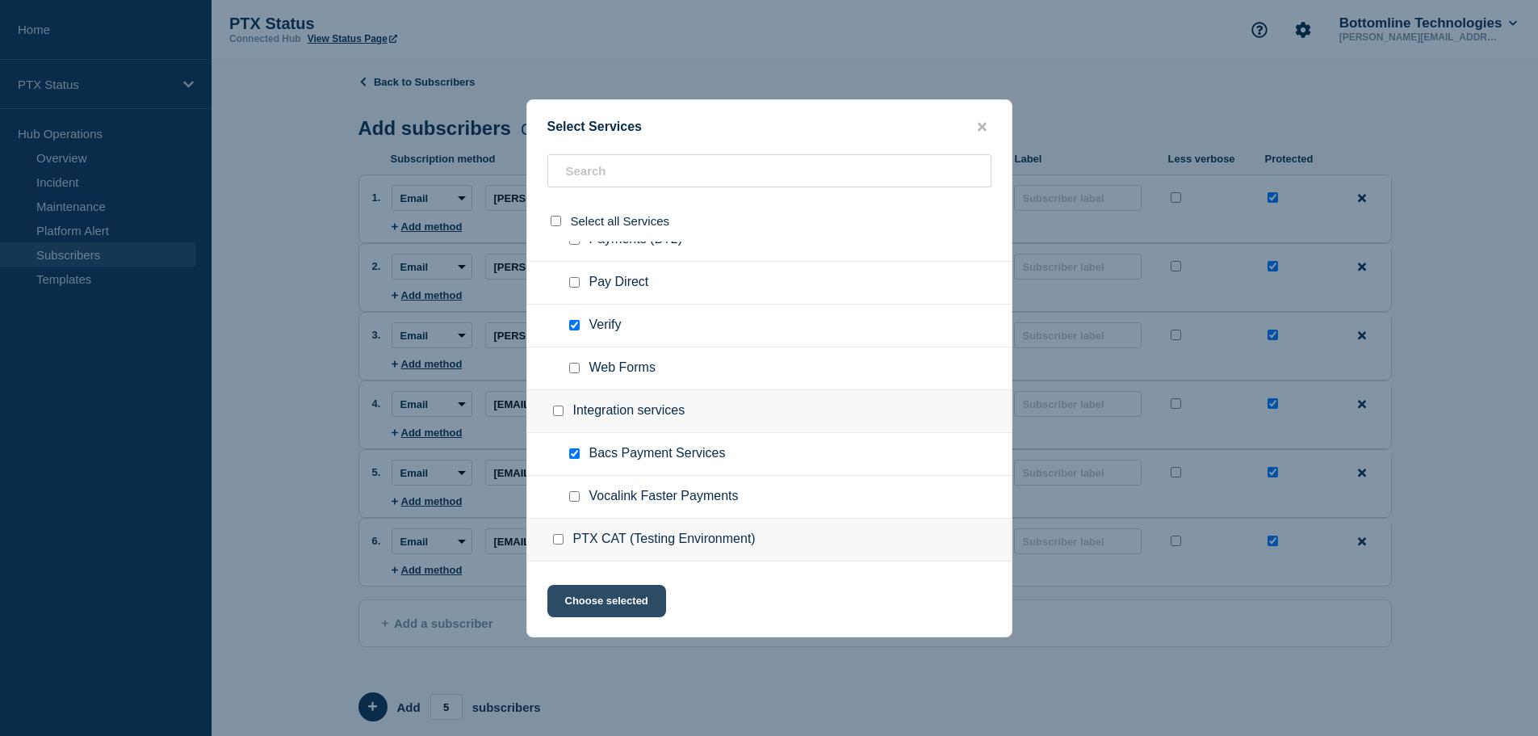
click at [621, 600] on button "Choose selected" at bounding box center [606, 601] width 119 height 32
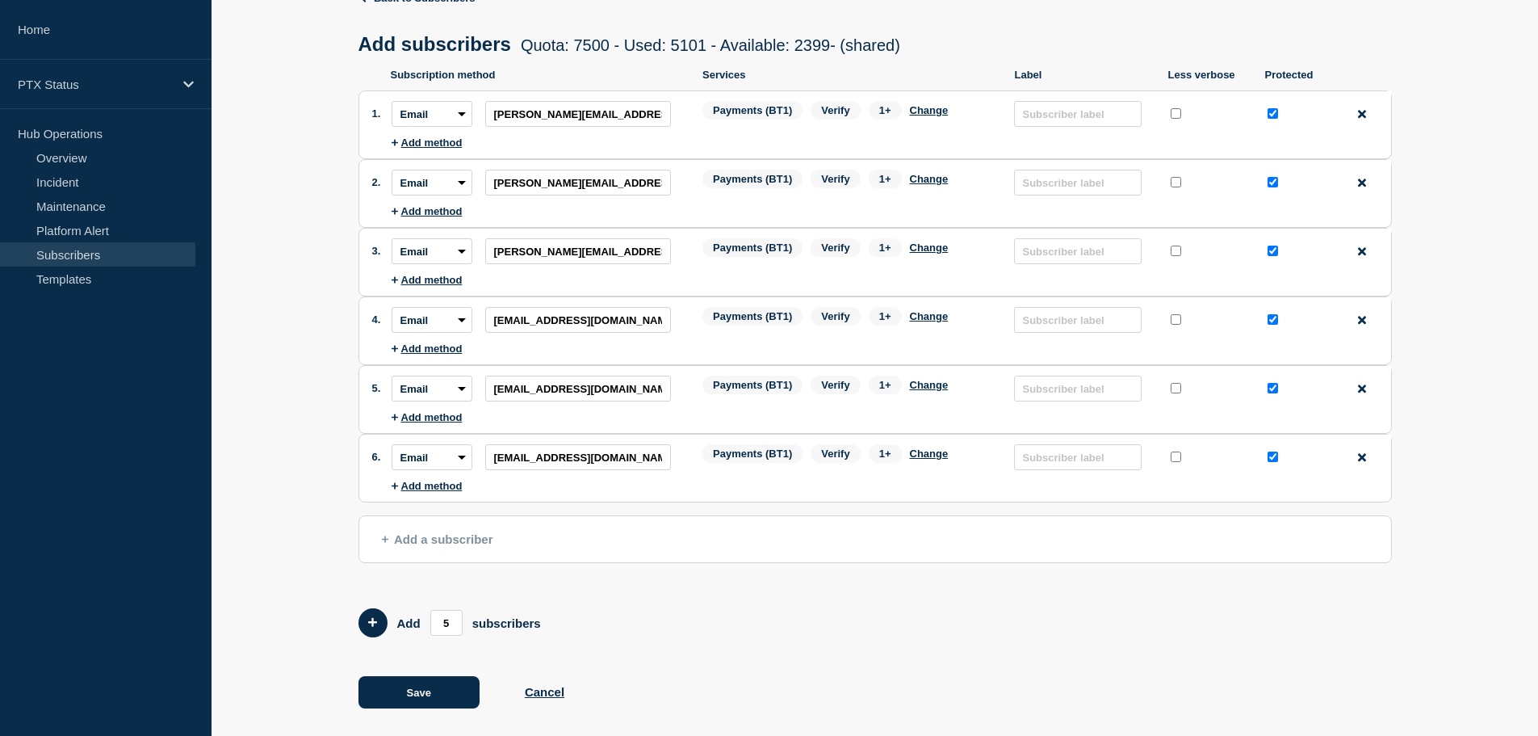
scroll to position [99, 0]
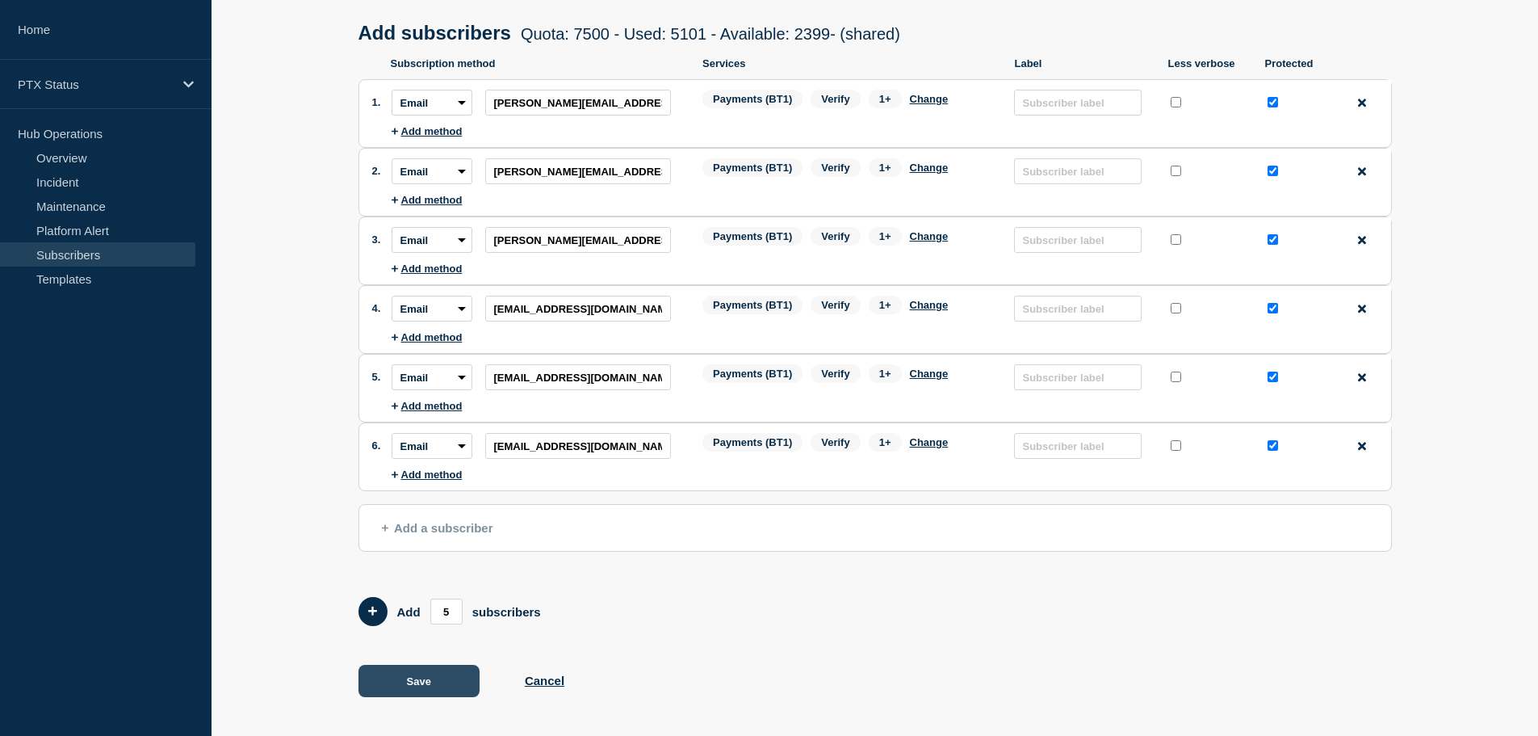
click at [413, 683] on button "Save" at bounding box center [419, 681] width 121 height 32
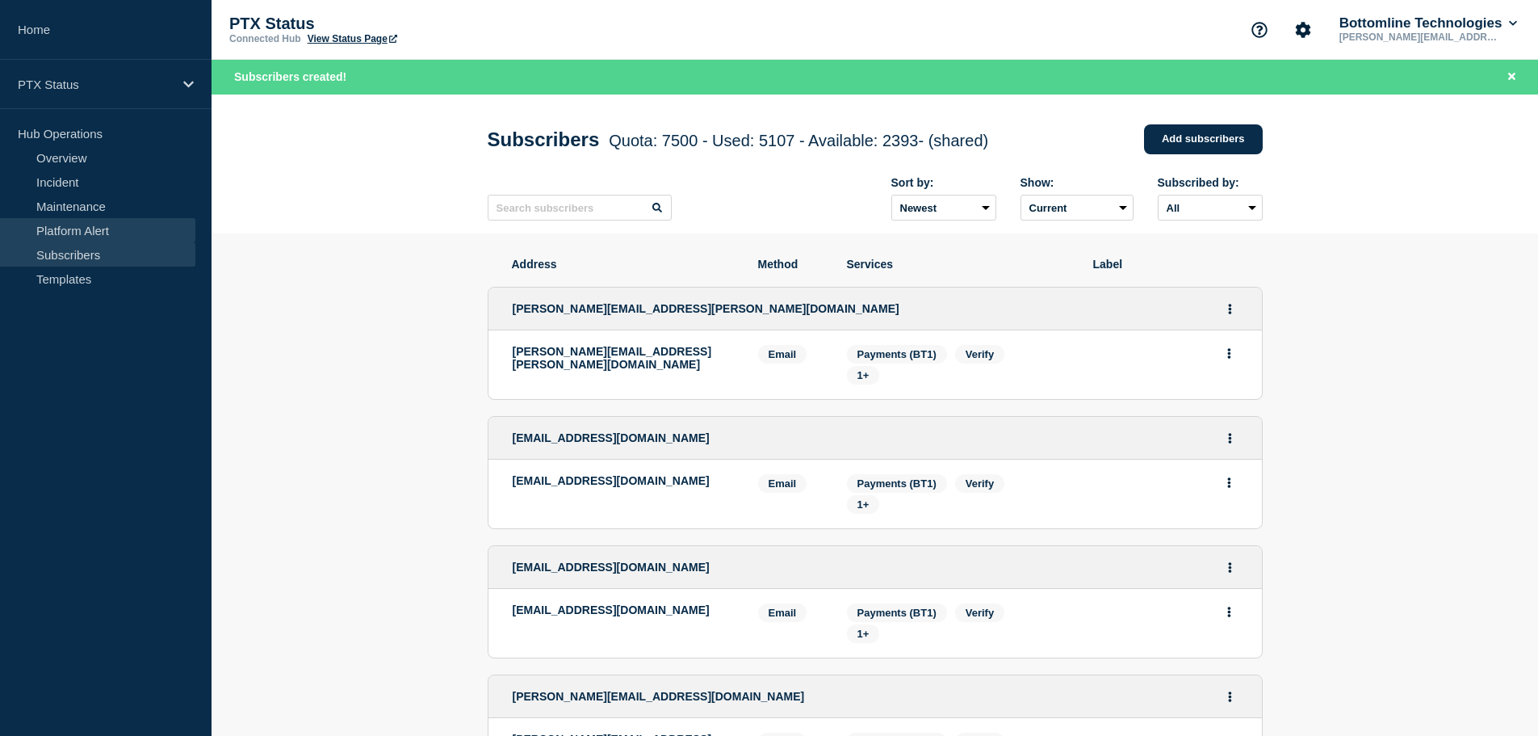
click at [86, 219] on link "Platform Alert" at bounding box center [97, 230] width 195 height 24
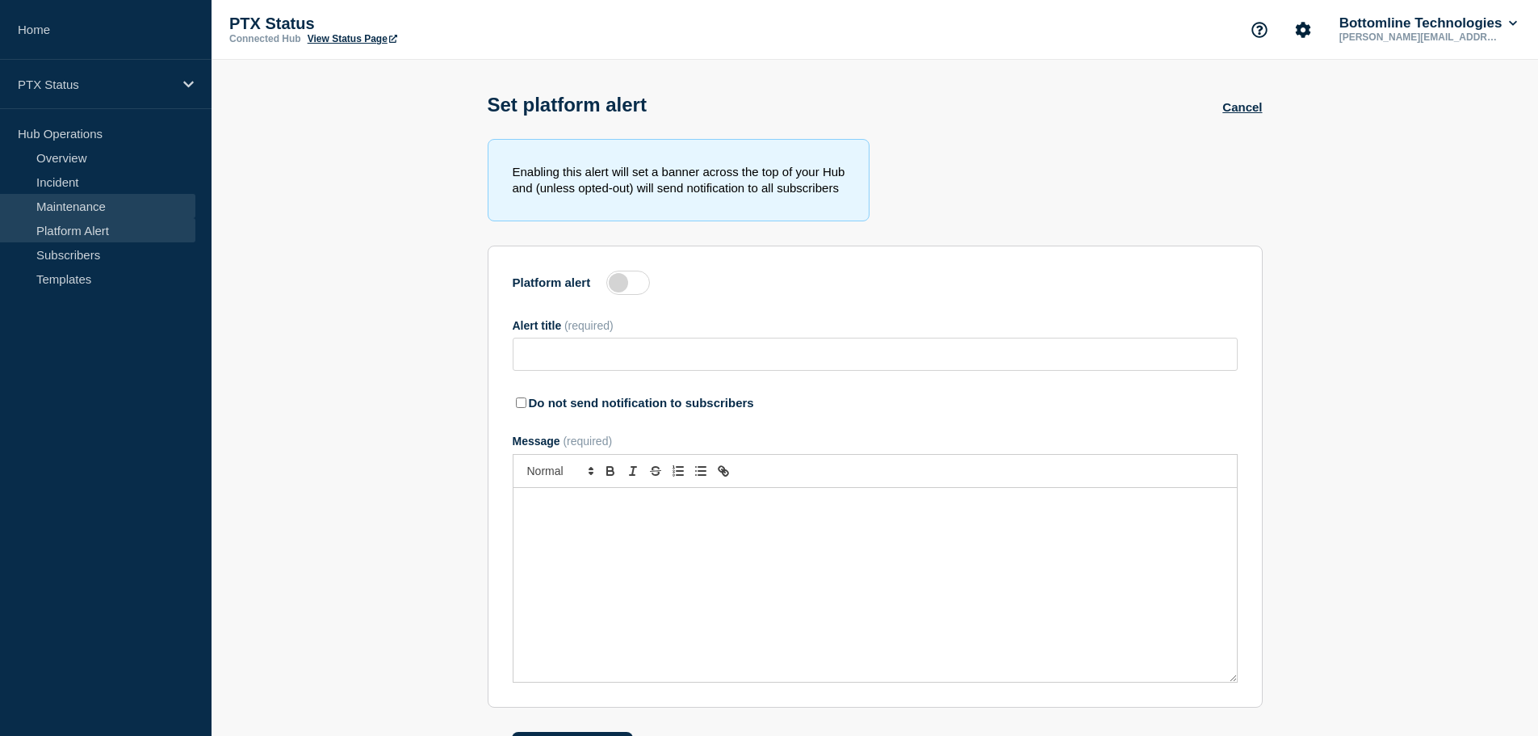
click at [86, 209] on link "Maintenance" at bounding box center [97, 206] width 195 height 24
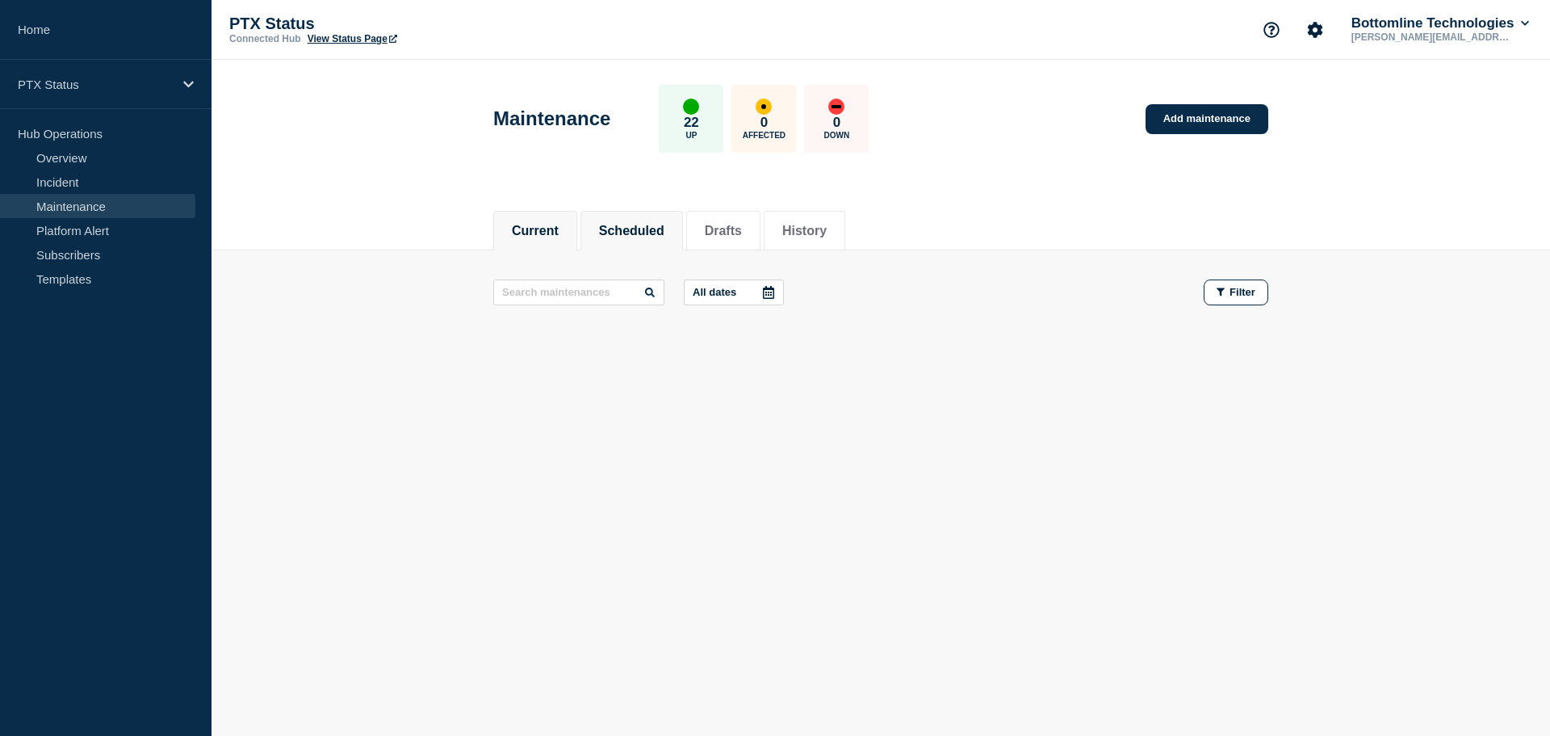
click at [617, 224] on button "Scheduled" at bounding box center [631, 231] width 65 height 15
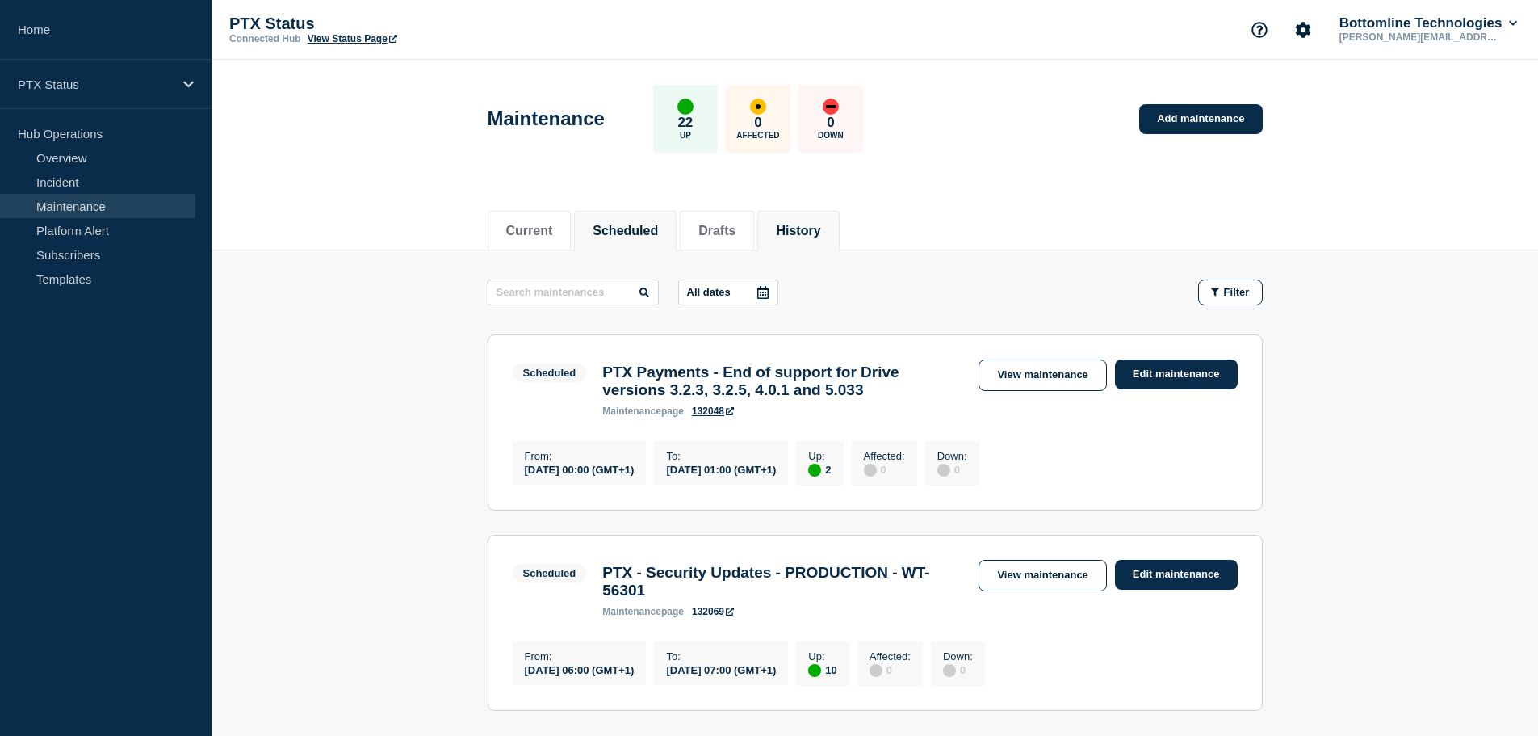
click at [815, 230] on button "History" at bounding box center [798, 231] width 44 height 15
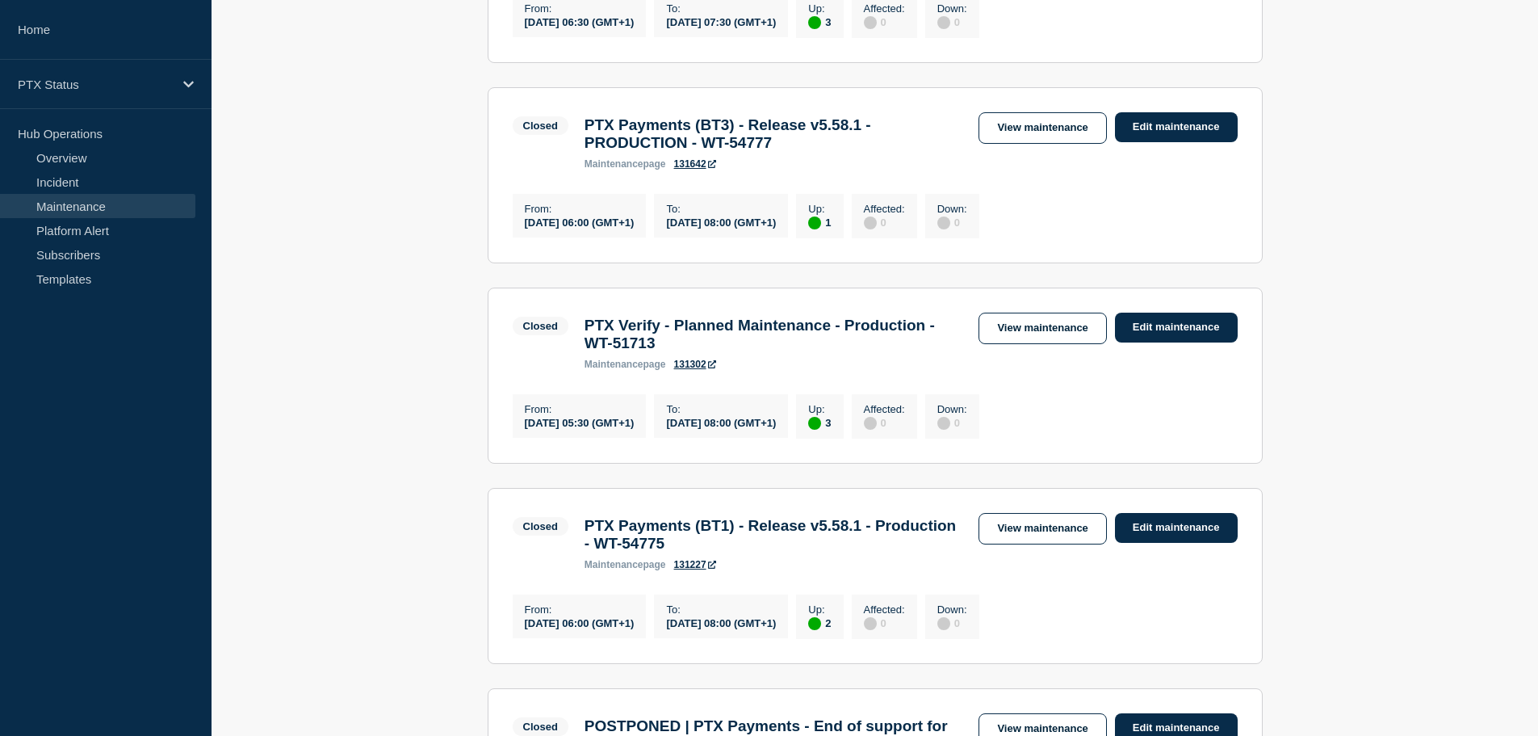
scroll to position [1050, 0]
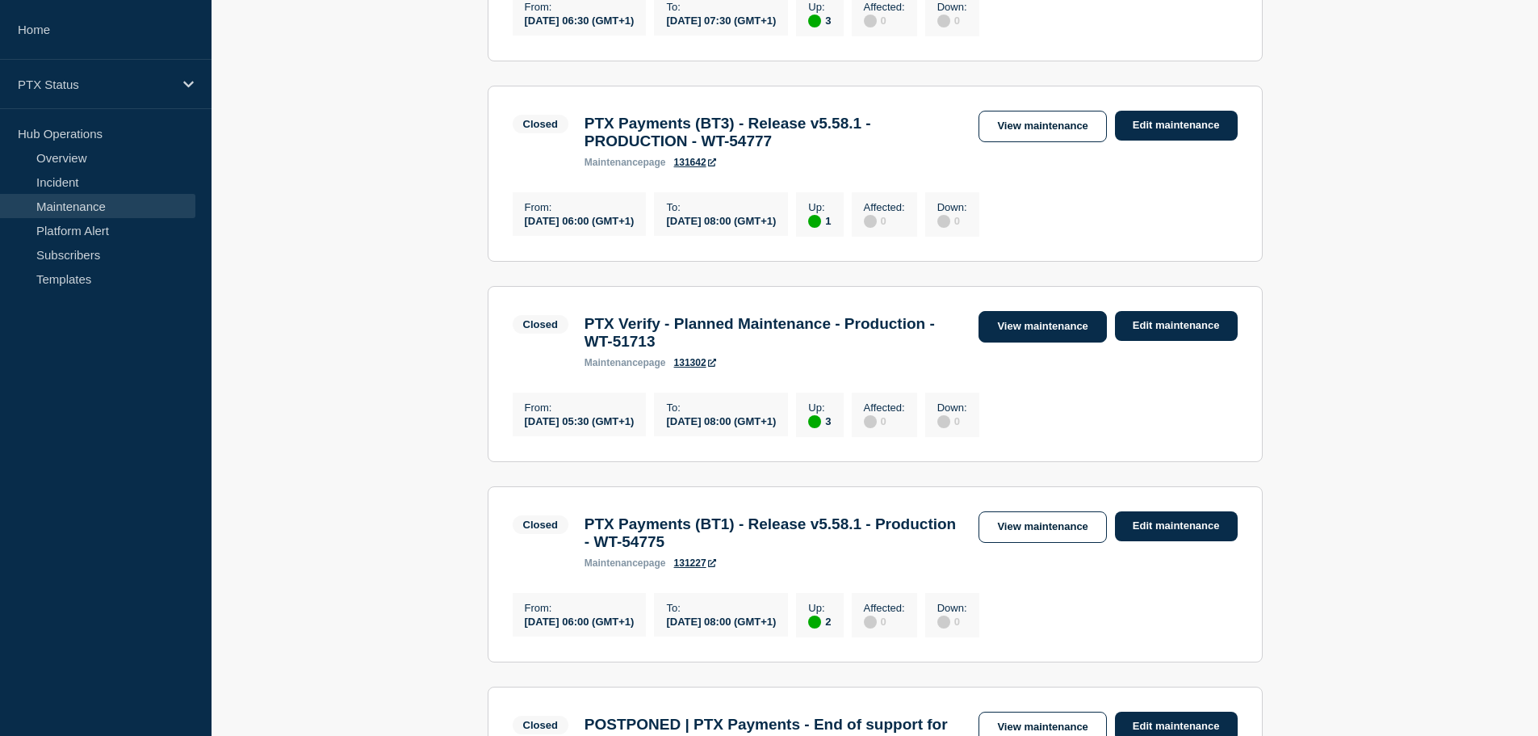
click at [1028, 342] on link "View maintenance" at bounding box center [1043, 326] width 128 height 31
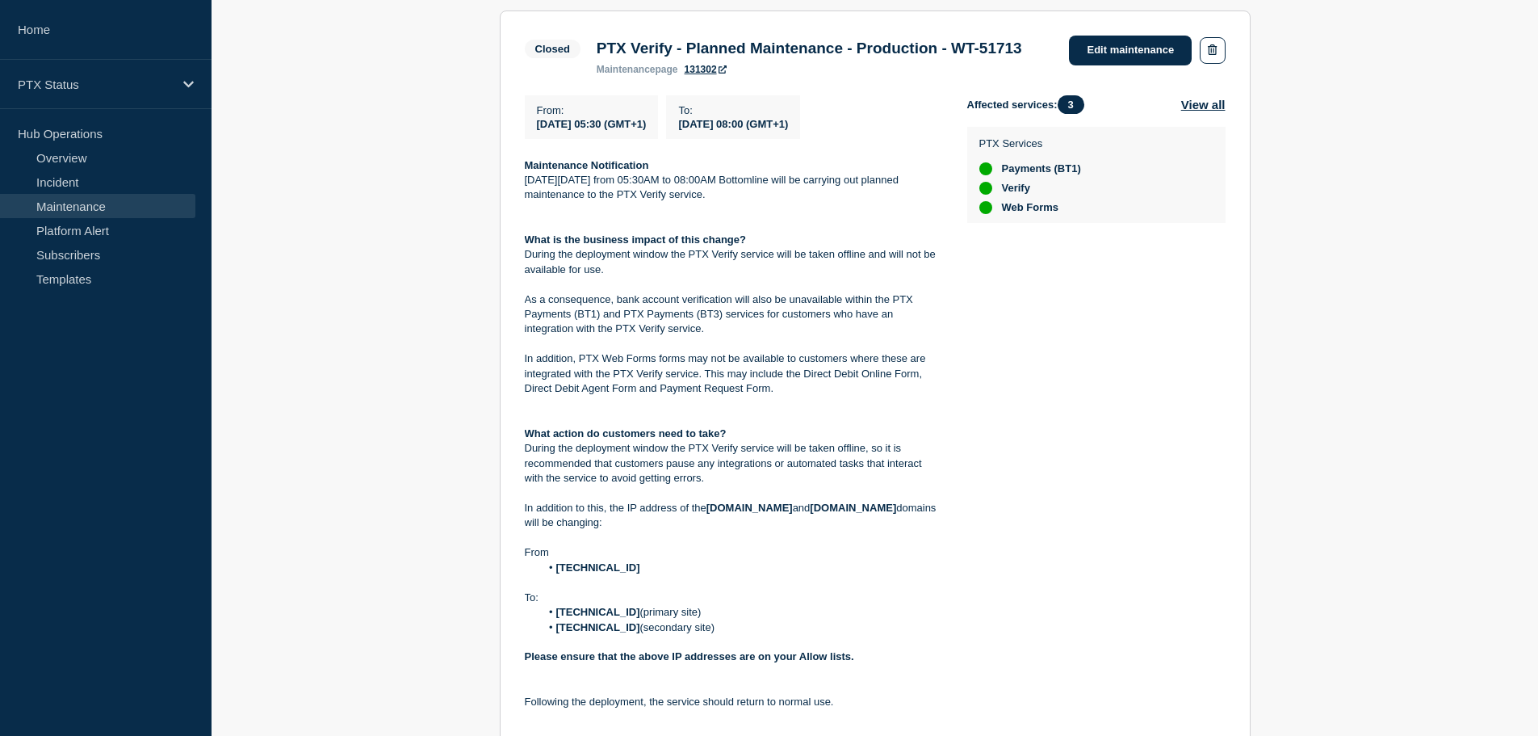
scroll to position [242, 0]
